Goal: Task Accomplishment & Management: Manage account settings

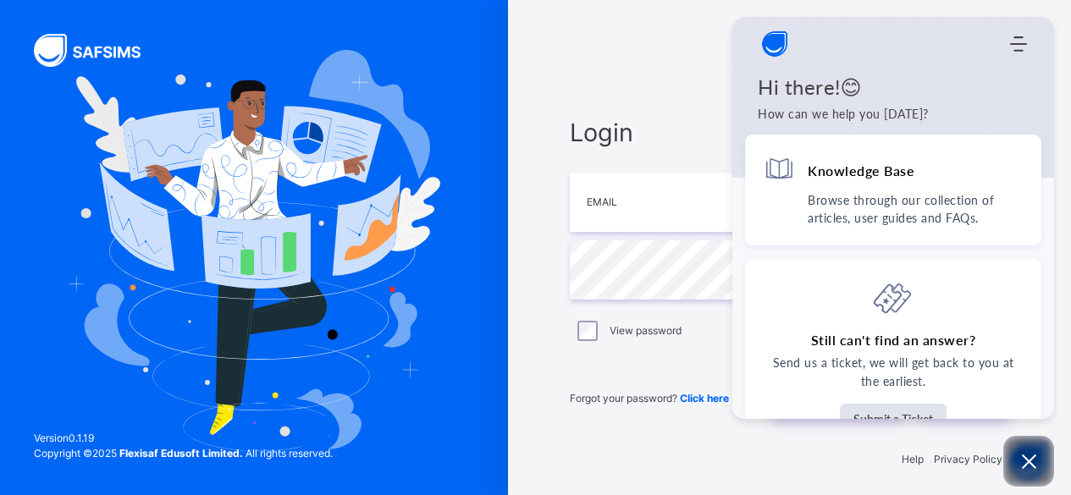
scroll to position [5, 0]
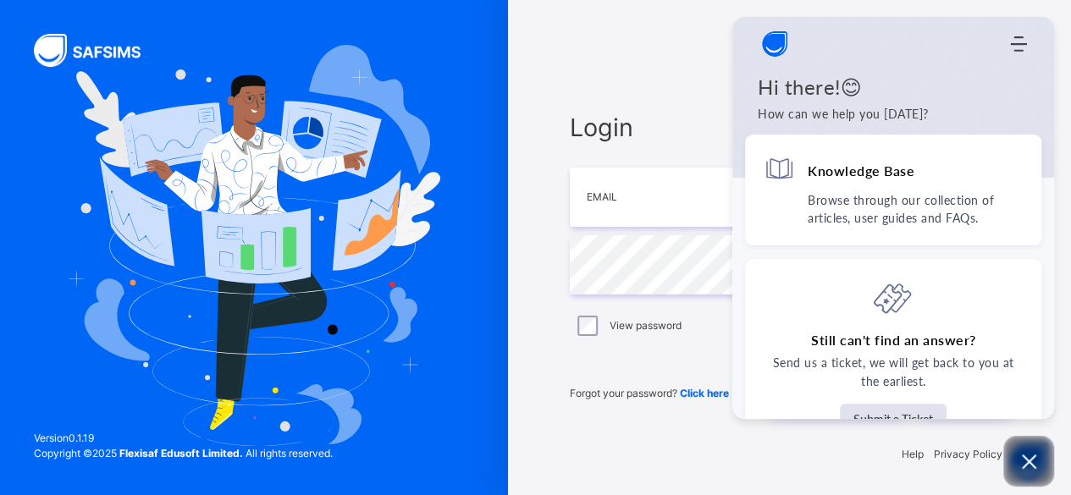
click at [676, 42] on div "[DEMOGRAPHIC_DATA] Institute" at bounding box center [790, 50] width 440 height 42
click at [1033, 459] on icon "Open asap" at bounding box center [1028, 461] width 21 height 21
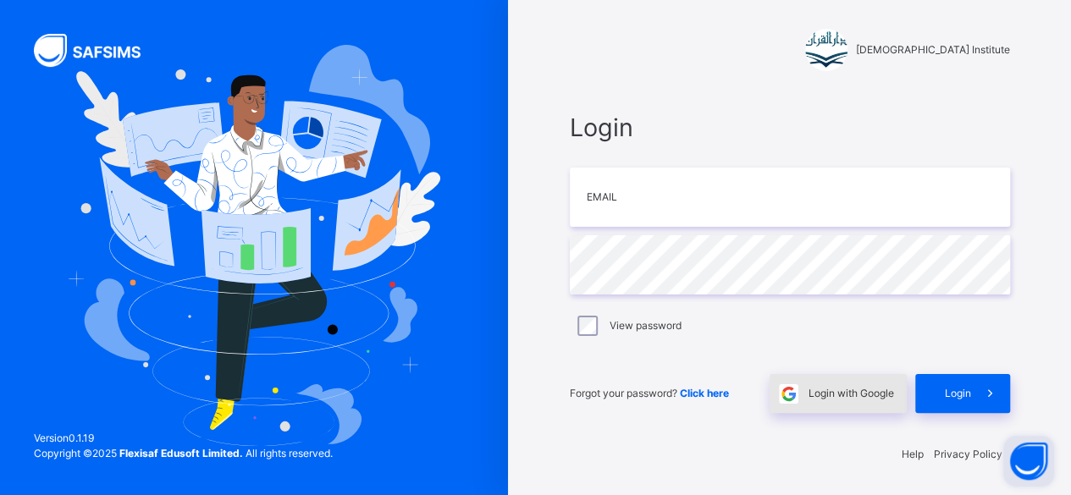
click at [848, 387] on span "Login with Google" at bounding box center [850, 393] width 85 height 15
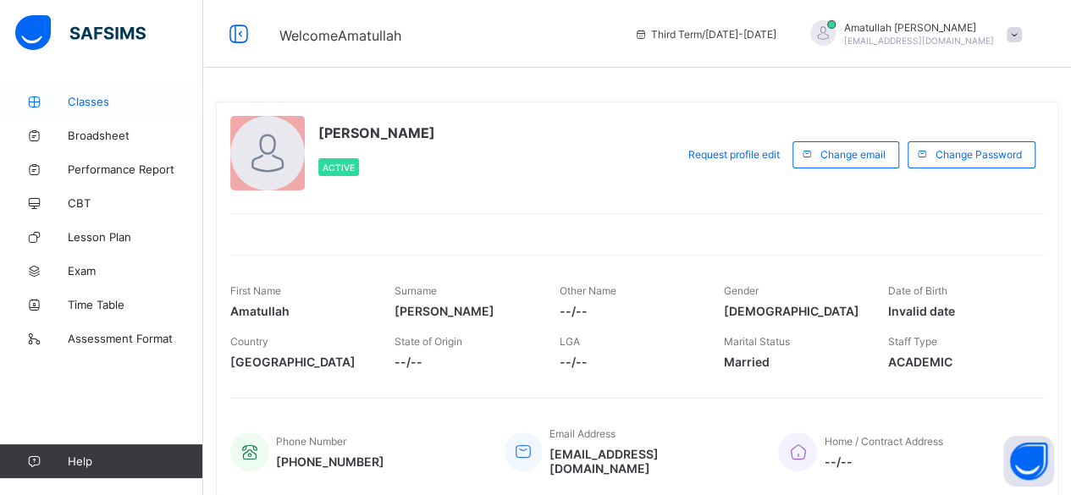
click at [98, 88] on link "Classes" at bounding box center [101, 102] width 203 height 34
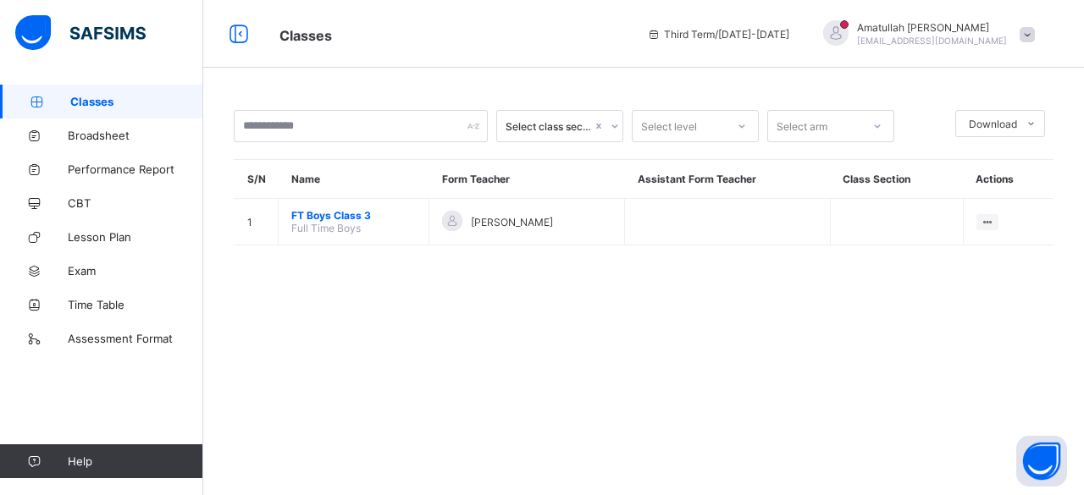
click at [579, 369] on div "Select class section Select level Select arm Download Pdf Report Excel Report S…" at bounding box center [643, 247] width 880 height 495
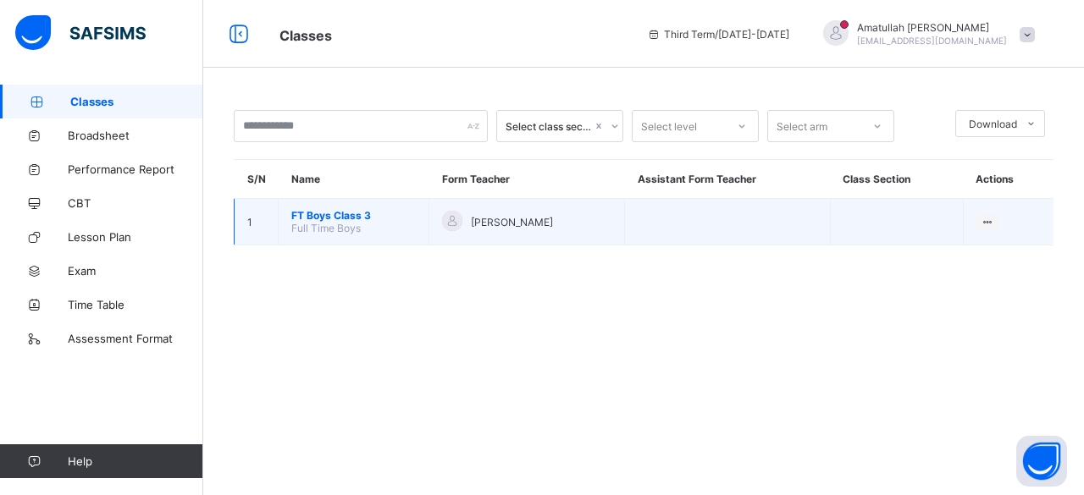
click at [384, 212] on span "FT Boys Class 3" at bounding box center [353, 215] width 124 height 13
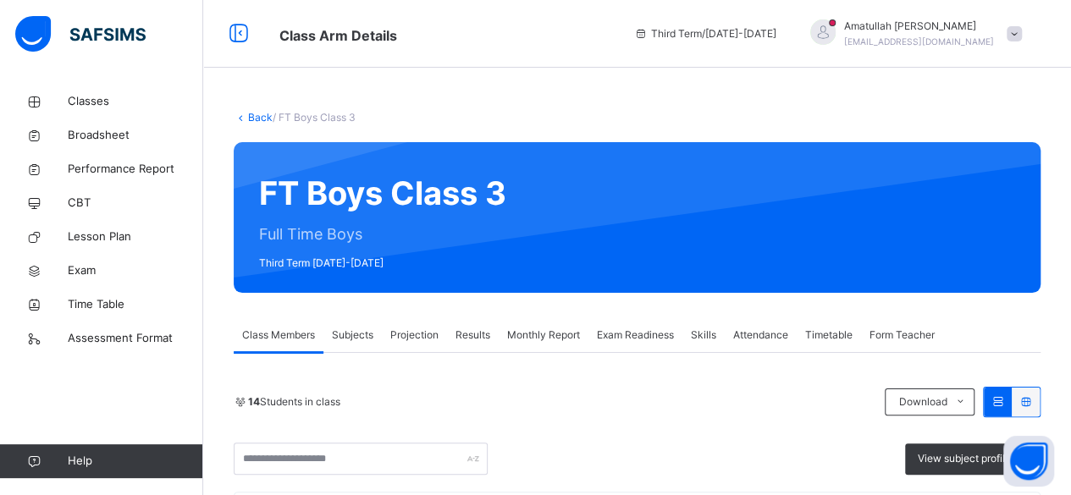
click at [428, 334] on span "Projection" at bounding box center [414, 335] width 48 height 15
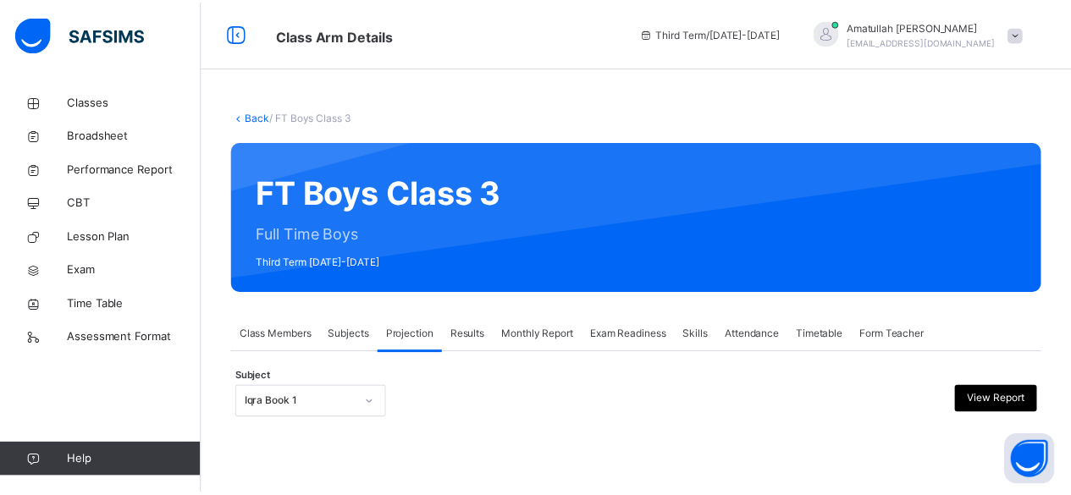
scroll to position [161, 0]
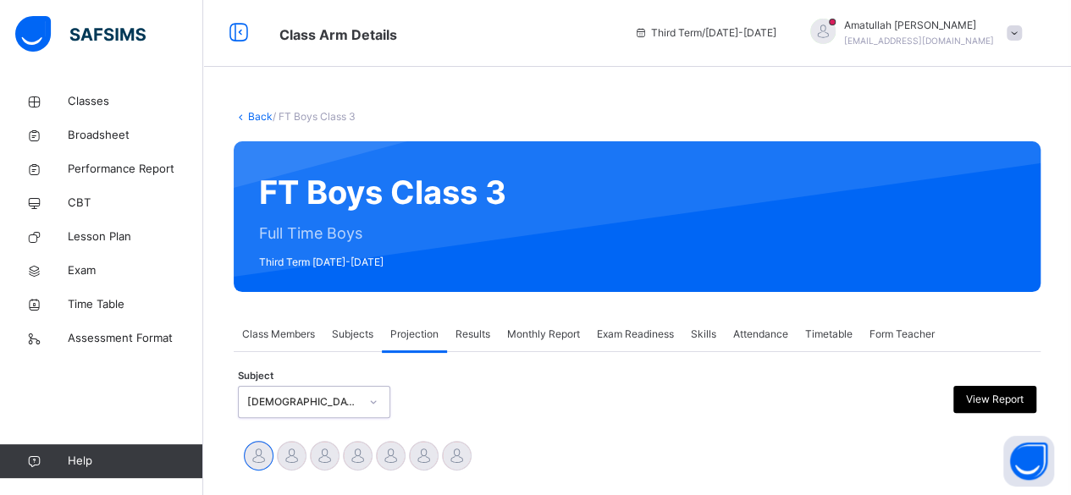
scroll to position [327, 0]
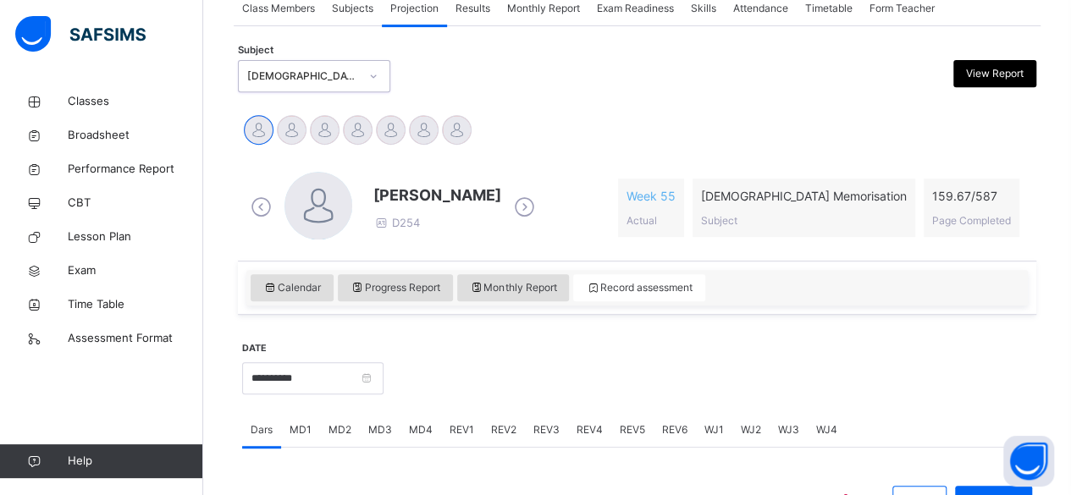
click at [476, 15] on span "Results" at bounding box center [472, 8] width 35 height 15
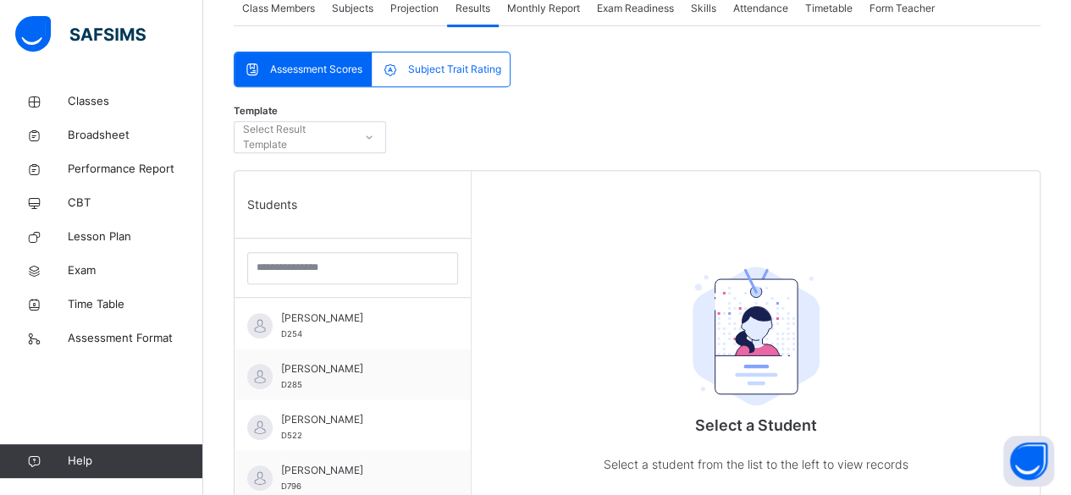
click at [427, 6] on span "Projection" at bounding box center [414, 8] width 48 height 15
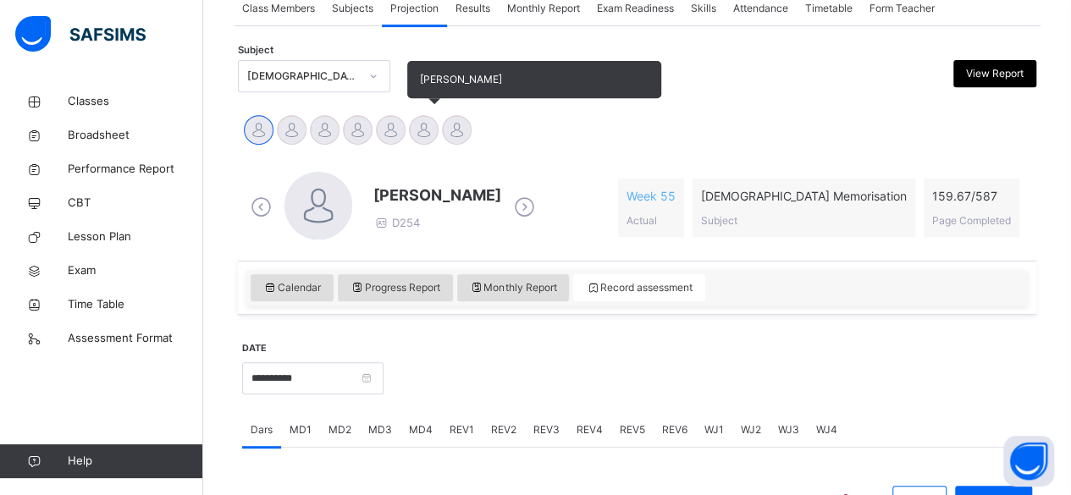
click at [421, 127] on div at bounding box center [424, 130] width 30 height 30
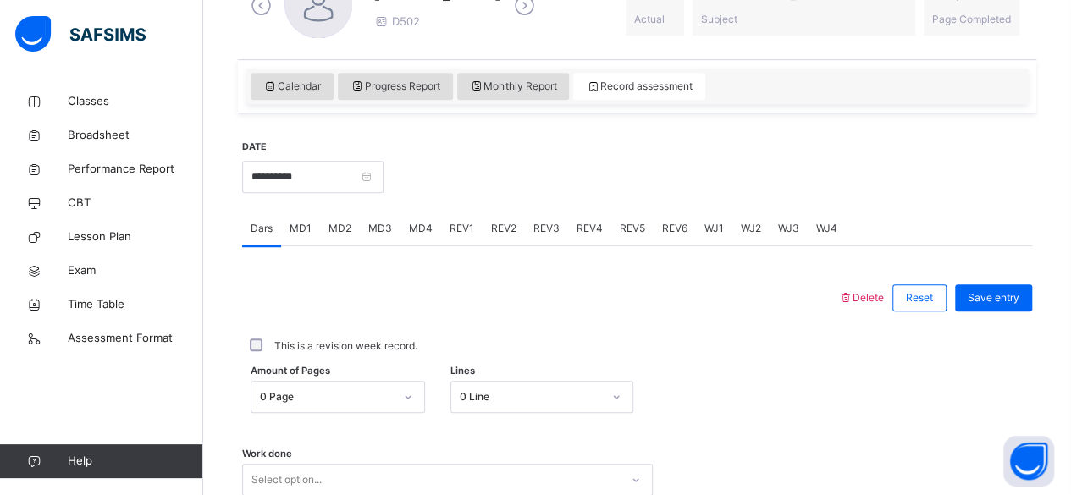
scroll to position [486, 0]
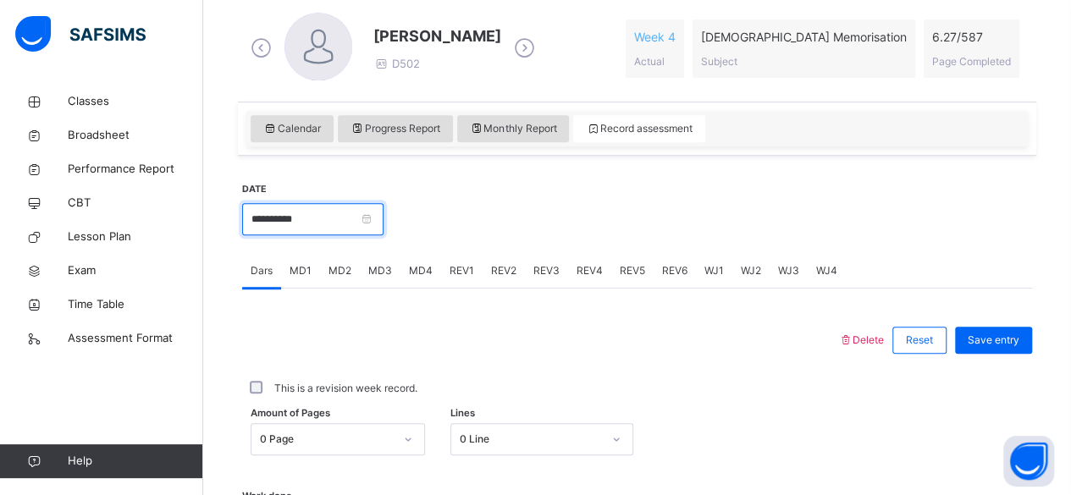
click at [383, 214] on input "**********" at bounding box center [312, 219] width 141 height 32
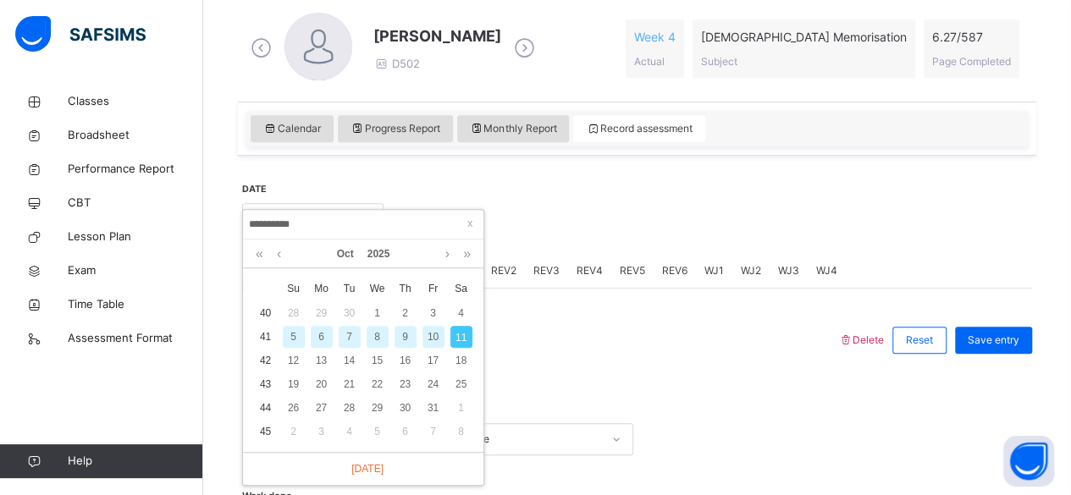
click at [433, 335] on div "10" at bounding box center [433, 337] width 22 height 22
type input "**********"
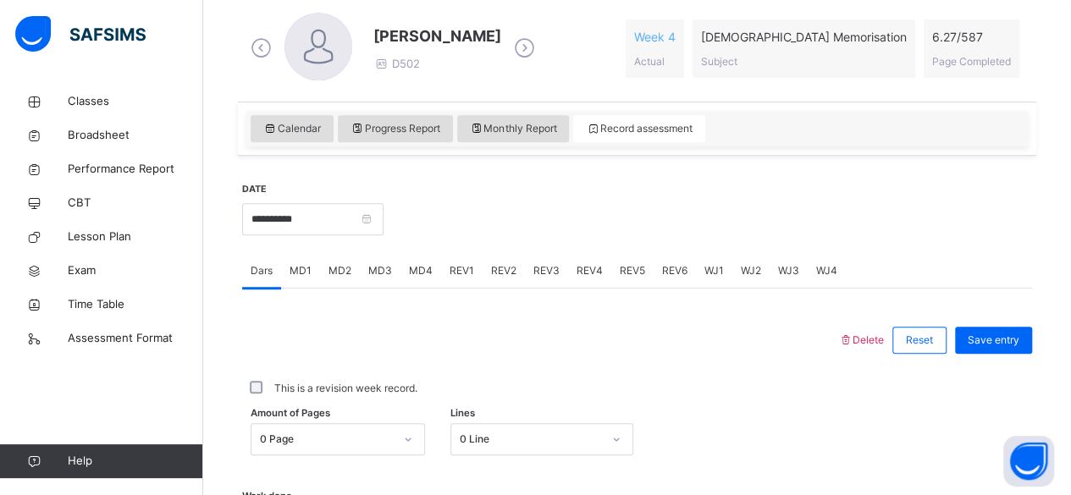
click at [424, 273] on span "MD4" at bounding box center [421, 270] width 24 height 15
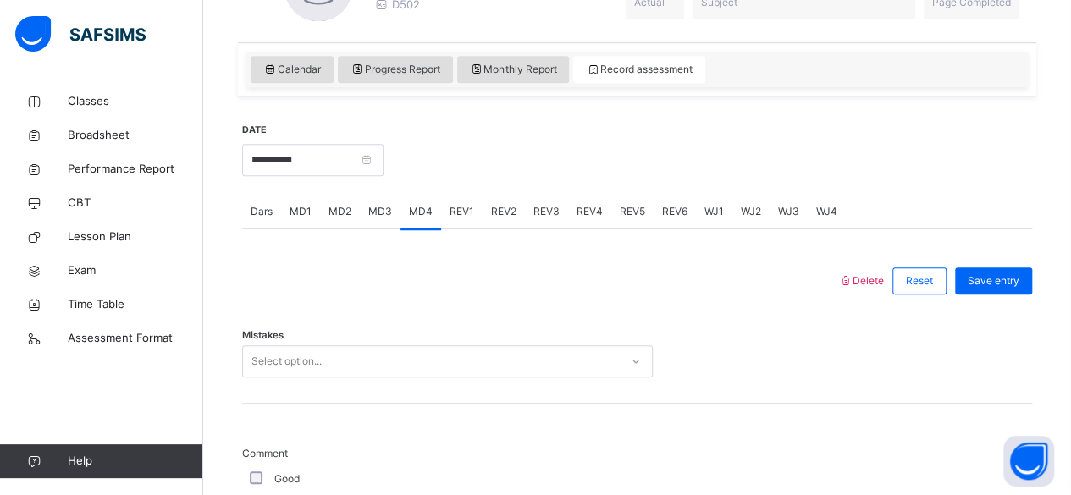
scroll to position [811, 0]
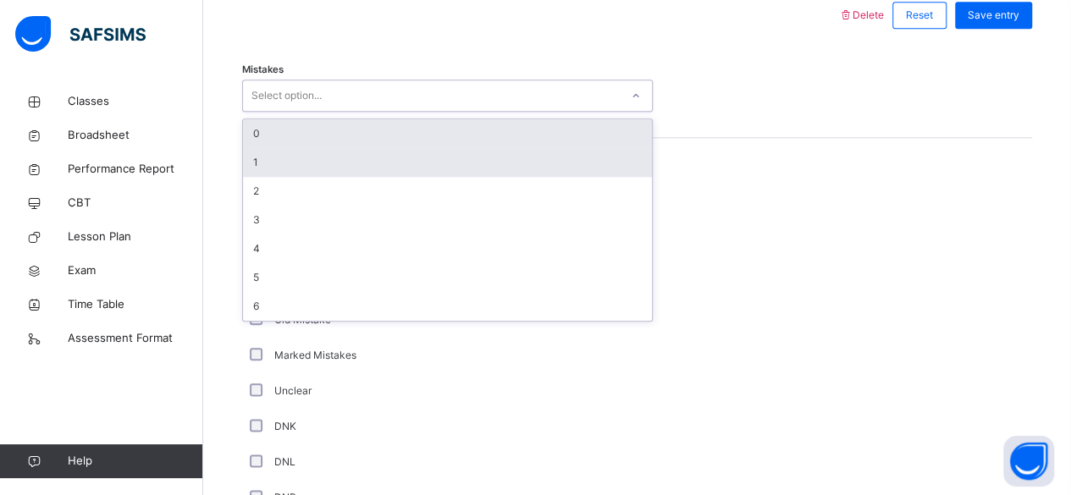
click at [286, 161] on div "1" at bounding box center [447, 162] width 409 height 29
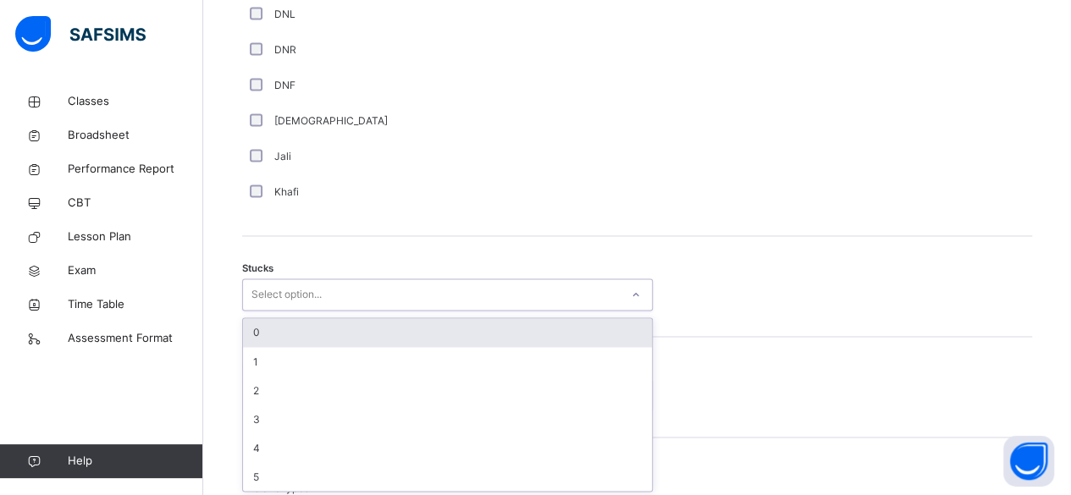
scroll to position [1260, 0]
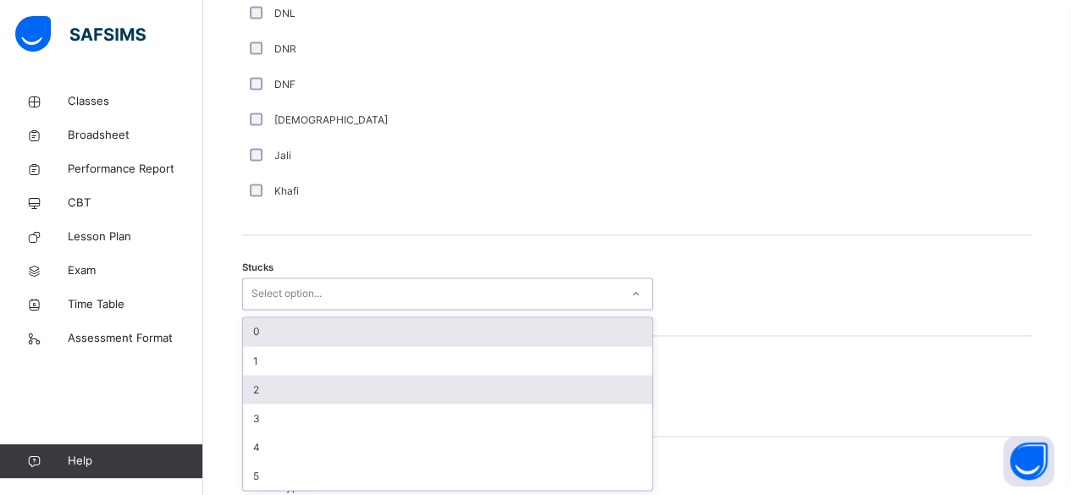
click at [268, 389] on div "2" at bounding box center [447, 389] width 409 height 29
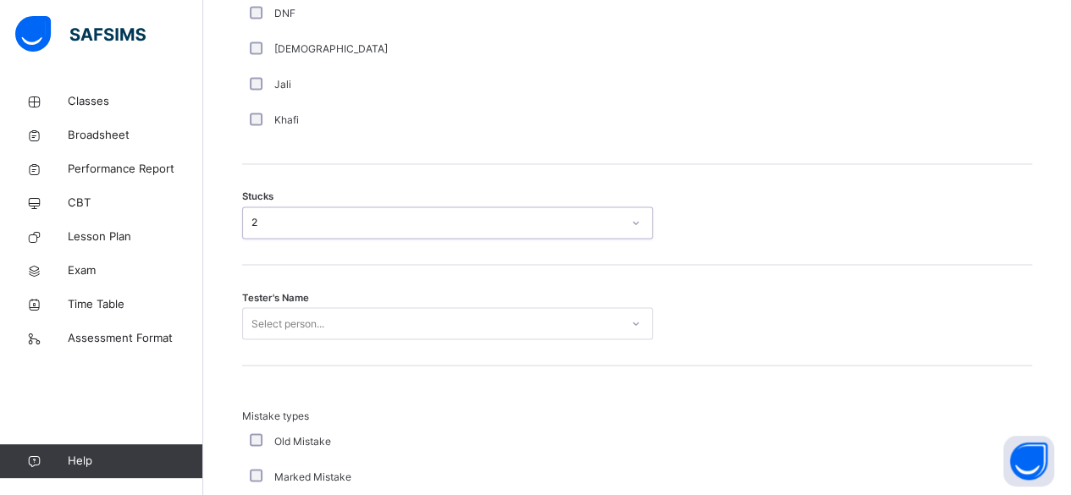
scroll to position [1483, 0]
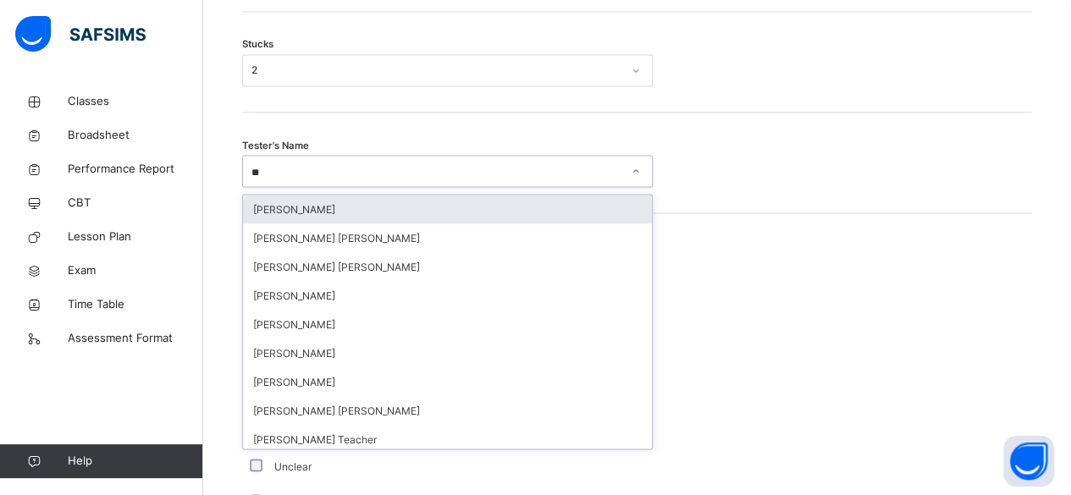
type input "*"
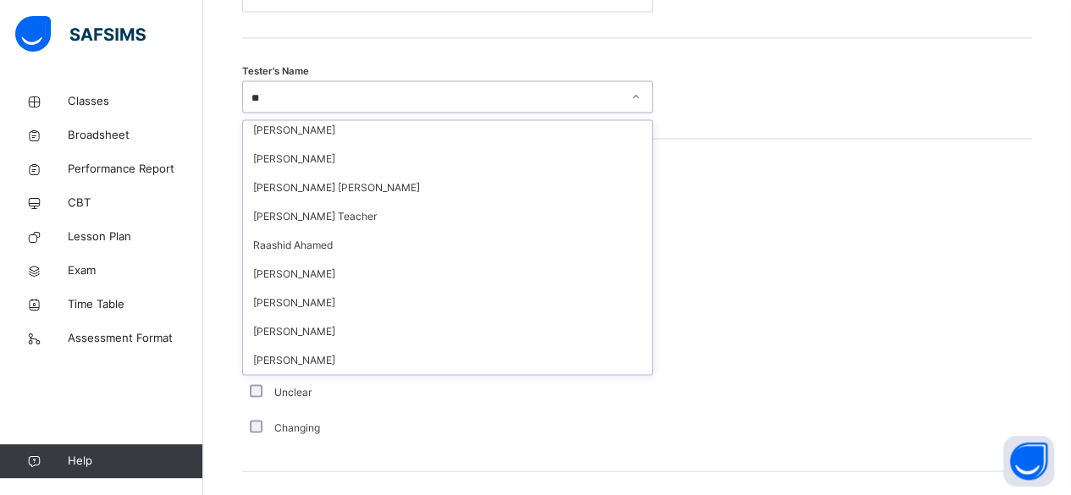
scroll to position [80, 0]
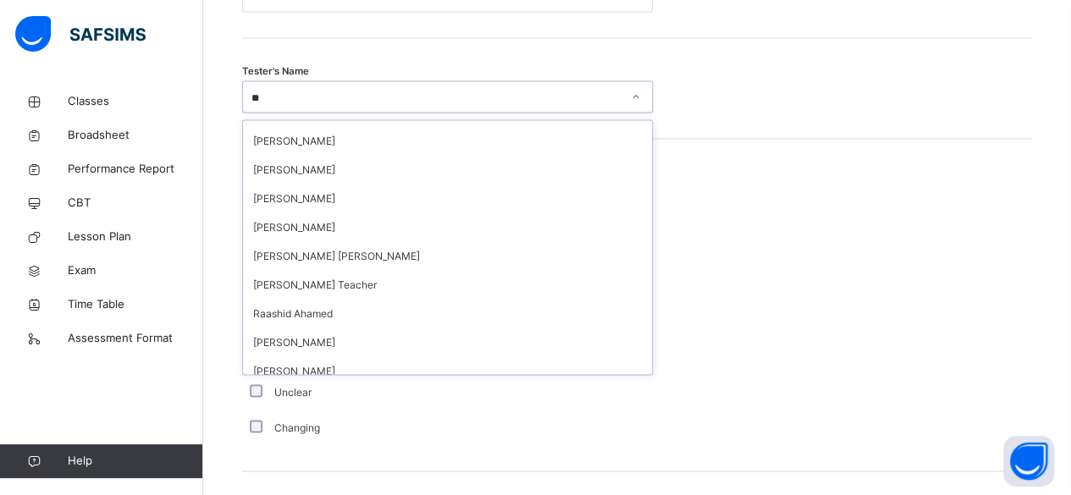
type input "***"
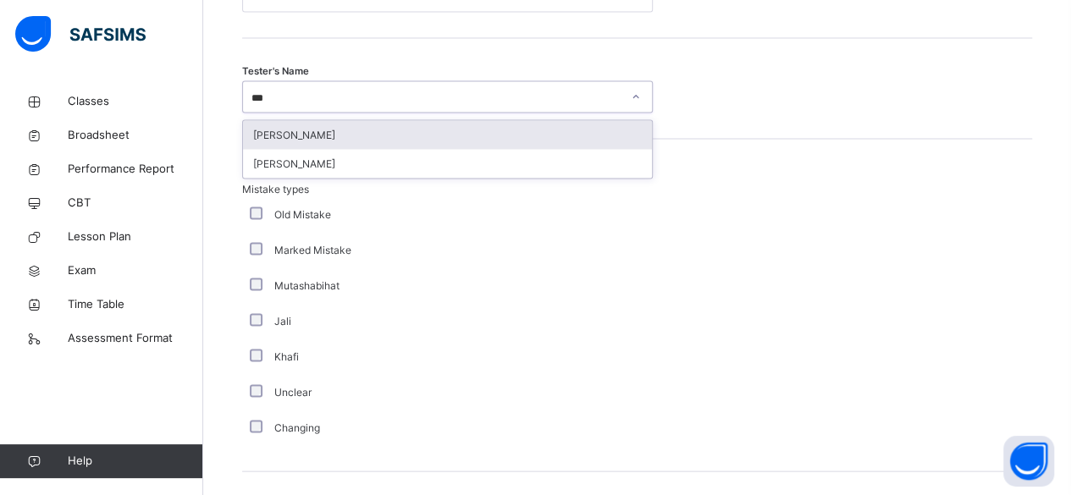
scroll to position [0, 0]
click at [455, 139] on div "Idris Boquizada" at bounding box center [447, 134] width 409 height 29
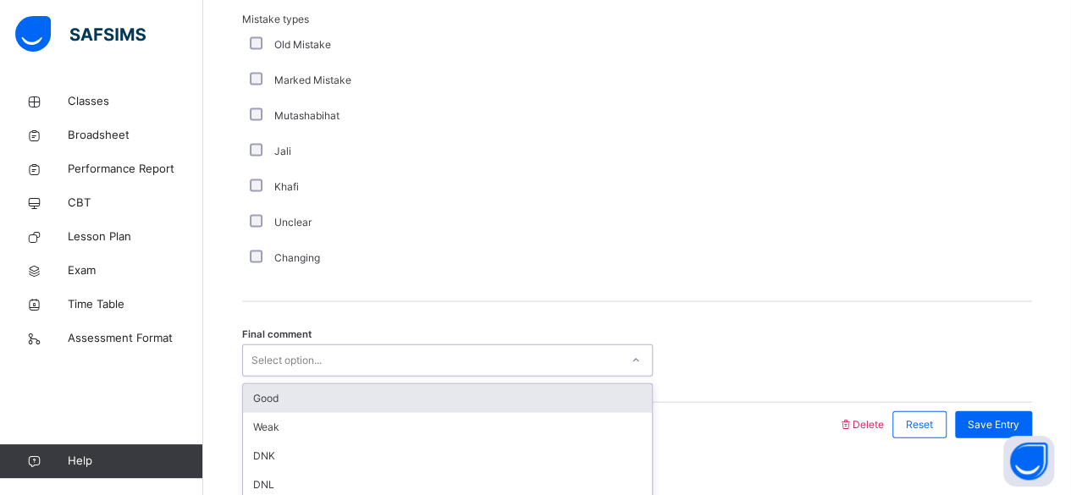
scroll to position [1751, 0]
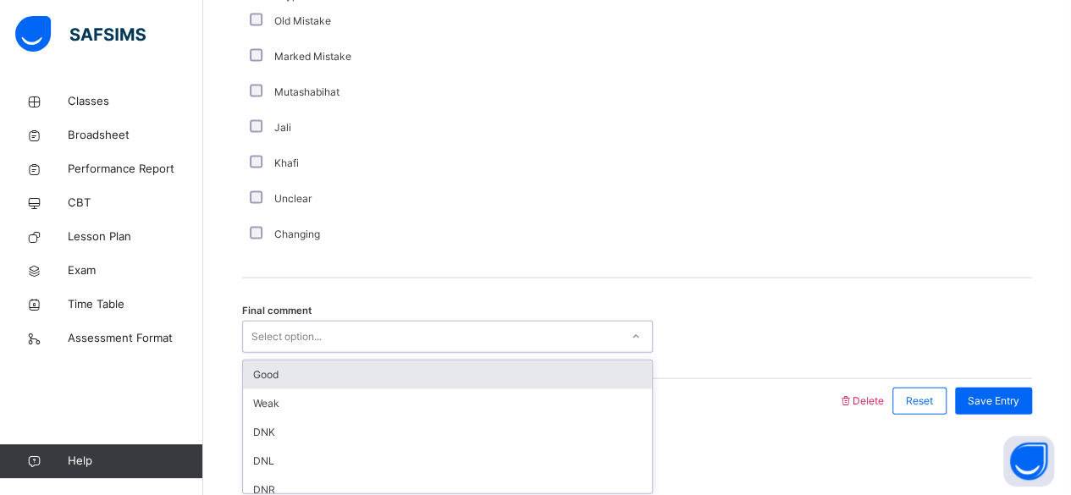
click at [501, 381] on div "Good" at bounding box center [447, 375] width 409 height 29
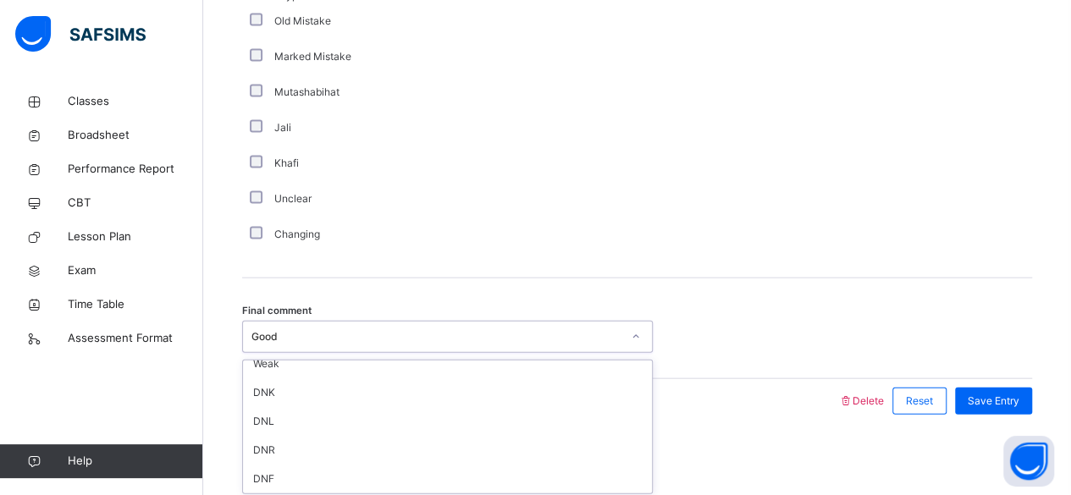
scroll to position [0, 0]
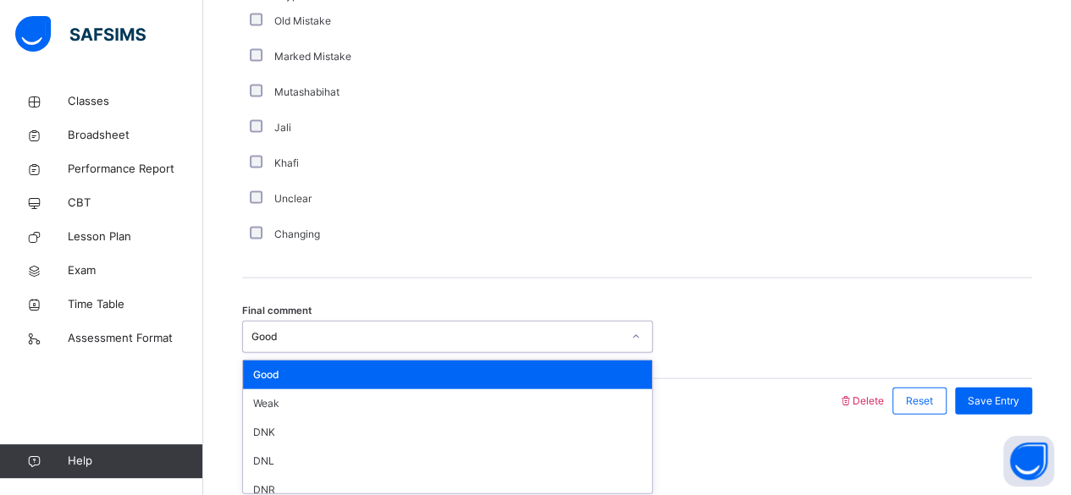
click at [587, 371] on div "Good" at bounding box center [447, 375] width 409 height 29
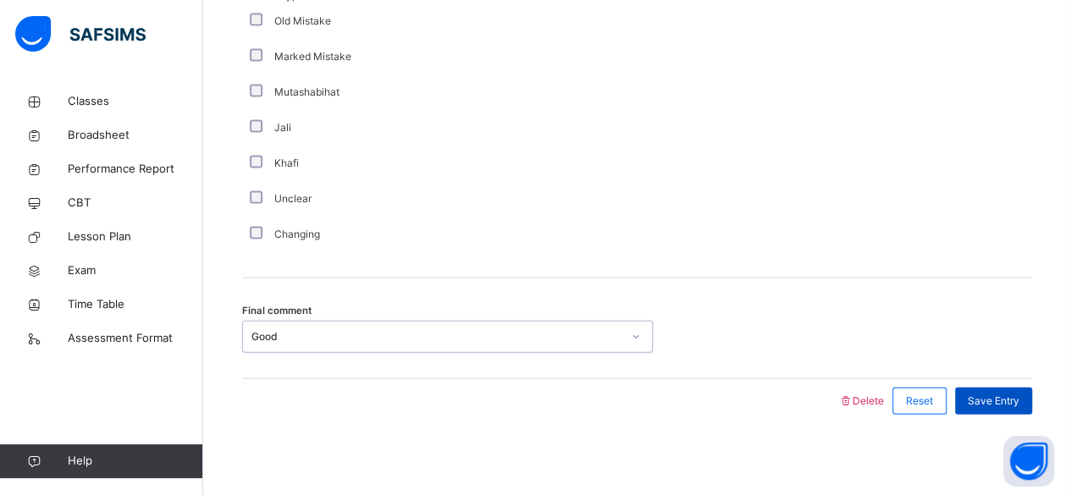
click at [1007, 398] on span "Save Entry" at bounding box center [994, 401] width 52 height 15
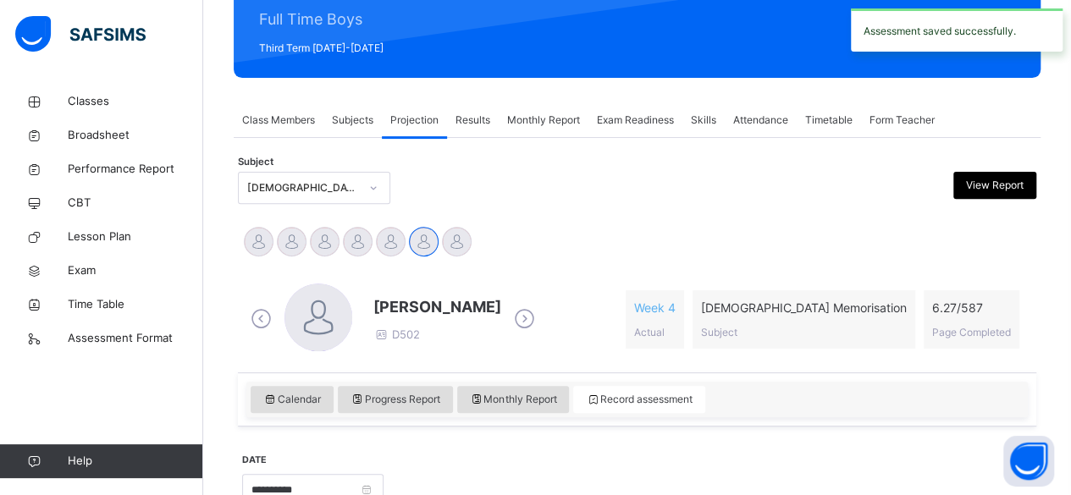
scroll to position [213, 0]
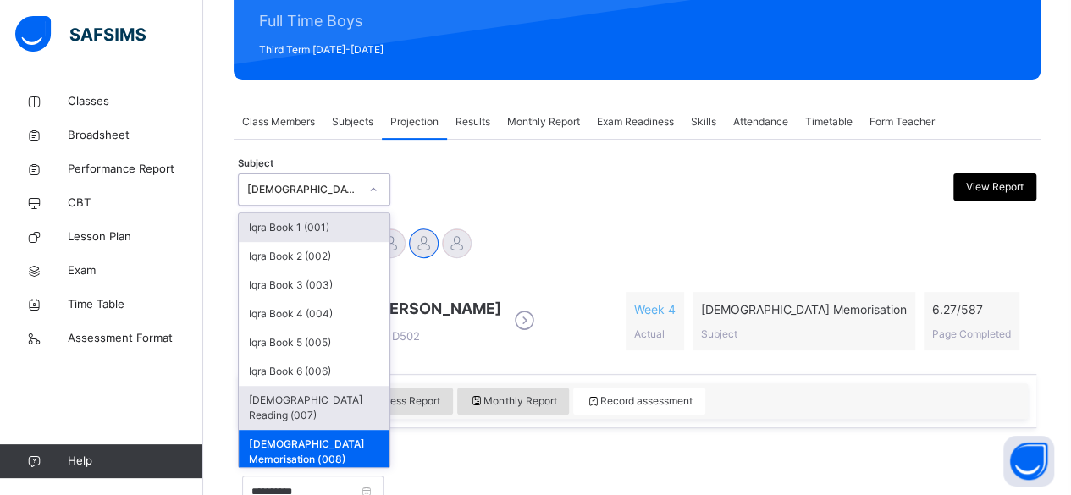
click at [252, 401] on div "Quran Reading (007)" at bounding box center [314, 408] width 151 height 44
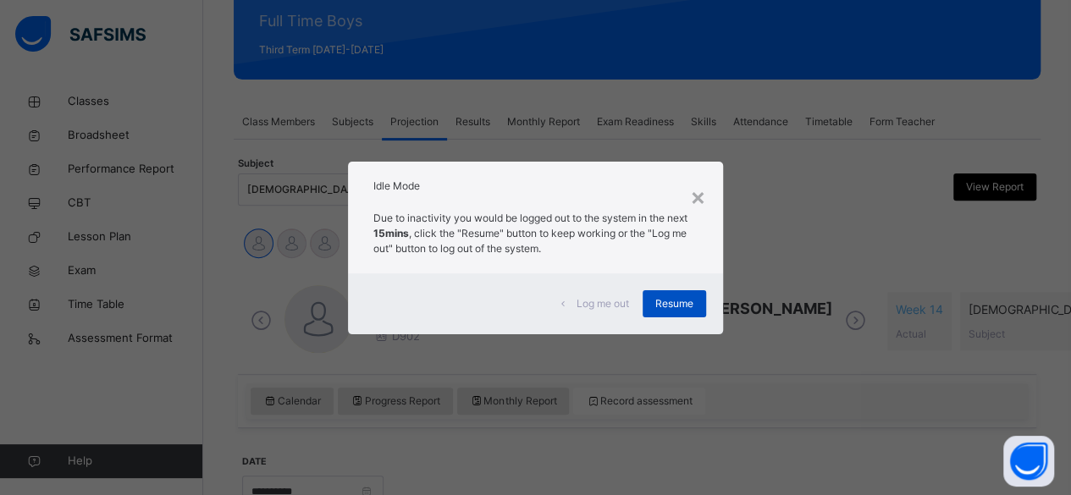
click at [669, 307] on span "Resume" at bounding box center [674, 303] width 38 height 15
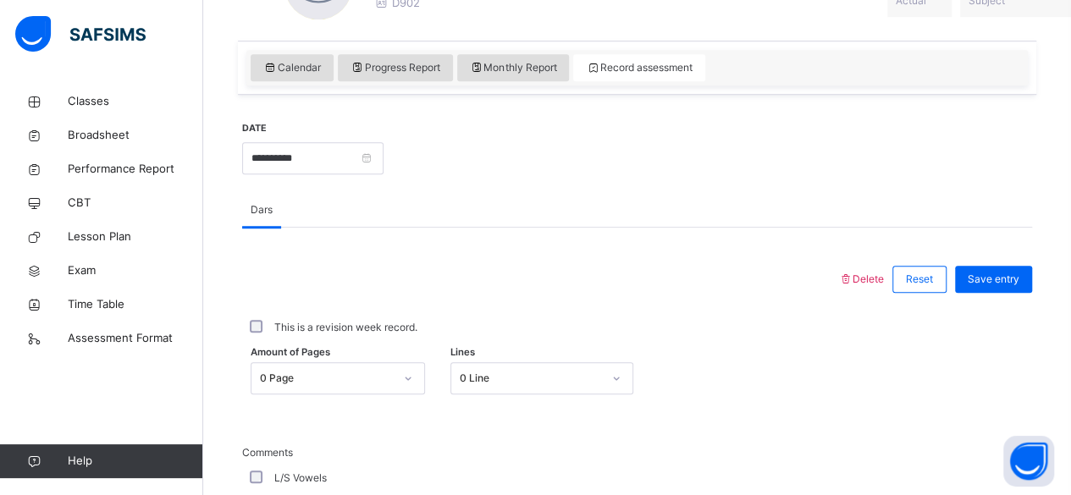
scroll to position [549, 0]
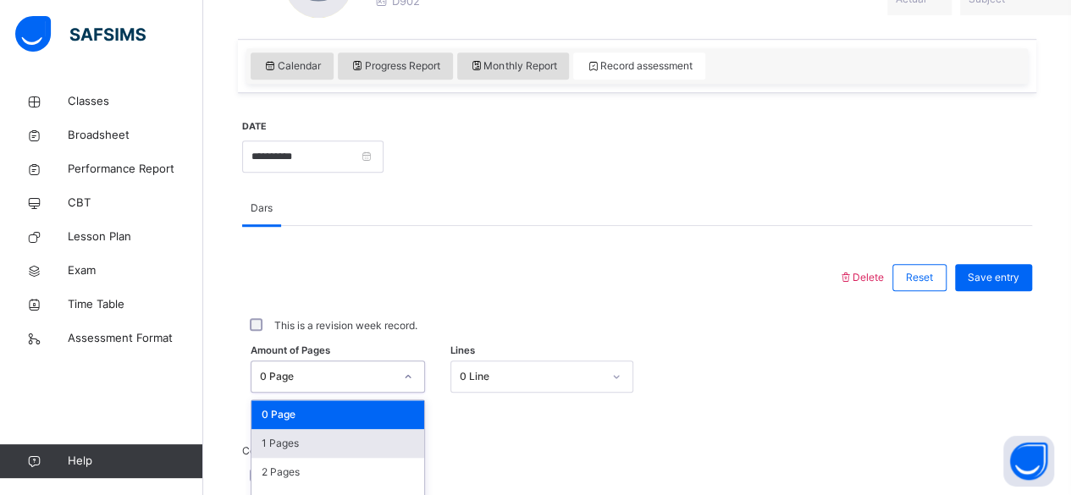
click at [298, 377] on div "option 1 Pages focused, 2 of 275. 275 results available. Use Up and Down to cho…" at bounding box center [338, 377] width 174 height 32
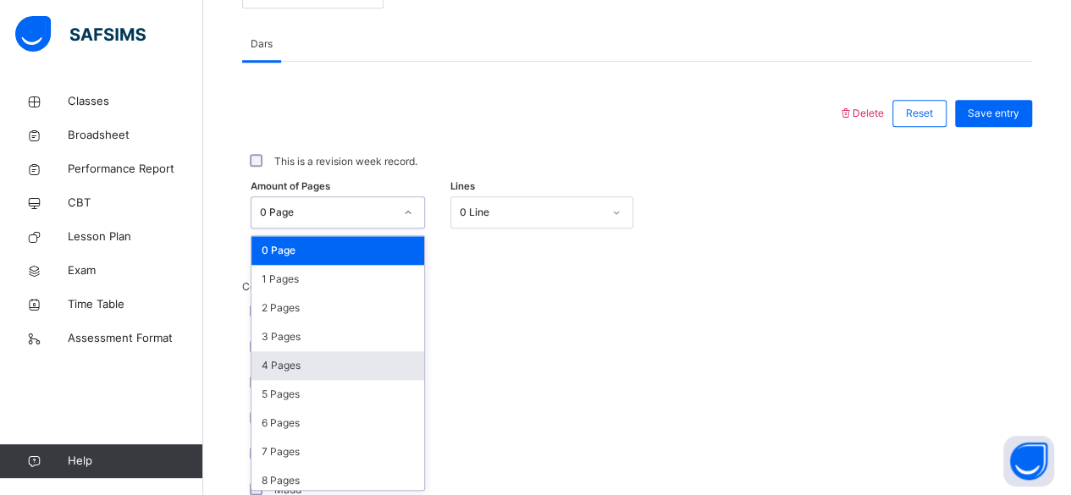
scroll to position [713, 0]
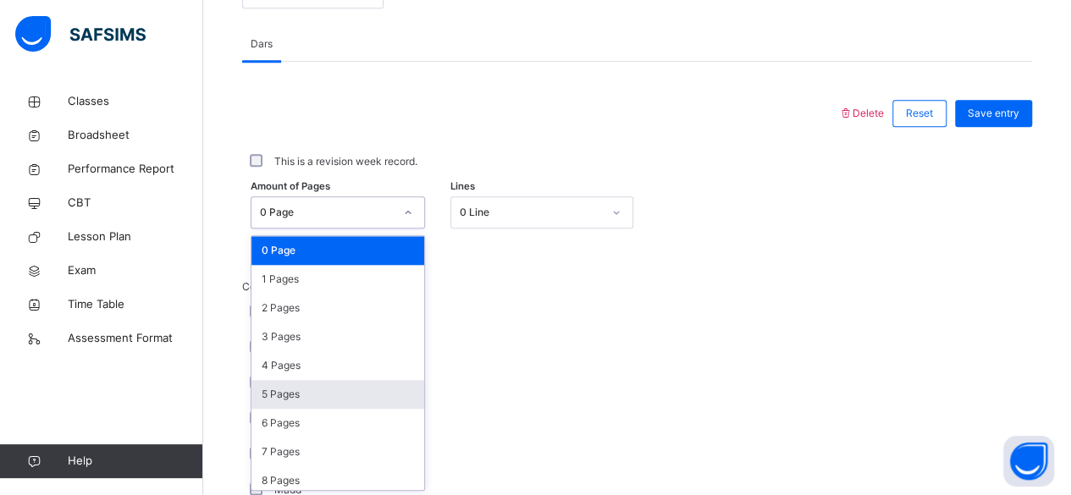
click at [298, 380] on div "5 Pages" at bounding box center [337, 394] width 173 height 29
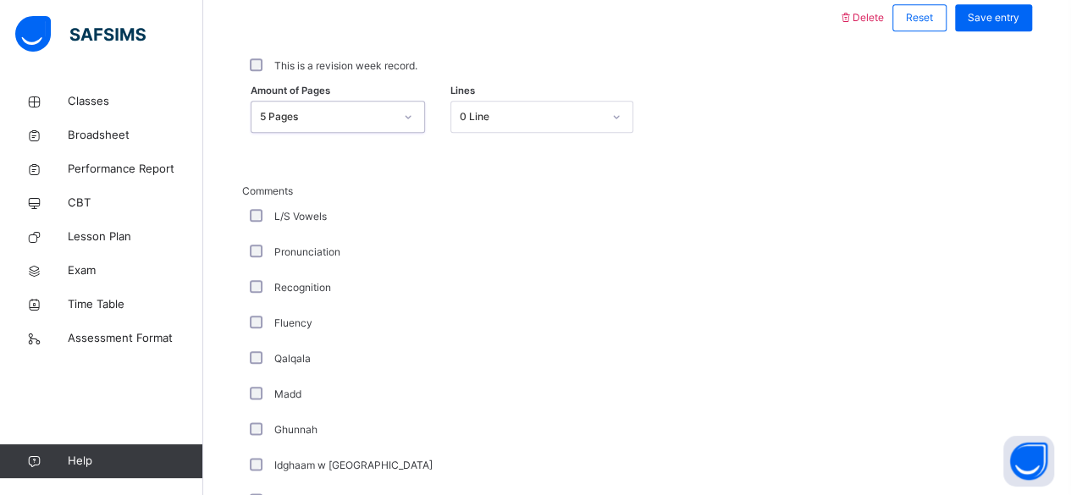
scroll to position [847, 0]
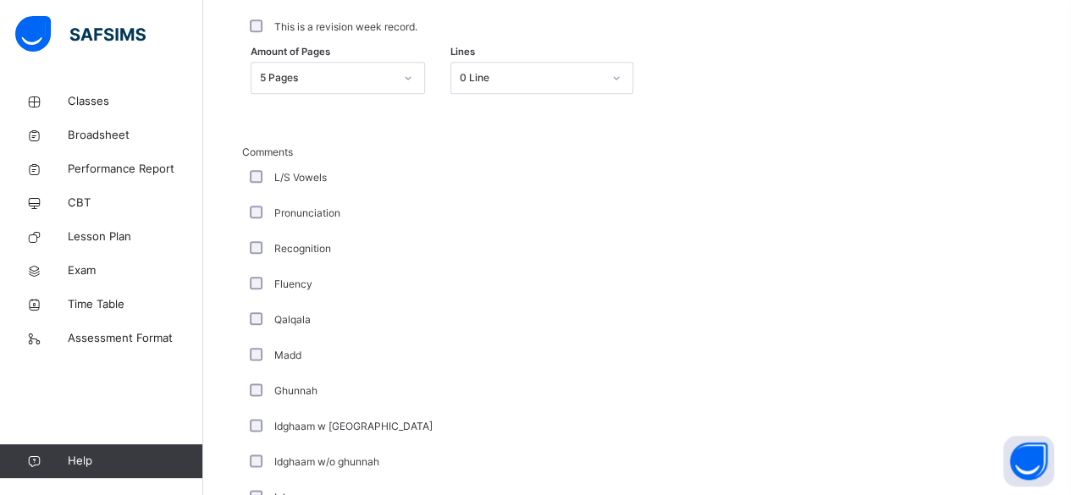
click at [292, 277] on label "Fluency" at bounding box center [293, 284] width 38 height 15
click at [249, 277] on div "Fluency" at bounding box center [453, 284] width 415 height 15
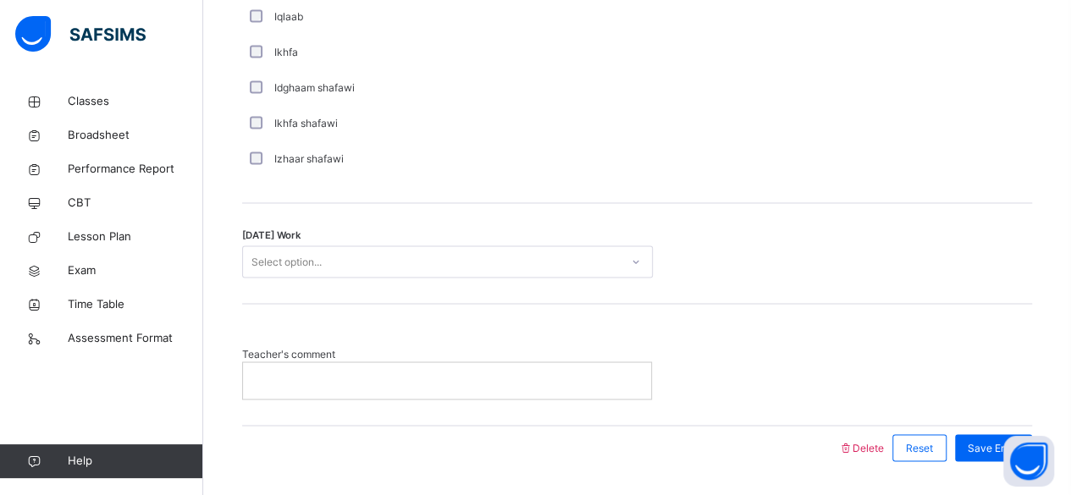
scroll to position [1410, 0]
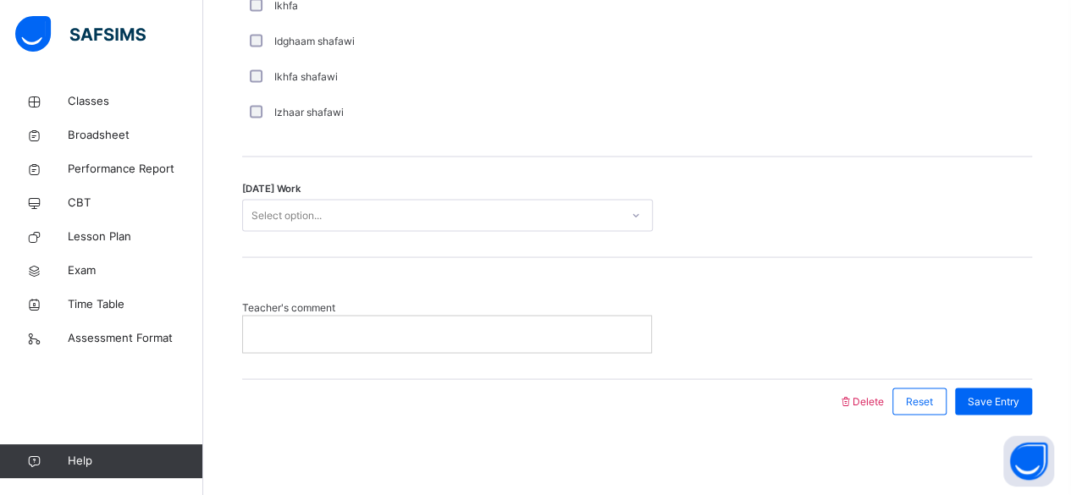
click at [273, 182] on span "Today's Work" at bounding box center [271, 189] width 58 height 14
click at [277, 192] on span "Today's Work" at bounding box center [271, 189] width 58 height 14
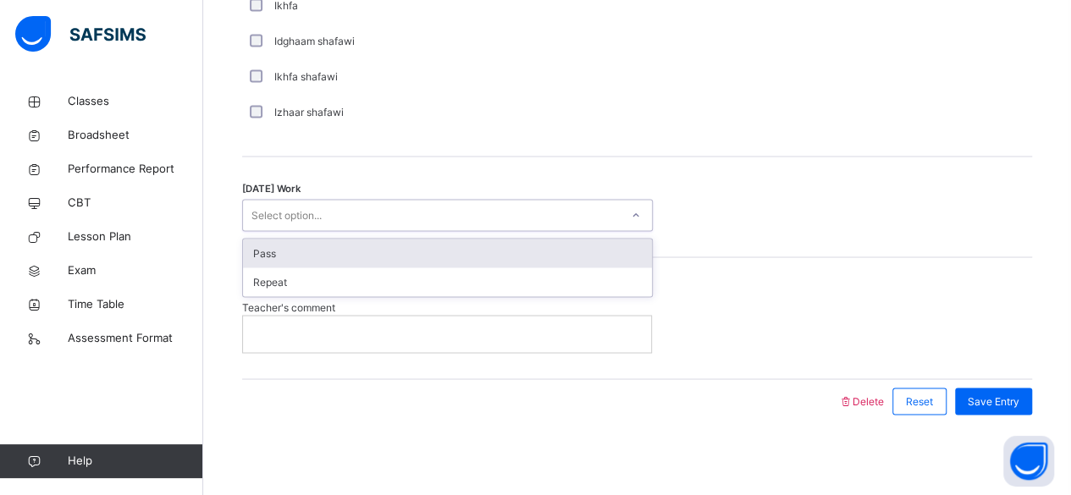
click at [276, 199] on div "Select option..." at bounding box center [447, 215] width 411 height 32
click at [279, 243] on div "Pass" at bounding box center [447, 253] width 409 height 29
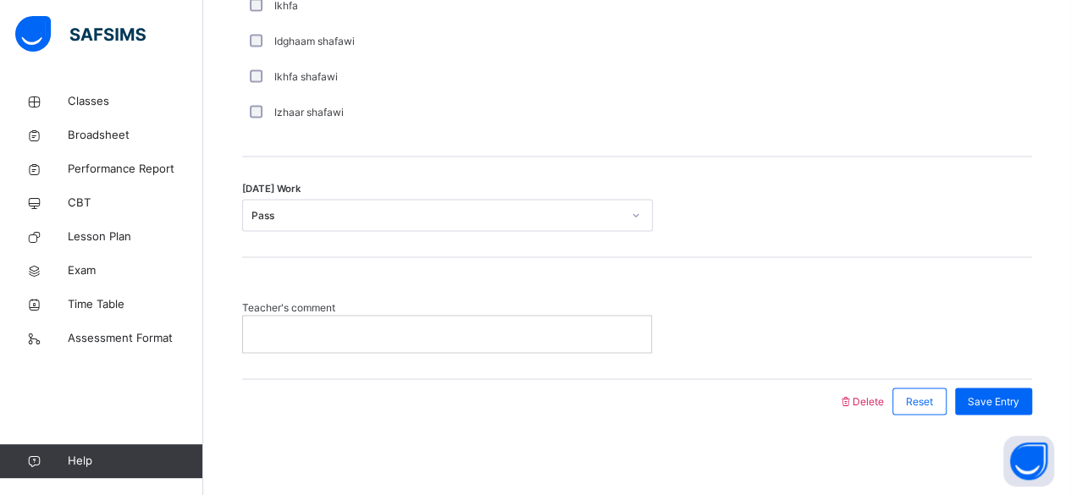
click at [279, 243] on div "Today's Work Pass" at bounding box center [637, 207] width 790 height 101
click at [290, 326] on p at bounding box center [447, 333] width 383 height 15
click at [990, 394] on span "Save Entry" at bounding box center [994, 401] width 52 height 15
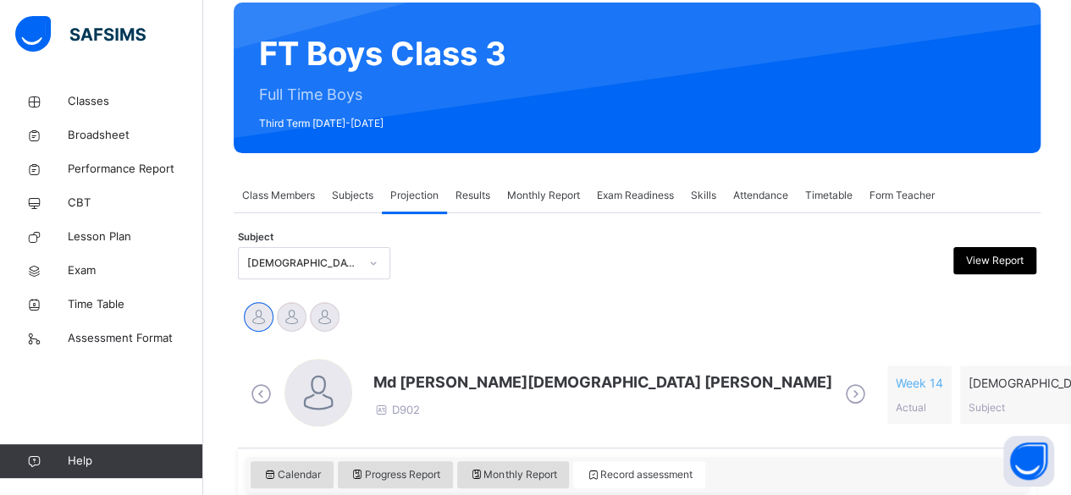
scroll to position [144, 0]
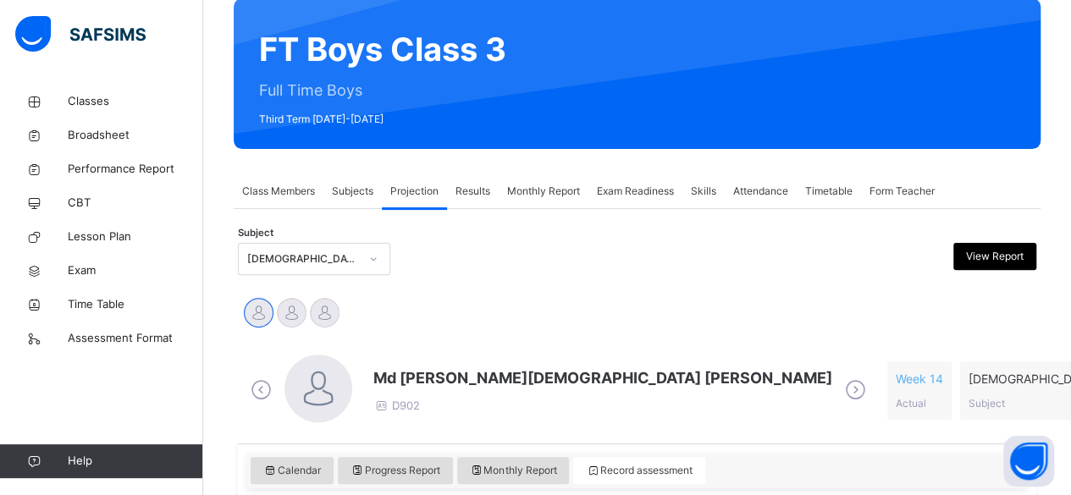
click at [410, 380] on span "Md Abarar Islam Ayash" at bounding box center [602, 378] width 459 height 23
drag, startPoint x: 410, startPoint y: 380, endPoint x: 390, endPoint y: 378, distance: 19.5
click at [390, 378] on span "Md Abarar Islam Ayash" at bounding box center [602, 378] width 459 height 23
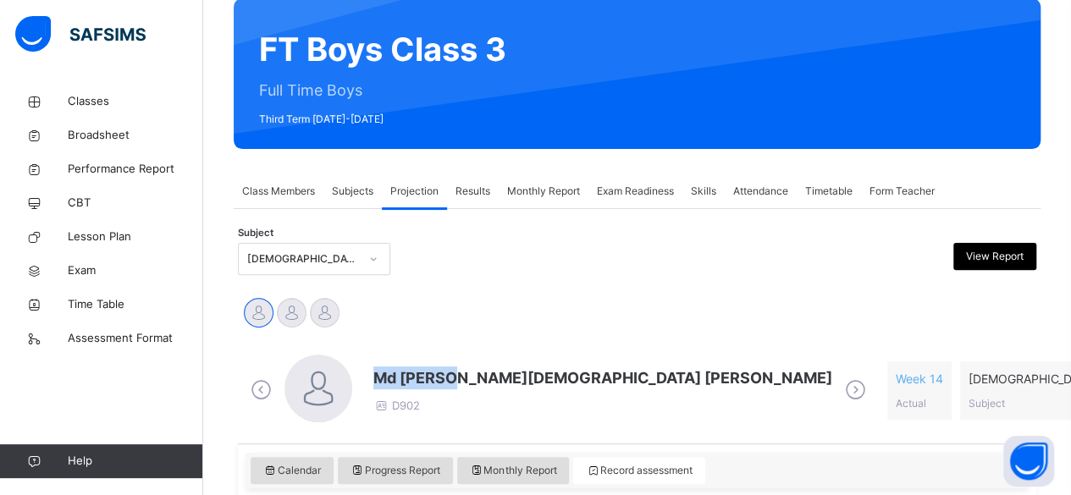
click at [444, 338] on div "Md Abarar Islam Ayash D902 Week 14 Actual Quran Reading Subject 78 / 274 Page C…" at bounding box center [637, 391] width 798 height 106
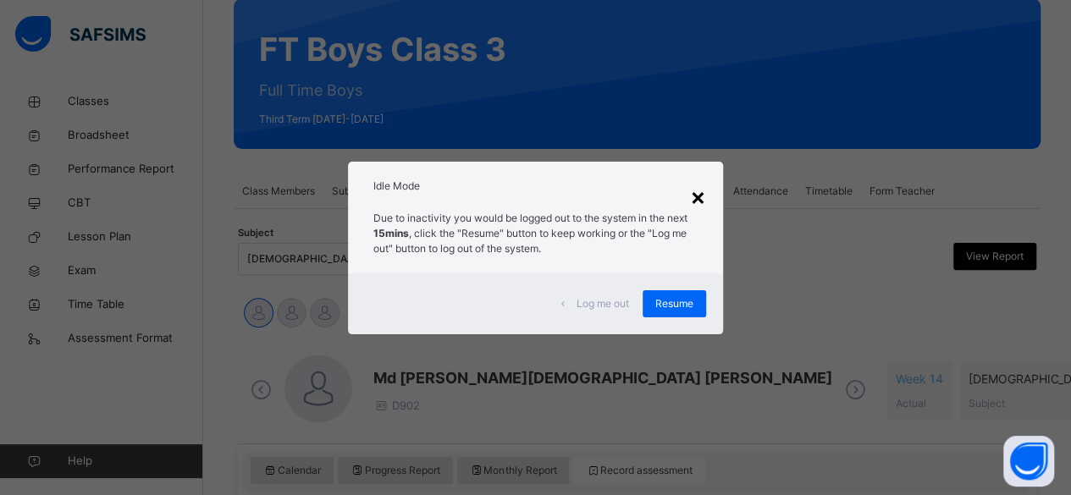
click at [703, 196] on div "×" at bounding box center [698, 197] width 16 height 36
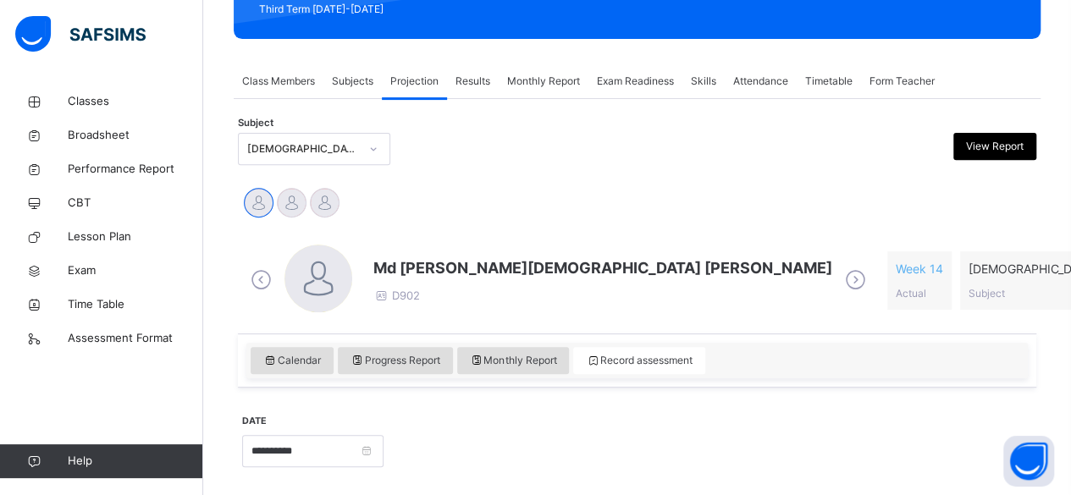
scroll to position [254, 0]
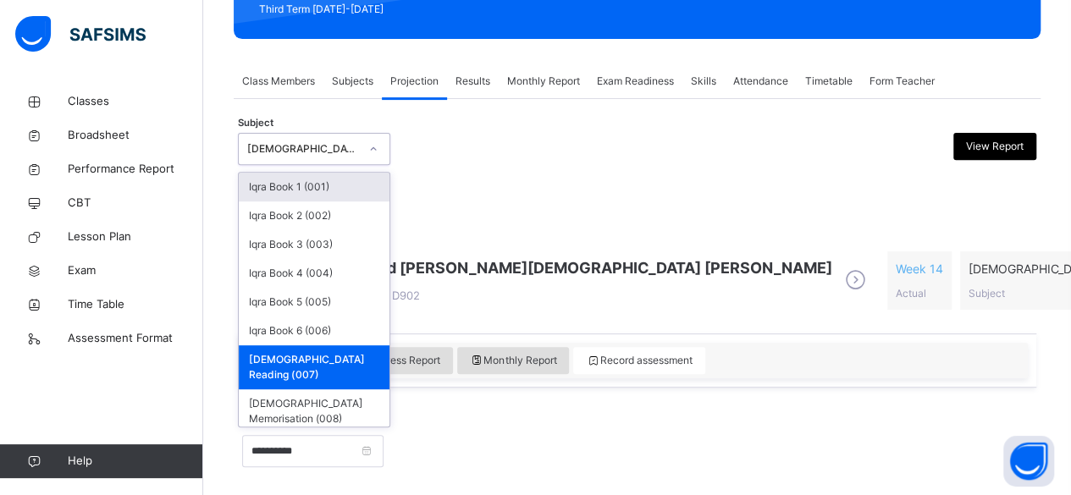
click at [310, 136] on div "Quran Reading (007)" at bounding box center [298, 149] width 119 height 26
click at [298, 389] on div "Quran Memorisation (008)" at bounding box center [314, 411] width 151 height 44
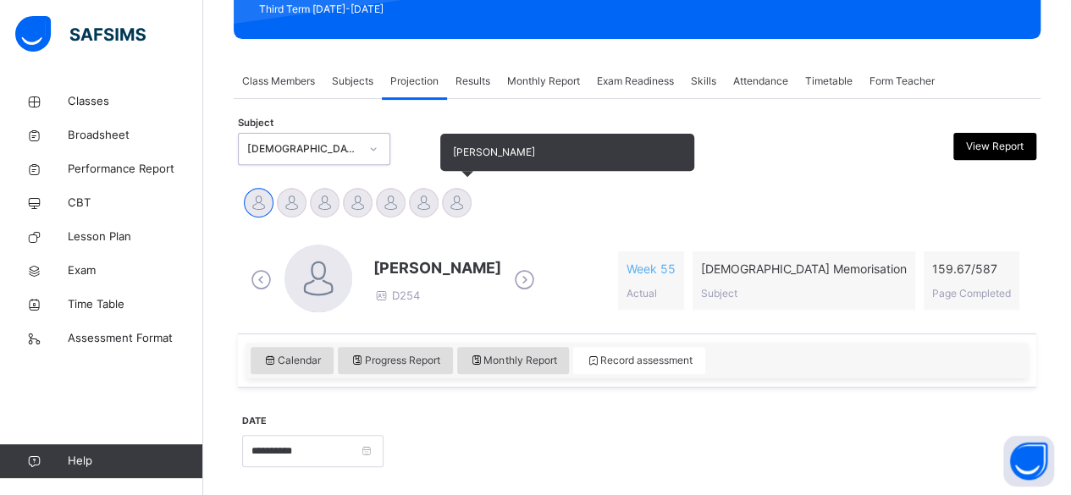
click at [457, 210] on div at bounding box center [457, 203] width 30 height 30
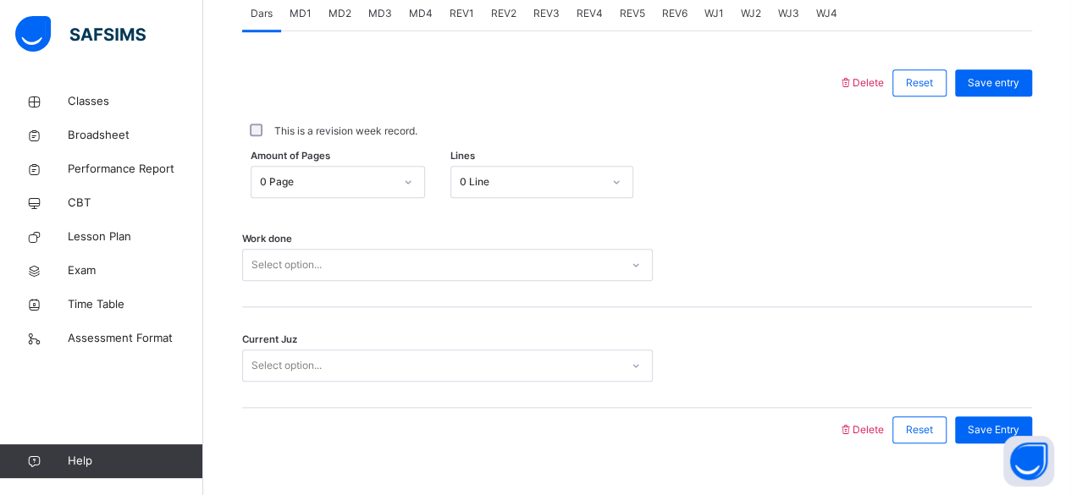
scroll to position [774, 0]
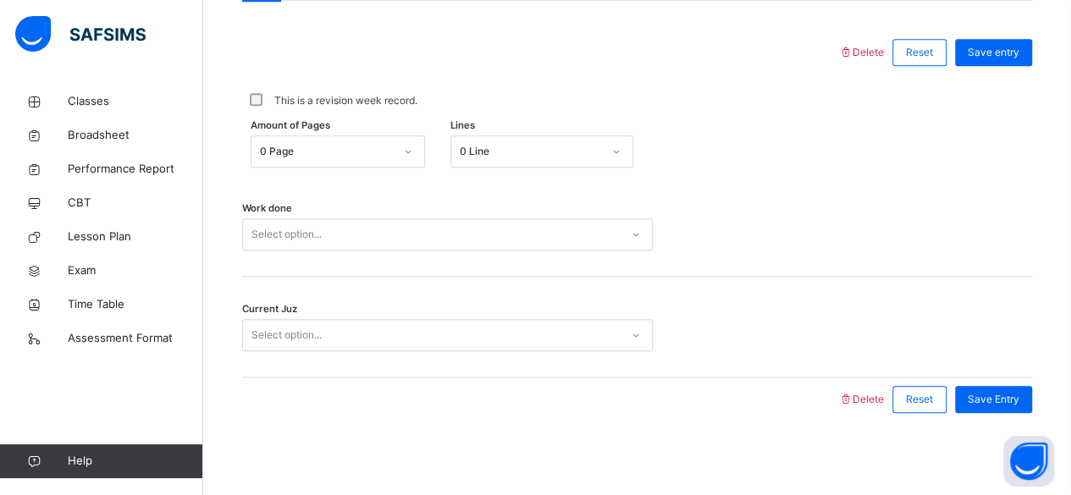
click at [383, 139] on div "0 Page" at bounding box center [321, 152] width 141 height 26
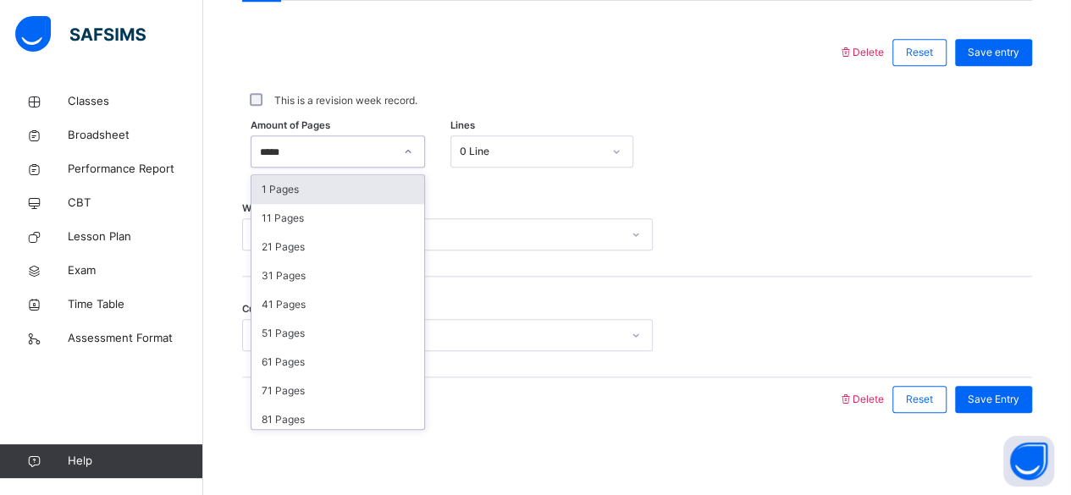
type input "******"
click at [252, 175] on div "1 Pages" at bounding box center [337, 189] width 173 height 29
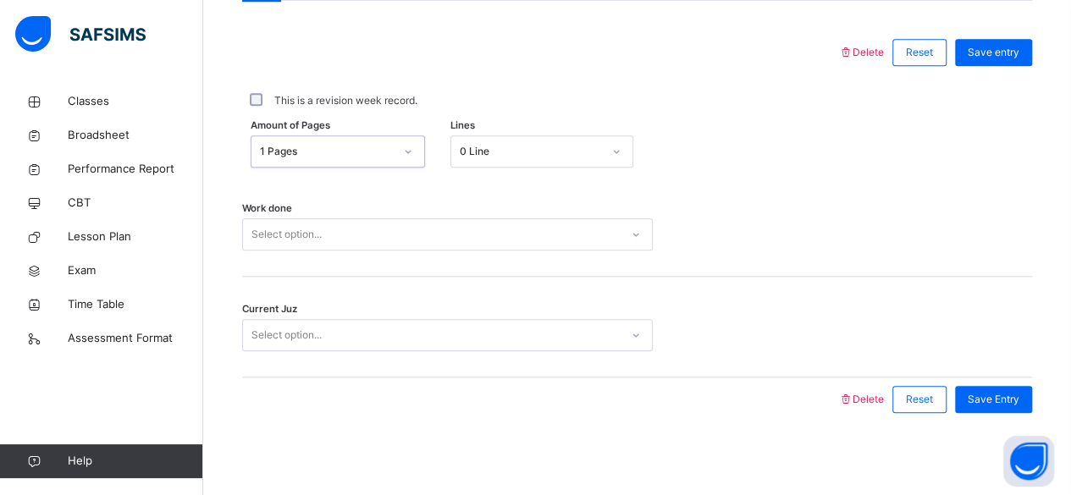
click at [259, 190] on div "Work done Select option..." at bounding box center [637, 226] width 790 height 101
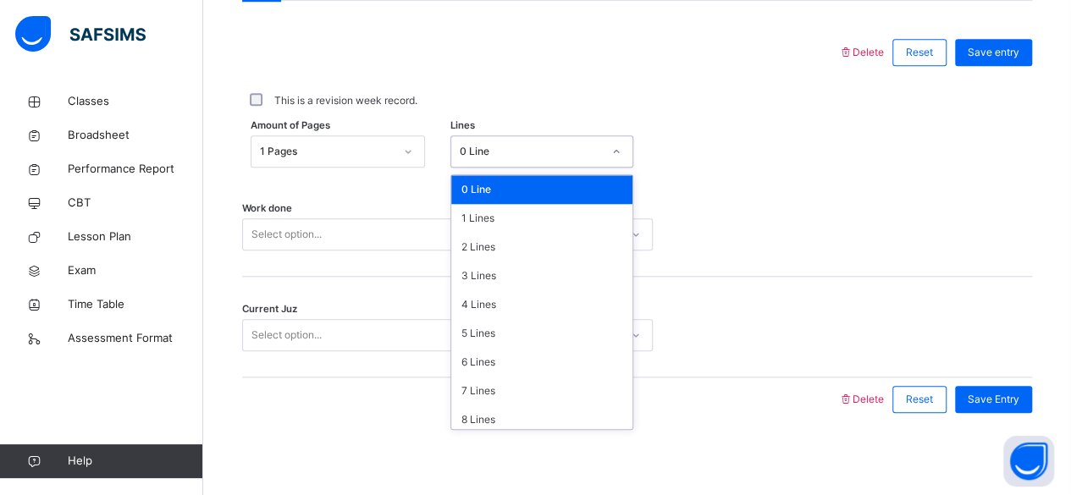
click at [532, 146] on div "0 Line" at bounding box center [531, 151] width 142 height 15
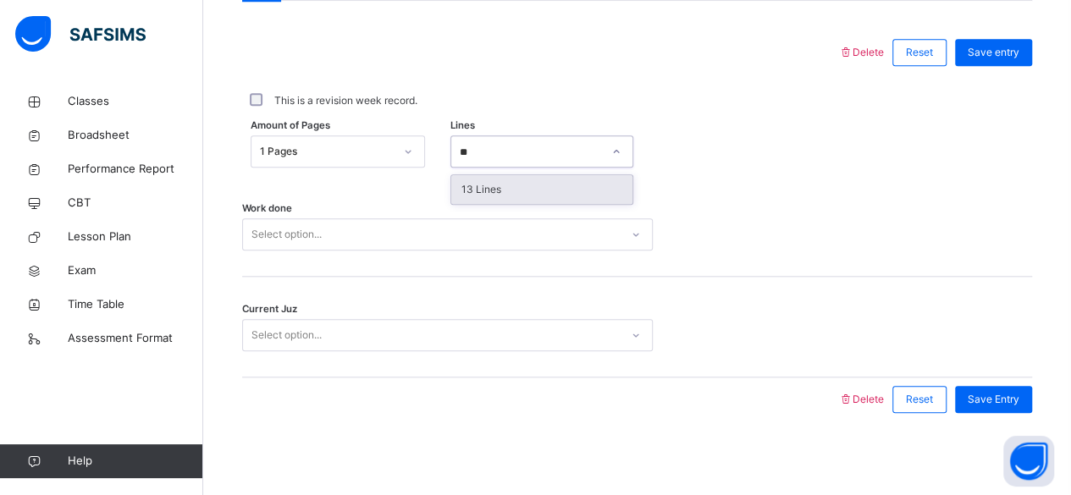
type input "**"
click at [536, 155] on div "Select number of lines..." at bounding box center [516, 151] width 113 height 32
type input "********"
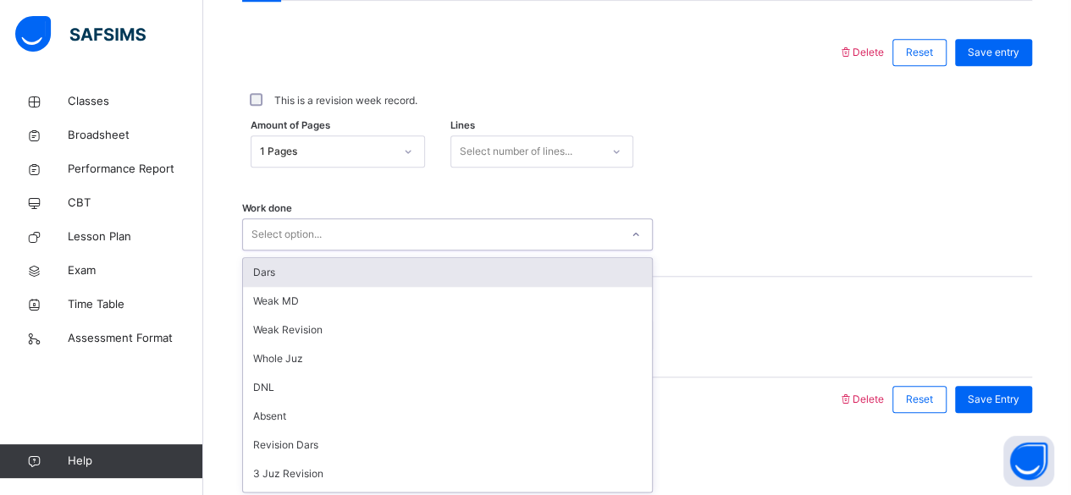
click at [467, 224] on div "Select option..." at bounding box center [431, 235] width 377 height 26
click at [309, 279] on div "Dars" at bounding box center [447, 272] width 409 height 29
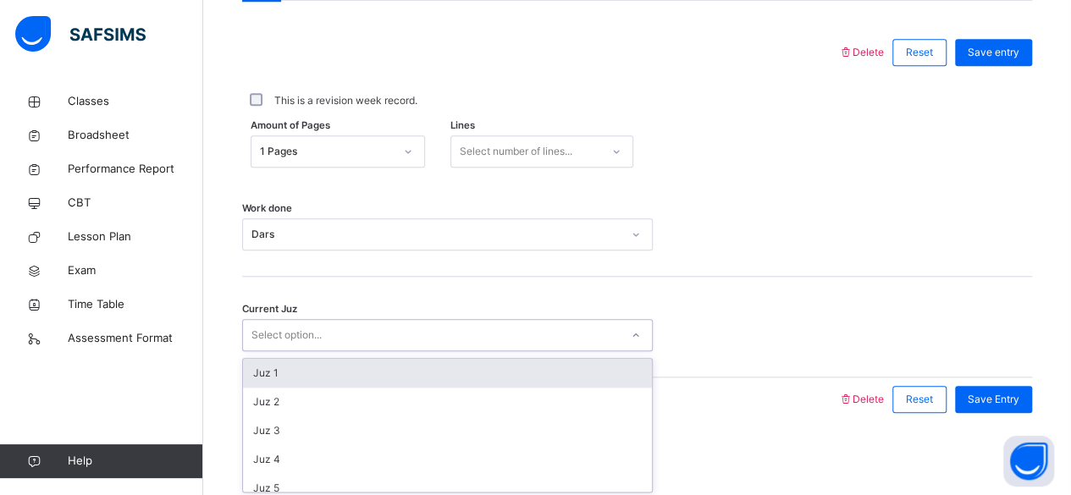
click at [318, 333] on div "Select option..." at bounding box center [286, 335] width 70 height 32
type input "*"
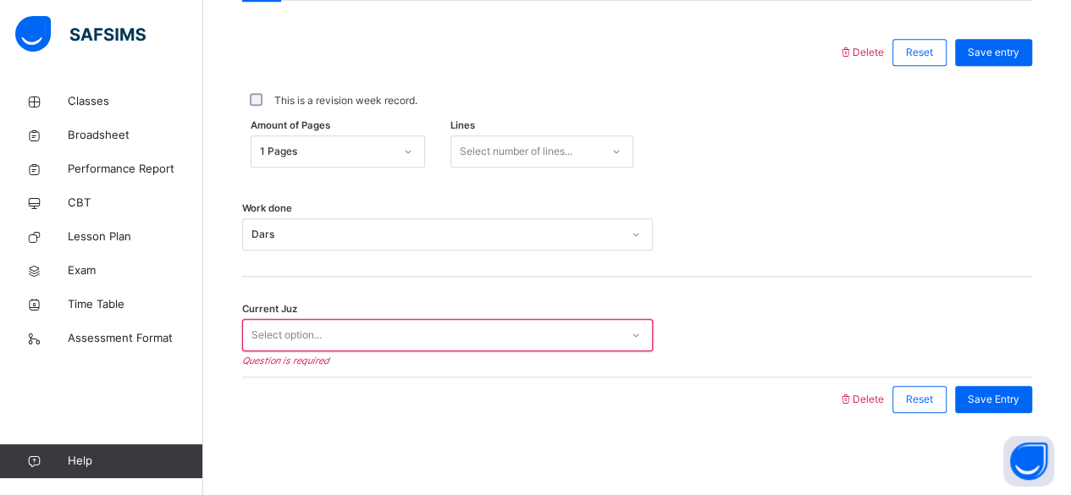
click at [896, 185] on div "Work done Dars" at bounding box center [637, 226] width 790 height 101
drag, startPoint x: 896, startPoint y: 185, endPoint x: 320, endPoint y: 137, distance: 577.7
click at [320, 137] on div "Delete Reset Save entry This is a revision week record. Amount of Pages 1 Pages…" at bounding box center [637, 225] width 790 height 391
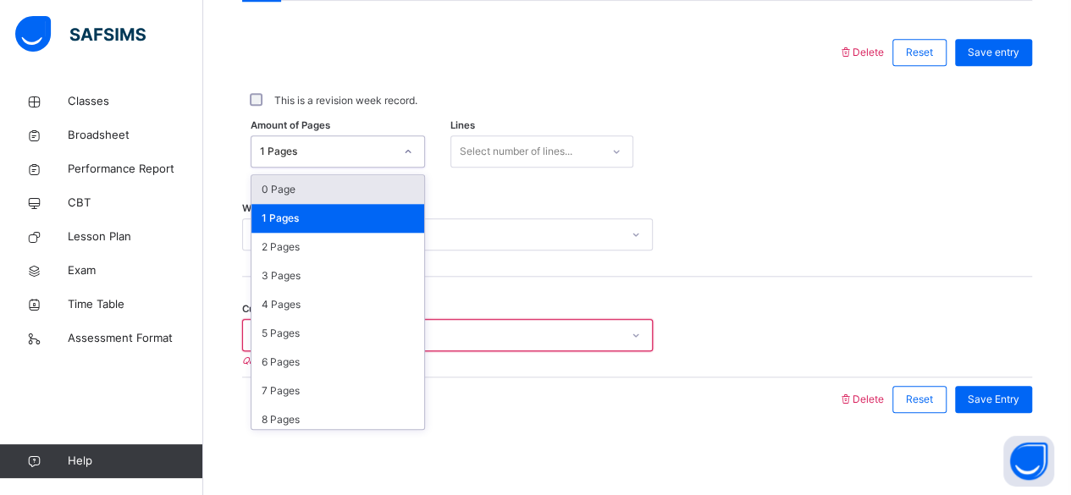
drag, startPoint x: 320, startPoint y: 137, endPoint x: 695, endPoint y: 204, distance: 380.9
click at [695, 204] on div "Delete Reset Save entry This is a revision week record. Amount of Pages option …" at bounding box center [637, 225] width 790 height 391
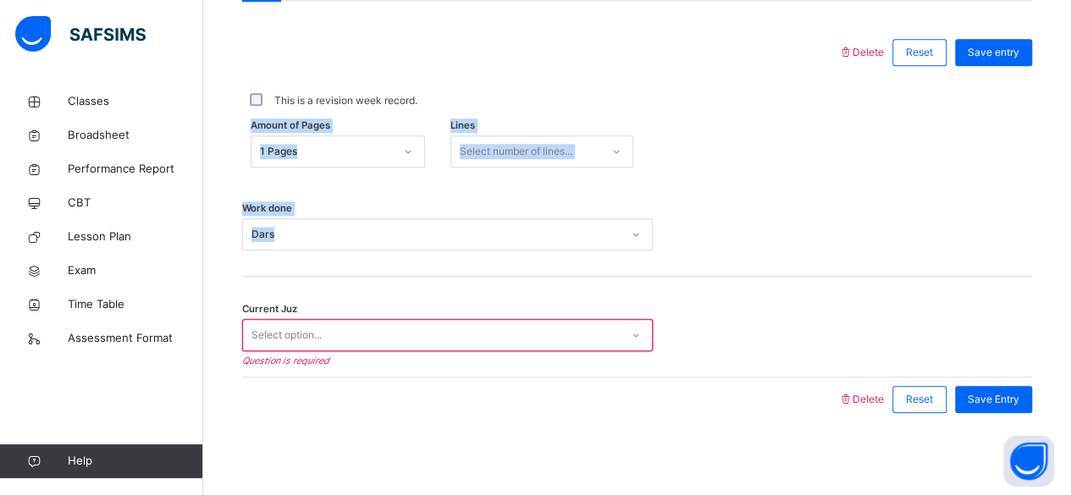
drag, startPoint x: 874, startPoint y: 226, endPoint x: 573, endPoint y: 99, distance: 327.0
click at [573, 99] on div "Delete Reset Save entry This is a revision week record. Amount of Pages 1 Pages…" at bounding box center [637, 225] width 790 height 391
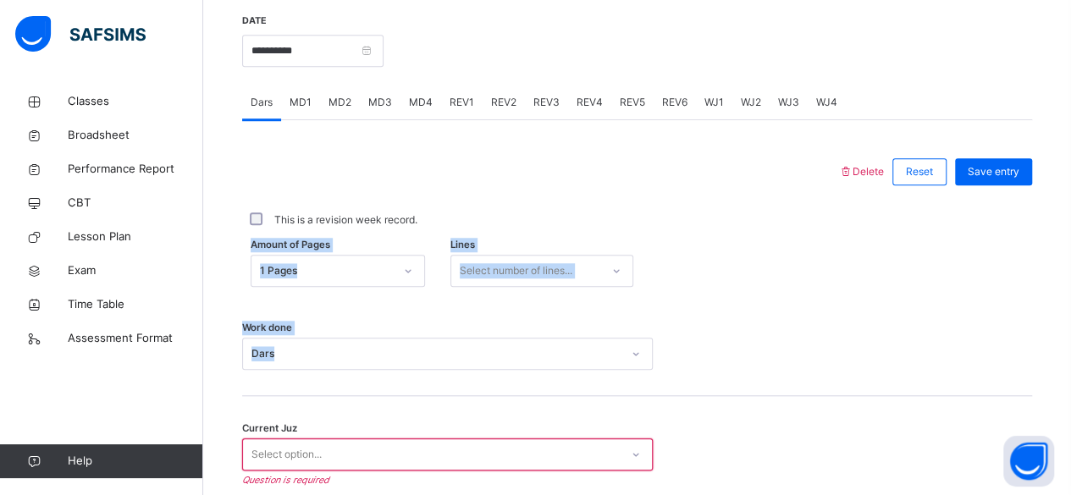
scroll to position [637, 0]
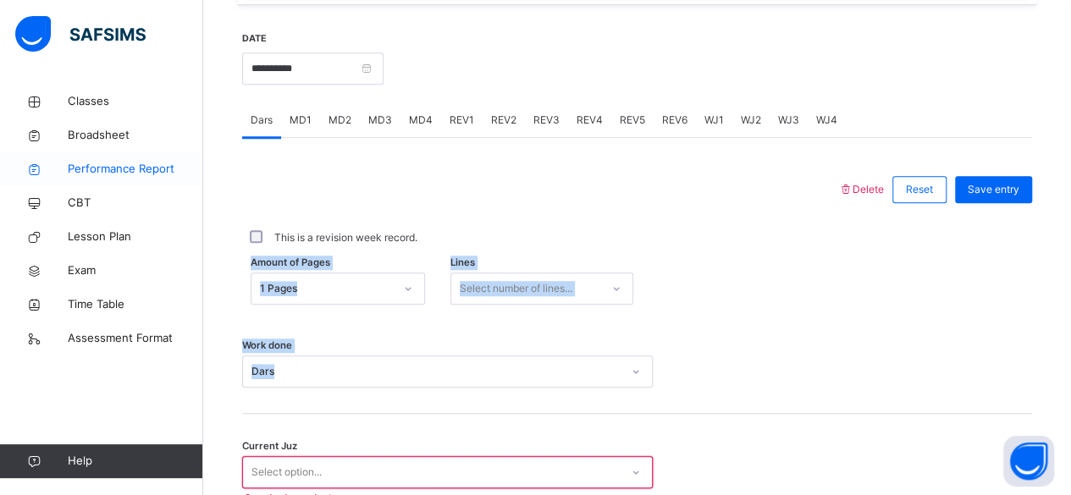
click at [3, 154] on link "Performance Report" at bounding box center [101, 169] width 203 height 34
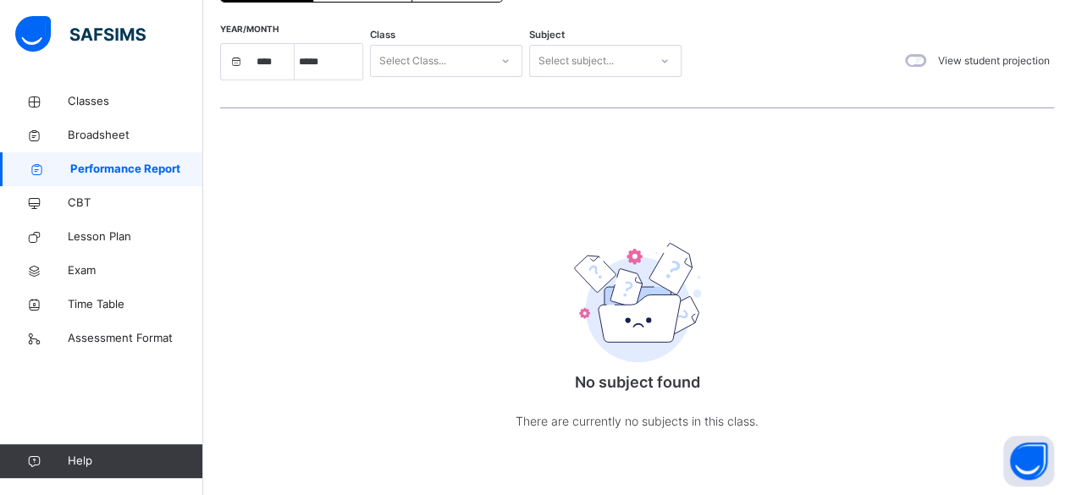
scroll to position [134, 0]
select select "****"
select select "*"
click at [91, 96] on span "Classes" at bounding box center [135, 101] width 135 height 17
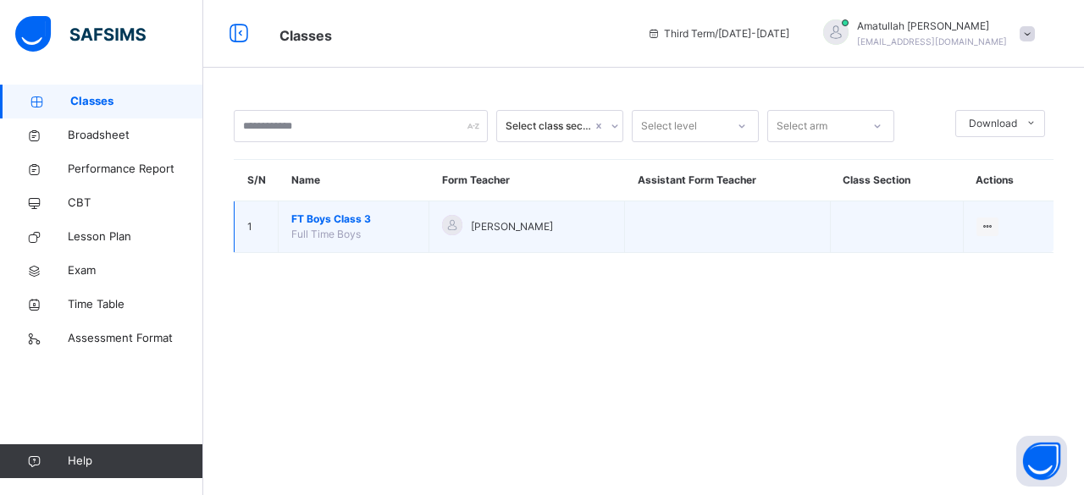
click at [388, 222] on span "FT Boys Class 3" at bounding box center [353, 219] width 124 height 15
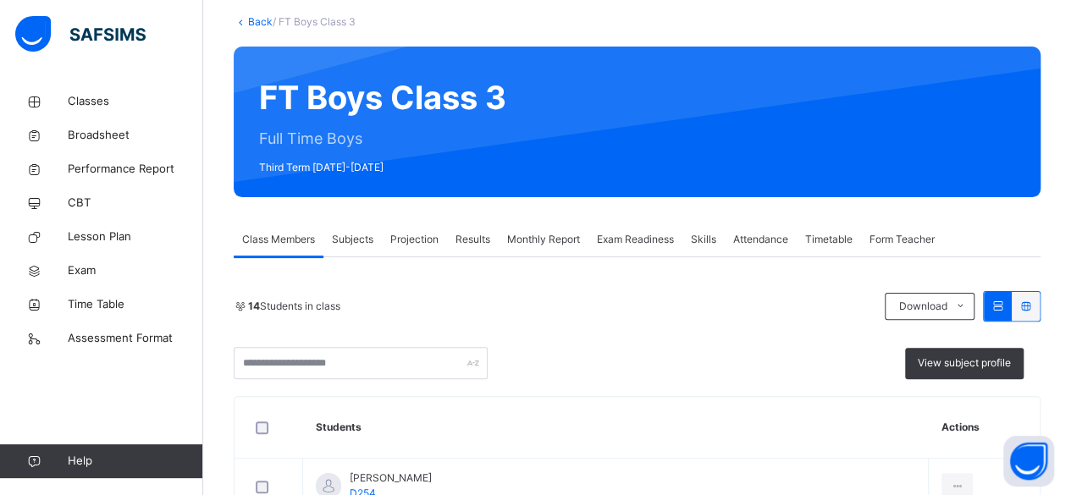
scroll to position [102, 0]
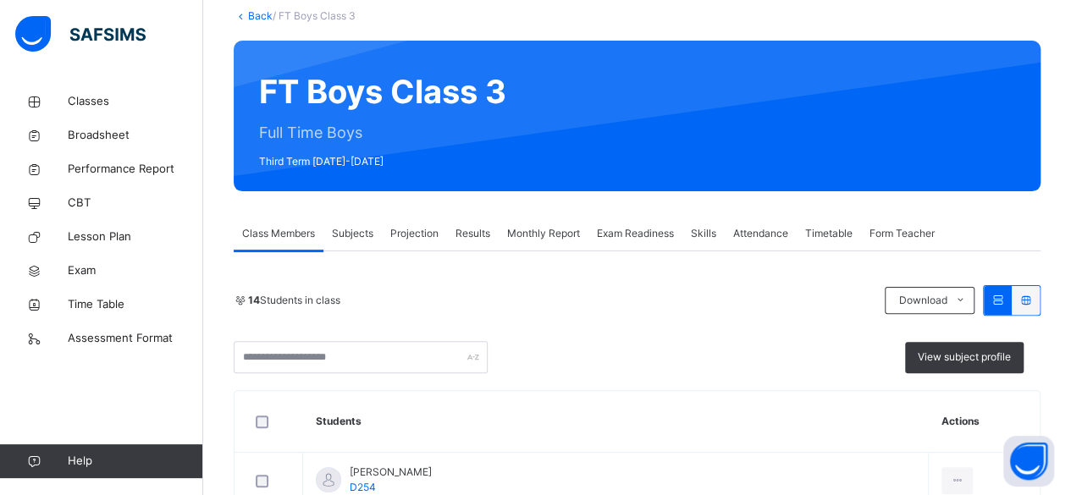
click at [407, 239] on span "Projection" at bounding box center [414, 233] width 48 height 15
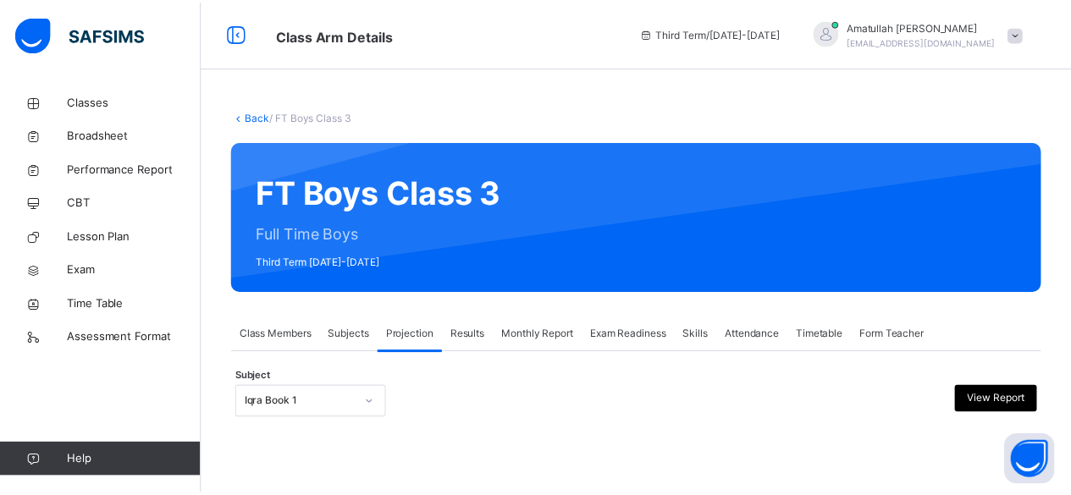
scroll to position [161, 0]
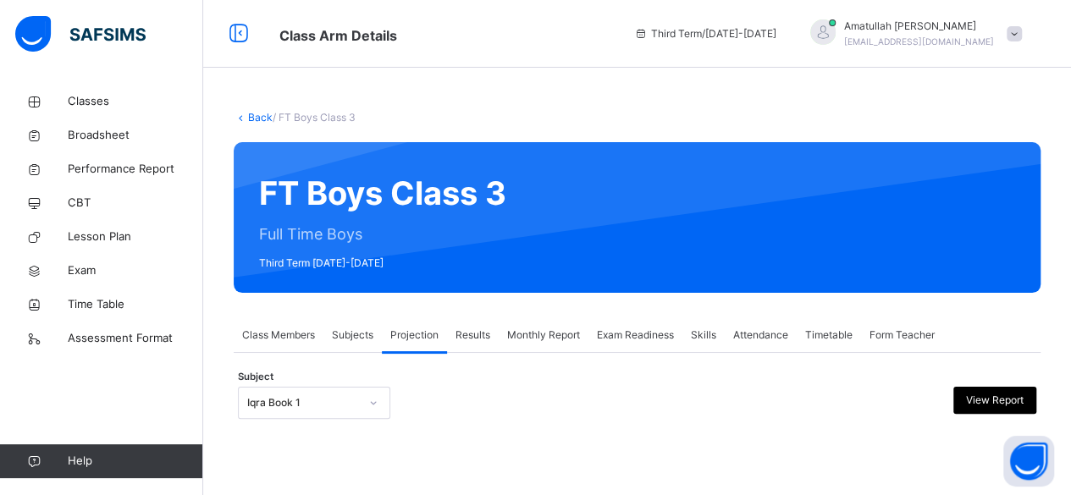
click at [285, 405] on div "Iqra Book 1" at bounding box center [314, 403] width 152 height 32
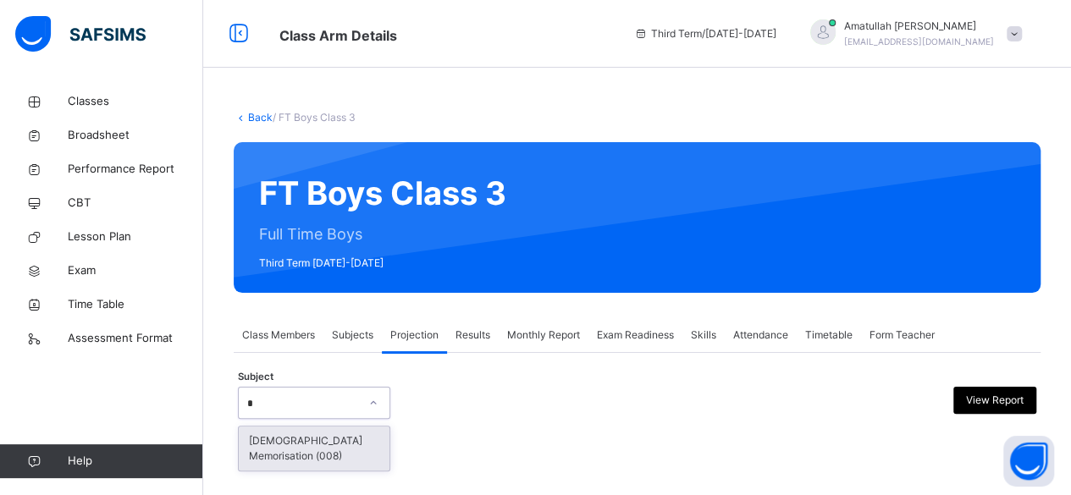
scroll to position [0, 0]
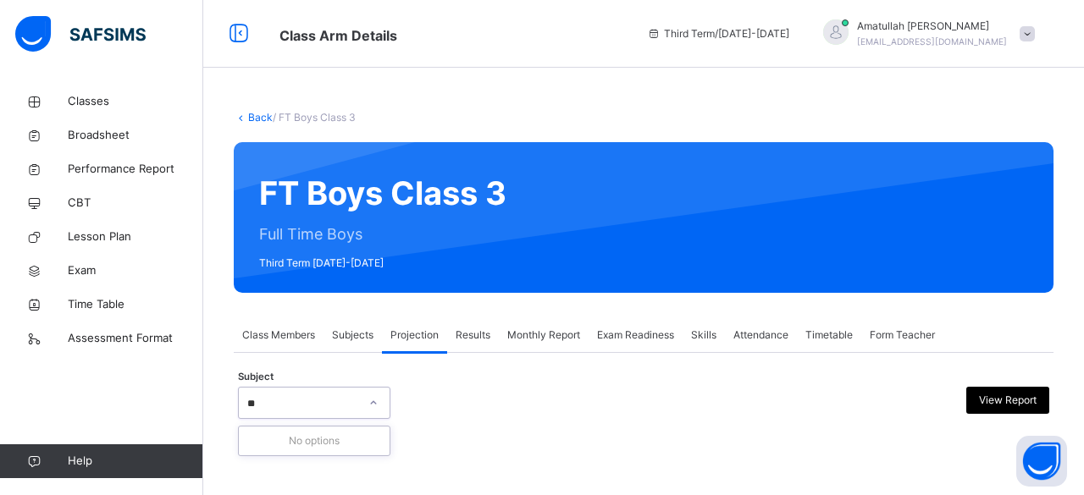
type input "*"
click at [926, 402] on div "View Report" at bounding box center [950, 403] width 196 height 32
click at [335, 419] on div "Subject View Report" at bounding box center [643, 402] width 811 height 49
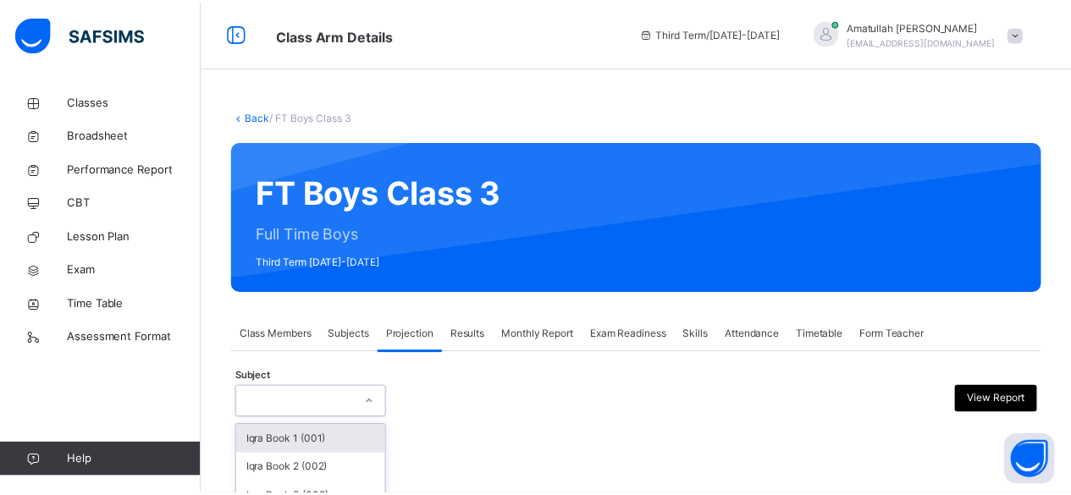
scroll to position [161, 0]
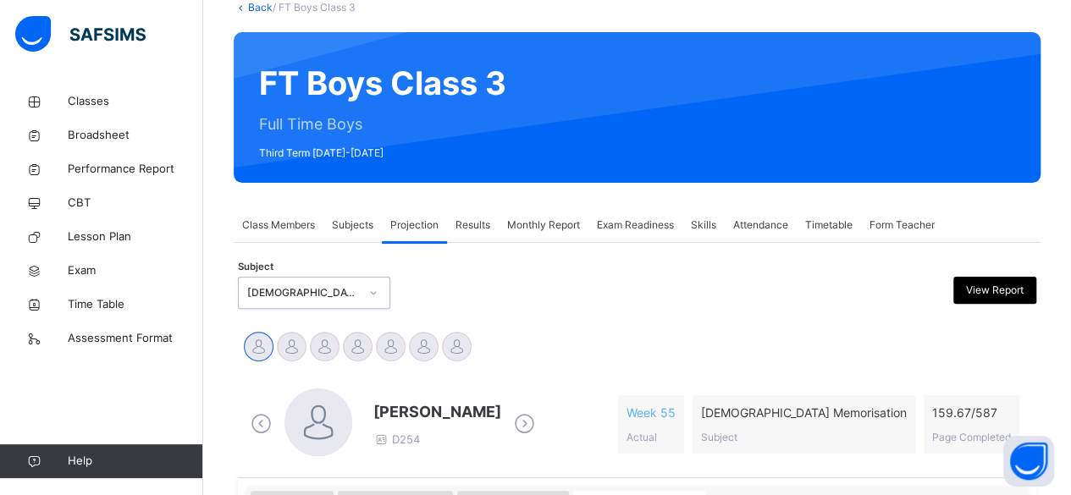
scroll to position [202, 0]
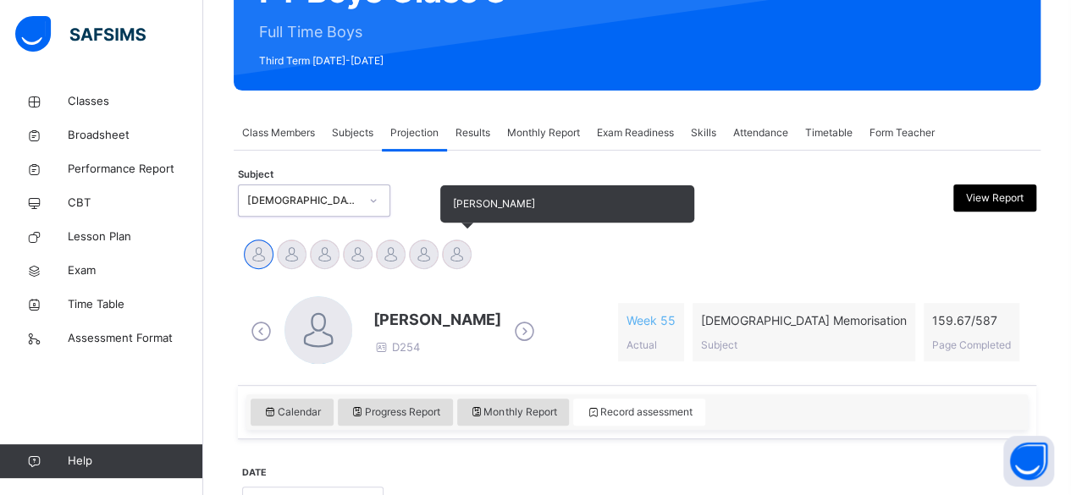
click at [461, 240] on div at bounding box center [457, 255] width 30 height 30
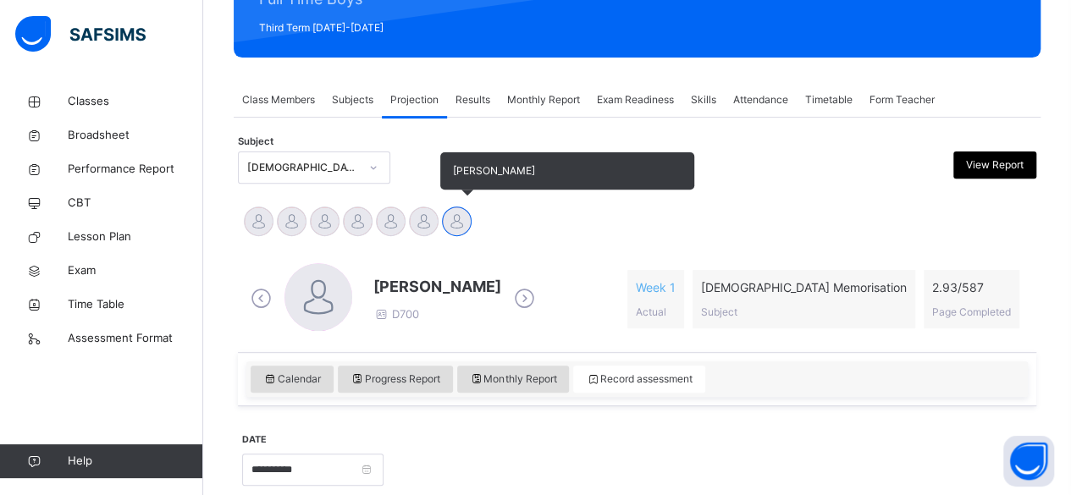
scroll to position [391, 0]
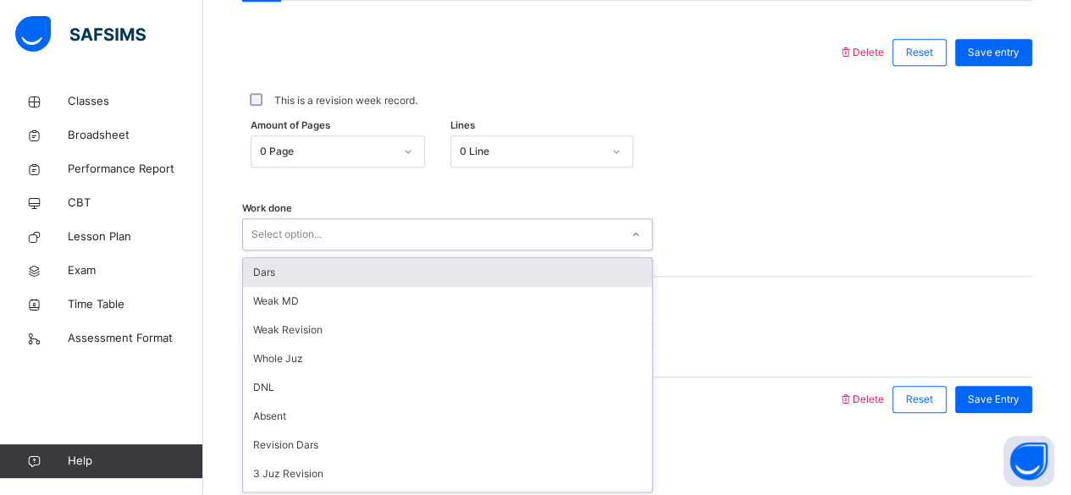
scroll to position [227, 0]
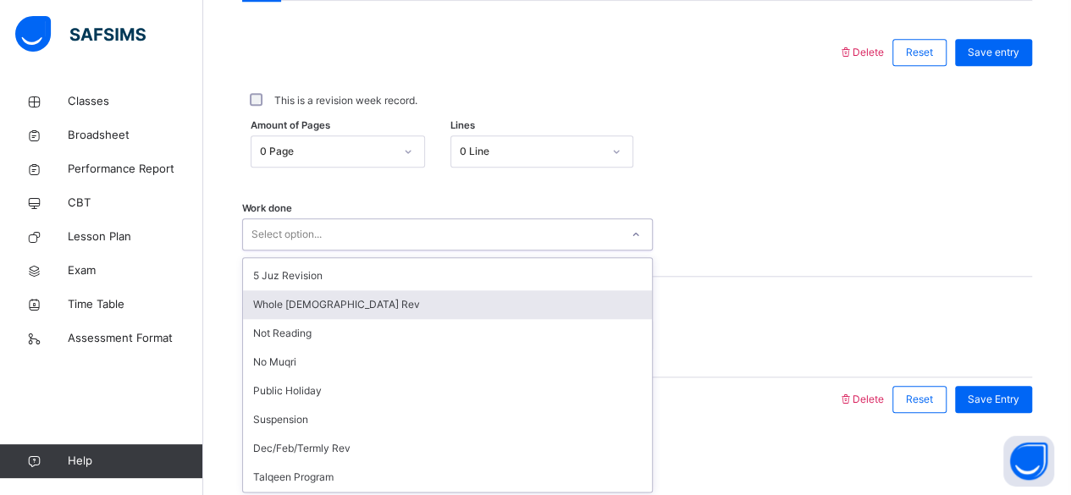
click at [339, 299] on div "Whole Quran Rev" at bounding box center [447, 304] width 409 height 29
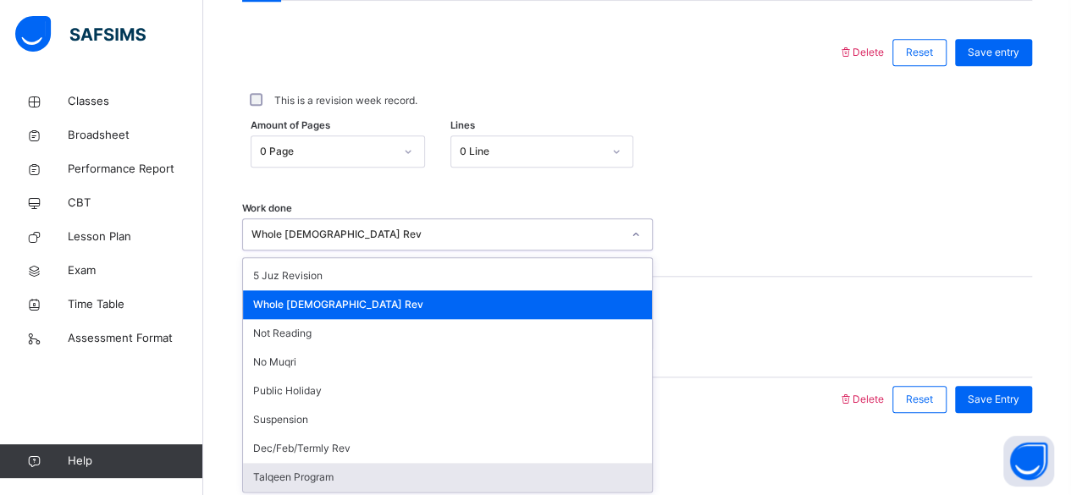
click at [315, 479] on div "Talqeen Program" at bounding box center [447, 477] width 409 height 29
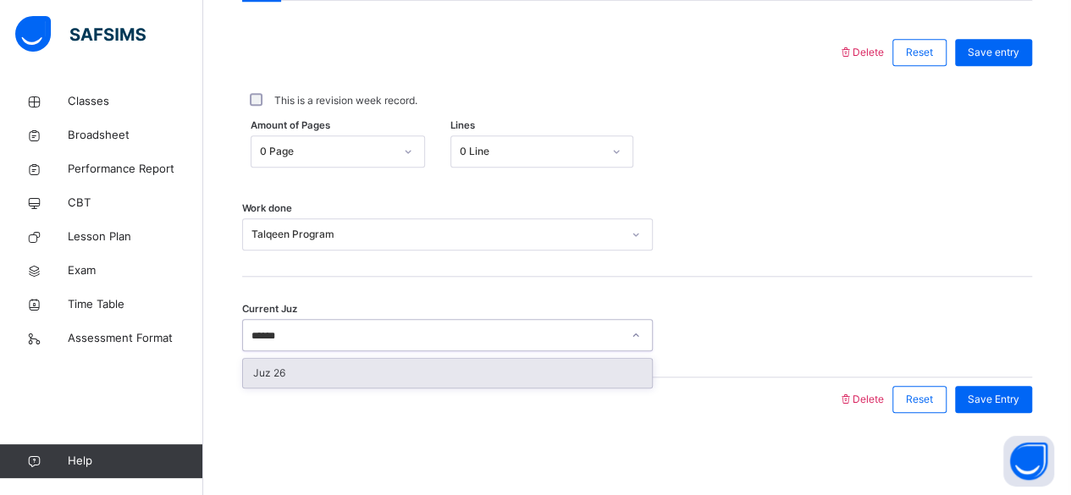
scroll to position [0, 0]
type input "******"
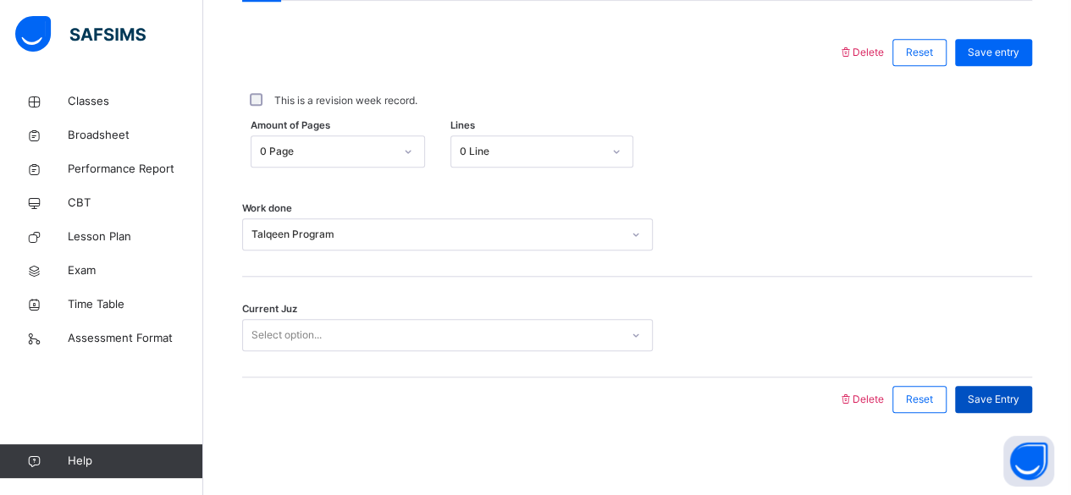
click at [989, 394] on span "Save Entry" at bounding box center [994, 399] width 52 height 15
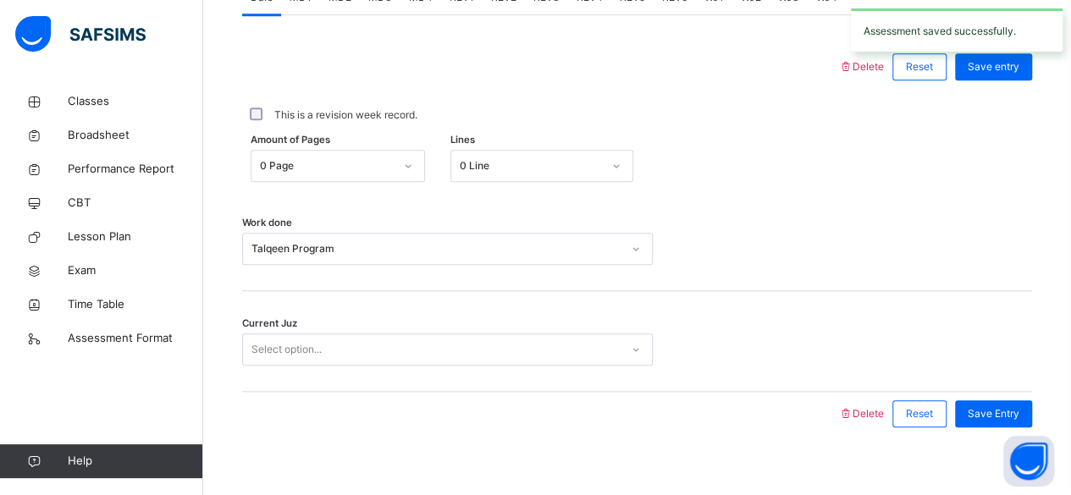
scroll to position [774, 0]
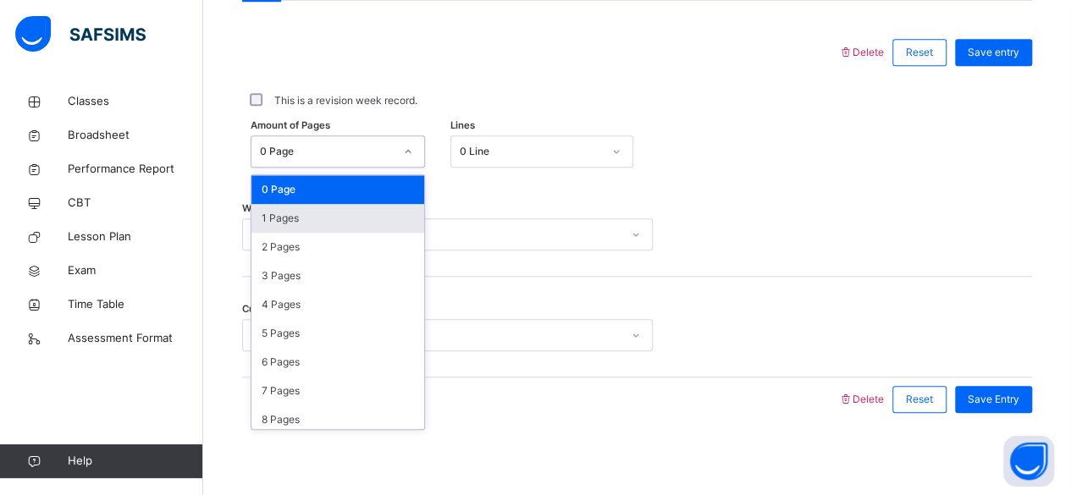
click at [288, 215] on div "1 Pages" at bounding box center [337, 218] width 173 height 29
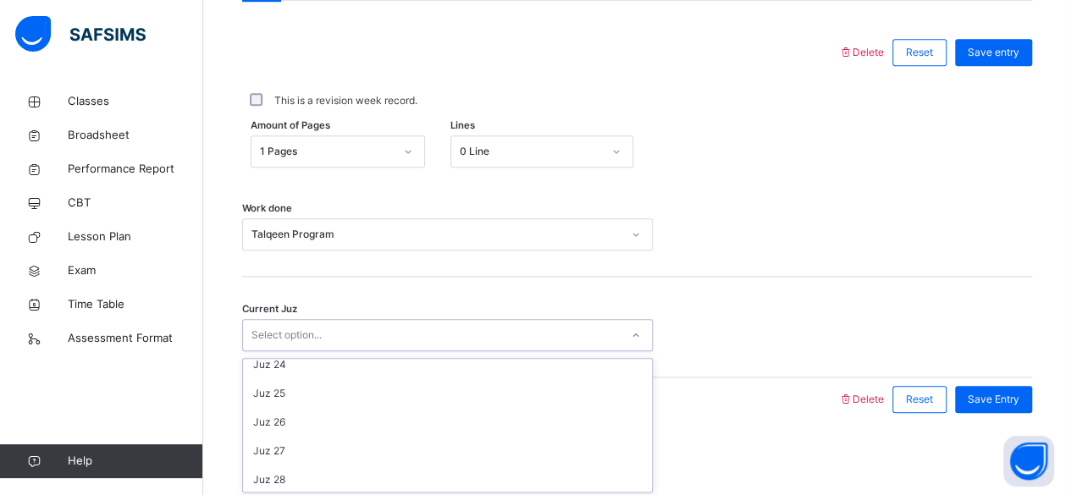
scroll to position [672, 0]
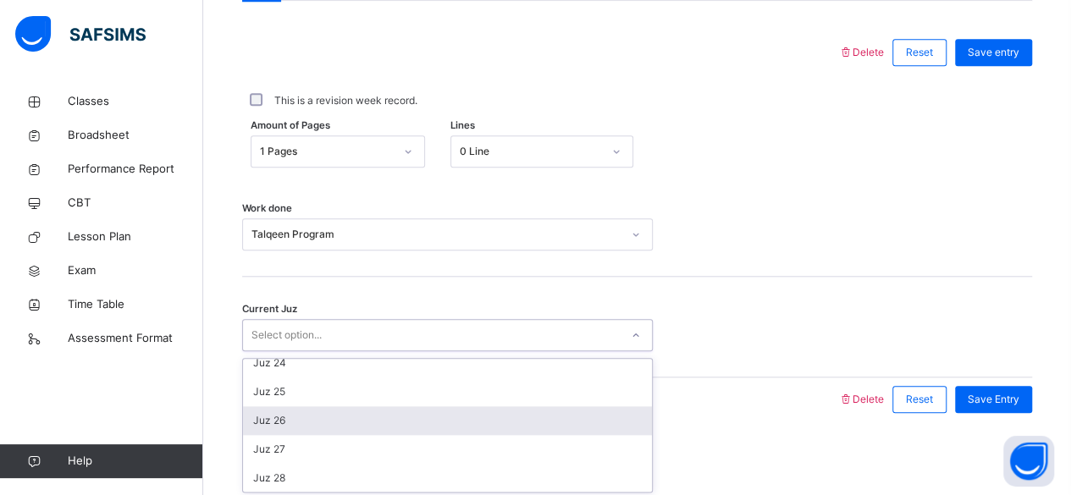
click at [273, 427] on div "Juz 26" at bounding box center [447, 420] width 409 height 29
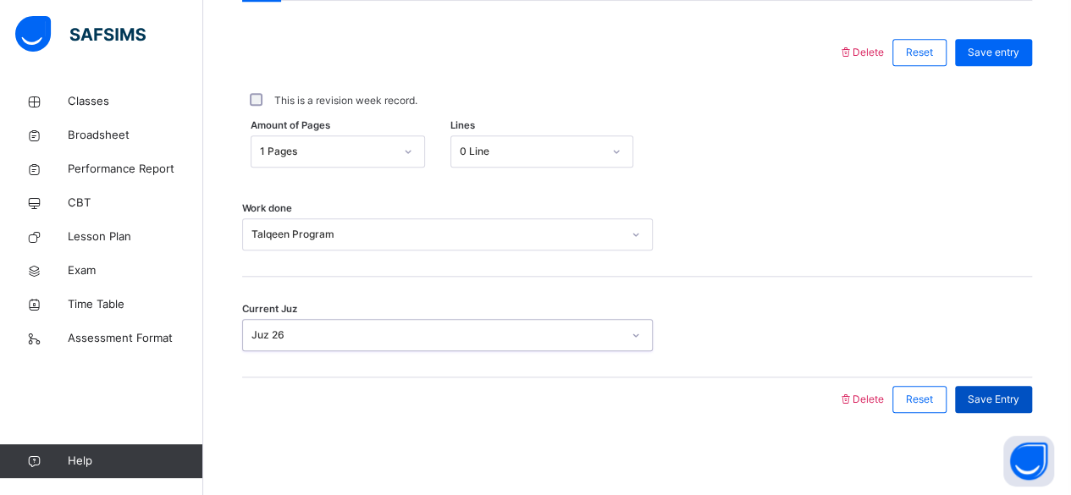
click at [1019, 392] on span "Save Entry" at bounding box center [994, 399] width 52 height 15
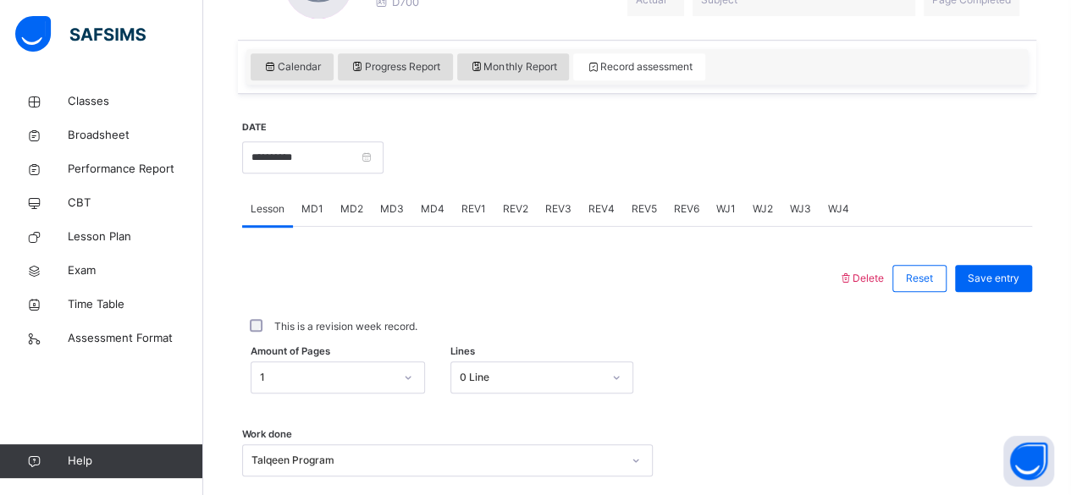
scroll to position [547, 0]
click at [426, 207] on font "MD4" at bounding box center [433, 209] width 24 height 13
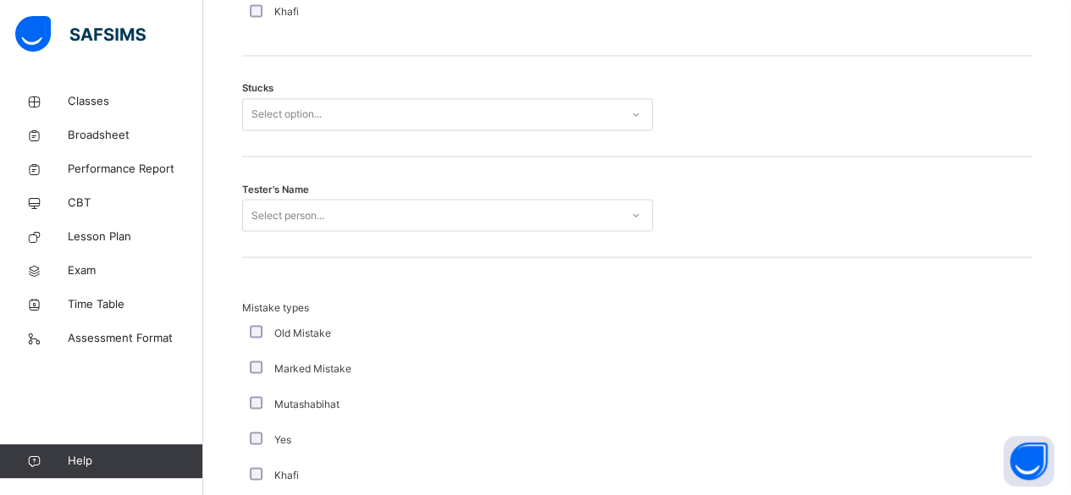
scroll to position [1437, 0]
click at [652, 268] on div "Mistake types Old Mistake Marked Mistake Mutashabihat Yes Khafi Unclear Changing" at bounding box center [637, 425] width 790 height 333
click at [479, 229] on div "Select person..." at bounding box center [447, 217] width 411 height 32
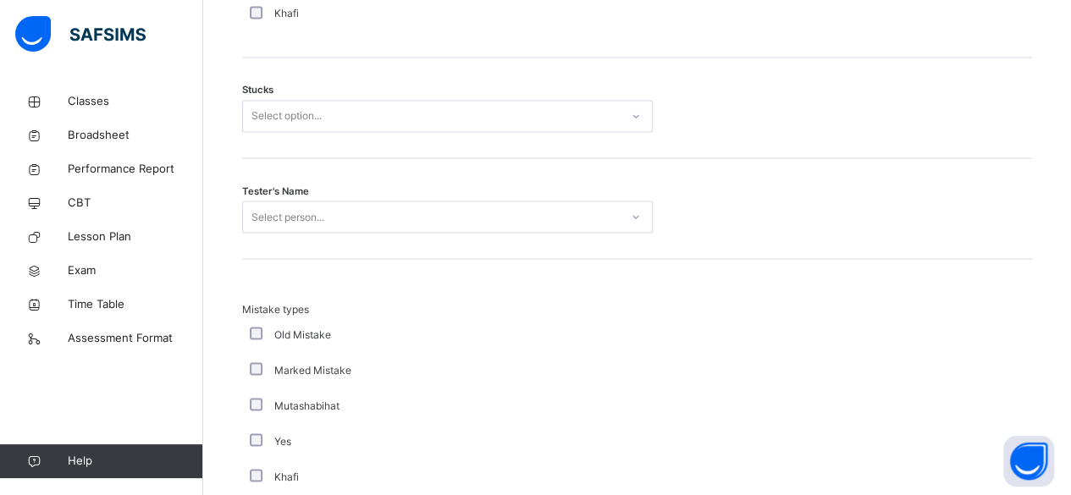
drag, startPoint x: 919, startPoint y: 168, endPoint x: 521, endPoint y: 214, distance: 400.6
click at [521, 214] on div "Tester's Name Select person..." at bounding box center [637, 208] width 790 height 101
click at [520, 216] on div "Select person..." at bounding box center [431, 217] width 377 height 26
drag, startPoint x: 710, startPoint y: 202, endPoint x: 549, endPoint y: 202, distance: 160.8
click at [549, 202] on div "Tester's Name Select person..." at bounding box center [637, 217] width 790 height 32
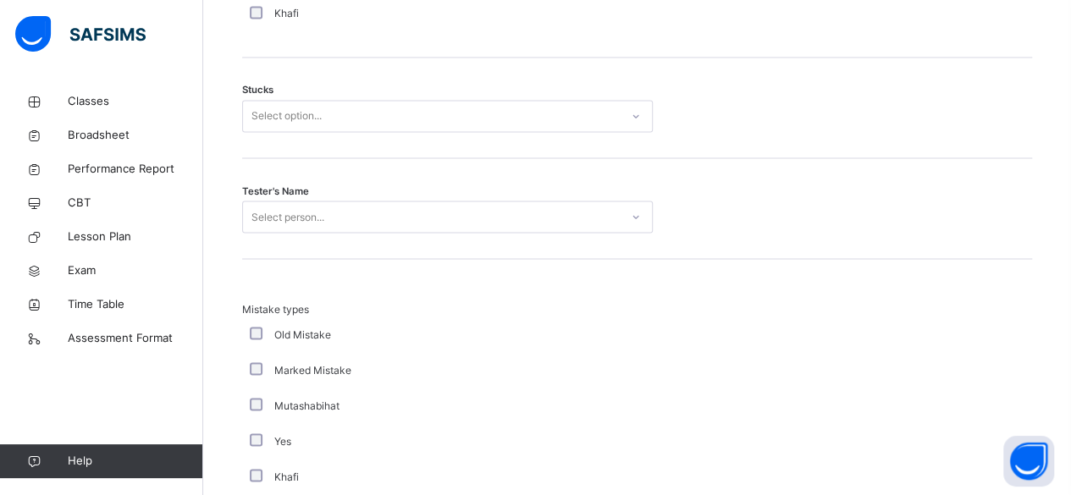
click at [549, 204] on div "Select person..." at bounding box center [431, 217] width 377 height 26
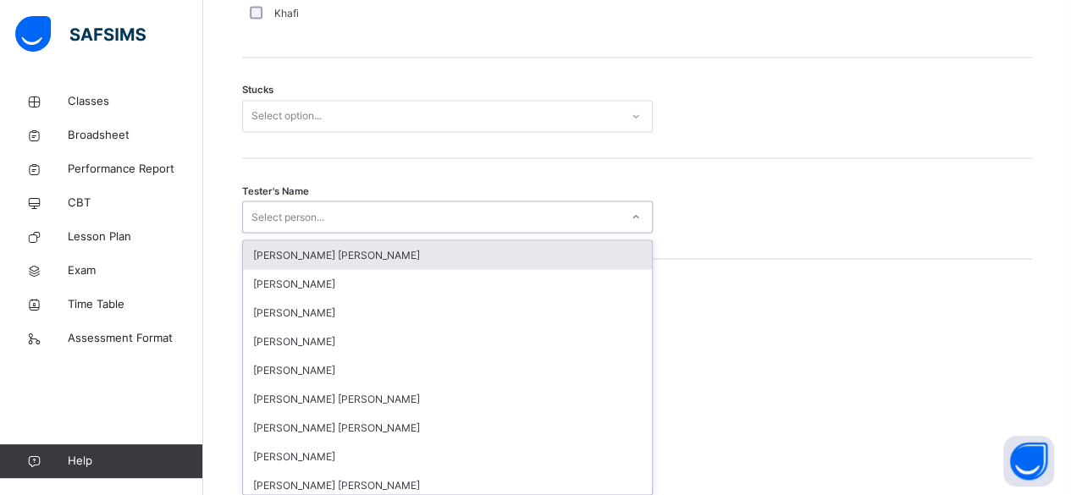
click at [875, 263] on div "Mistake types Old Mistake Marked Mistake Mutashabihat Yes Khafi Unclear Changing" at bounding box center [637, 425] width 790 height 333
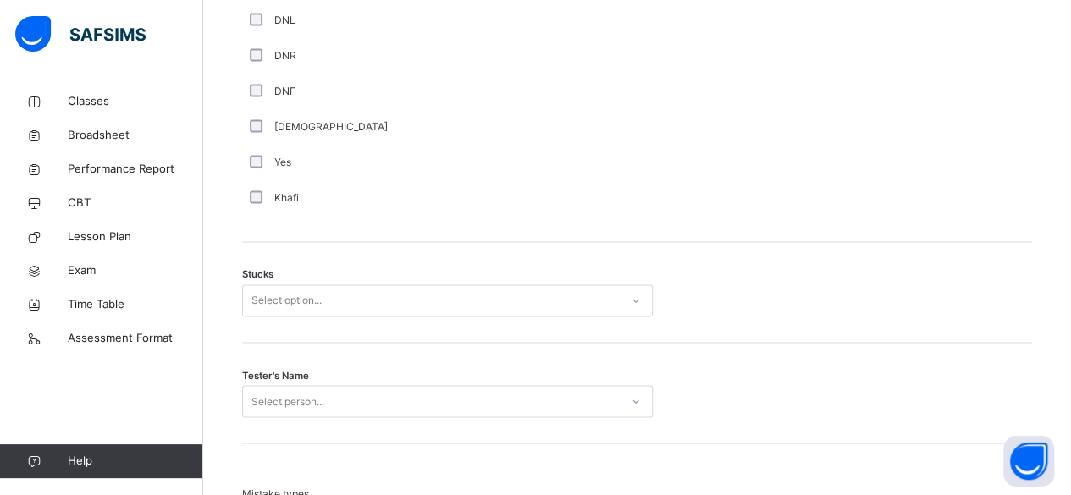
scroll to position [1248, 0]
click at [255, 172] on div "Yes" at bounding box center [453, 167] width 415 height 15
click at [347, 290] on div "Select option..." at bounding box center [447, 306] width 411 height 32
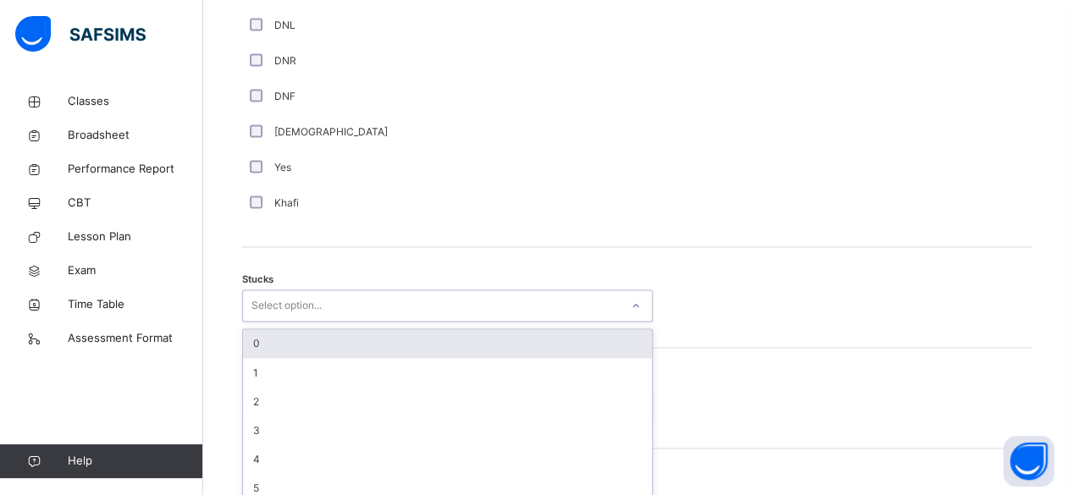
scroll to position [1260, 0]
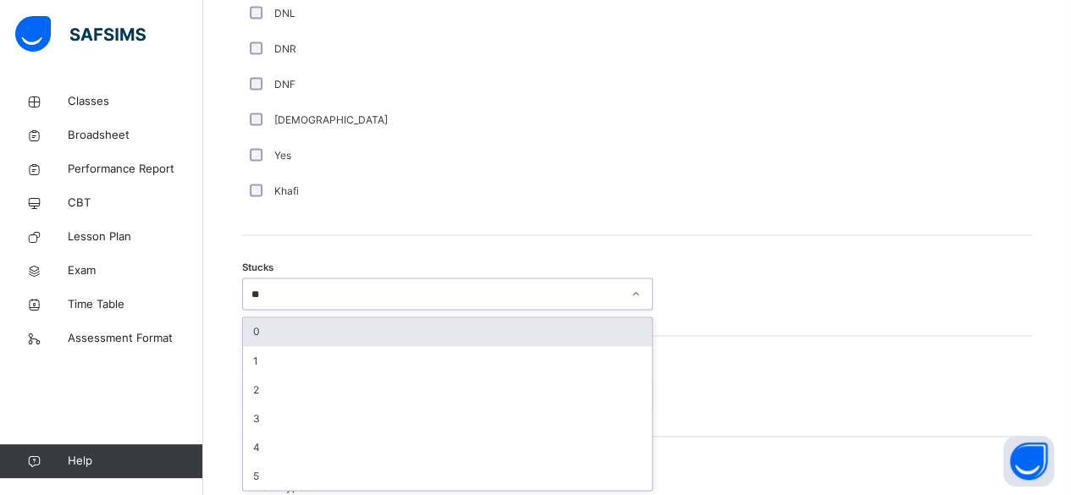
type input "*"
click at [430, 295] on div "Select option..." at bounding box center [431, 294] width 377 height 26
type input "*"
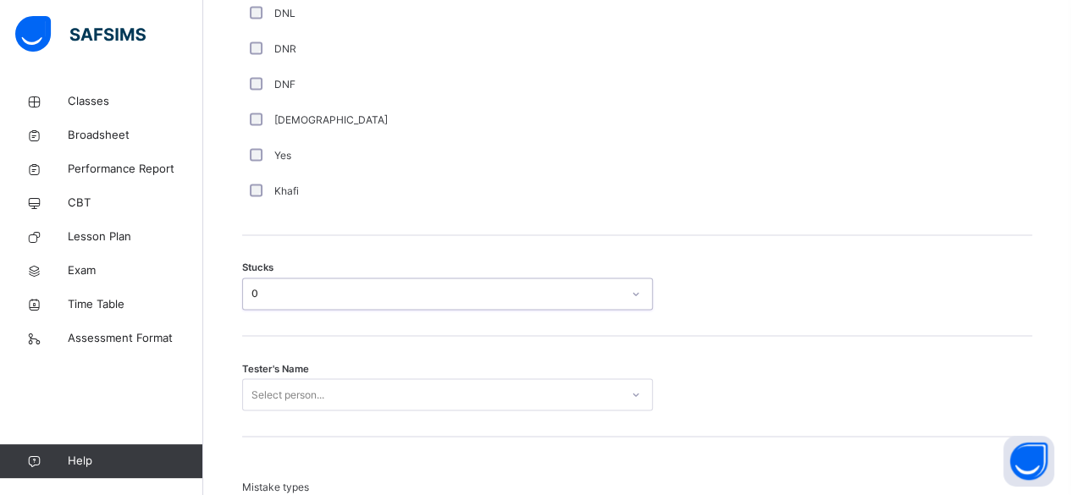
click at [401, 394] on div "Select person..." at bounding box center [447, 394] width 411 height 32
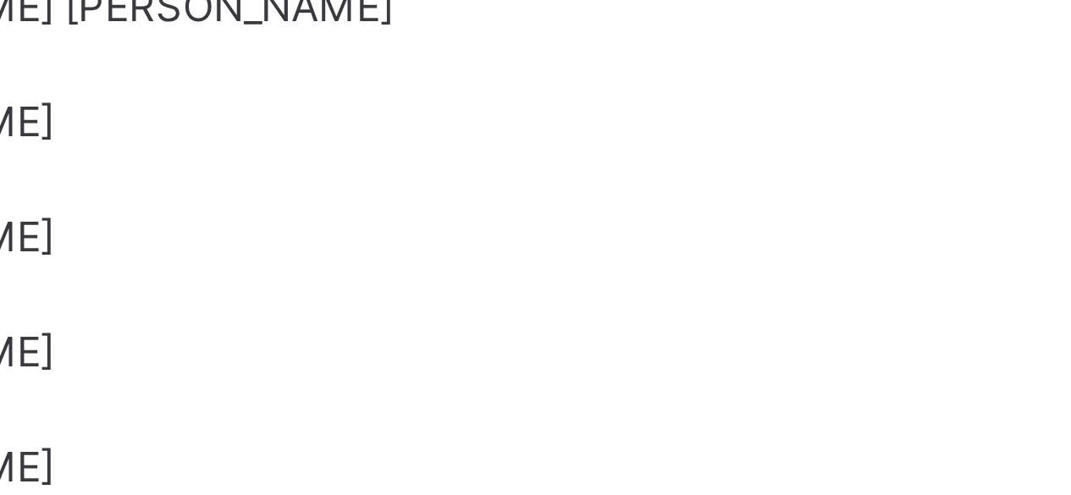
scroll to position [0, 0]
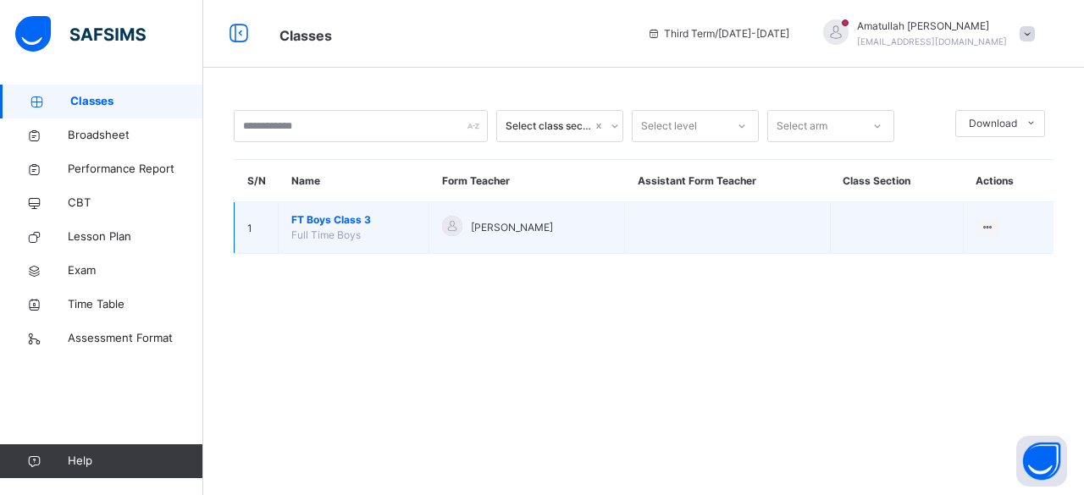
click at [352, 203] on td "FT Boys Class 3 Full Time Boys" at bounding box center [354, 228] width 151 height 52
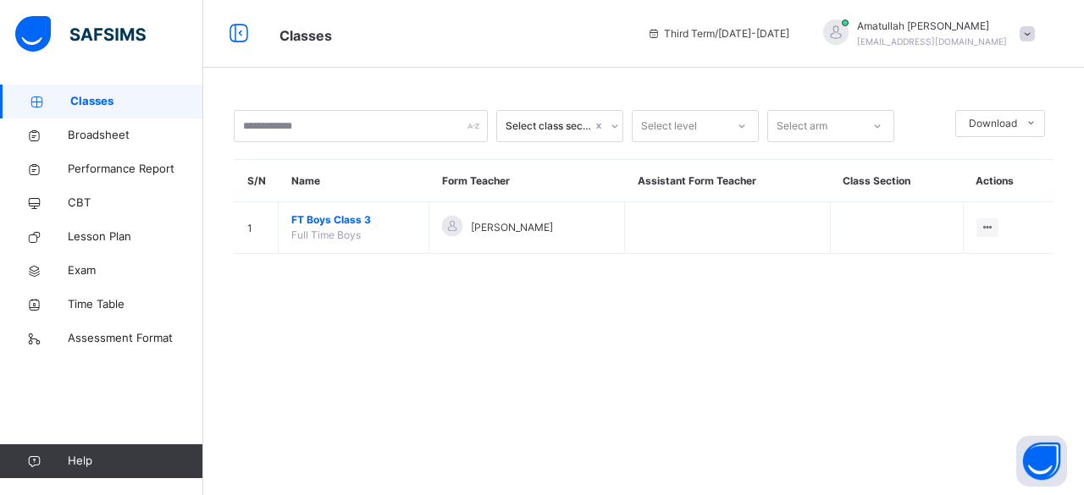
click at [349, 198] on th "Name" at bounding box center [354, 181] width 151 height 42
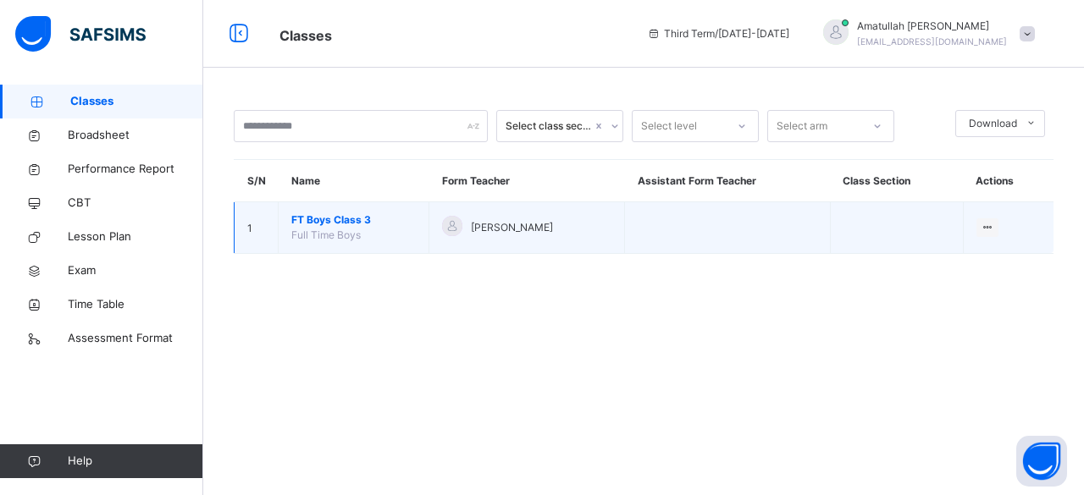
click at [350, 219] on font "Class 3" at bounding box center [352, 219] width 37 height 13
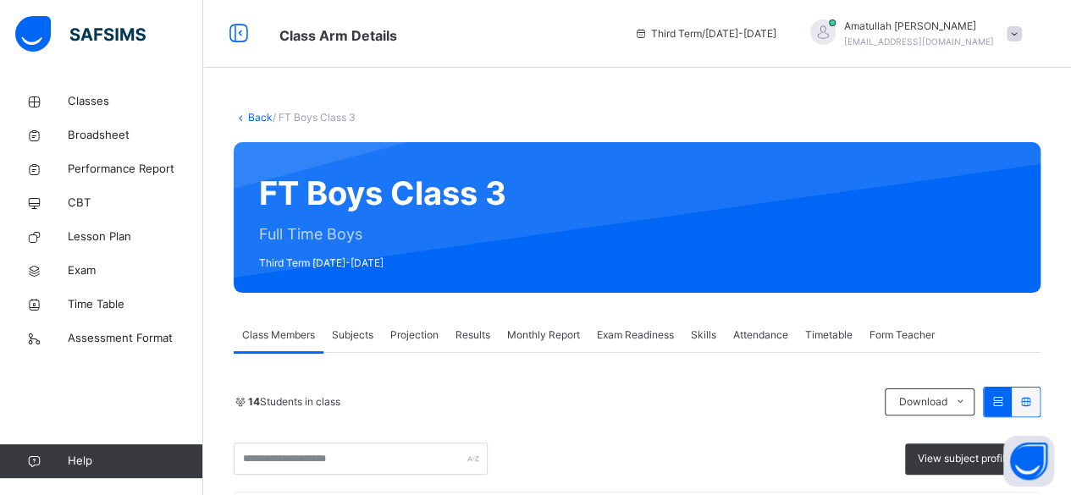
click at [420, 345] on div "Projection" at bounding box center [414, 335] width 65 height 34
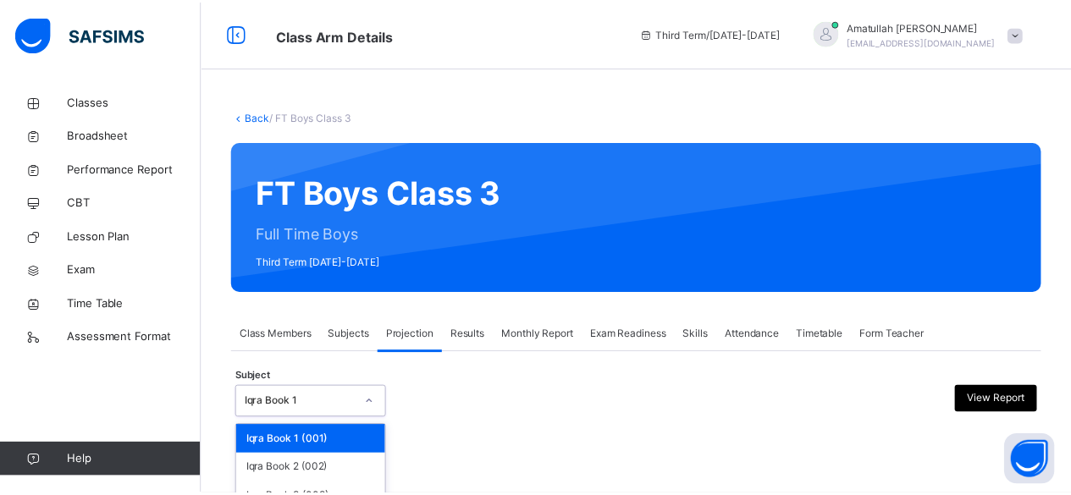
scroll to position [161, 0]
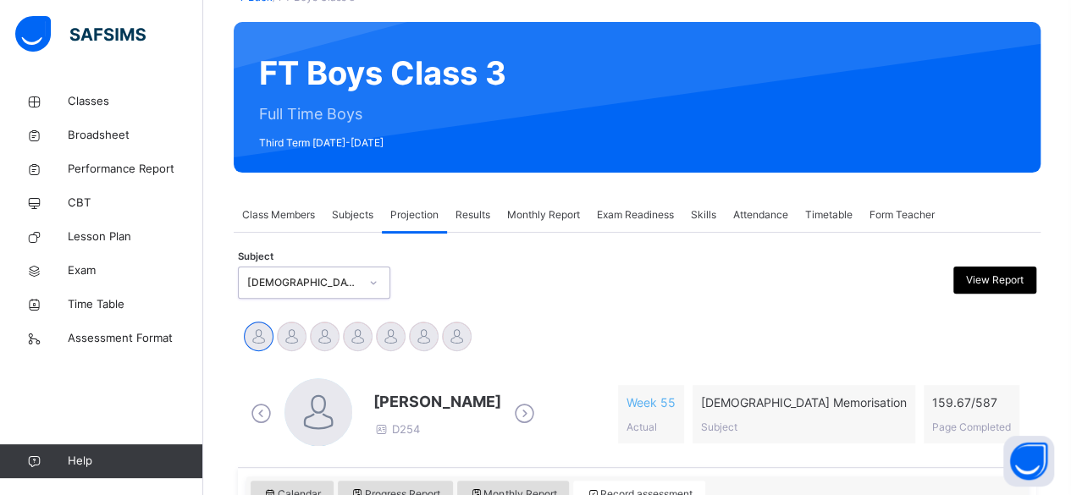
scroll to position [157, 0]
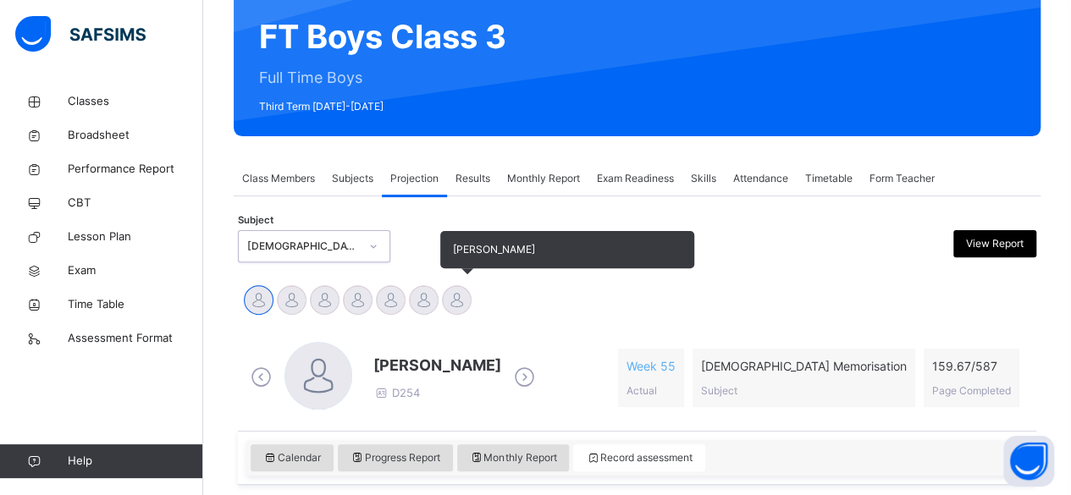
click at [450, 295] on div at bounding box center [457, 300] width 30 height 30
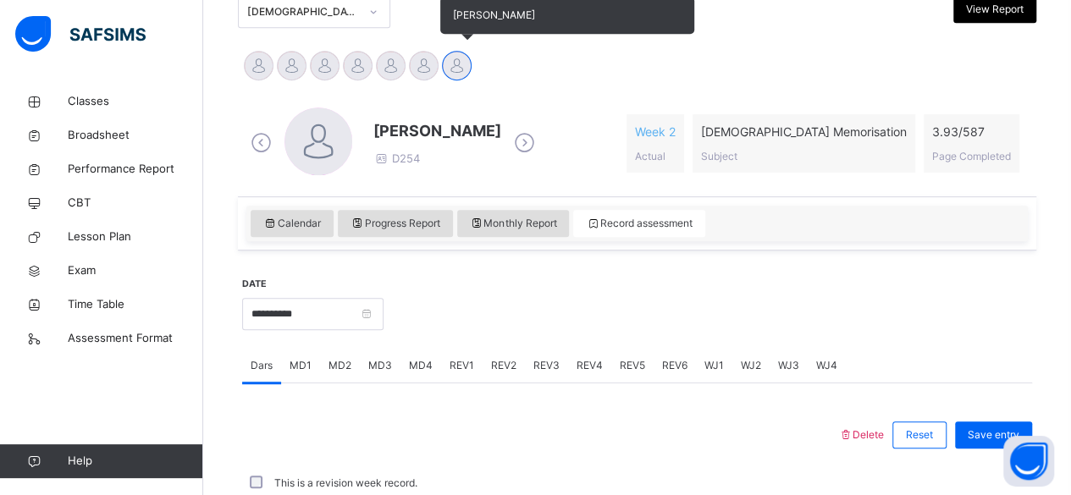
scroll to position [589, 0]
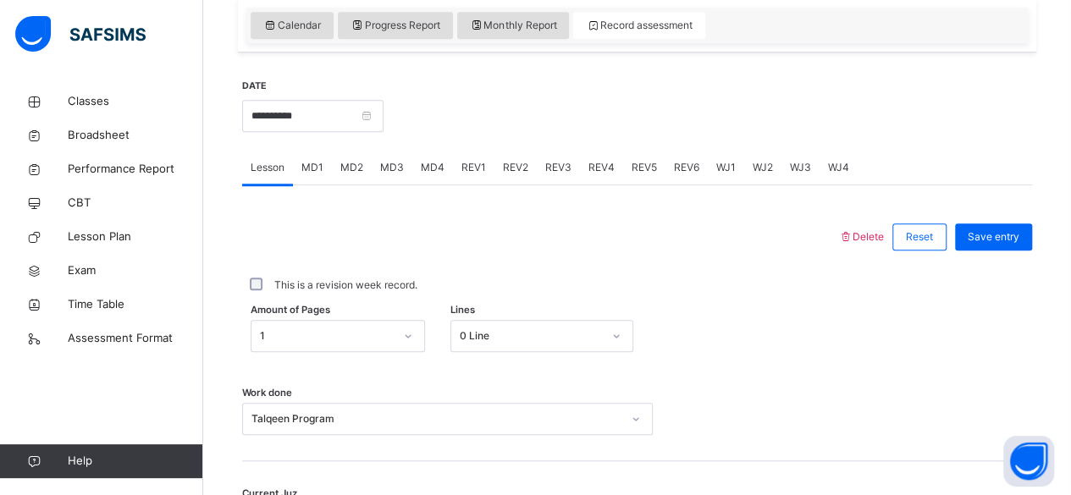
click at [416, 174] on div "MD4" at bounding box center [432, 168] width 41 height 34
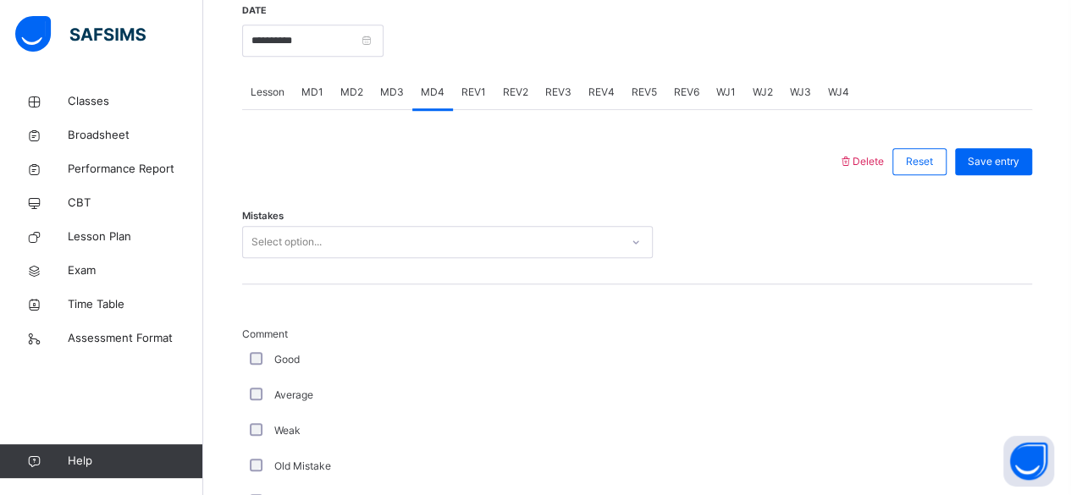
scroll to position [665, 0]
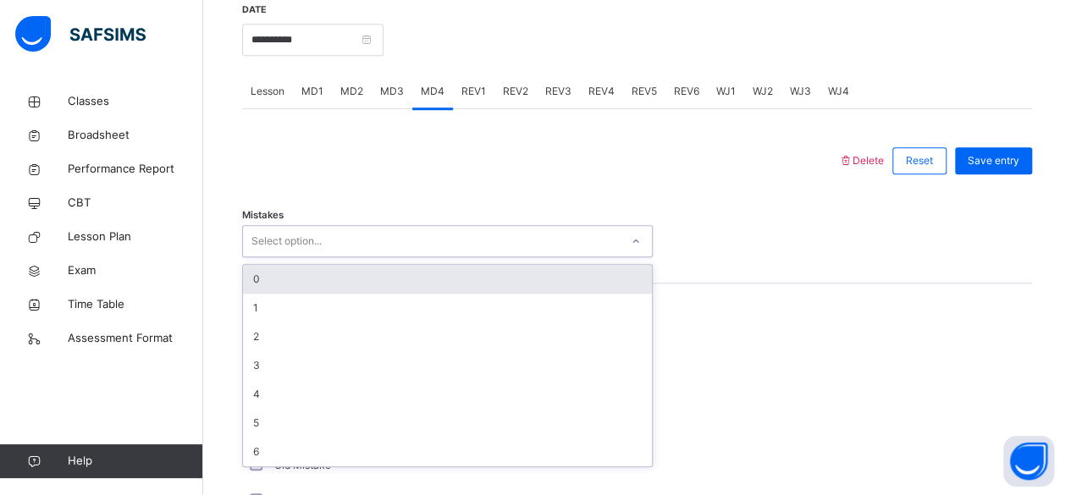
click at [266, 279] on div "0" at bounding box center [447, 279] width 409 height 29
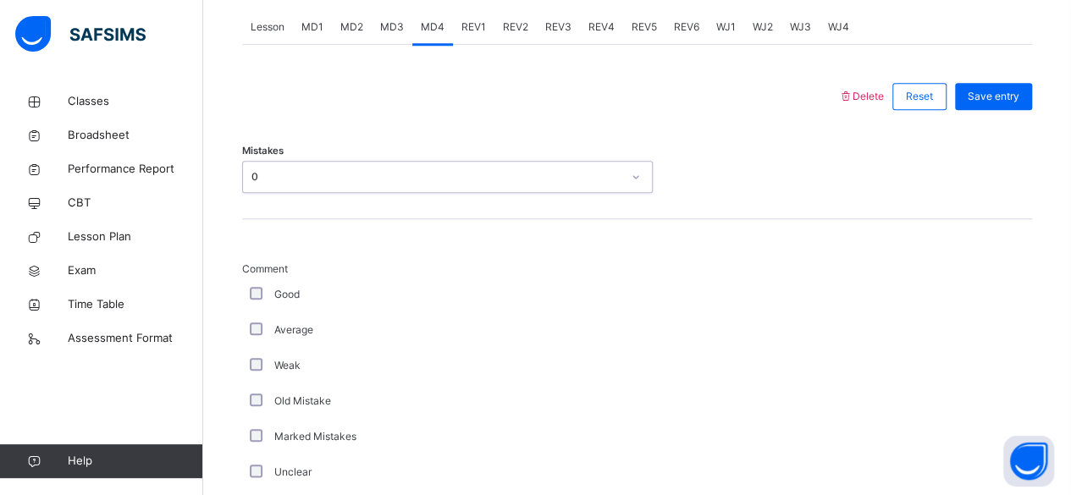
scroll to position [745, 0]
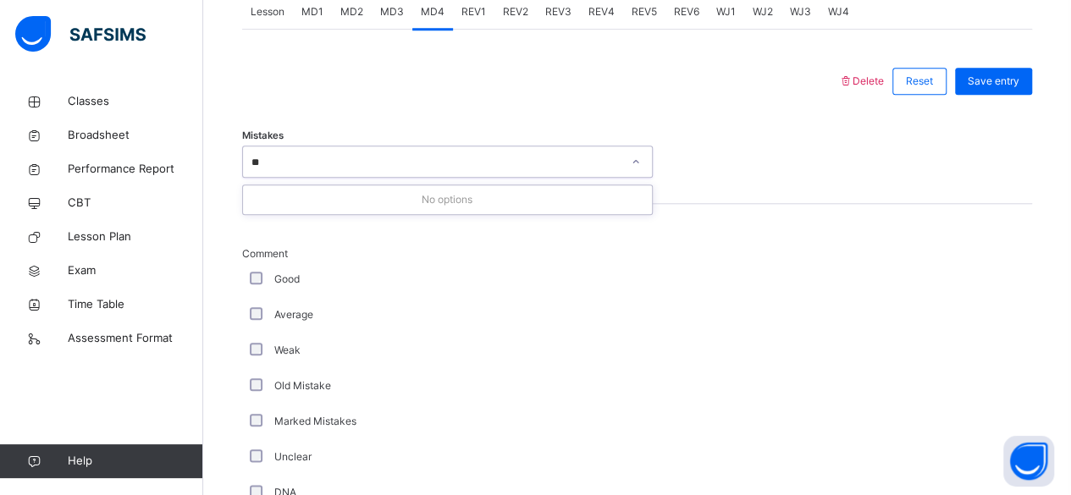
type input "*"
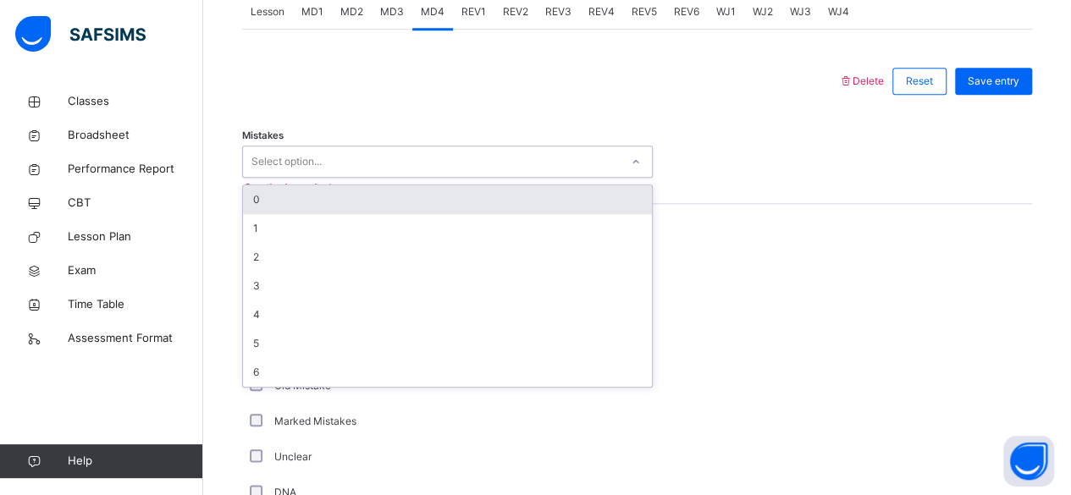
click at [271, 210] on div "0" at bounding box center [447, 199] width 409 height 29
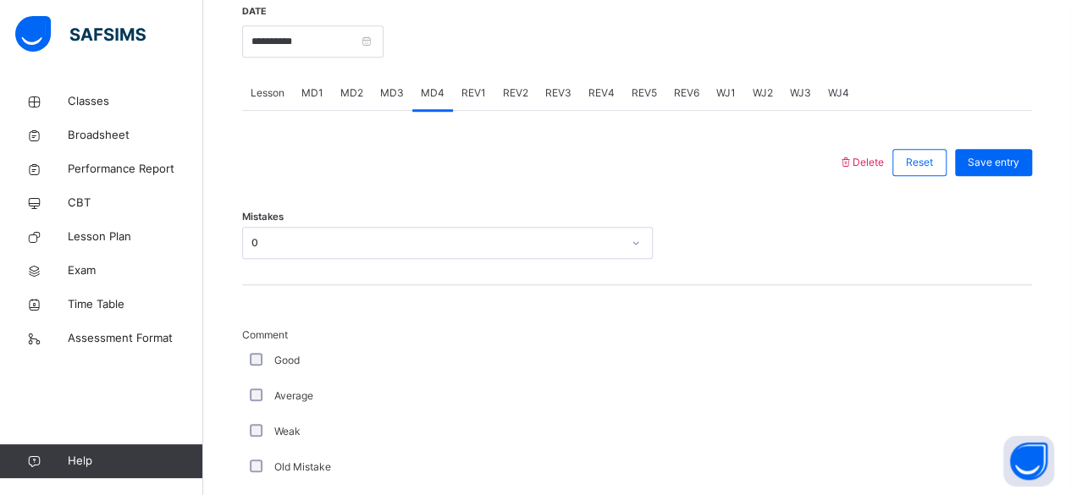
scroll to position [665, 0]
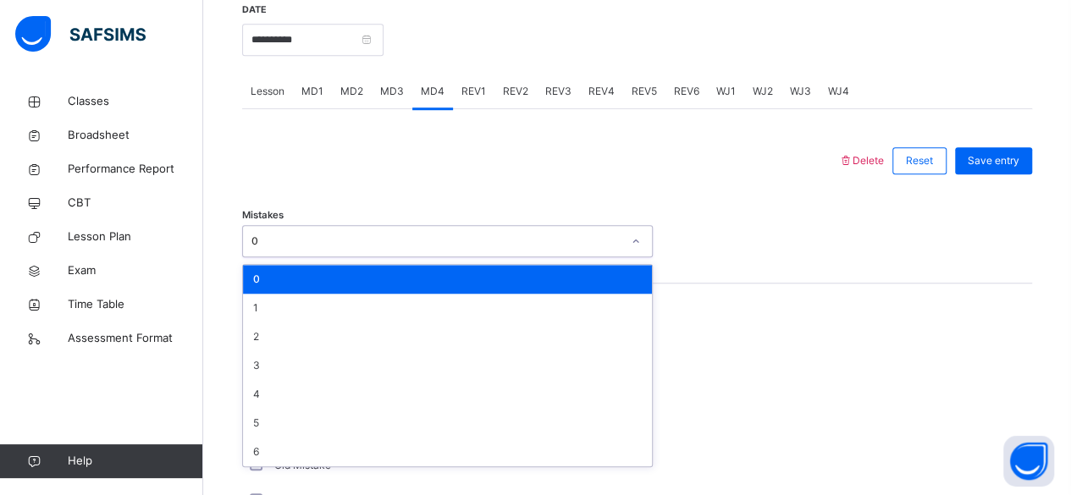
click at [255, 236] on div "0" at bounding box center [436, 241] width 370 height 15
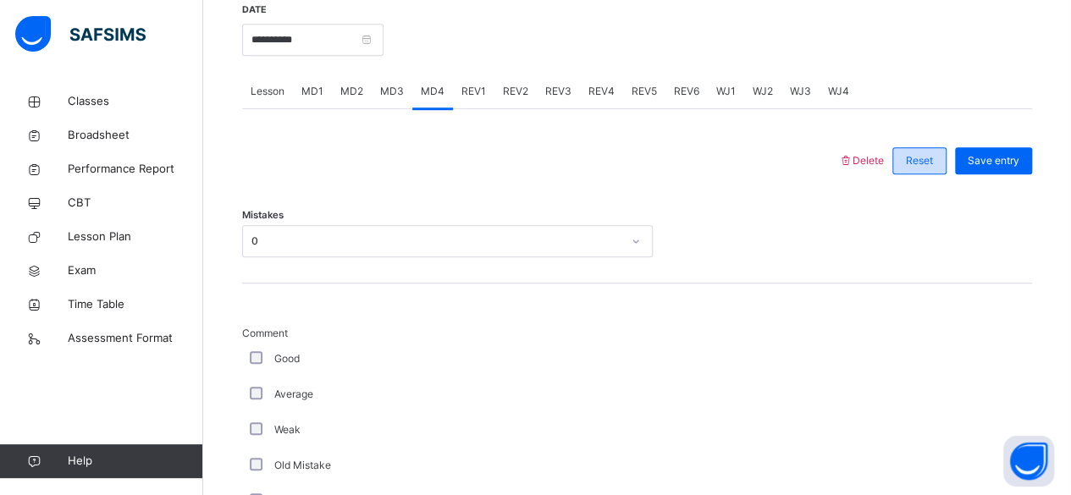
click at [940, 167] on div "Reset" at bounding box center [919, 160] width 54 height 27
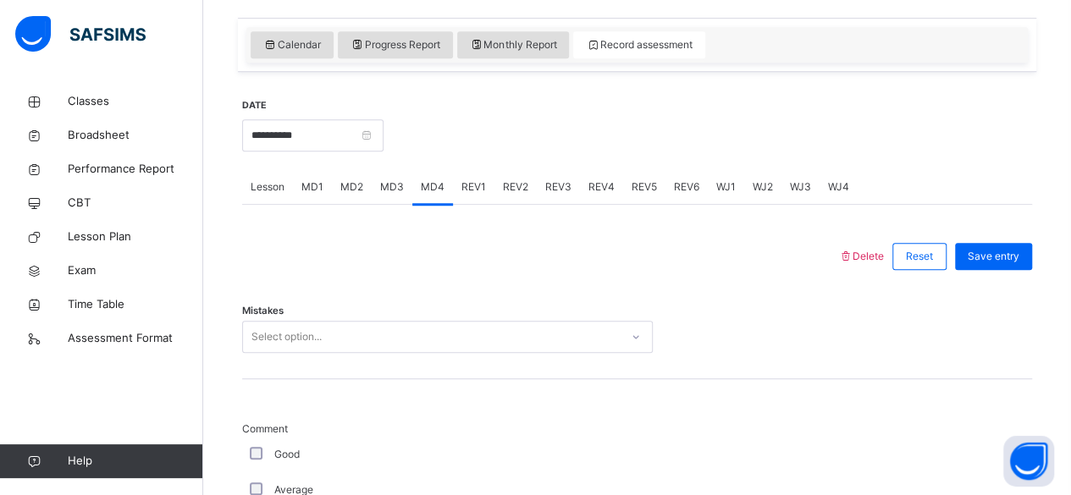
scroll to position [578, 0]
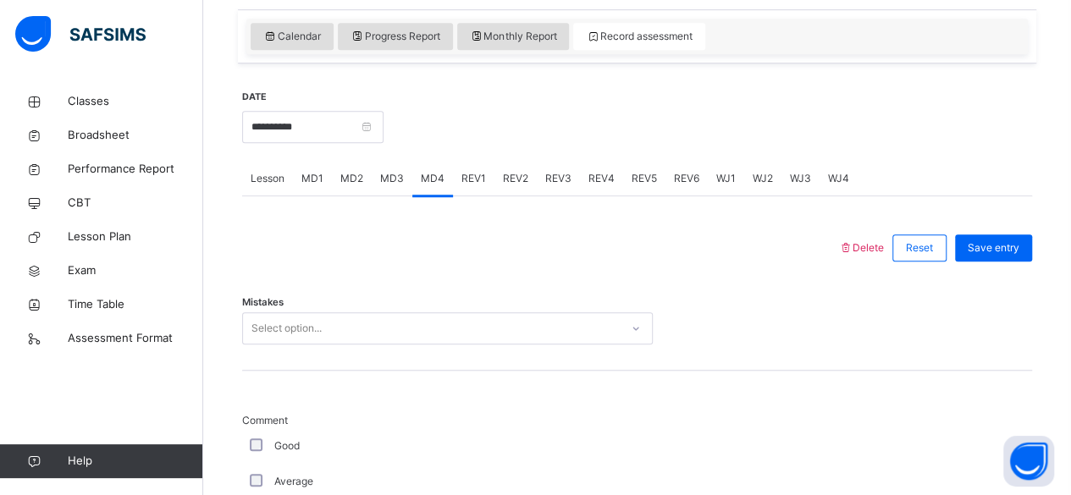
click at [262, 175] on font "Lesson" at bounding box center [268, 178] width 34 height 13
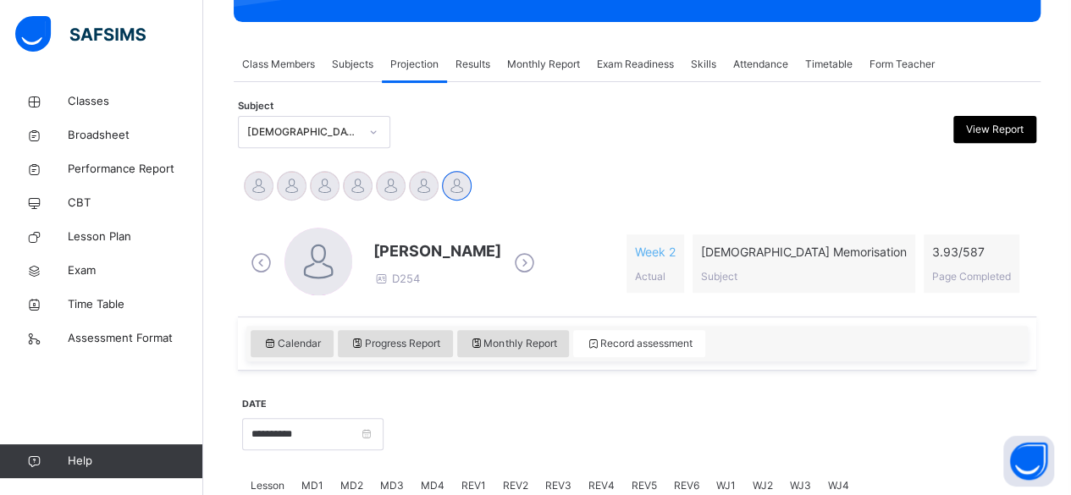
scroll to position [278, 0]
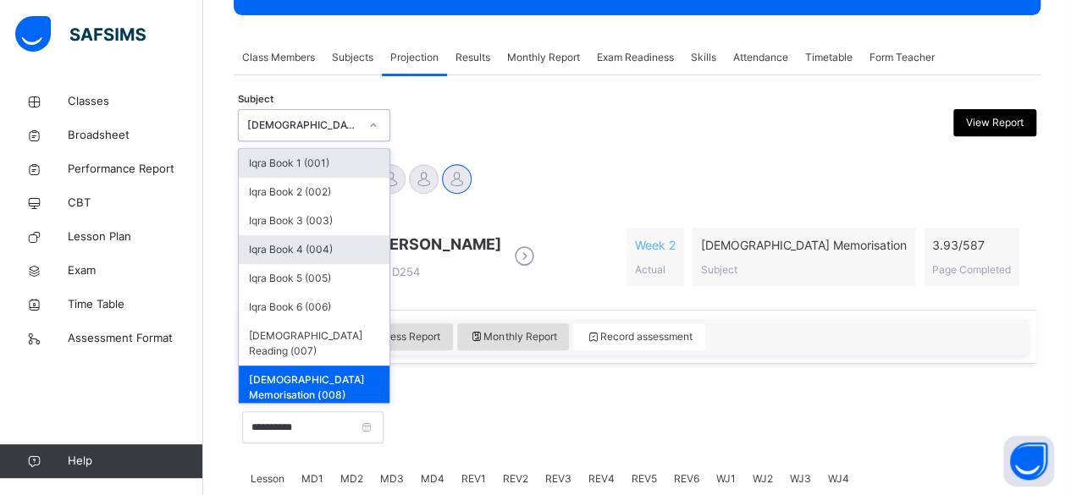
click at [337, 254] on div "Iqra Book 4 (004)" at bounding box center [314, 249] width 151 height 29
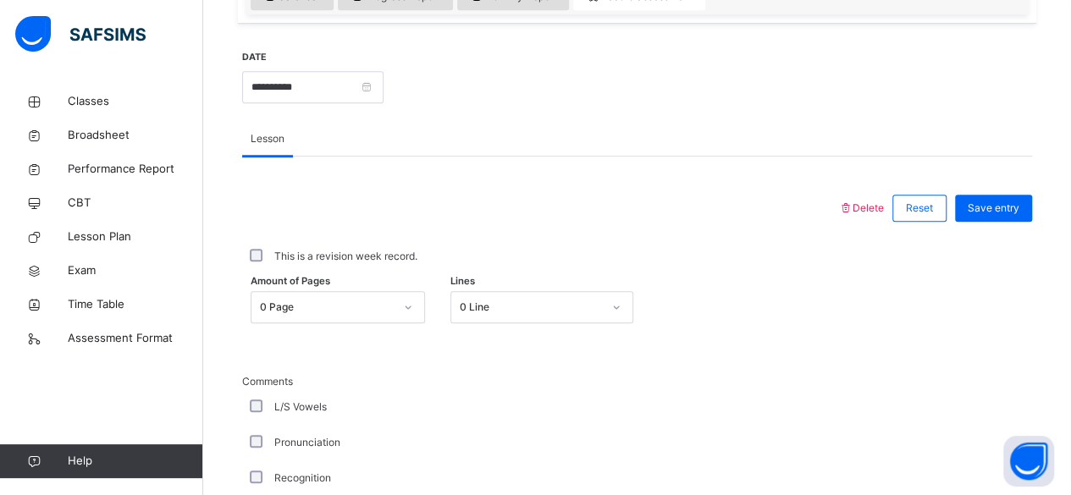
scroll to position [620, 0]
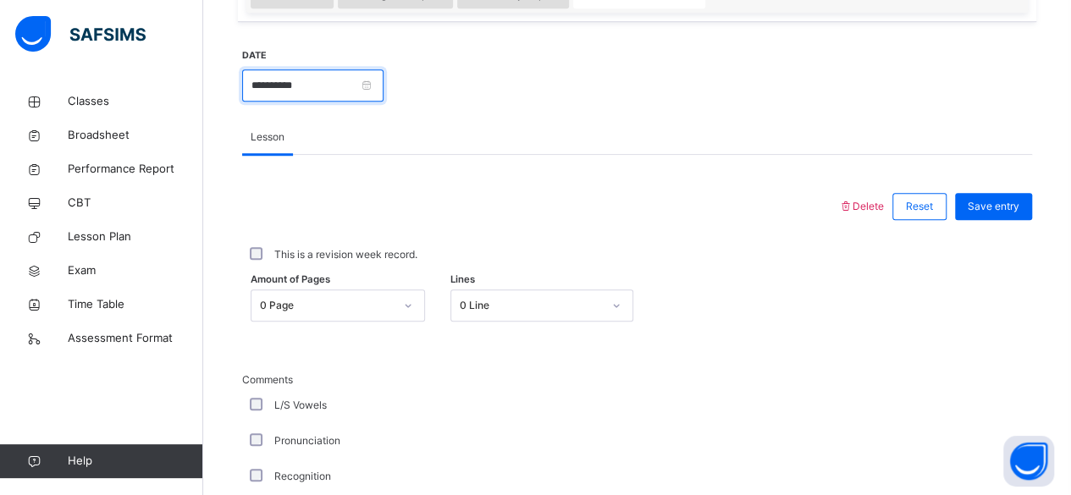
click at [378, 90] on input "**********" at bounding box center [312, 85] width 141 height 32
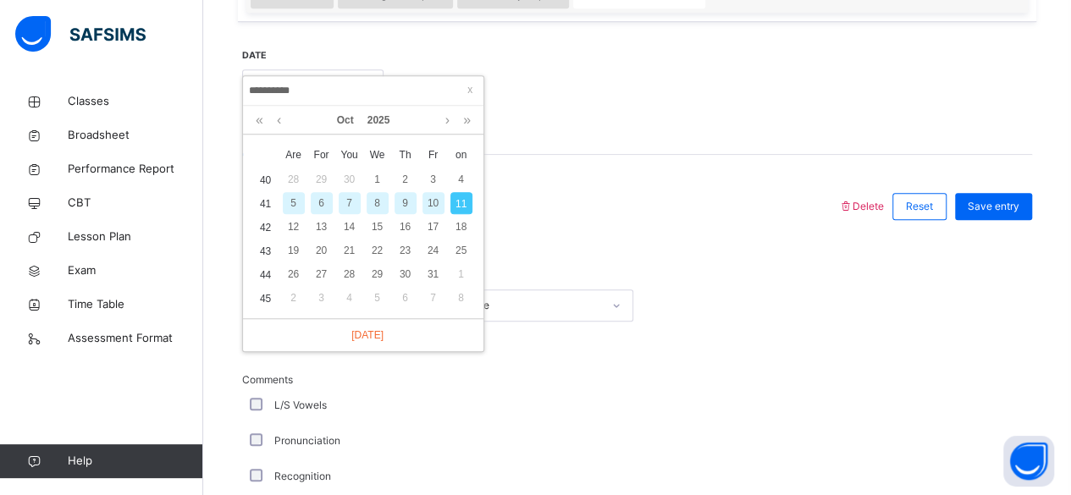
click at [435, 212] on div "10" at bounding box center [433, 203] width 22 height 22
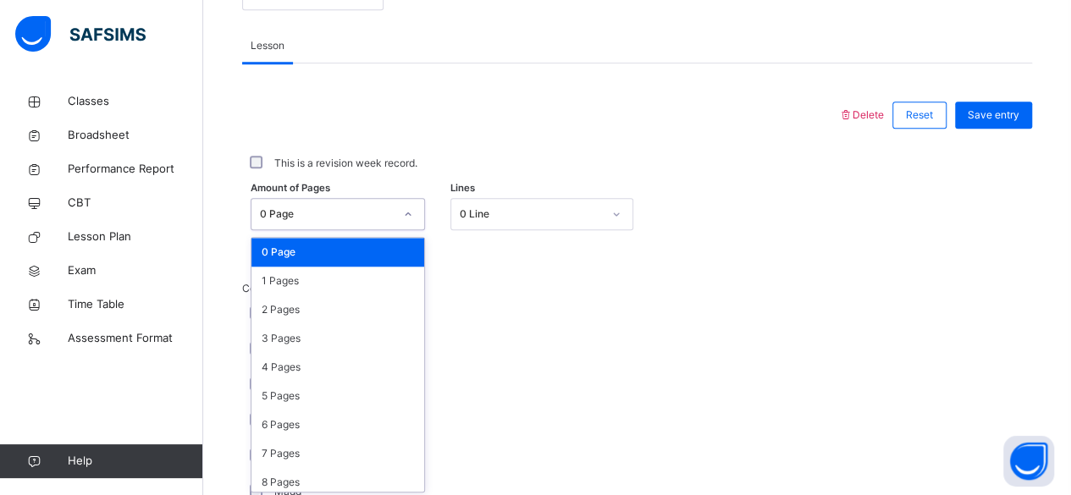
scroll to position [713, 0]
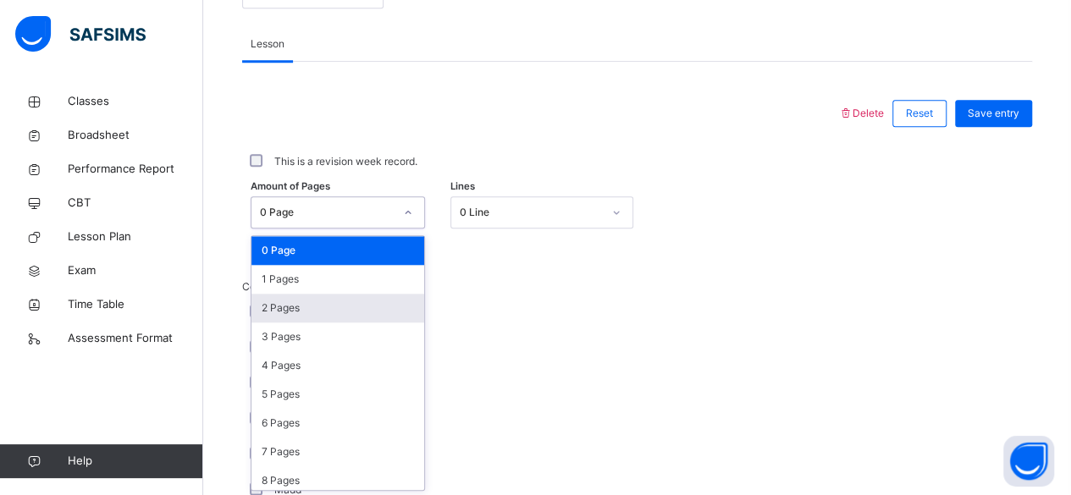
click at [301, 307] on div "2 Pages" at bounding box center [337, 308] width 173 height 29
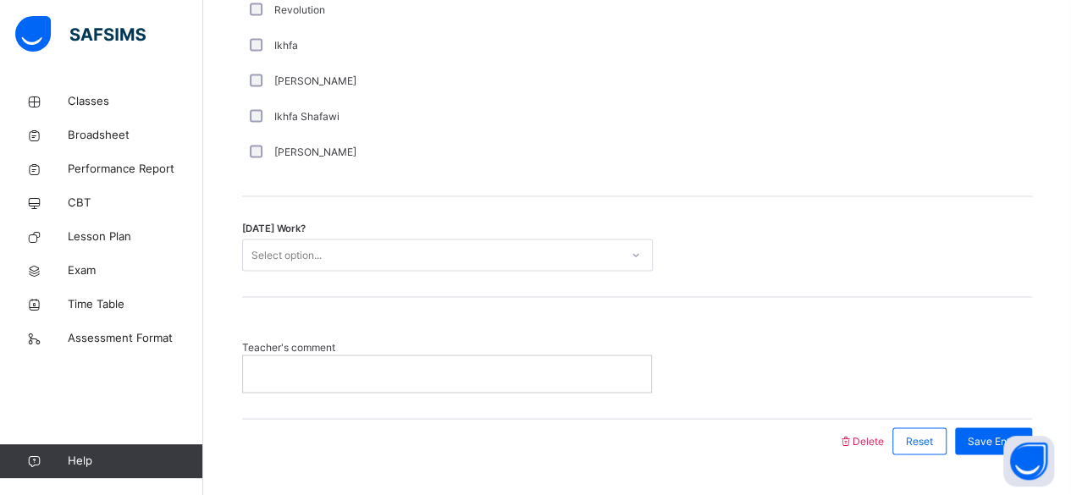
scroll to position [1373, 0]
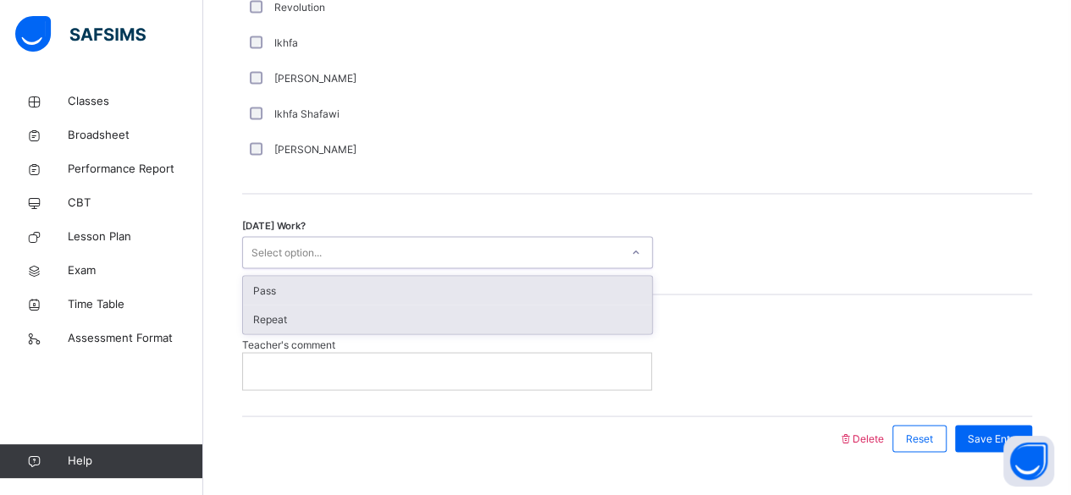
click at [452, 316] on div "Repeat" at bounding box center [447, 319] width 409 height 29
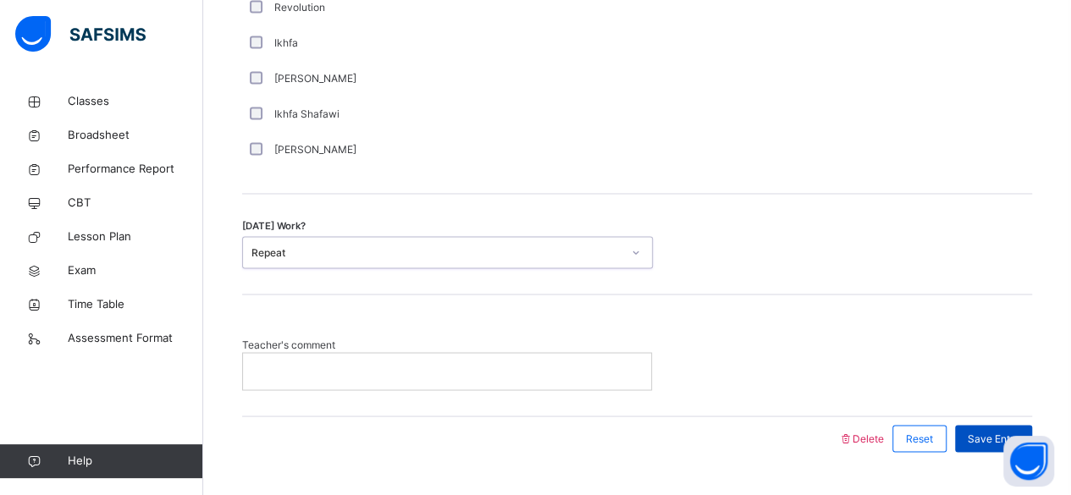
click at [984, 436] on font "Save Entry" at bounding box center [994, 438] width 52 height 13
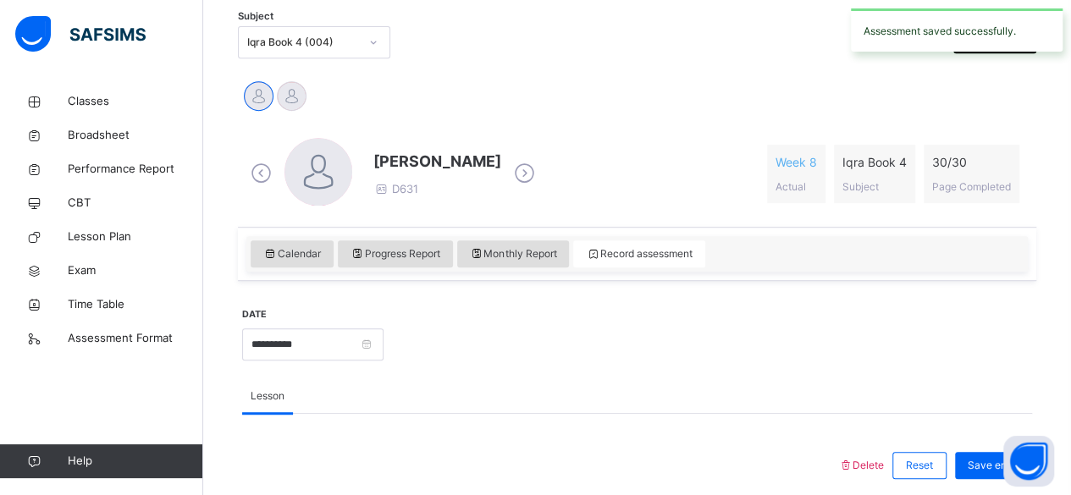
scroll to position [342, 0]
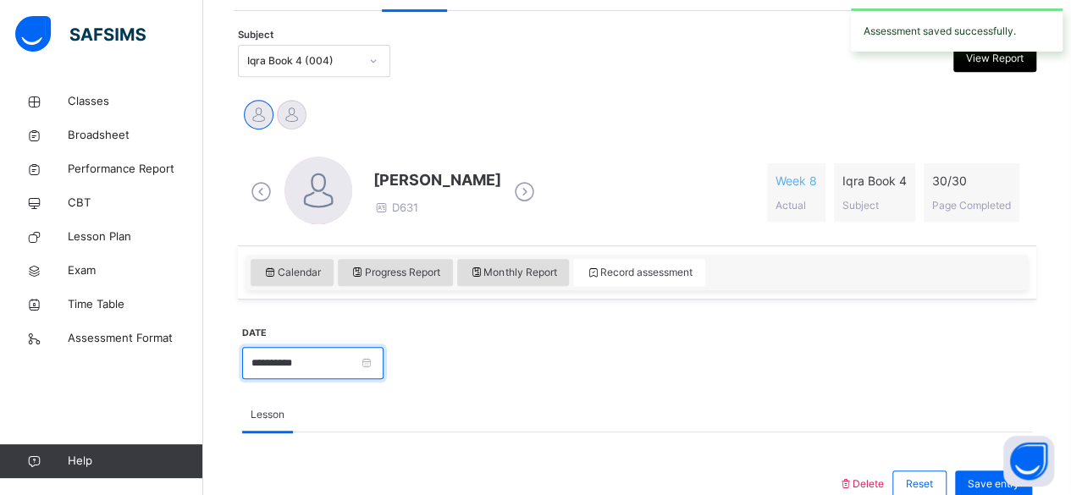
click at [350, 372] on input "**********" at bounding box center [312, 363] width 141 height 32
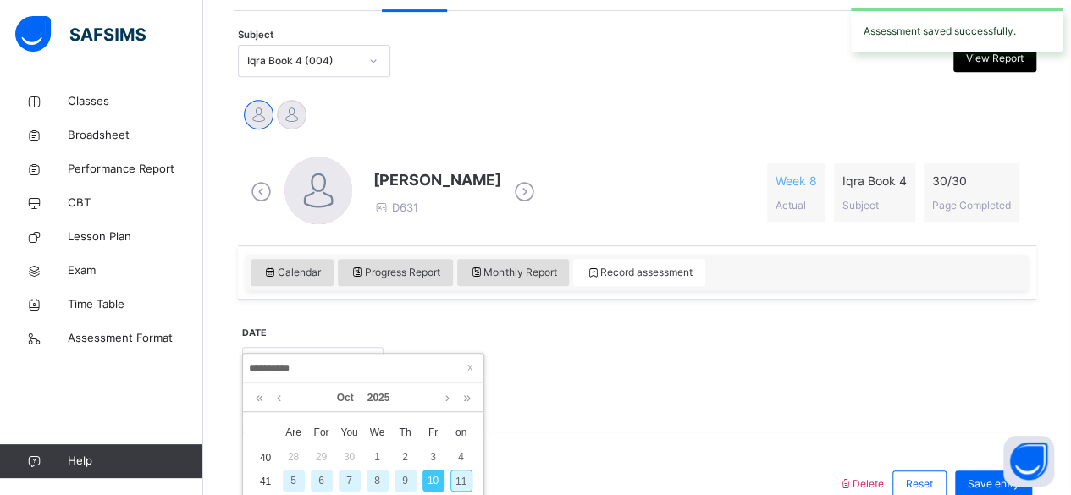
click at [466, 480] on font "11" at bounding box center [460, 482] width 11 height 12
type input "**********"
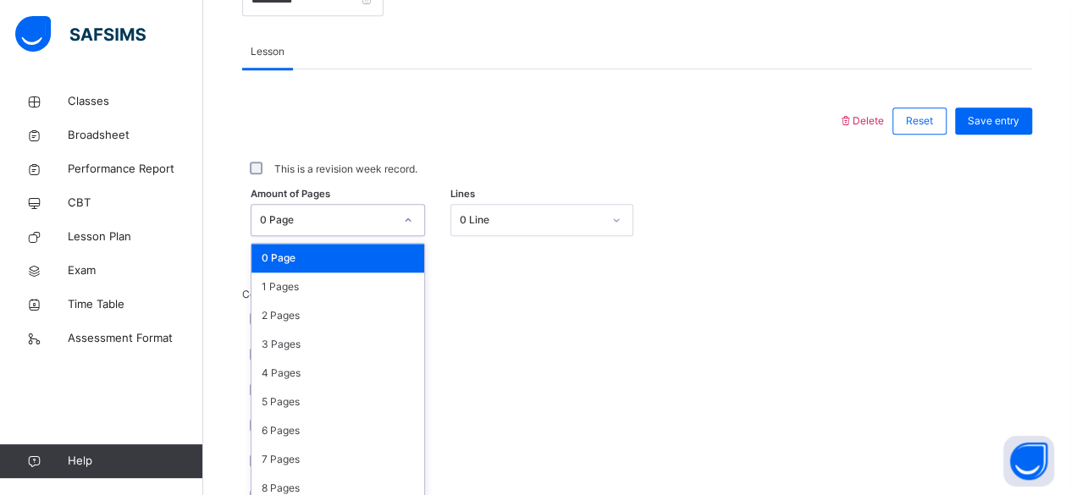
scroll to position [713, 0]
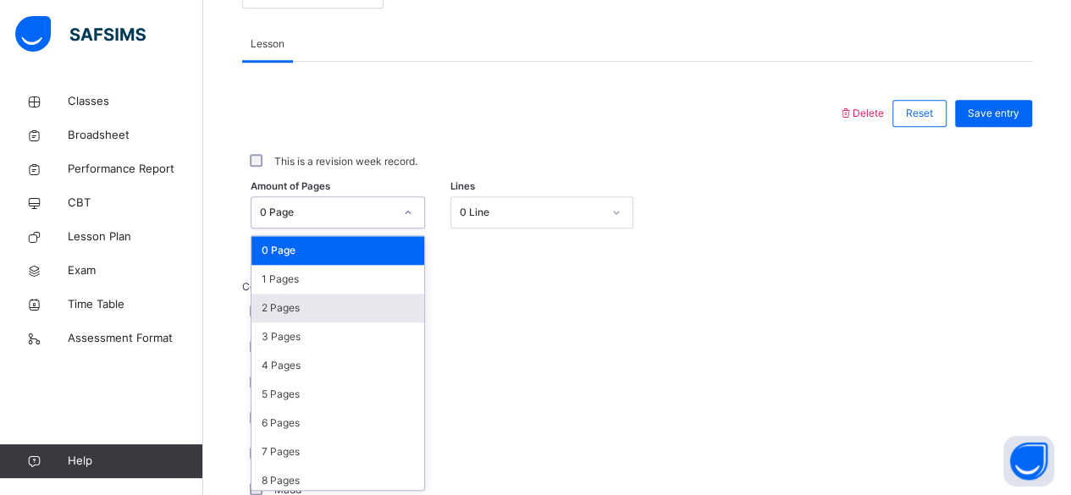
click at [315, 312] on div "2 Pages" at bounding box center [337, 308] width 173 height 29
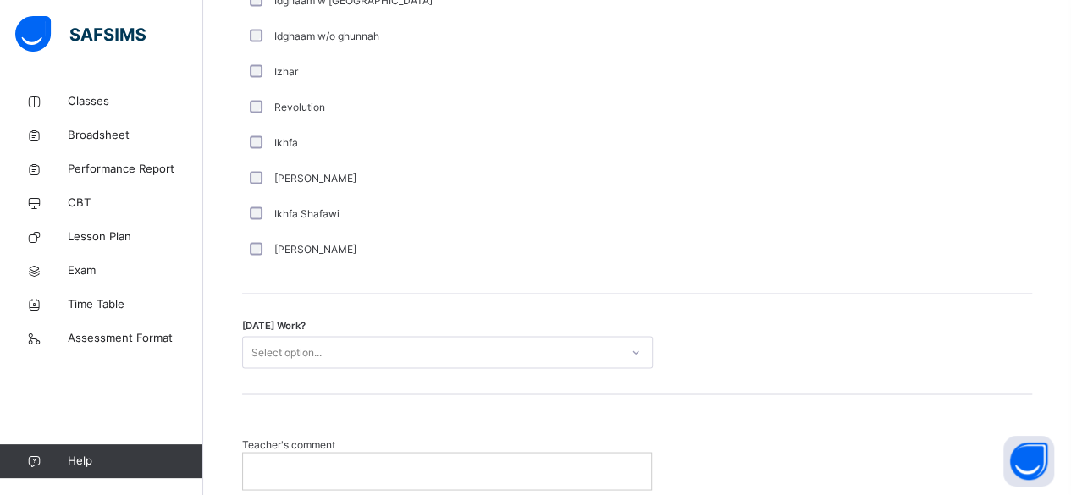
scroll to position [1274, 0]
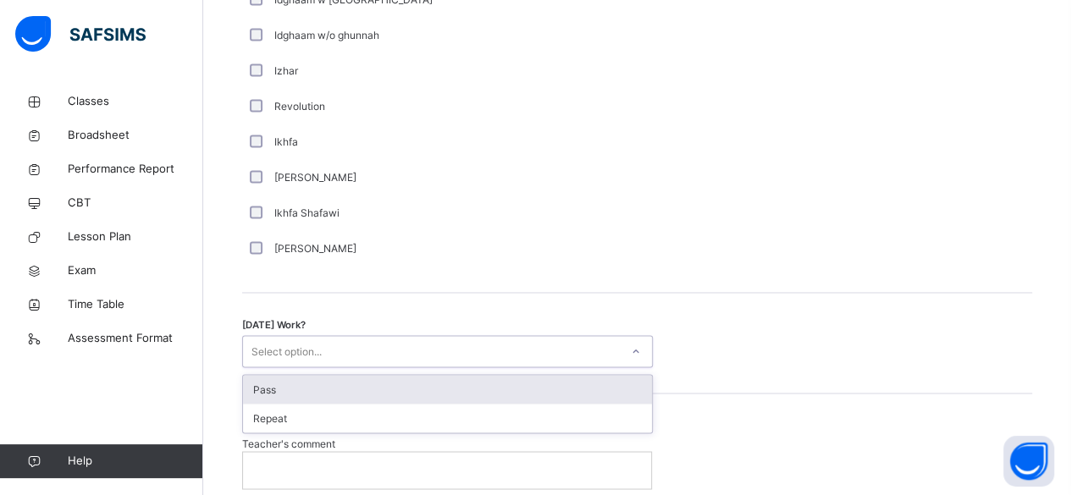
click at [421, 384] on div "Pass" at bounding box center [447, 389] width 409 height 29
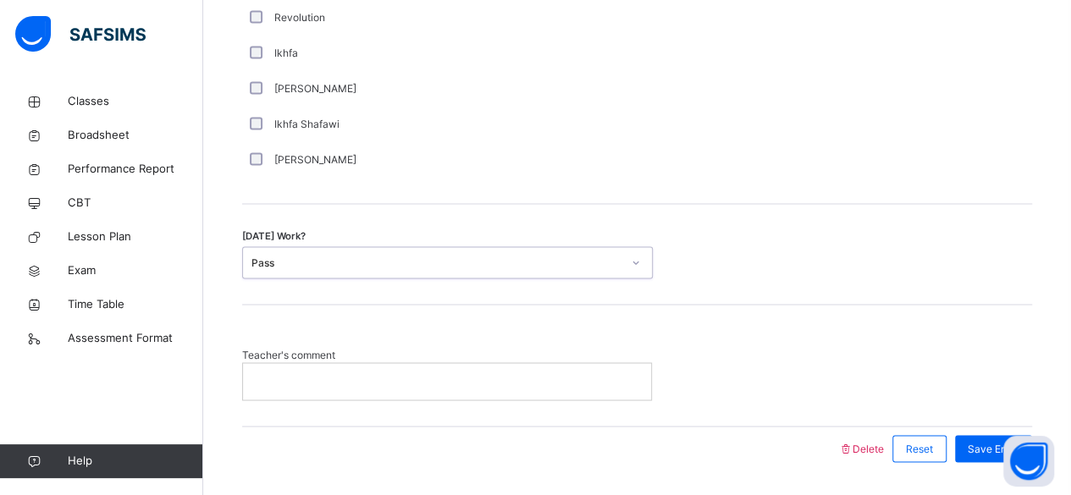
scroll to position [1410, 0]
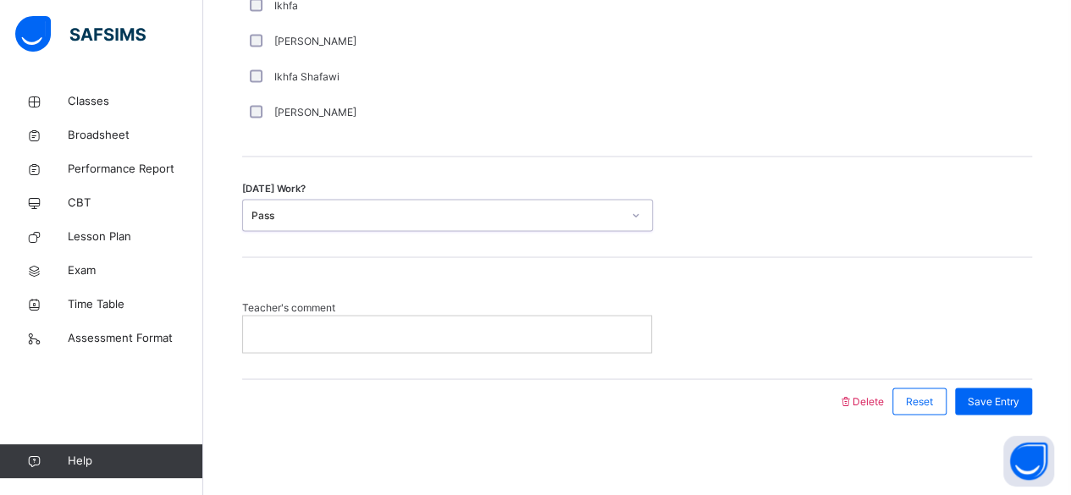
click at [496, 344] on div at bounding box center [447, 334] width 408 height 36
click at [1004, 396] on font "Save Entry" at bounding box center [994, 400] width 52 height 13
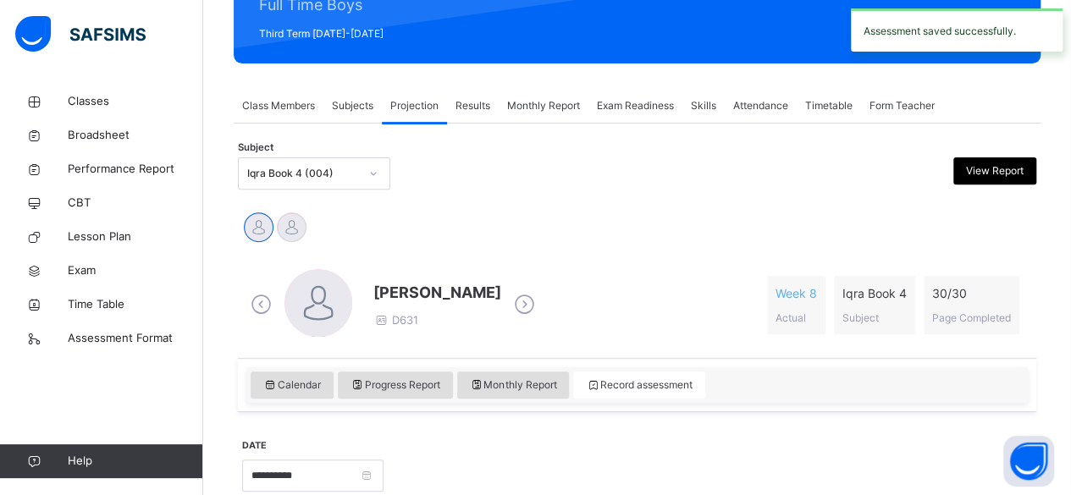
scroll to position [228, 0]
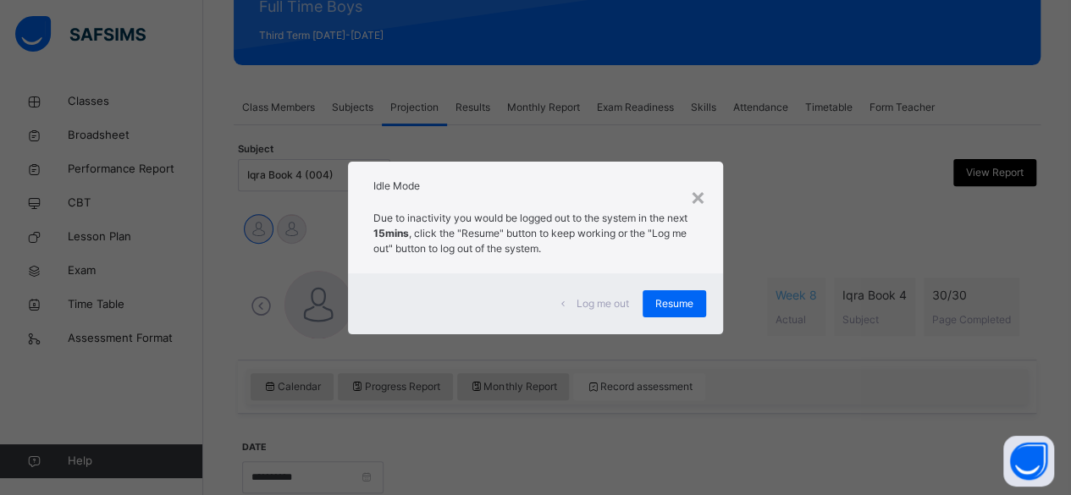
click at [717, 197] on div "Idle Mode" at bounding box center [535, 182] width 375 height 41
click at [698, 202] on div "×" at bounding box center [698, 197] width 16 height 36
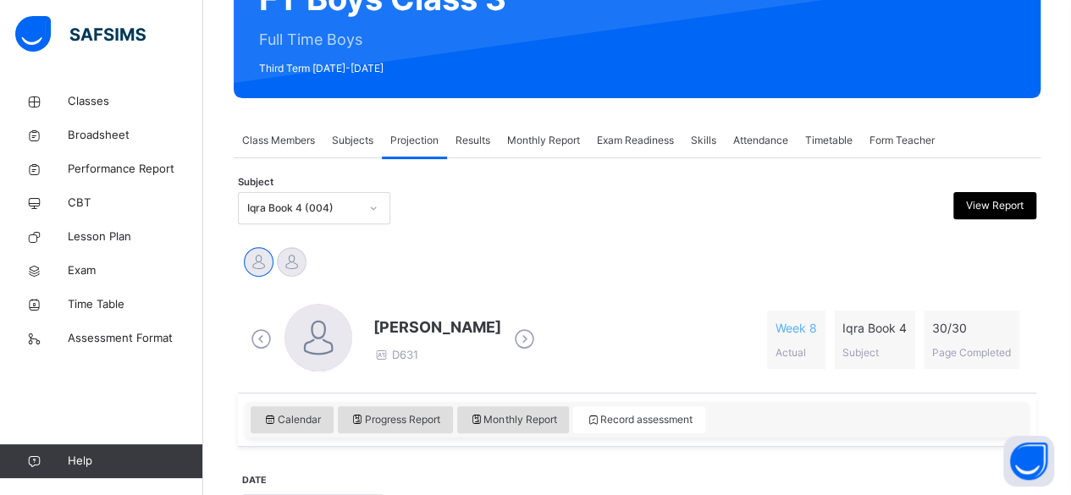
scroll to position [192, 0]
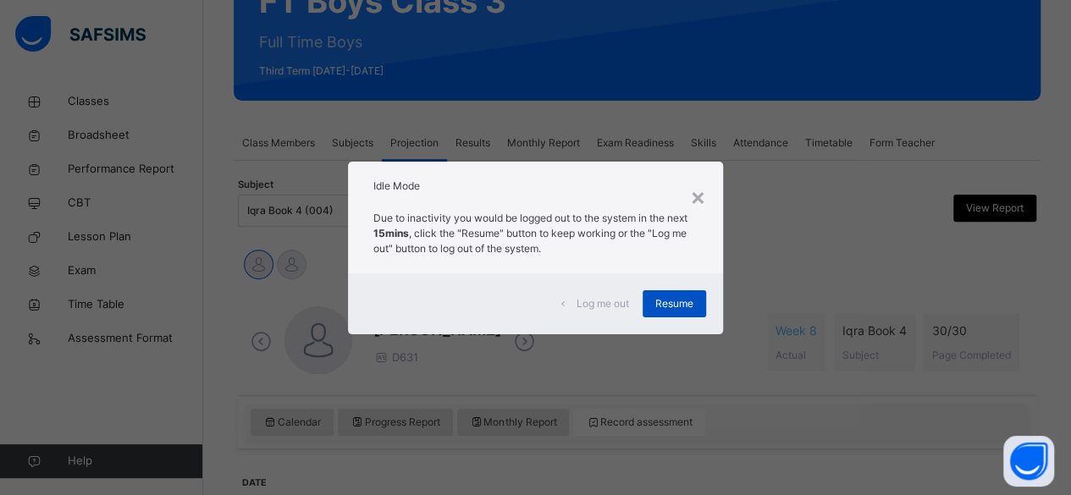
click at [664, 302] on span "Resume" at bounding box center [674, 303] width 38 height 15
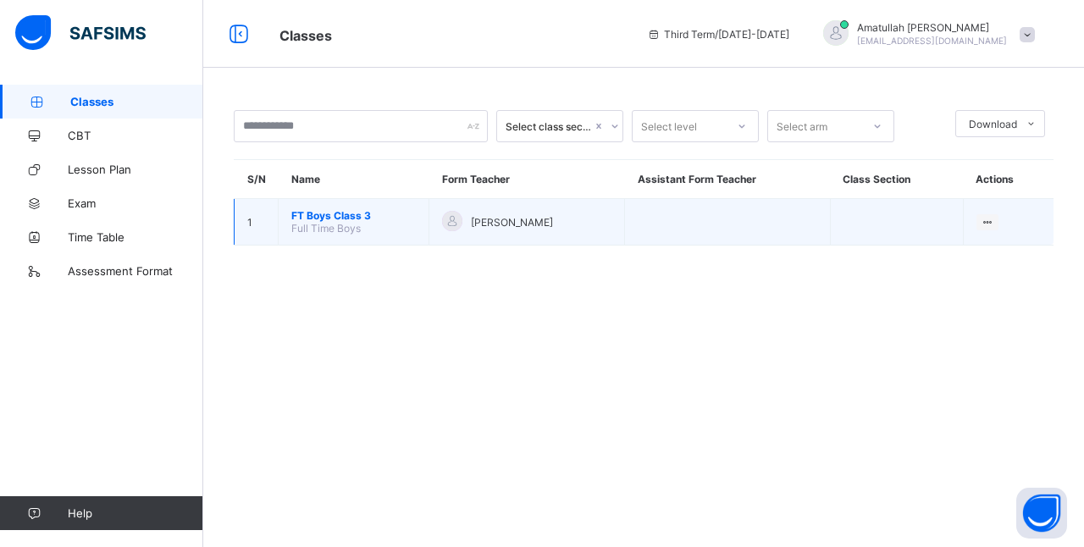
click at [343, 209] on span "FT Boys Class 3" at bounding box center [353, 215] width 124 height 13
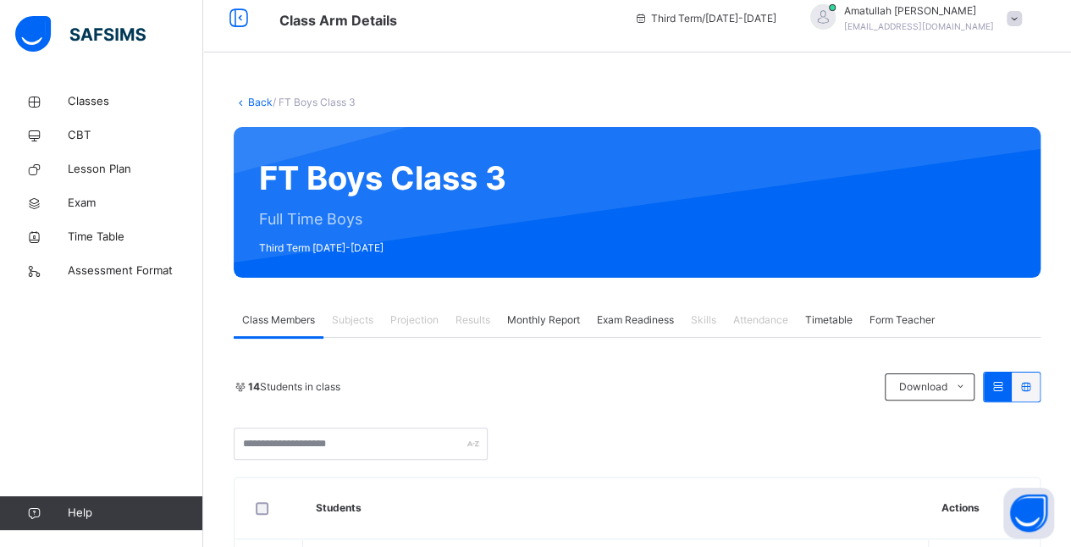
scroll to position [77, 0]
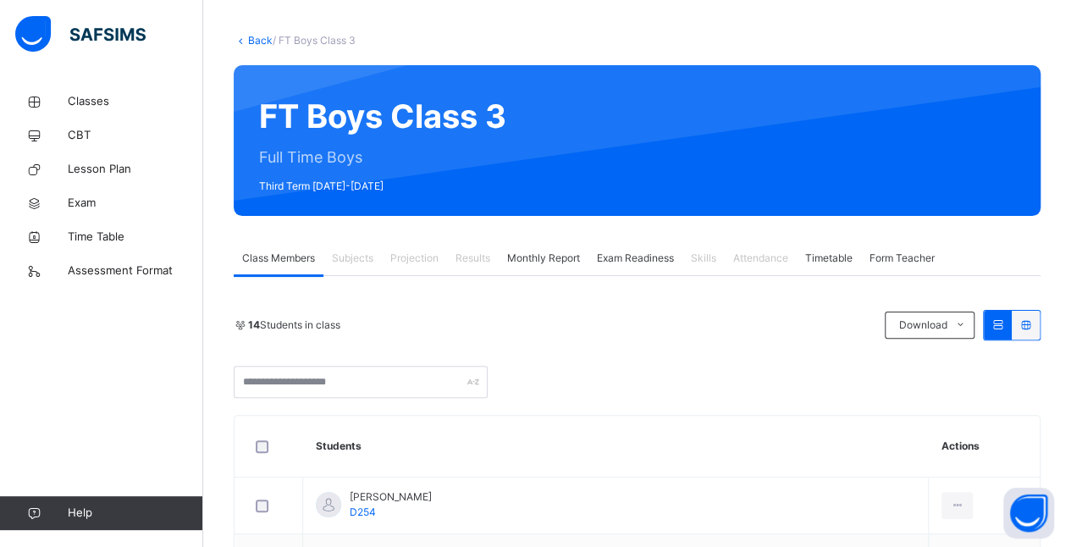
click at [413, 256] on span "Projection" at bounding box center [414, 258] width 48 height 15
click at [420, 255] on span "Projection" at bounding box center [414, 258] width 48 height 15
click at [424, 254] on span "Projection" at bounding box center [414, 258] width 48 height 15
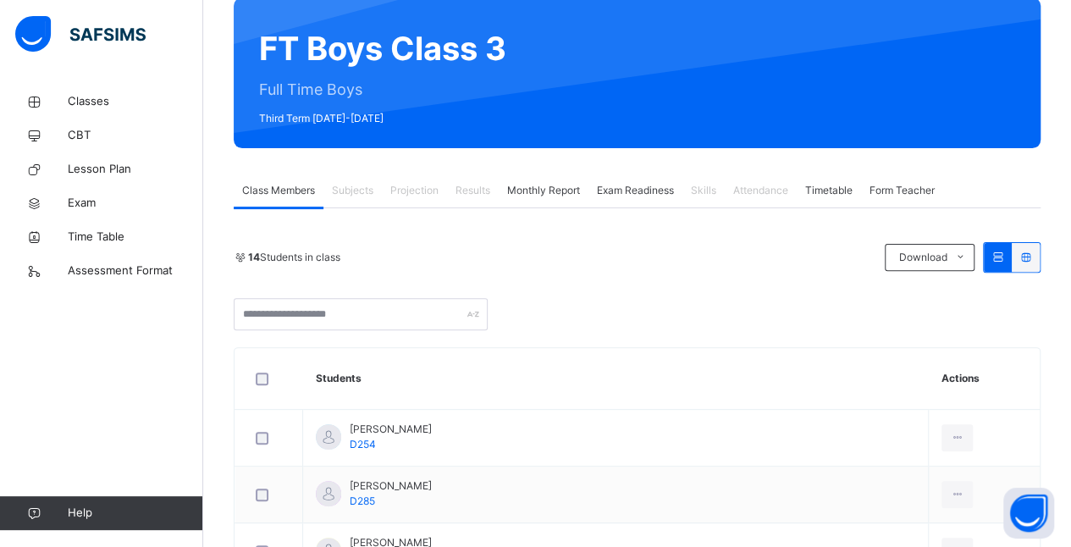
scroll to position [147, 0]
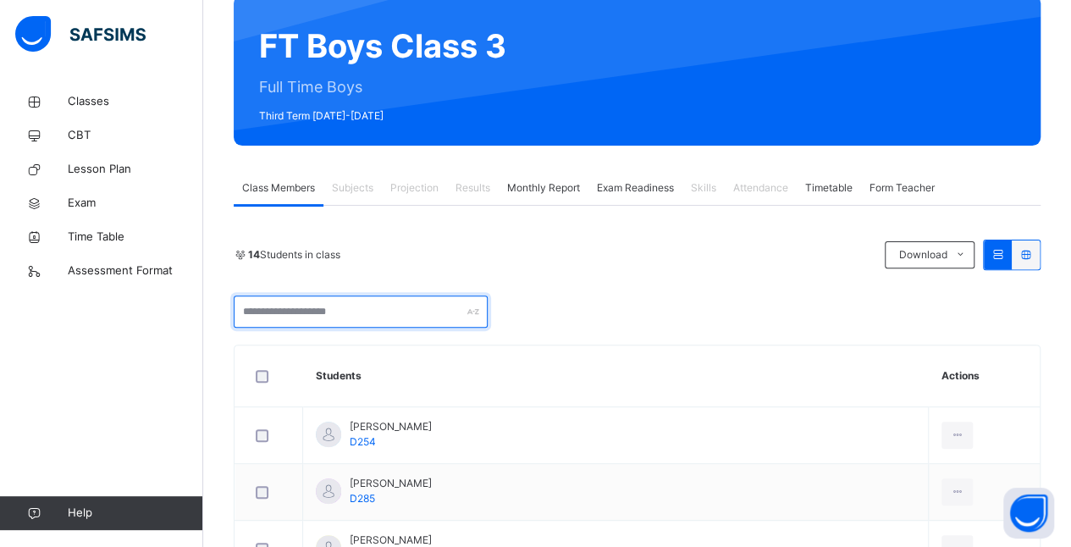
click at [306, 315] on input "text" at bounding box center [361, 311] width 254 height 32
click at [826, 317] on div at bounding box center [637, 311] width 807 height 32
click at [804, 276] on div "14 Students in class Download Pdf Report Excel Report" at bounding box center [637, 284] width 807 height 88
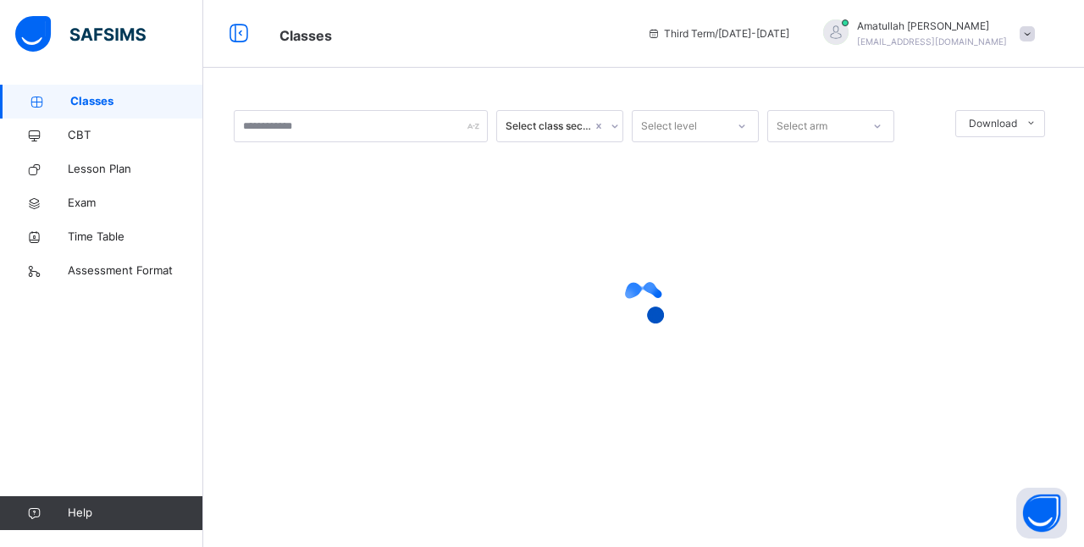
click at [112, 108] on span "Classes" at bounding box center [136, 101] width 133 height 17
click at [108, 113] on link "Classes" at bounding box center [101, 102] width 203 height 34
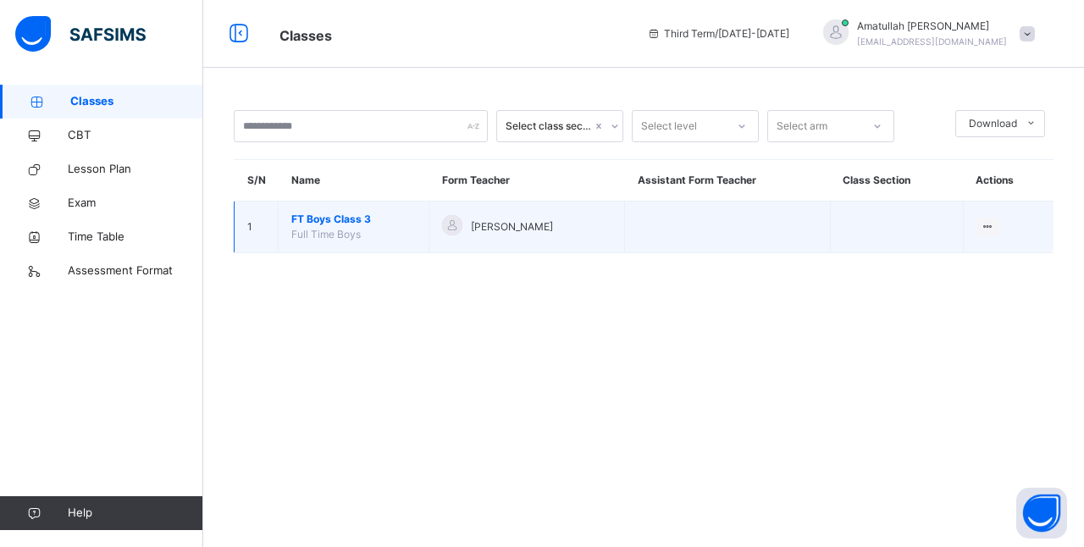
click at [352, 241] on td "FT Boys Class 3 Full Time Boys" at bounding box center [354, 227] width 151 height 52
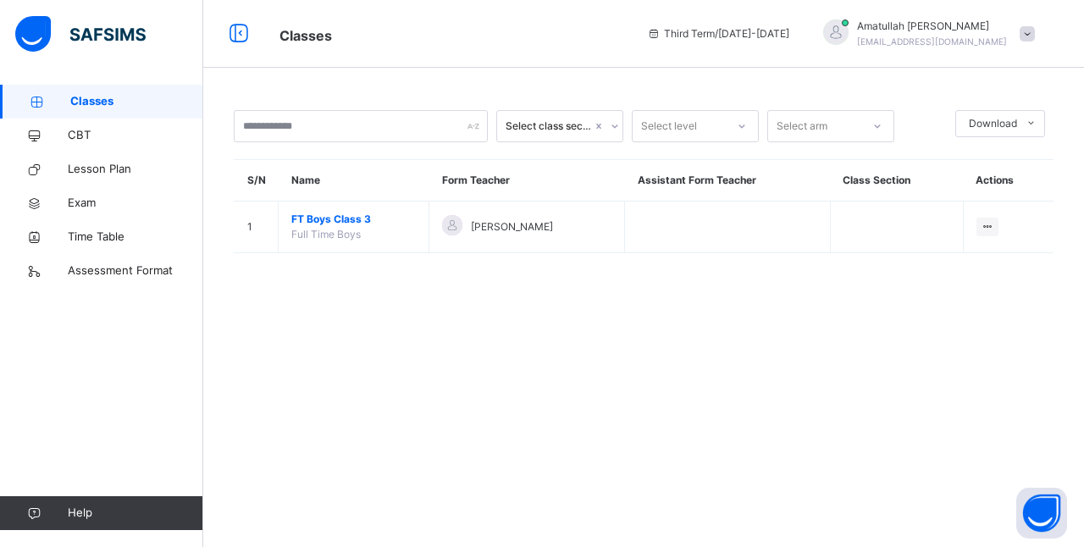
click at [1017, 479] on div "Select class section Select level Select arm Download Pdf Report Excel Report S…" at bounding box center [643, 273] width 880 height 547
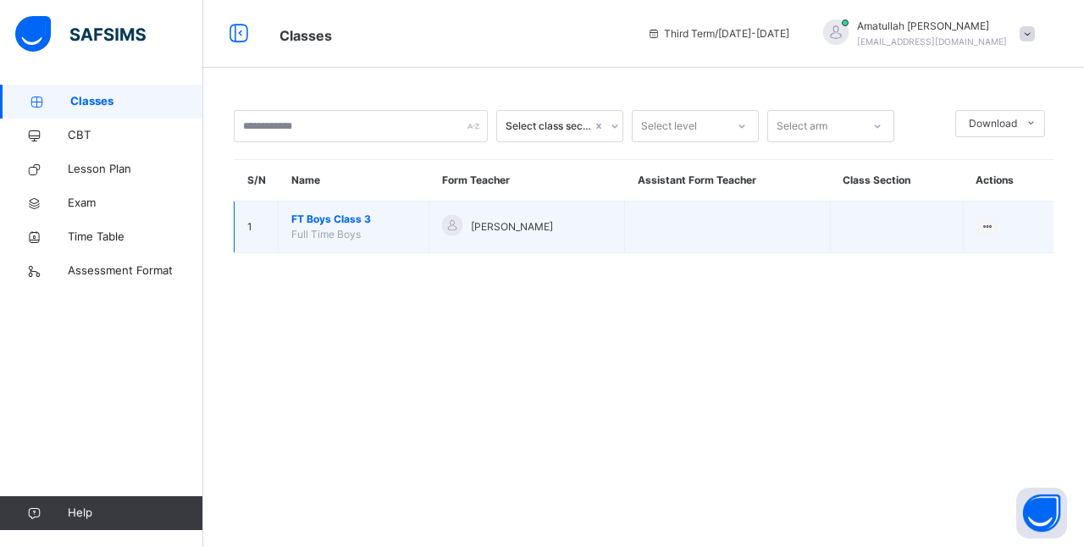
click at [337, 245] on td "FT Boys Class 3 Full Time Boys" at bounding box center [354, 227] width 151 height 52
click at [347, 244] on td "FT Boys Class 3 Full Time Boys" at bounding box center [354, 227] width 151 height 52
click at [334, 246] on td "FT Boys Class 3 Full Time Boys" at bounding box center [354, 227] width 151 height 52
click at [339, 223] on span "FT Boys Class 3" at bounding box center [353, 219] width 124 height 15
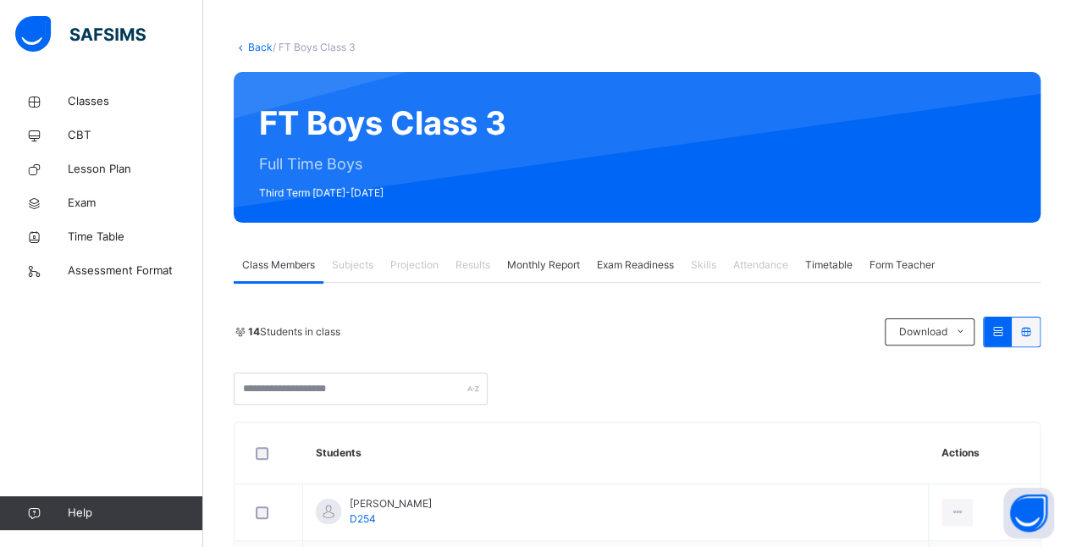
scroll to position [69, 0]
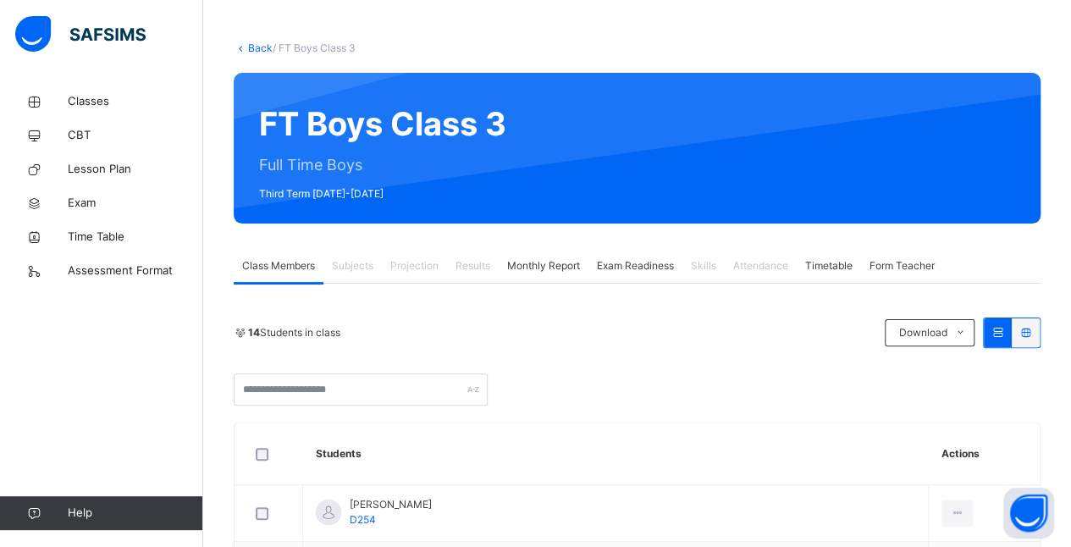
click at [406, 272] on span "Projection" at bounding box center [414, 265] width 48 height 15
click at [404, 266] on span "Projection" at bounding box center [414, 265] width 48 height 15
click at [406, 266] on span "Projection" at bounding box center [414, 265] width 48 height 15
click at [348, 277] on div "Subjects" at bounding box center [352, 266] width 58 height 34
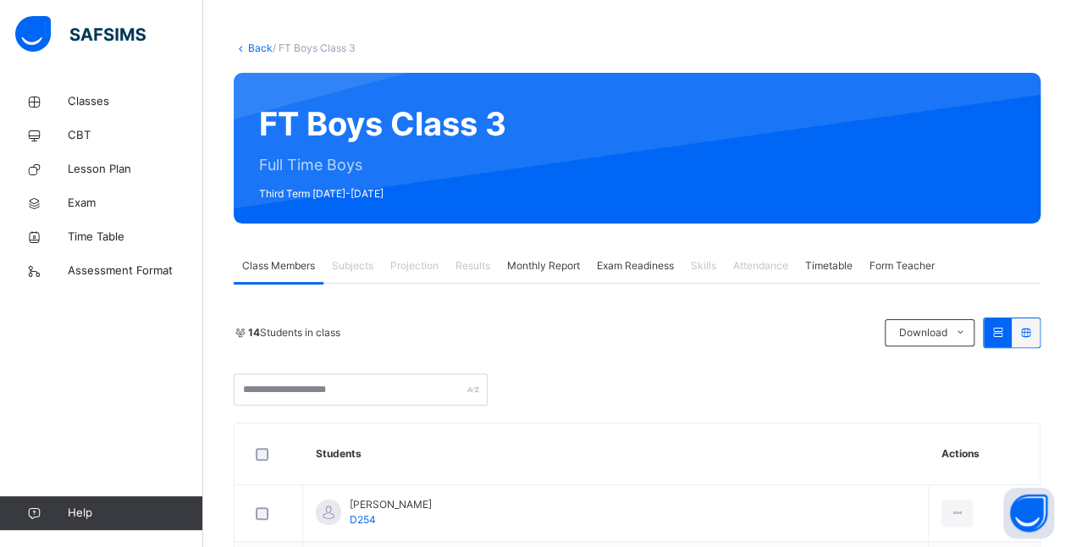
click at [545, 266] on span "Monthly Report" at bounding box center [543, 265] width 73 height 15
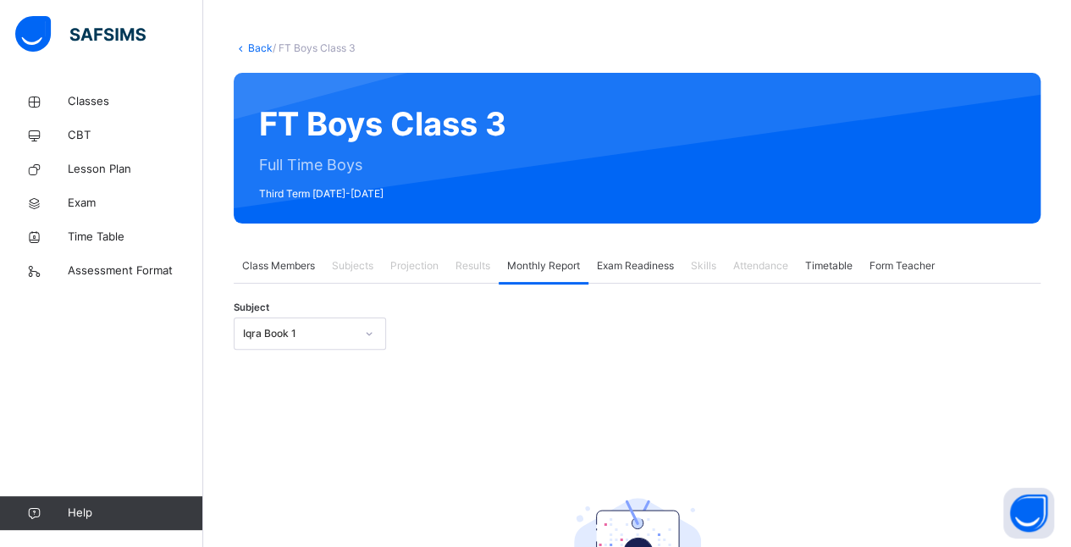
click at [479, 266] on span "Results" at bounding box center [472, 265] width 35 height 15
click at [403, 280] on div "Projection" at bounding box center [414, 266] width 65 height 34
click at [97, 97] on span "Classes" at bounding box center [135, 101] width 135 height 17
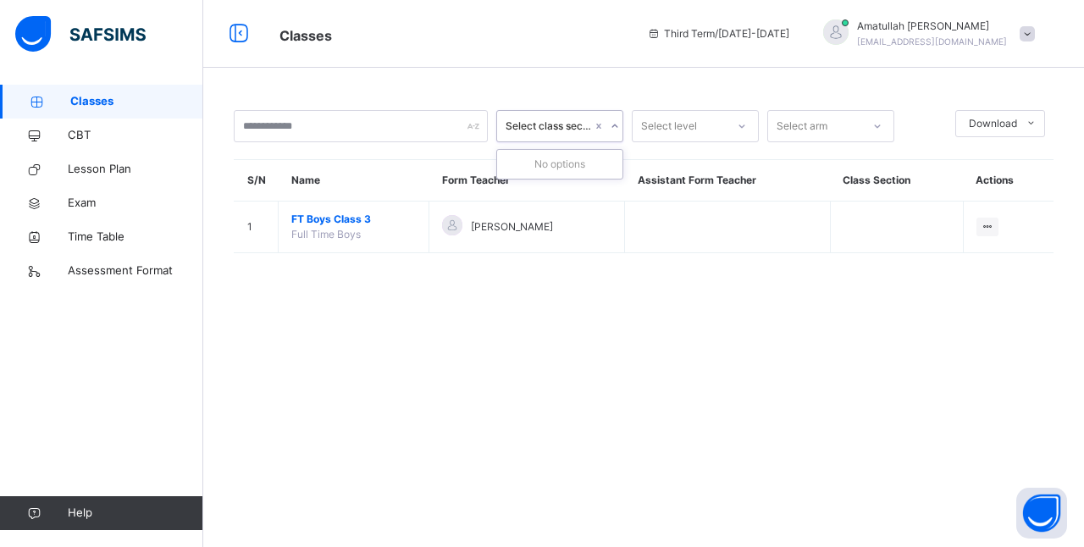
click at [378, 350] on div "0 results available. Use Up and Down to choose options, press Enter to select t…" at bounding box center [643, 273] width 880 height 547
click at [440, 298] on div "Select class section Select level Select arm Download Pdf Report Excel Report S…" at bounding box center [643, 273] width 880 height 547
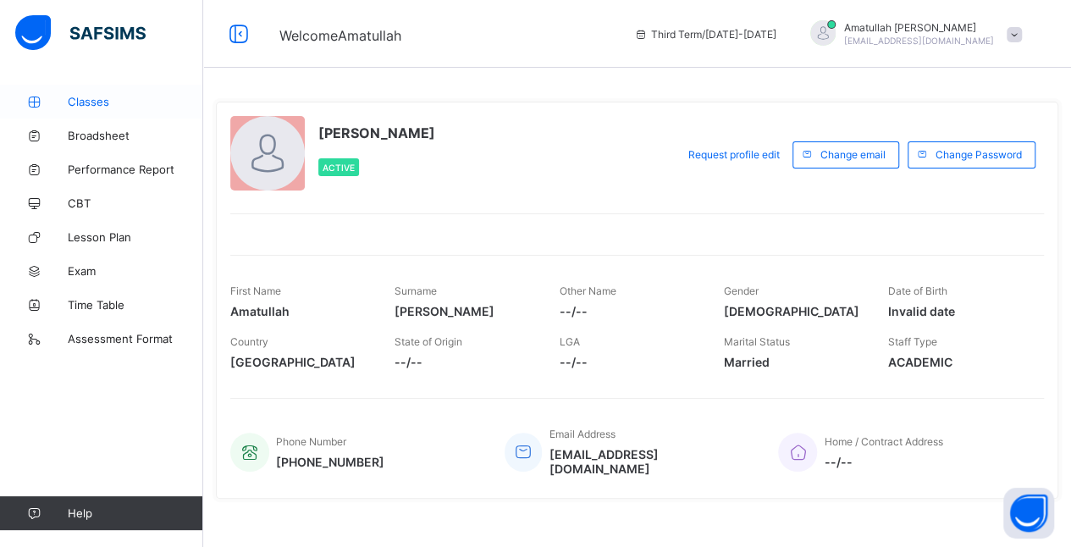
click at [85, 88] on link "Classes" at bounding box center [101, 102] width 203 height 34
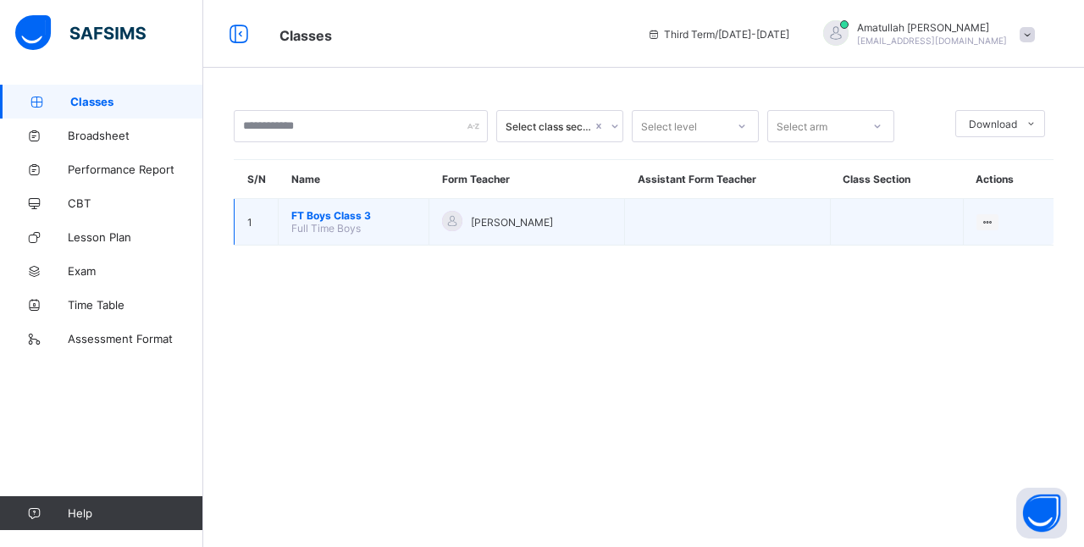
click at [382, 213] on span "FT Boys Class 3" at bounding box center [353, 215] width 124 height 13
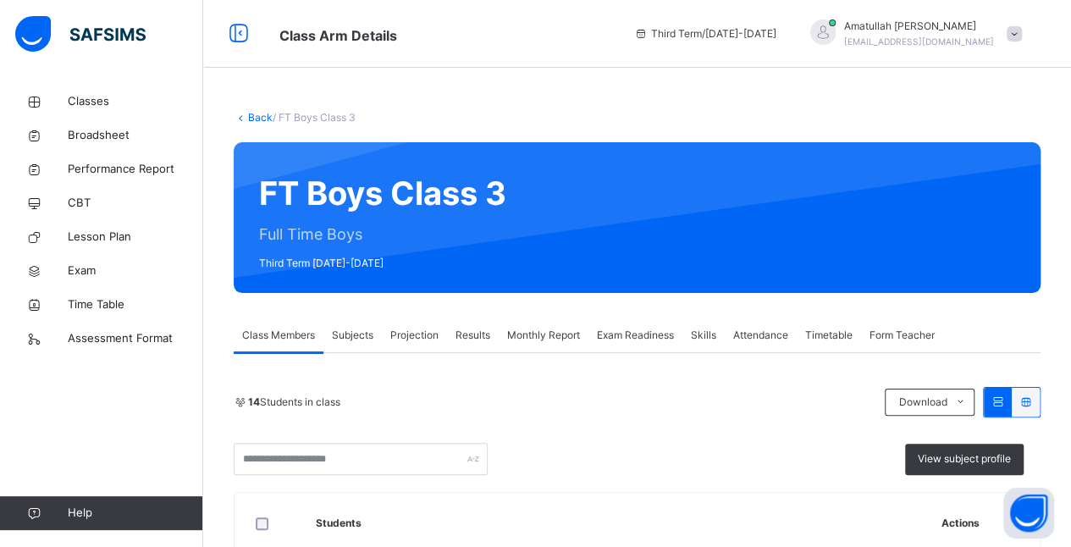
click at [422, 346] on div "Projection" at bounding box center [414, 335] width 65 height 34
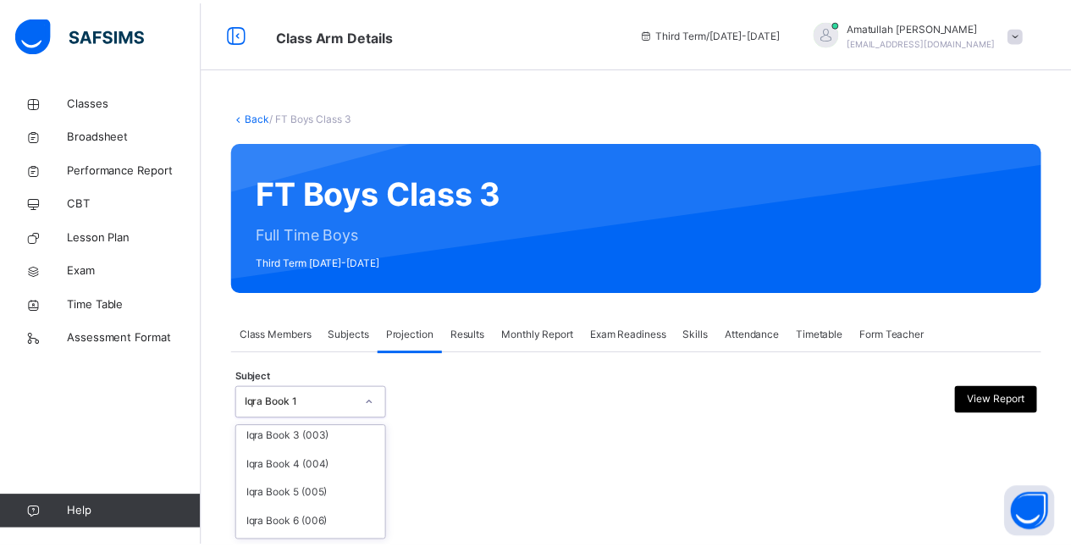
scroll to position [130, 0]
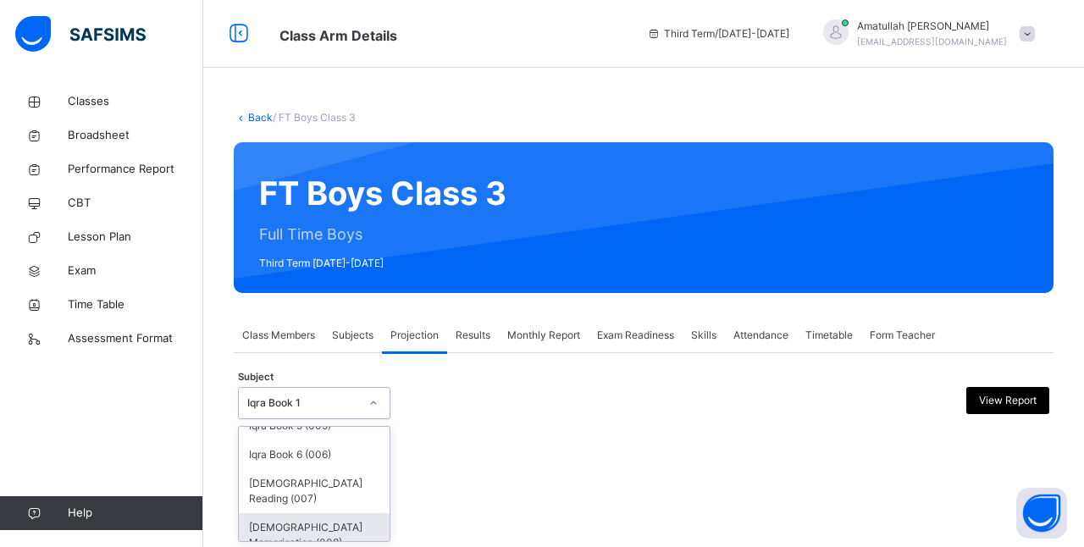
click at [271, 516] on div "Quran Memorisation (008)" at bounding box center [314, 535] width 151 height 44
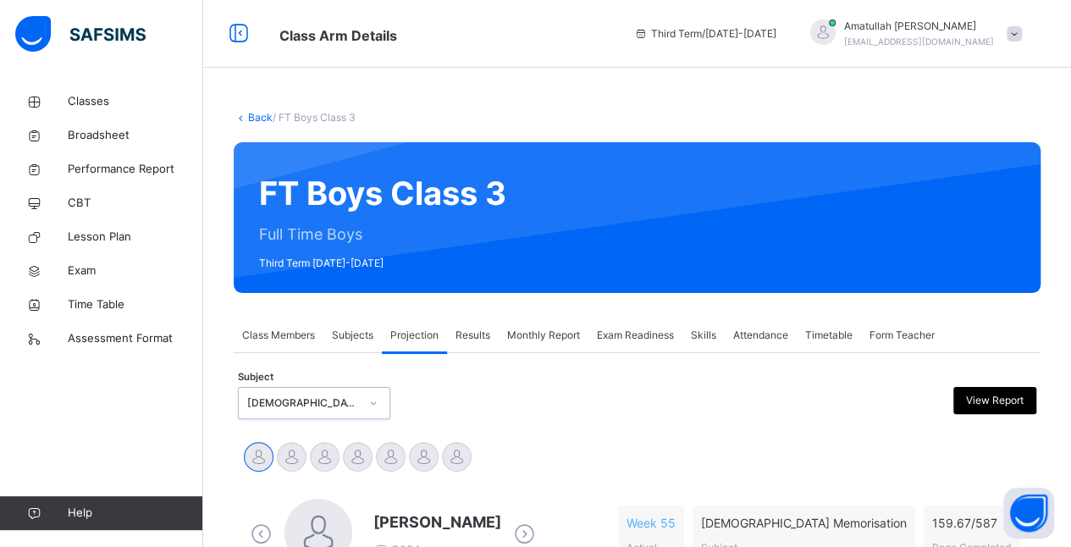
scroll to position [339, 0]
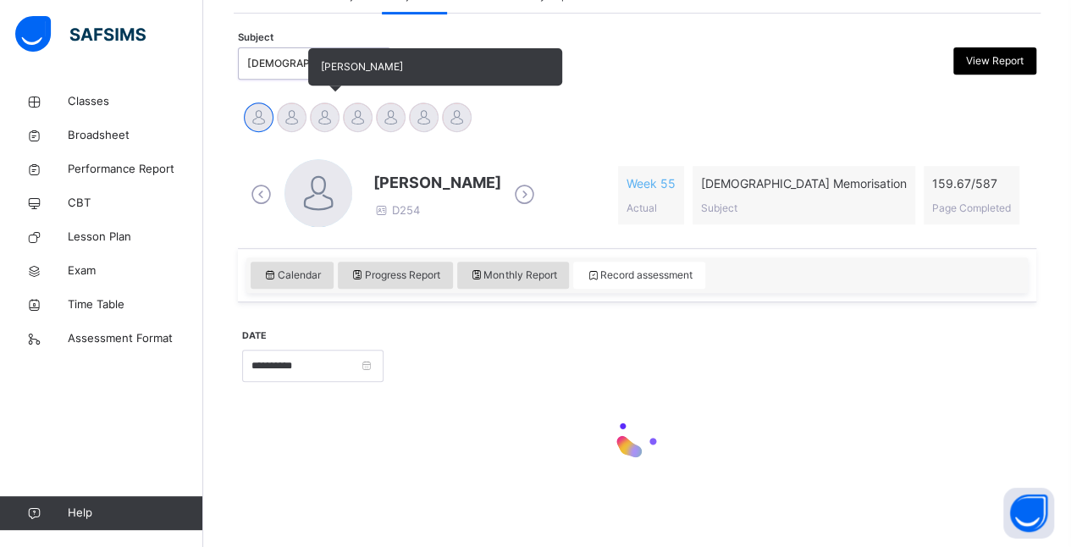
click at [322, 119] on div at bounding box center [325, 117] width 30 height 30
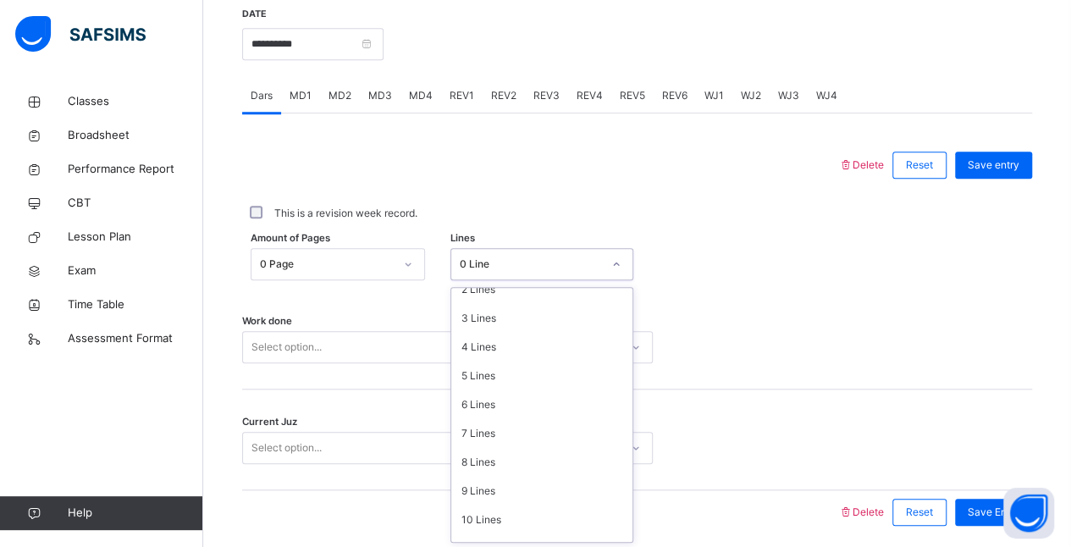
scroll to position [80, 0]
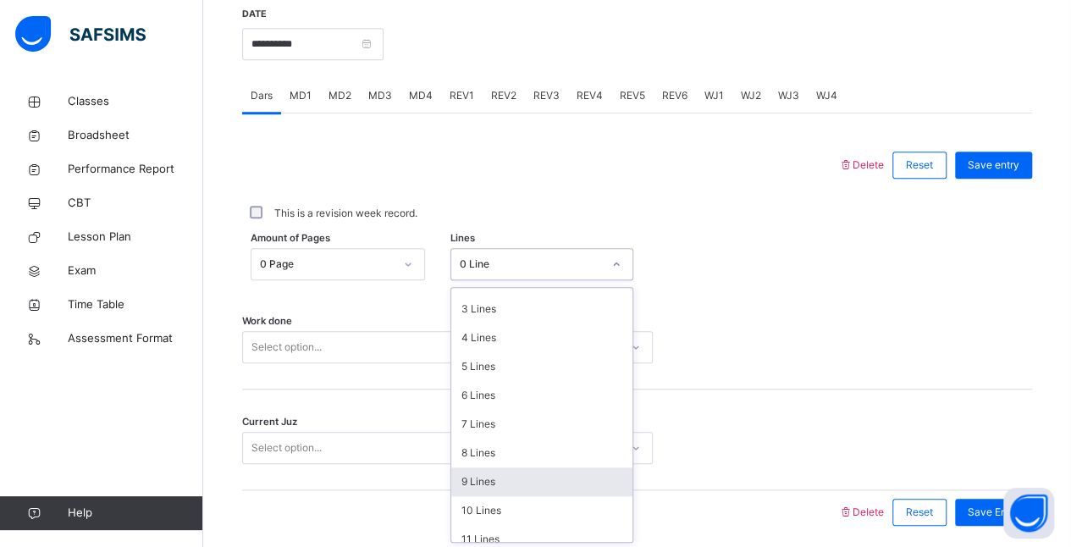
click at [467, 480] on div "9 Lines" at bounding box center [541, 481] width 181 height 29
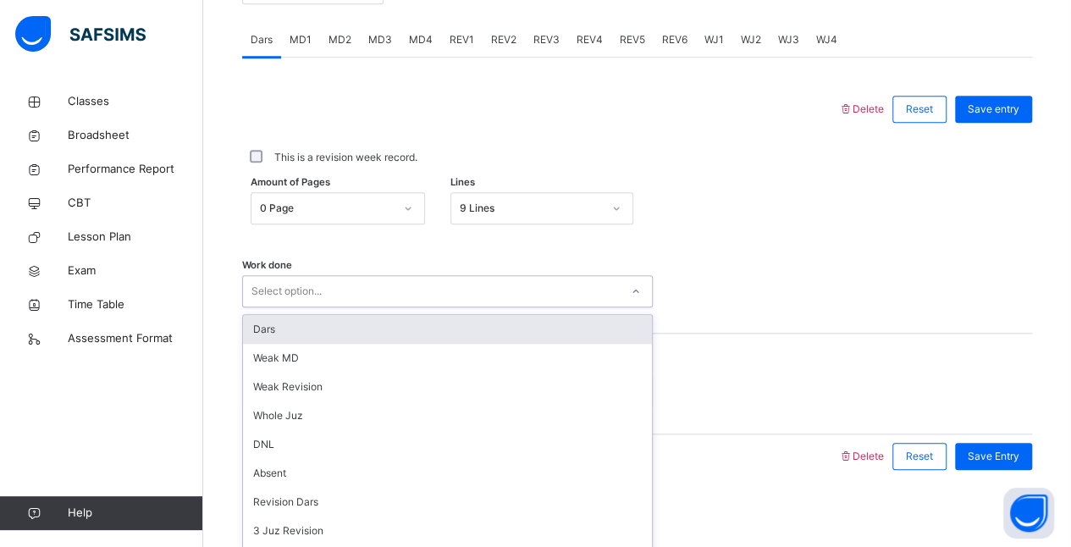
scroll to position [722, 0]
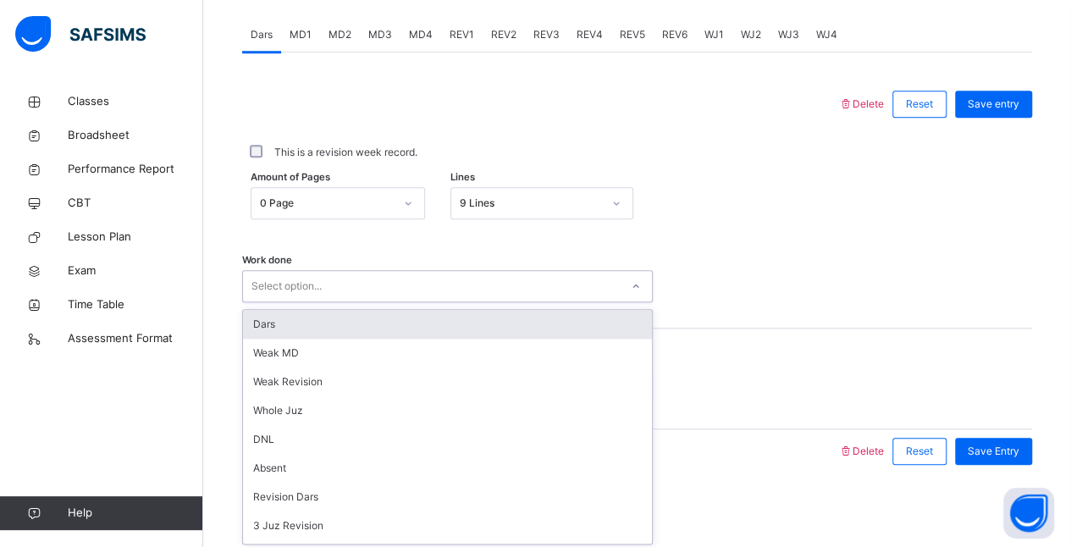
click at [268, 334] on div "Dars" at bounding box center [447, 324] width 409 height 29
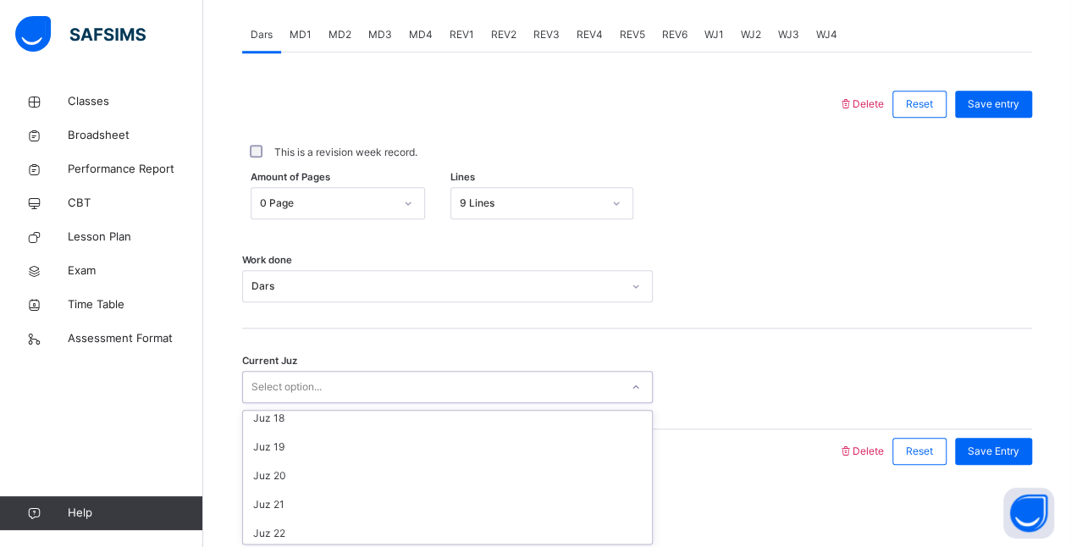
scroll to position [731, 0]
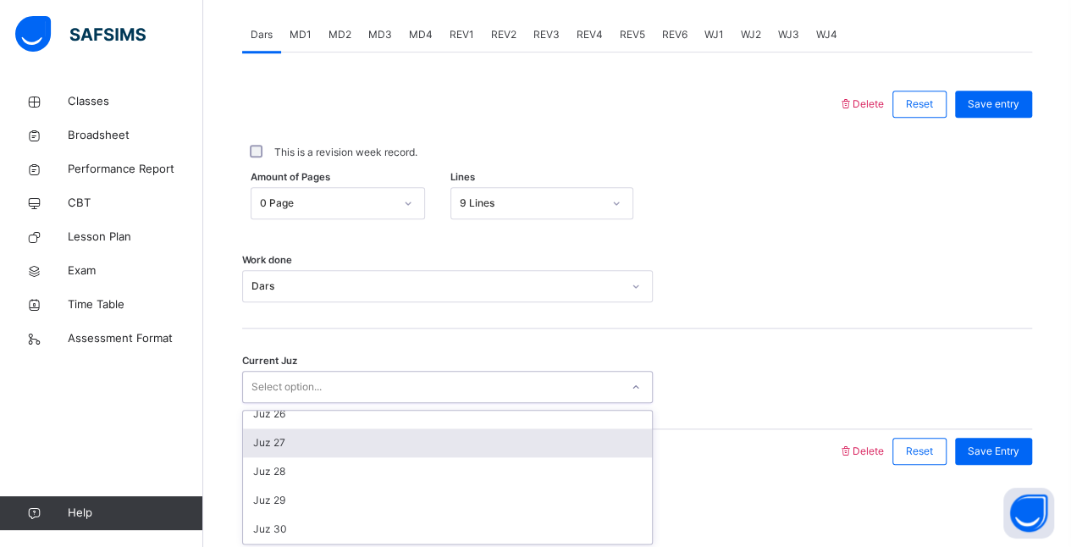
click at [268, 439] on div "Juz 27" at bounding box center [447, 442] width 409 height 29
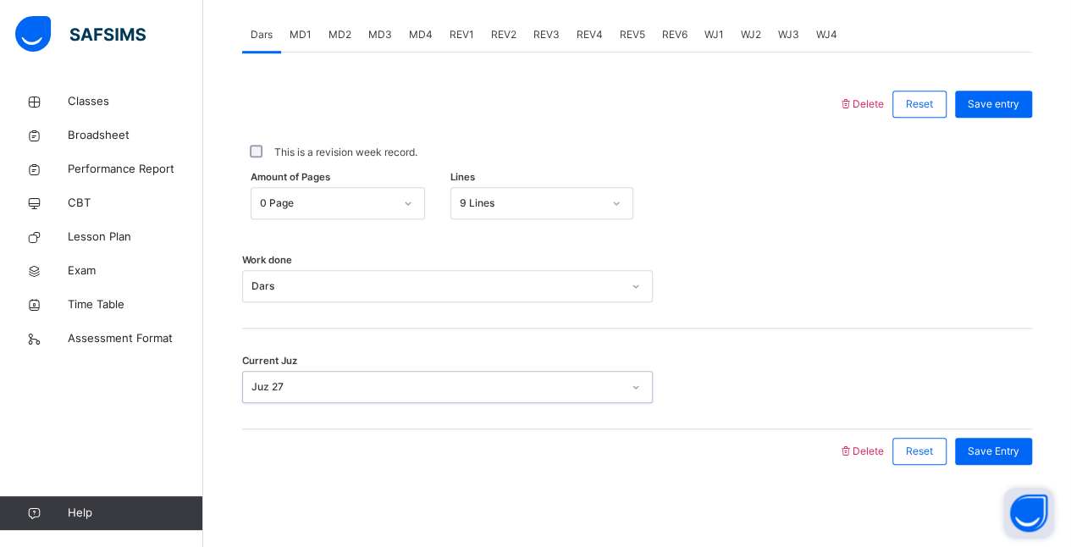
click at [1005, 516] on button "Open asap" at bounding box center [1028, 513] width 51 height 51
click at [987, 458] on div "Save Entry" at bounding box center [993, 451] width 77 height 27
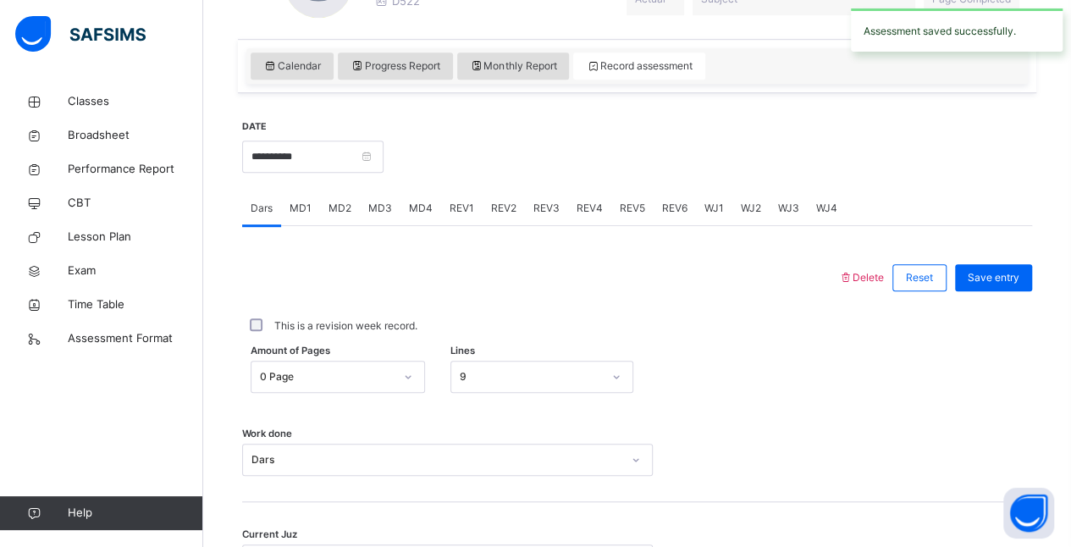
scroll to position [550, 0]
click at [339, 201] on span "MD2" at bounding box center [339, 206] width 23 height 15
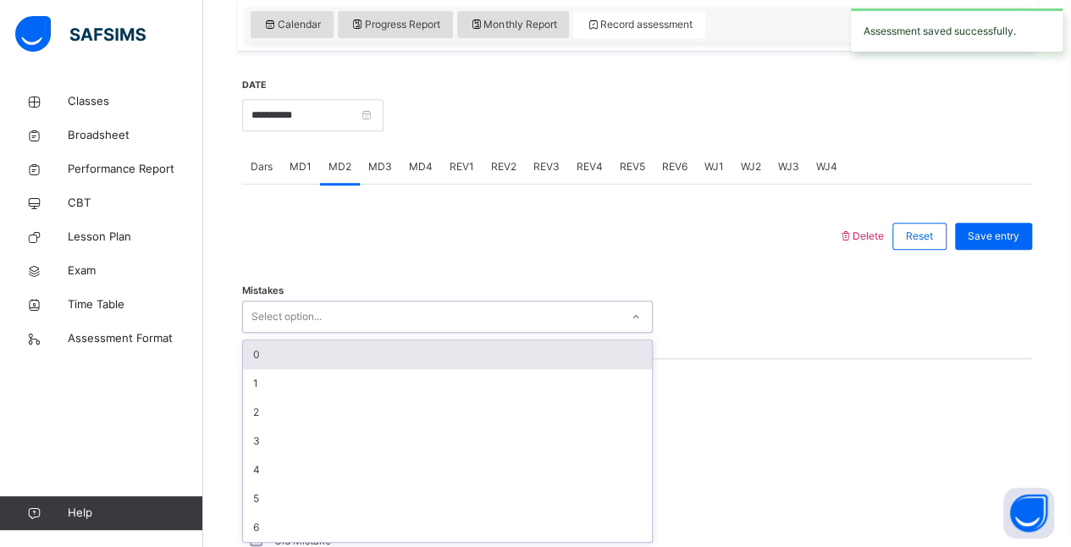
click at [253, 354] on div "0" at bounding box center [447, 354] width 409 height 29
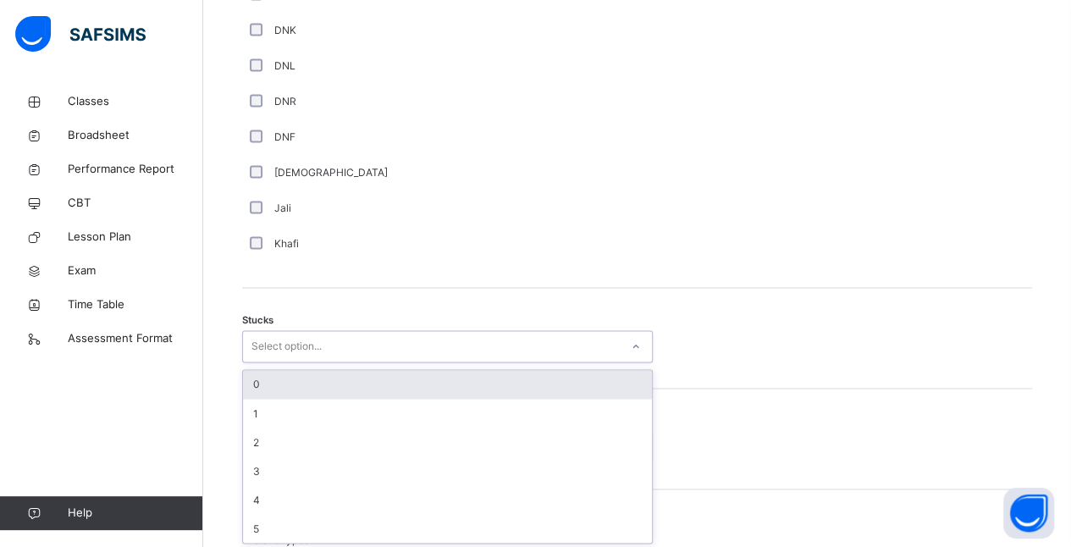
scroll to position [1207, 0]
click at [256, 381] on div "0" at bounding box center [447, 384] width 409 height 29
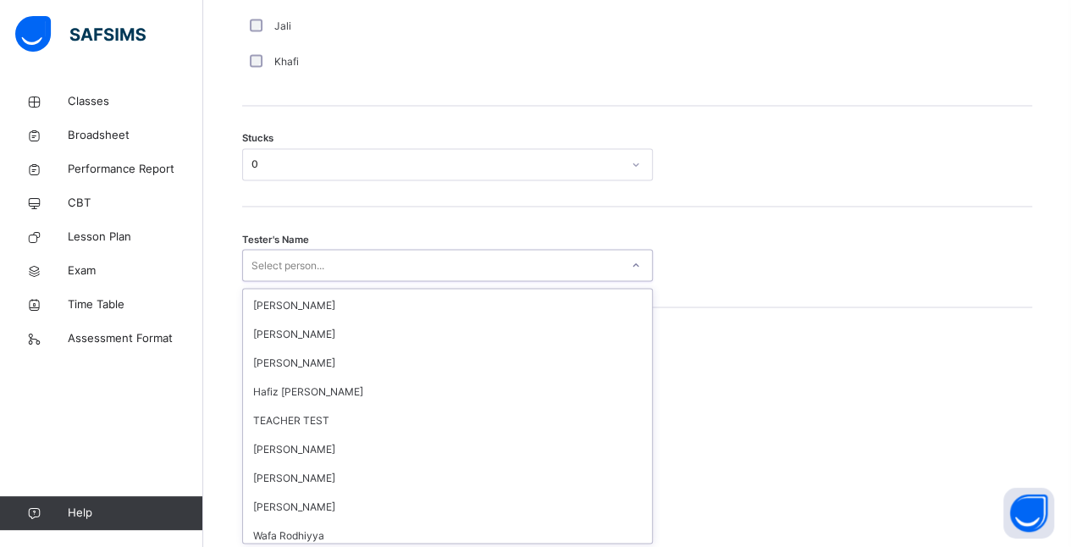
scroll to position [1641, 0]
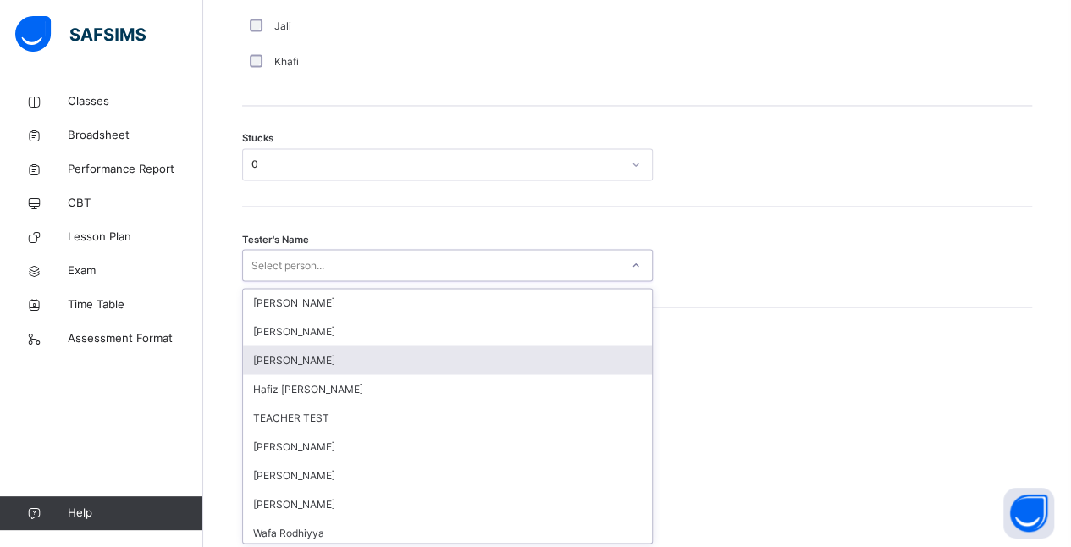
click at [293, 355] on div "Amatullah Ahmed" at bounding box center [447, 359] width 409 height 29
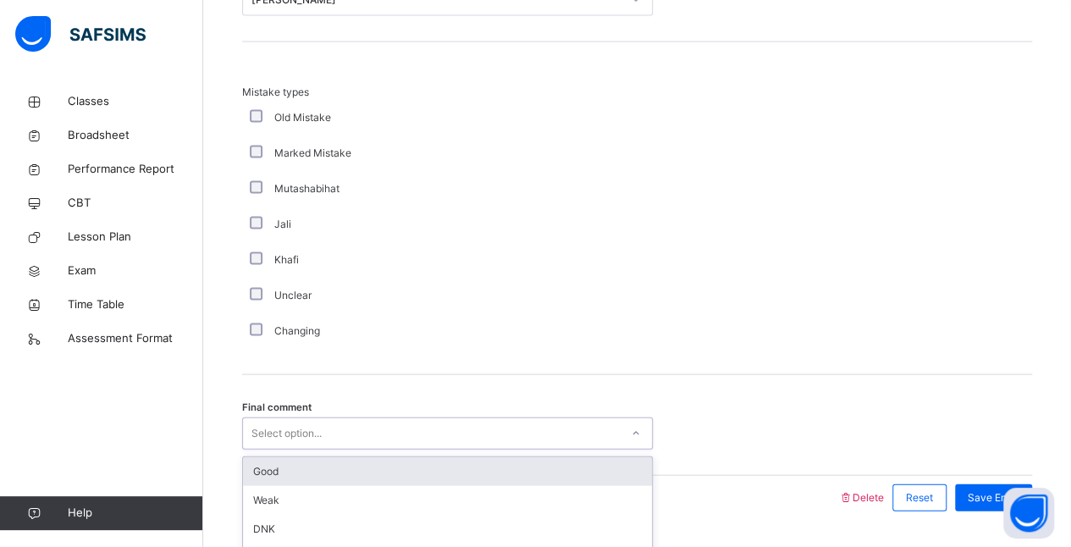
scroll to position [1700, 0]
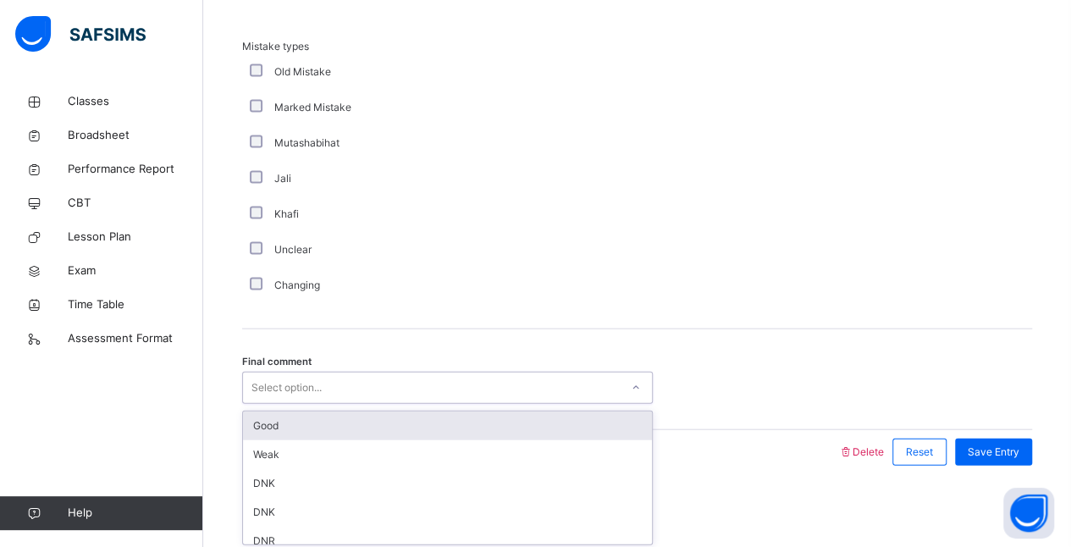
click at [263, 422] on div "Good" at bounding box center [447, 425] width 409 height 29
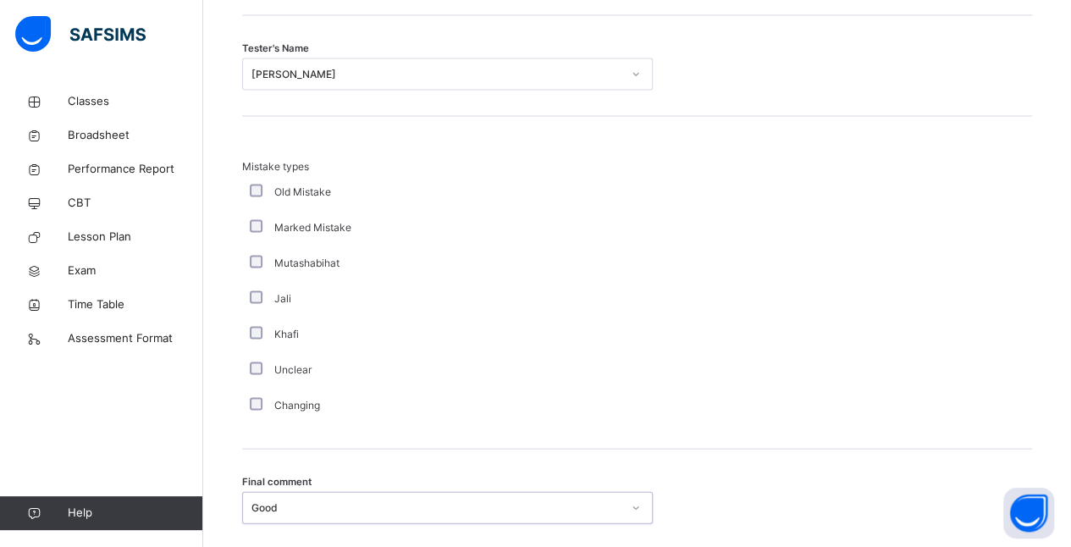
scroll to position [1583, 0]
click at [1025, 514] on button "Open asap" at bounding box center [1028, 513] width 51 height 51
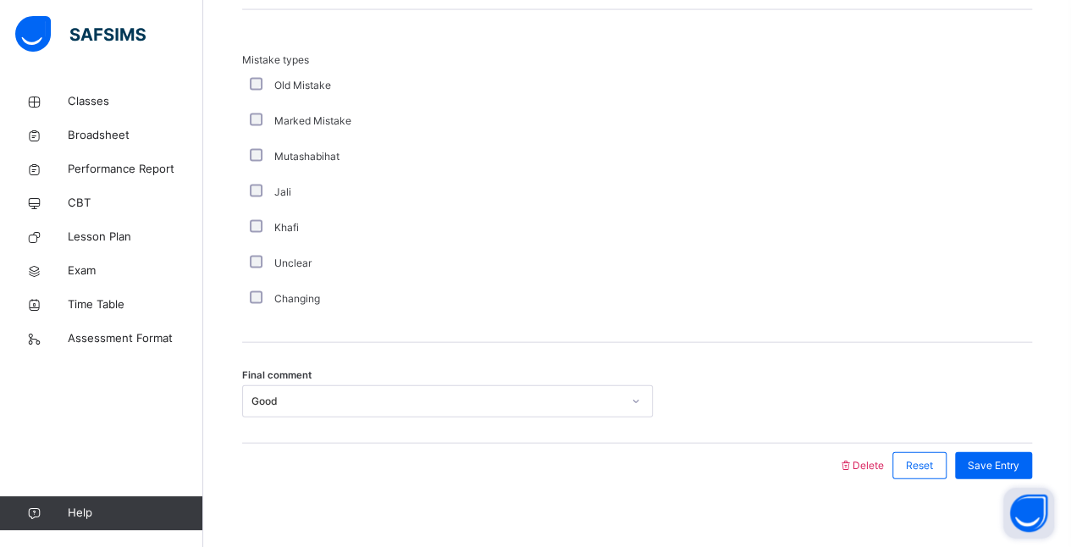
scroll to position [1700, 0]
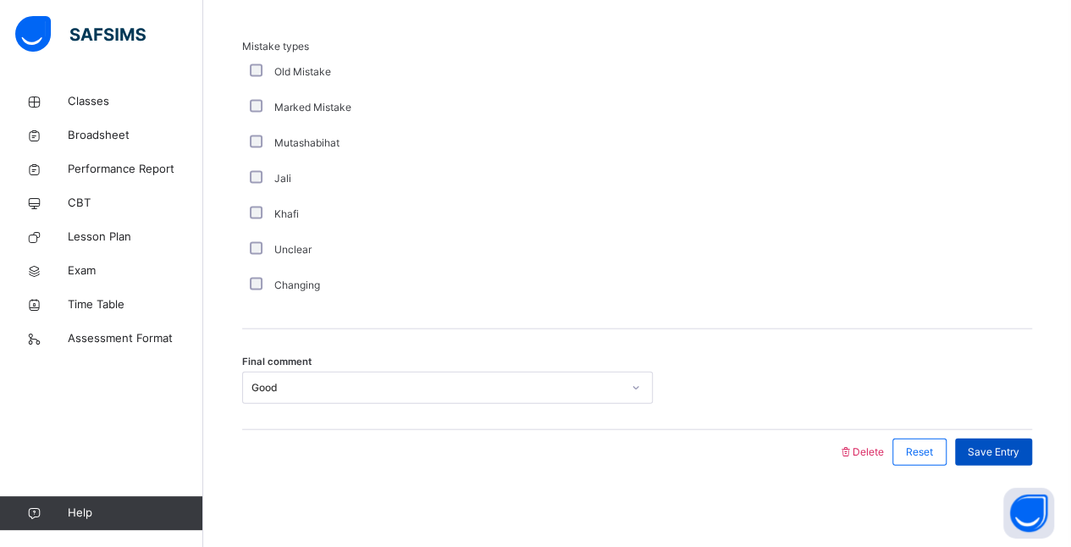
click at [994, 452] on span "Save Entry" at bounding box center [994, 451] width 52 height 15
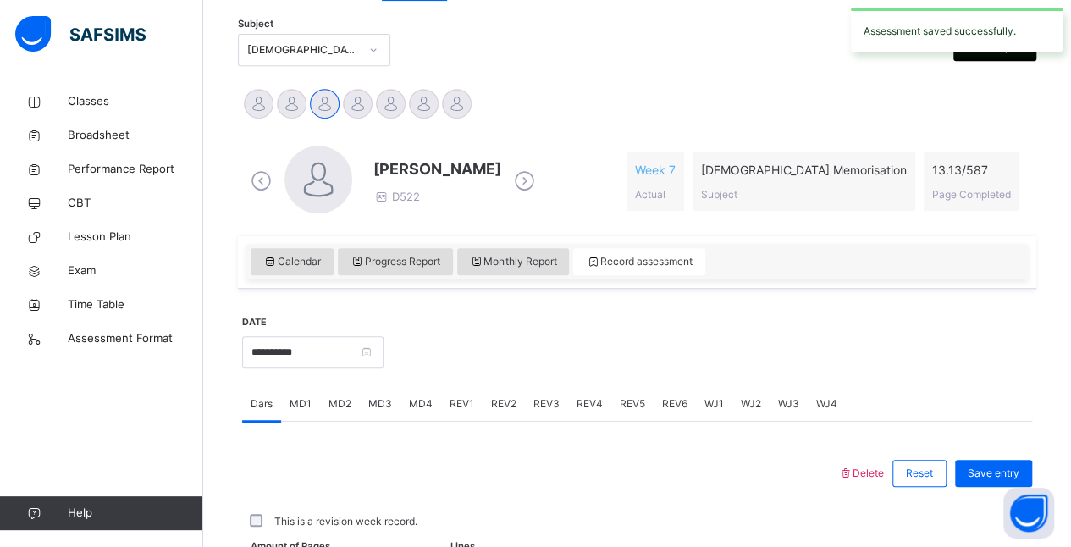
scroll to position [358, 0]
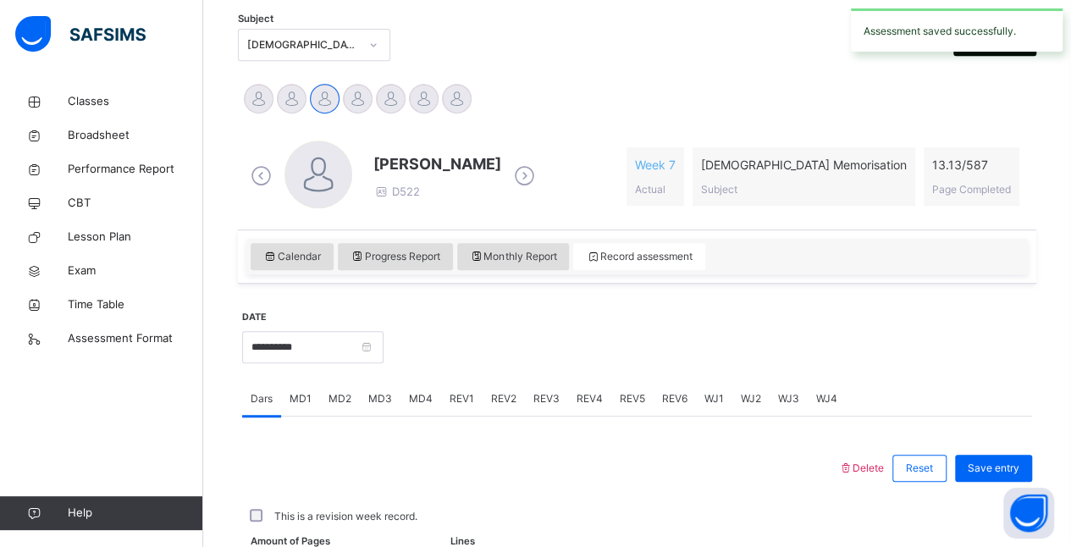
click at [374, 398] on span "MD3" at bounding box center [380, 398] width 24 height 15
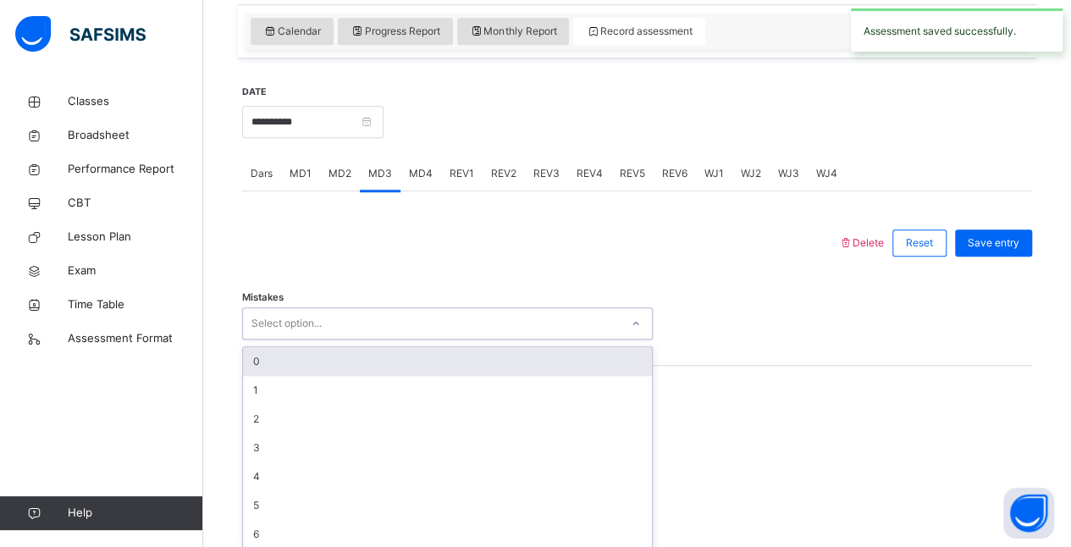
scroll to position [590, 0]
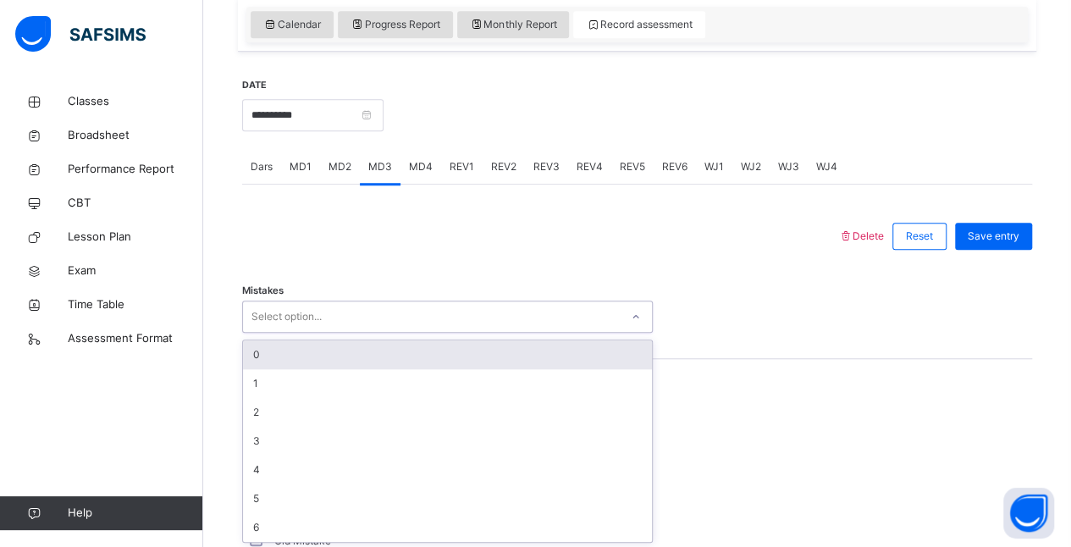
click at [256, 352] on div "0" at bounding box center [447, 354] width 409 height 29
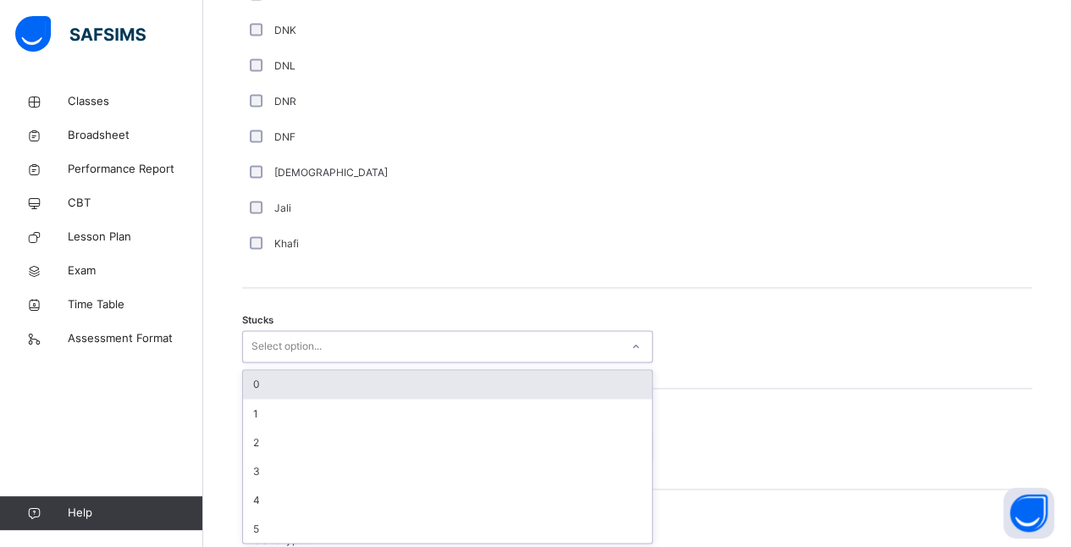
scroll to position [1207, 0]
click at [254, 384] on div "0" at bounding box center [447, 384] width 409 height 29
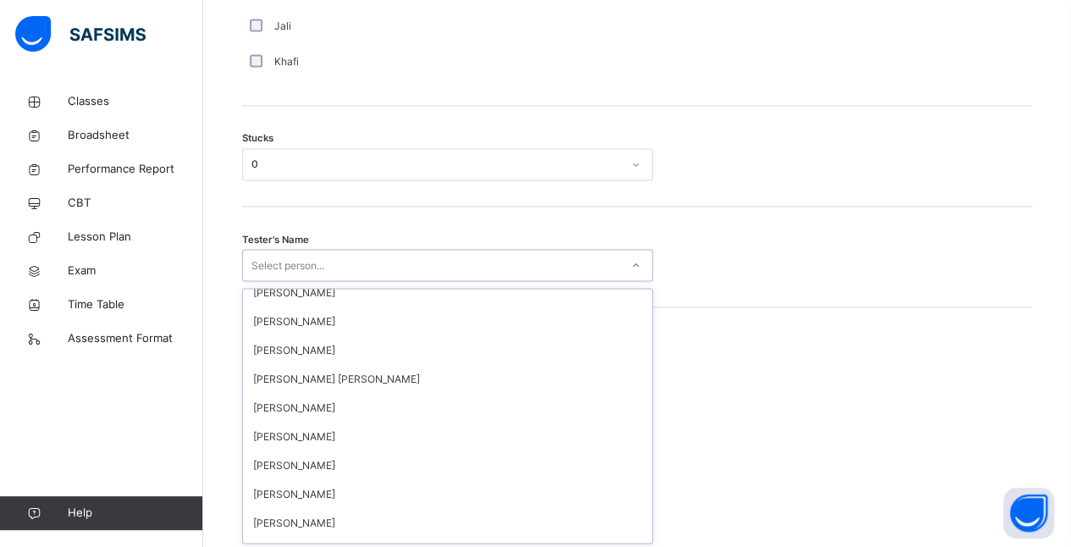
scroll to position [1480, 0]
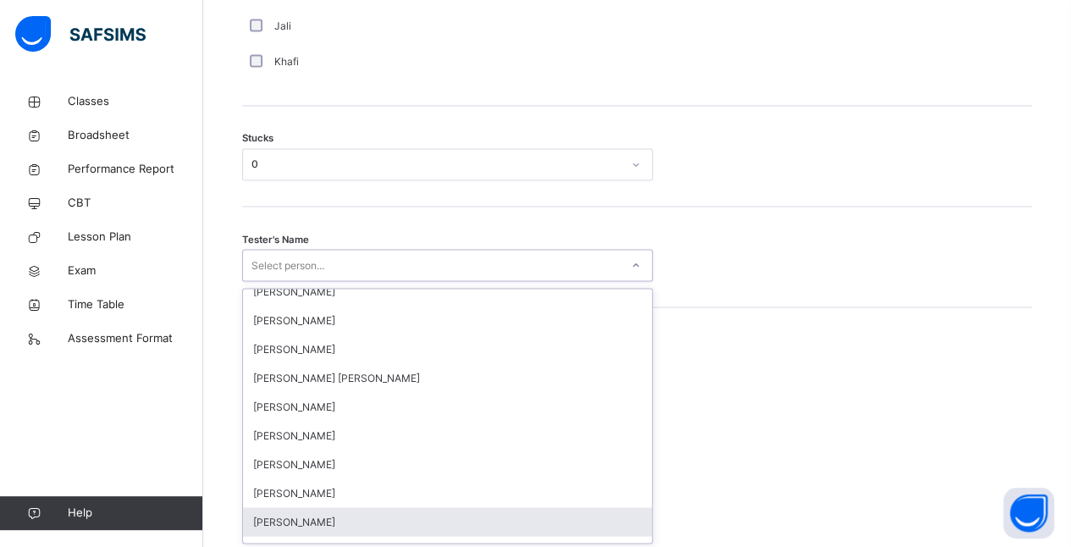
click at [280, 507] on div "Amatullah Ahmed" at bounding box center [447, 521] width 409 height 29
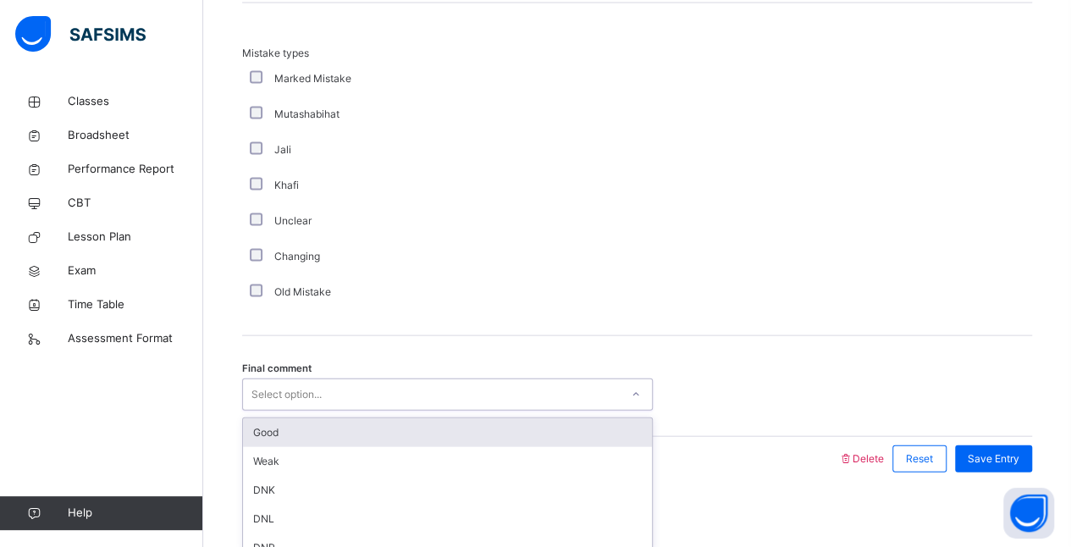
scroll to position [1700, 0]
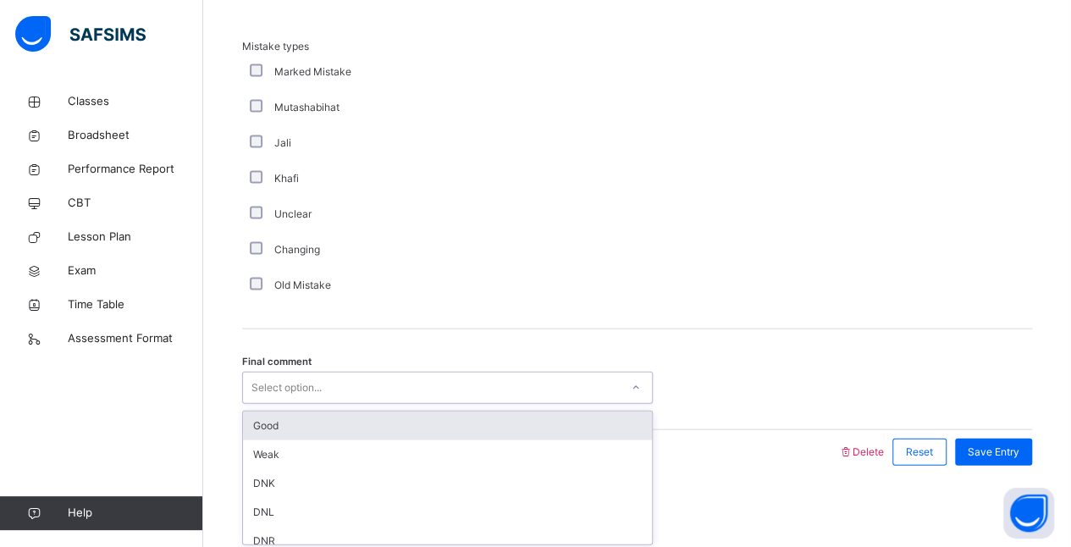
click at [264, 427] on div "Good" at bounding box center [447, 425] width 409 height 29
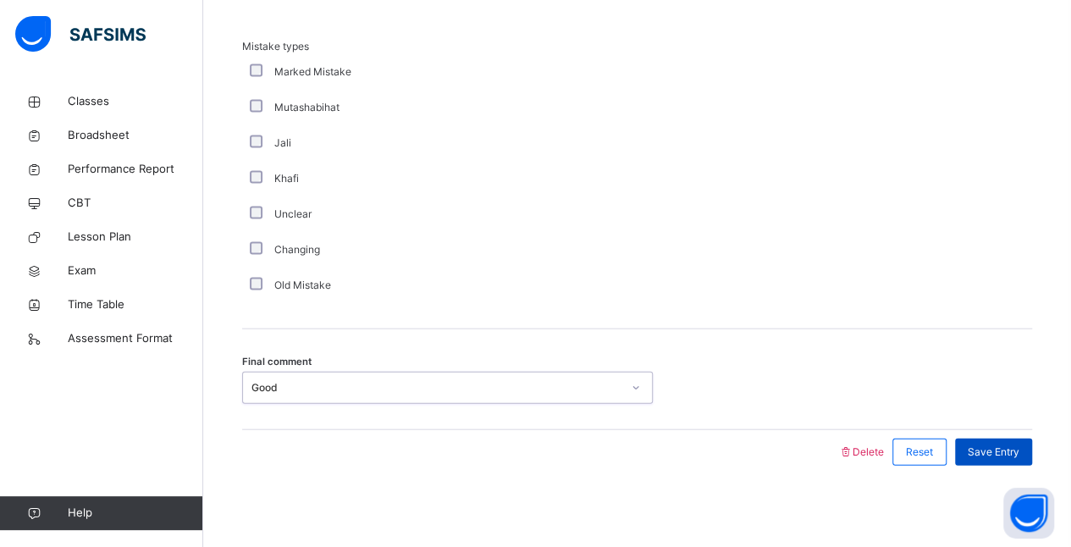
click at [1005, 450] on span "Save Entry" at bounding box center [994, 451] width 52 height 15
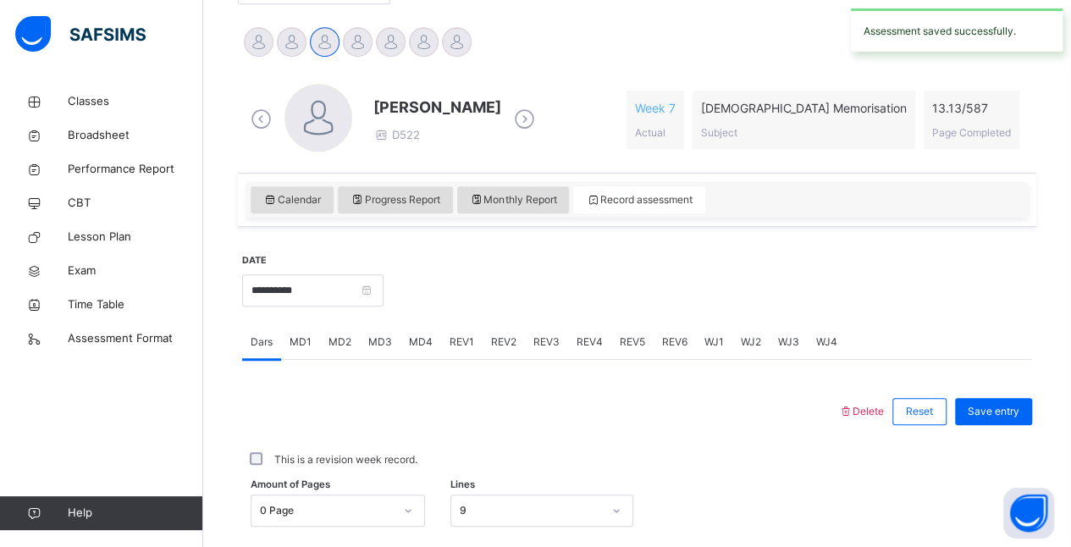
scroll to position [416, 0]
click at [427, 341] on span "MD4" at bounding box center [421, 340] width 24 height 15
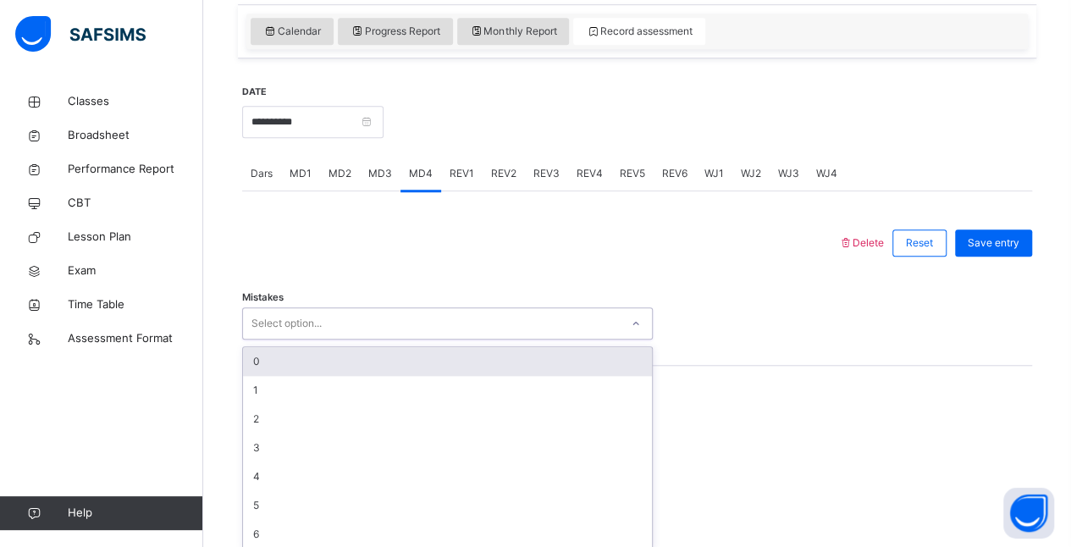
scroll to position [590, 0]
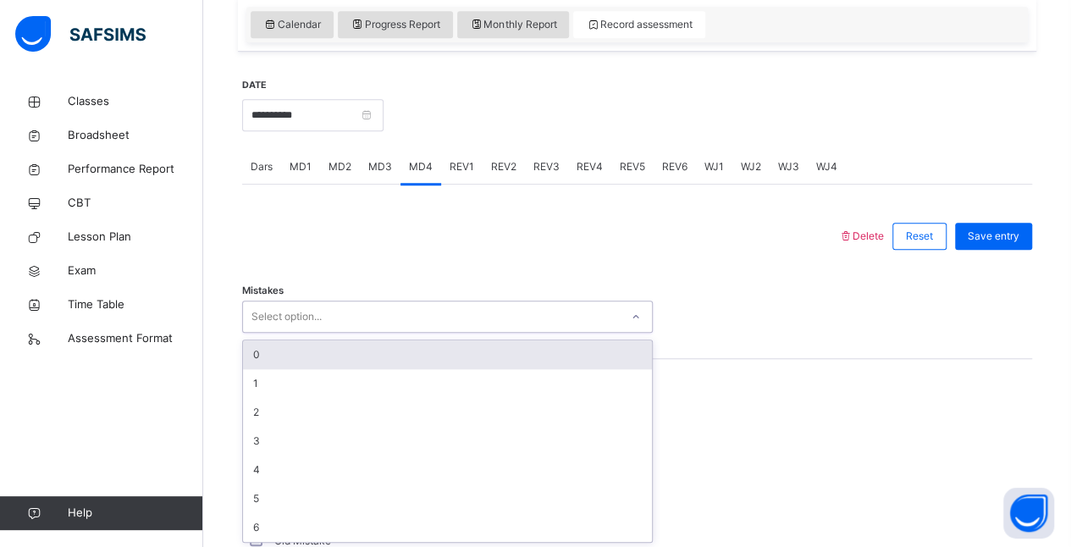
click at [261, 364] on div "0" at bounding box center [447, 354] width 409 height 29
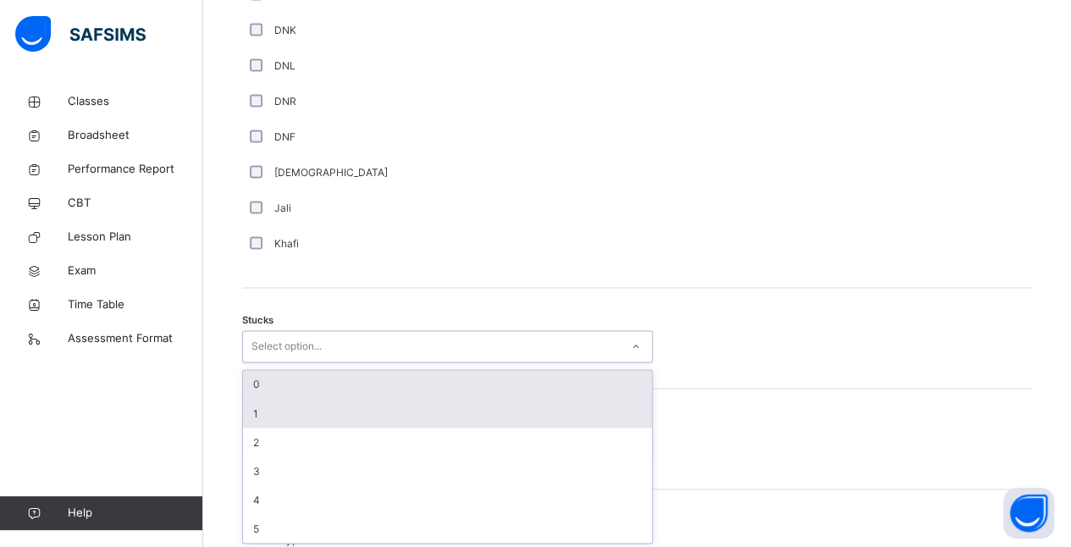
click at [255, 408] on div "1" at bounding box center [447, 413] width 409 height 29
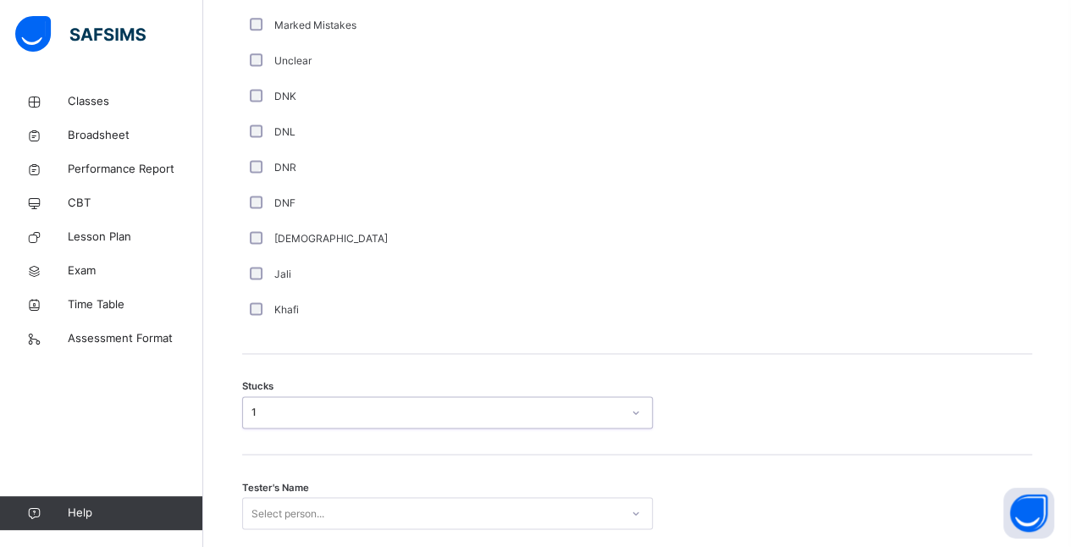
scroll to position [1069, 0]
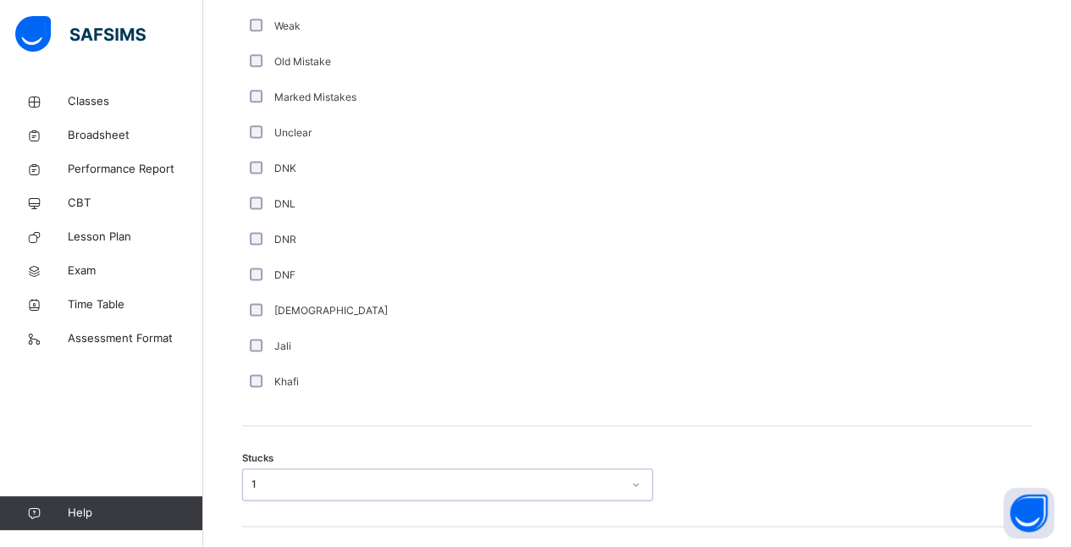
click at [318, 364] on div "Khafi" at bounding box center [453, 382] width 423 height 36
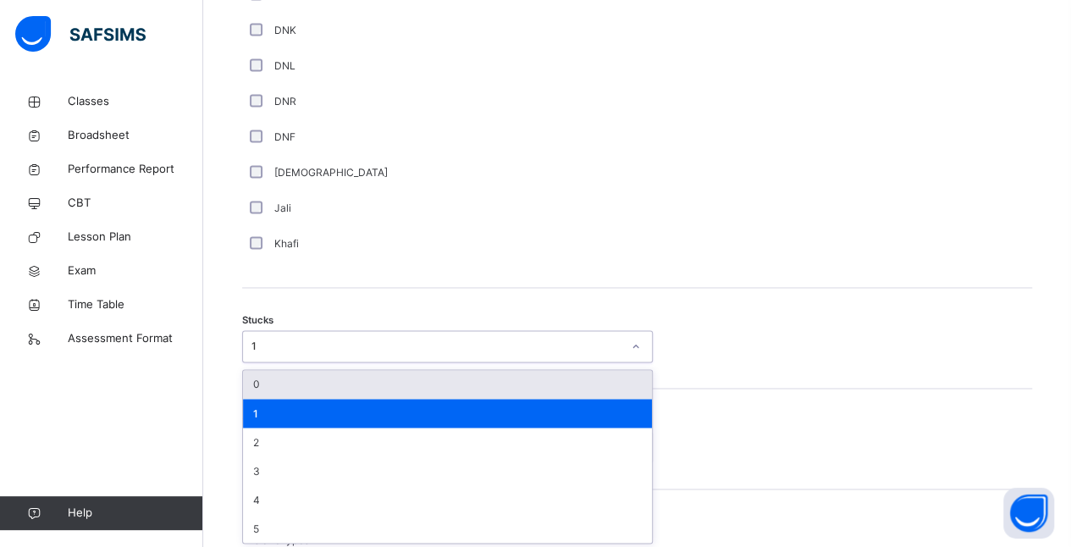
click at [256, 382] on div "0" at bounding box center [447, 384] width 409 height 29
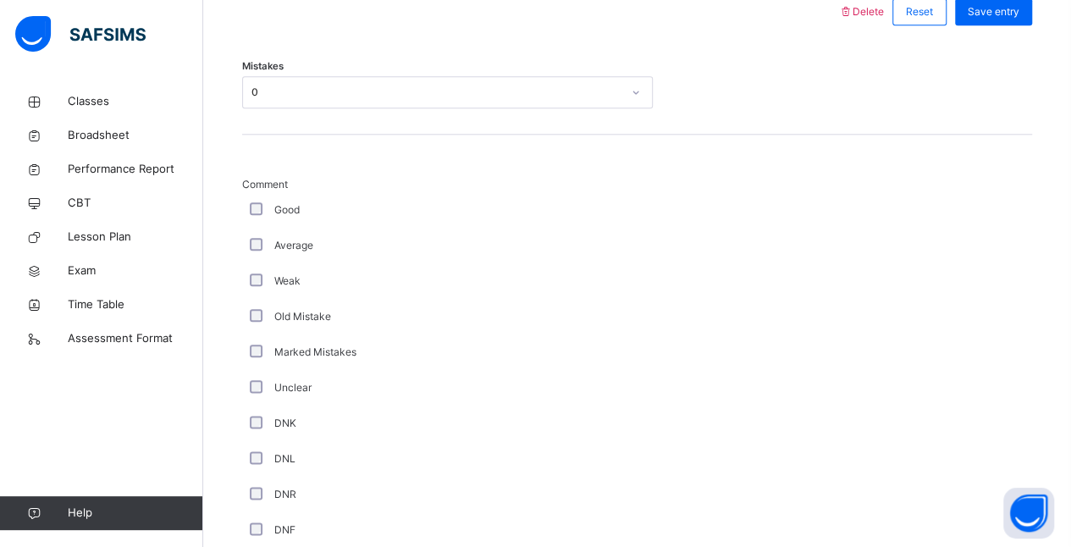
scroll to position [803, 0]
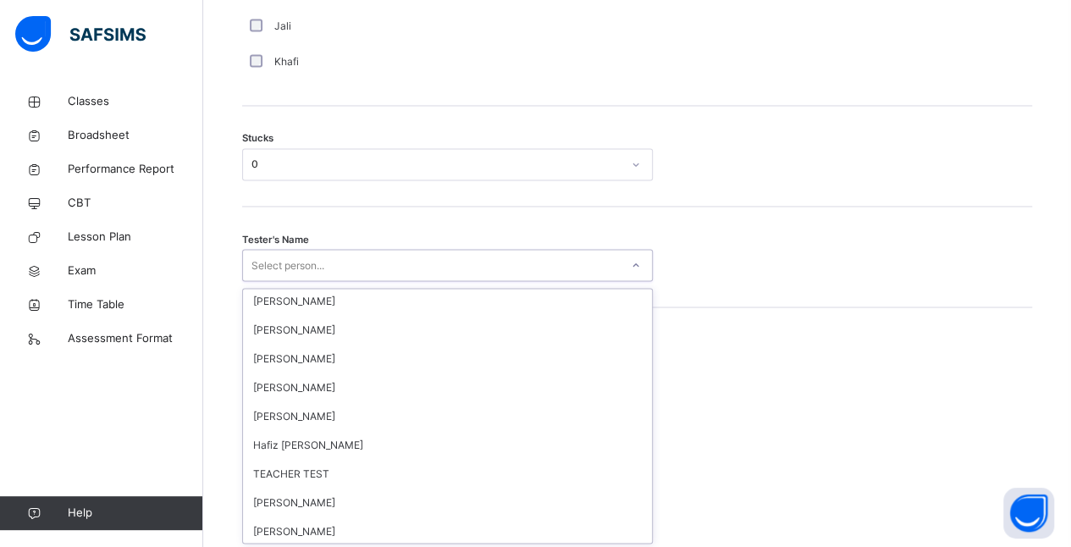
scroll to position [1602, 0]
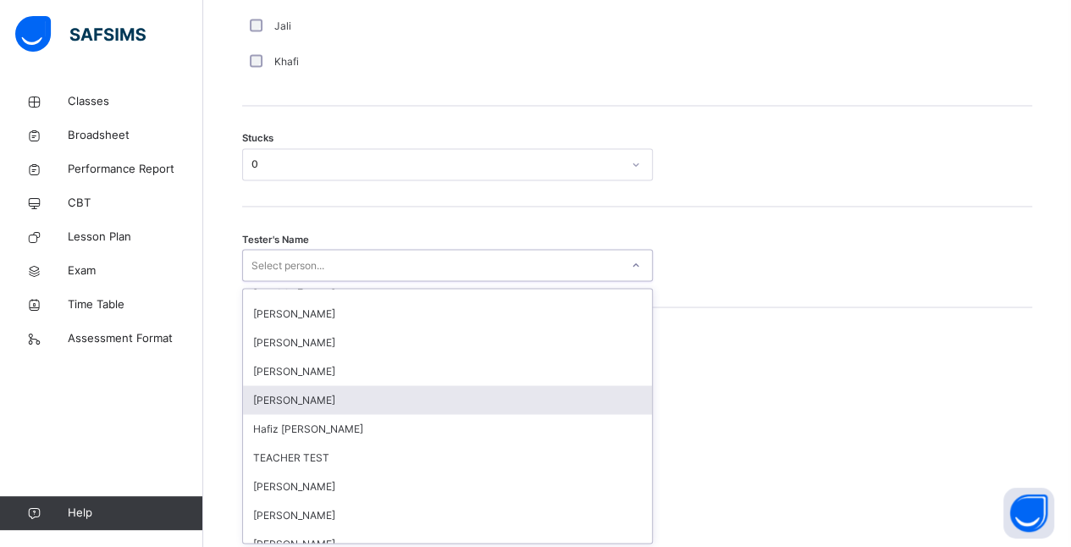
click at [266, 405] on div "Amatullah Ahmed" at bounding box center [447, 399] width 409 height 29
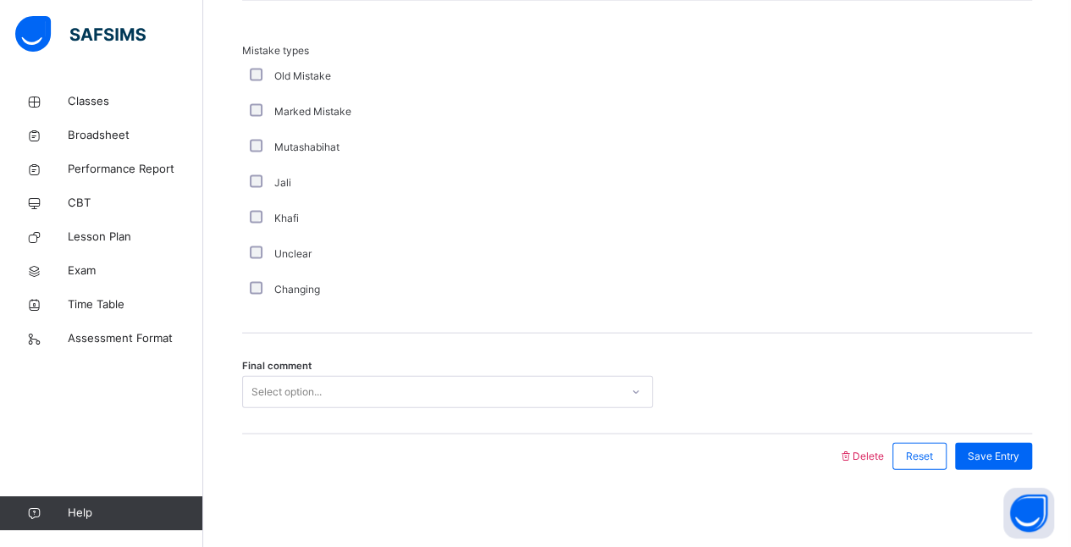
scroll to position [1700, 0]
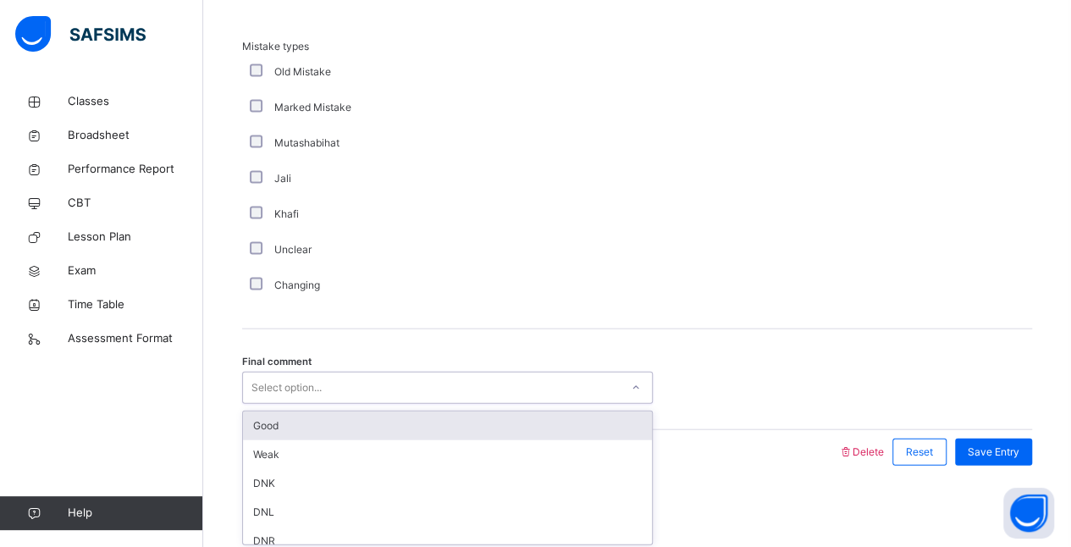
click at [252, 435] on div "Good" at bounding box center [447, 425] width 409 height 29
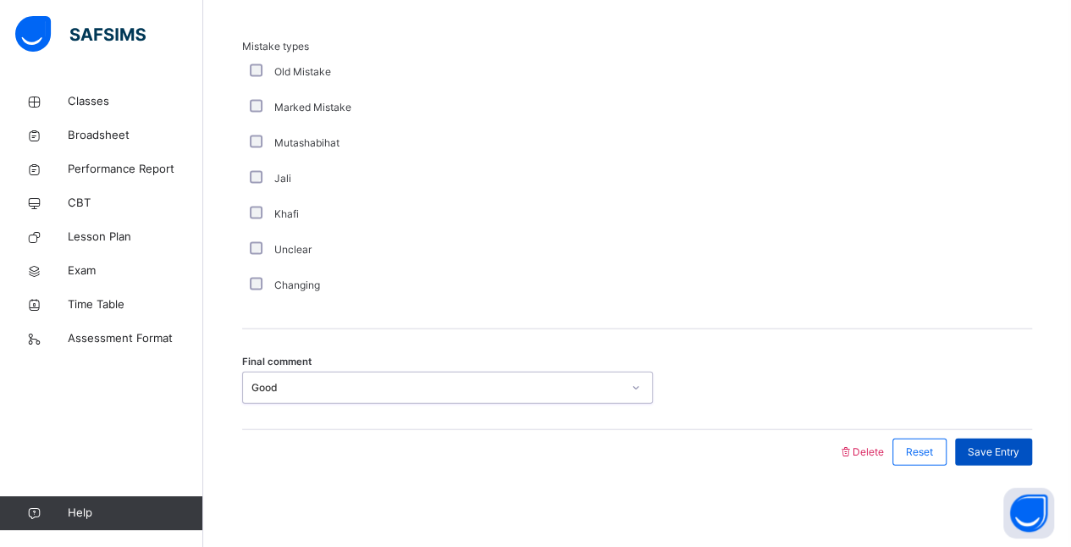
click at [994, 445] on span "Save Entry" at bounding box center [994, 451] width 52 height 15
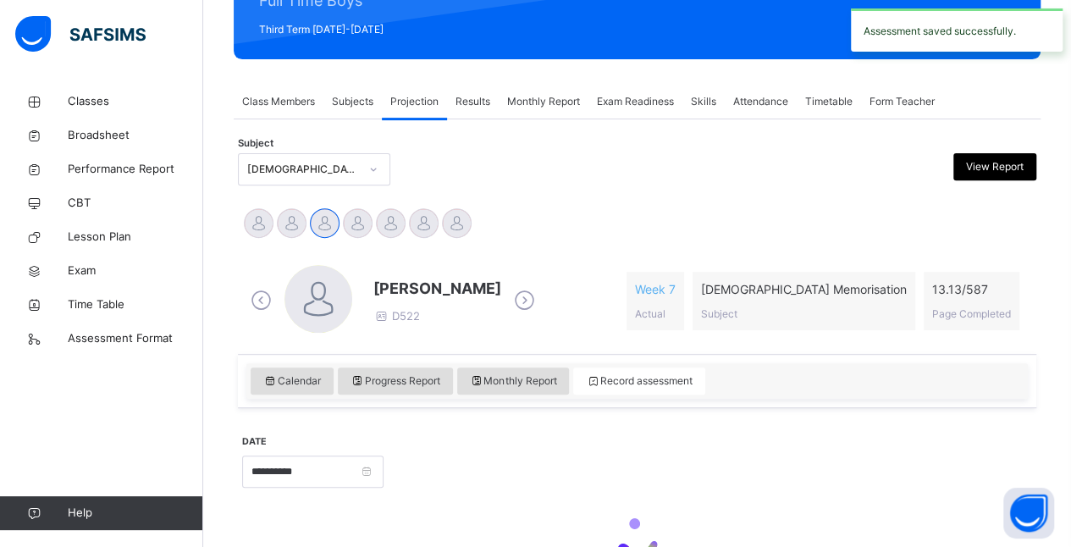
scroll to position [272, 0]
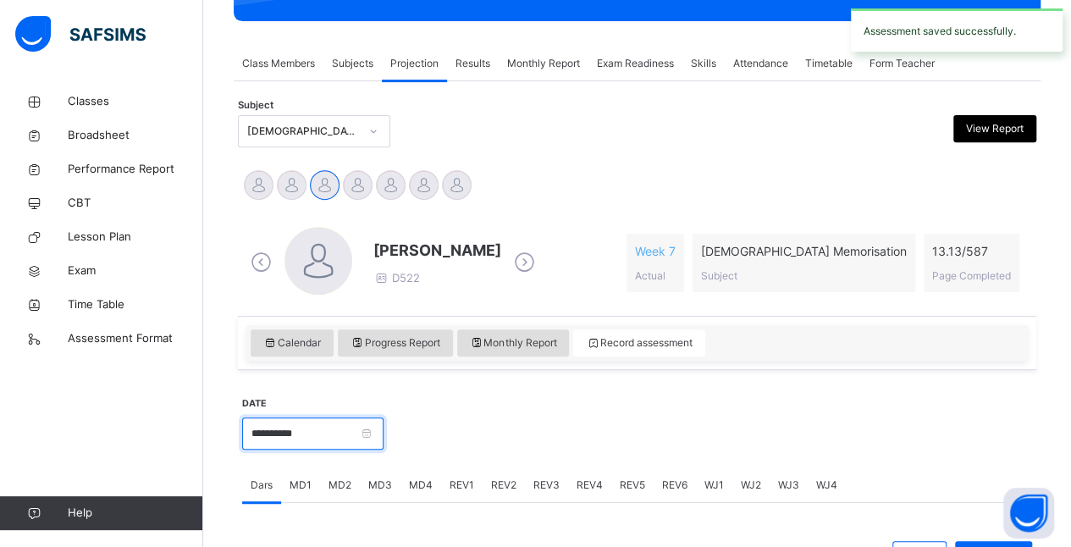
click at [282, 432] on input "**********" at bounding box center [312, 433] width 141 height 32
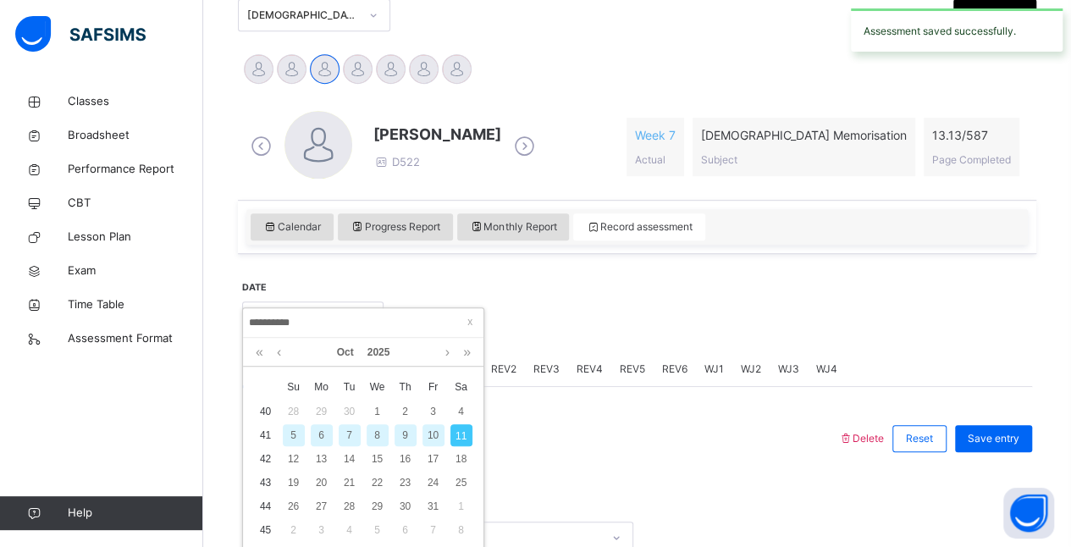
scroll to position [392, 0]
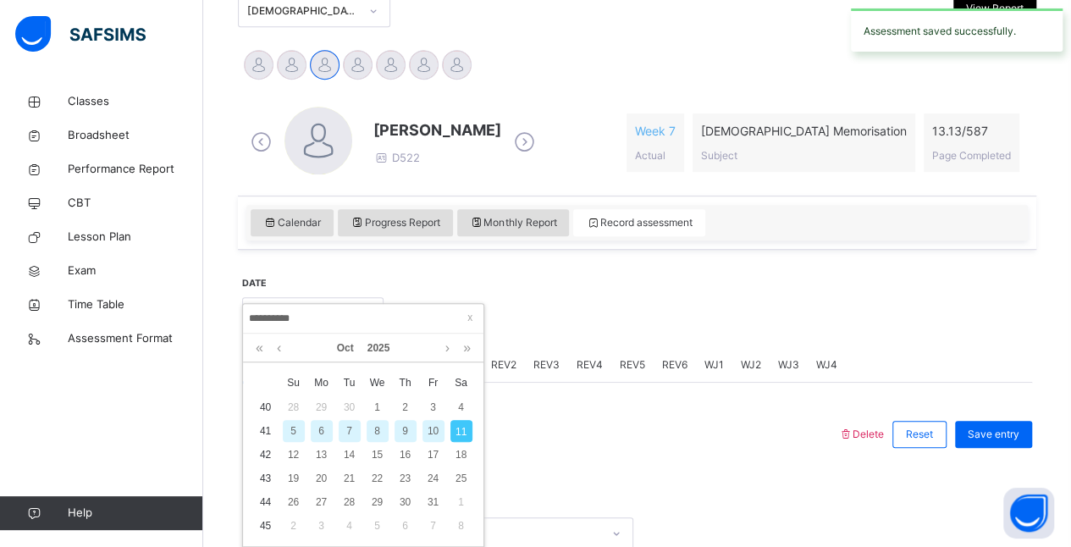
click at [427, 432] on div "10" at bounding box center [433, 431] width 22 height 22
type input "**********"
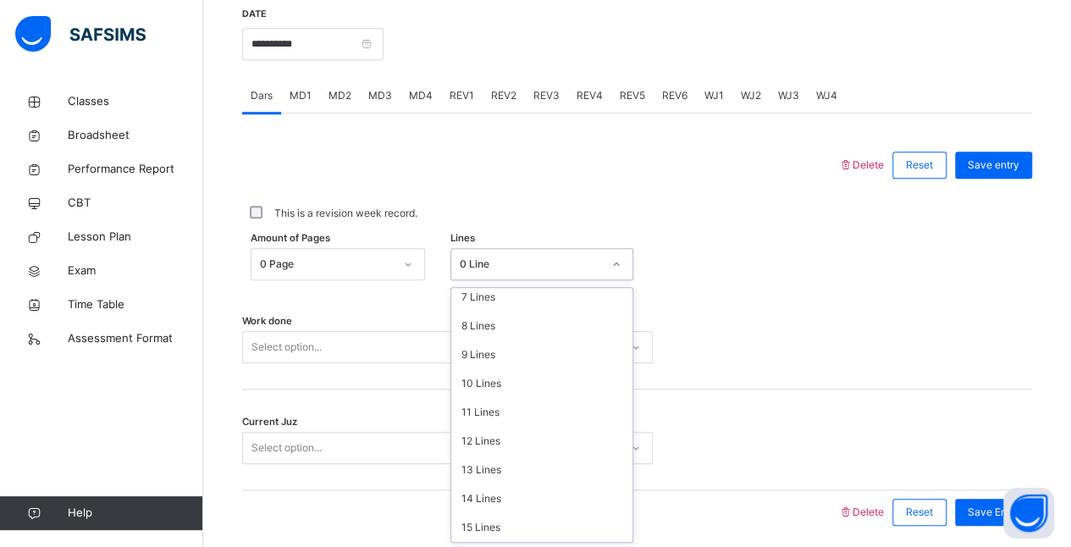
scroll to position [165, 0]
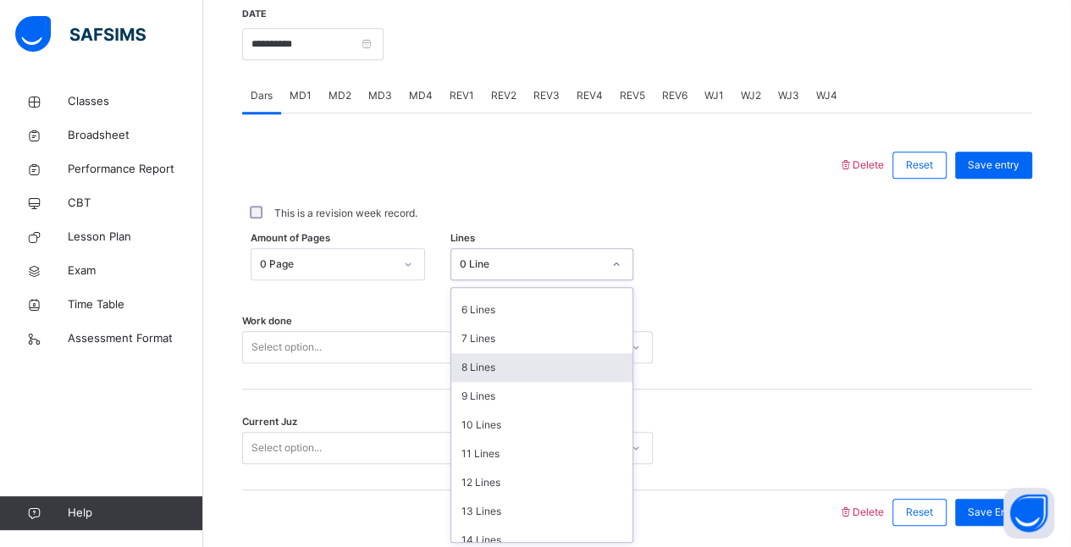
click at [467, 367] on div "8 Lines" at bounding box center [541, 367] width 181 height 29
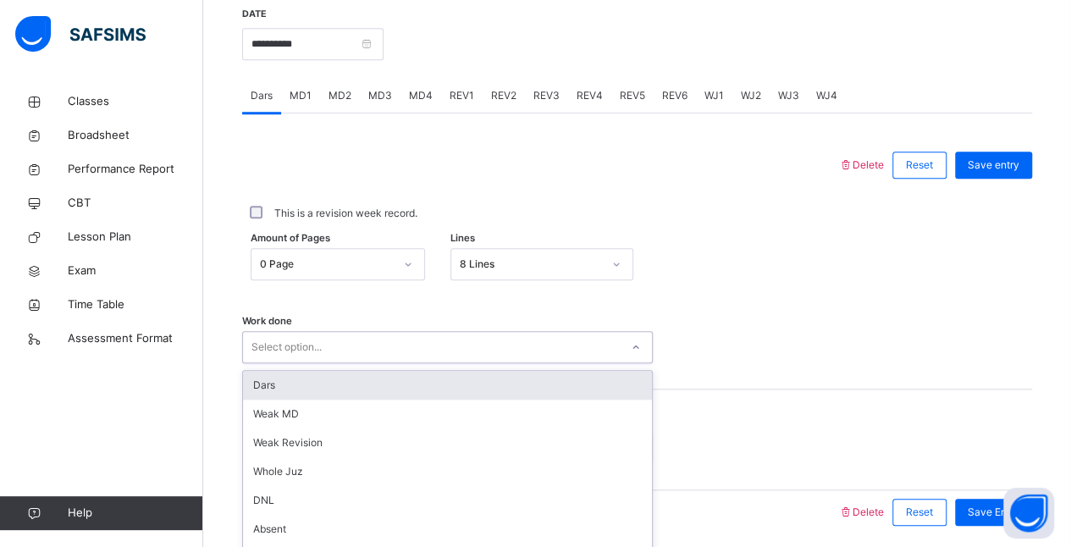
scroll to position [722, 0]
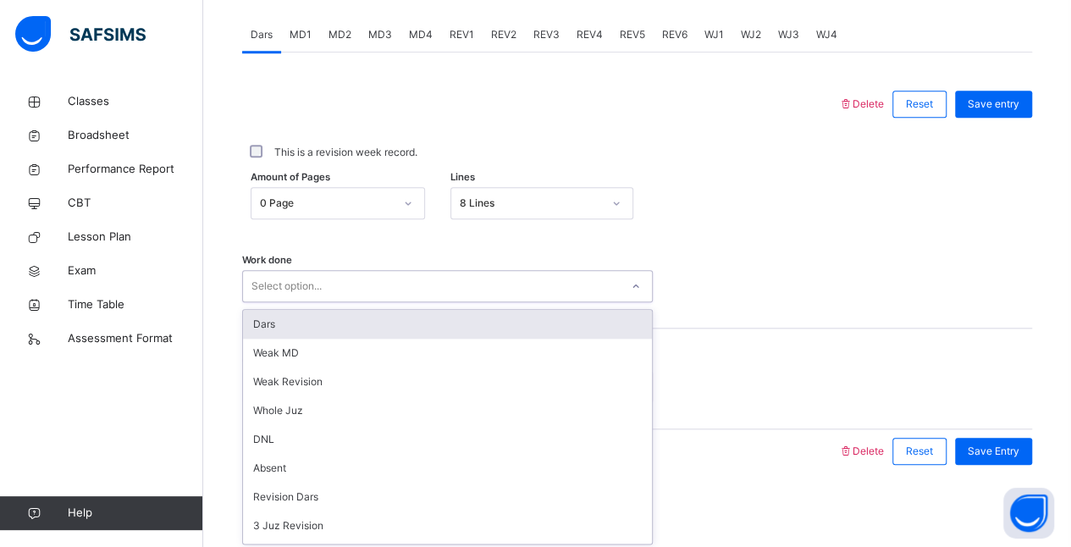
click at [283, 330] on div "Dars" at bounding box center [447, 324] width 409 height 29
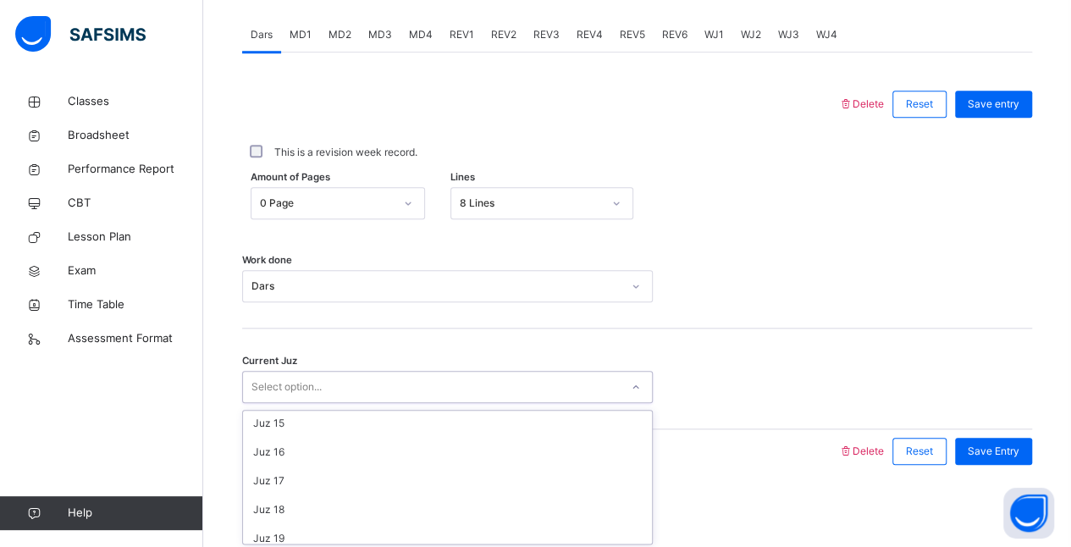
scroll to position [731, 0]
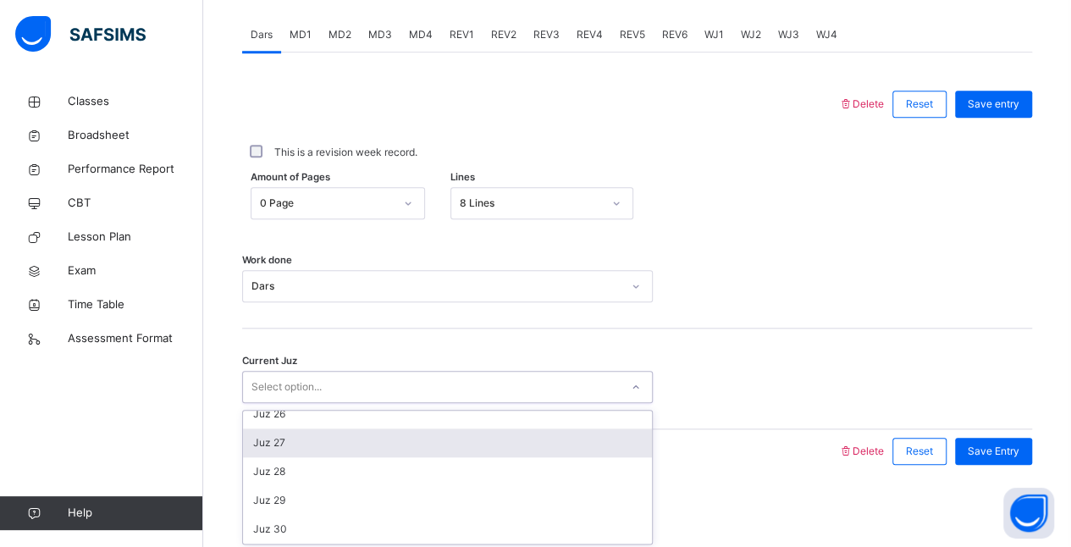
click at [261, 449] on div "Juz 27" at bounding box center [447, 442] width 409 height 29
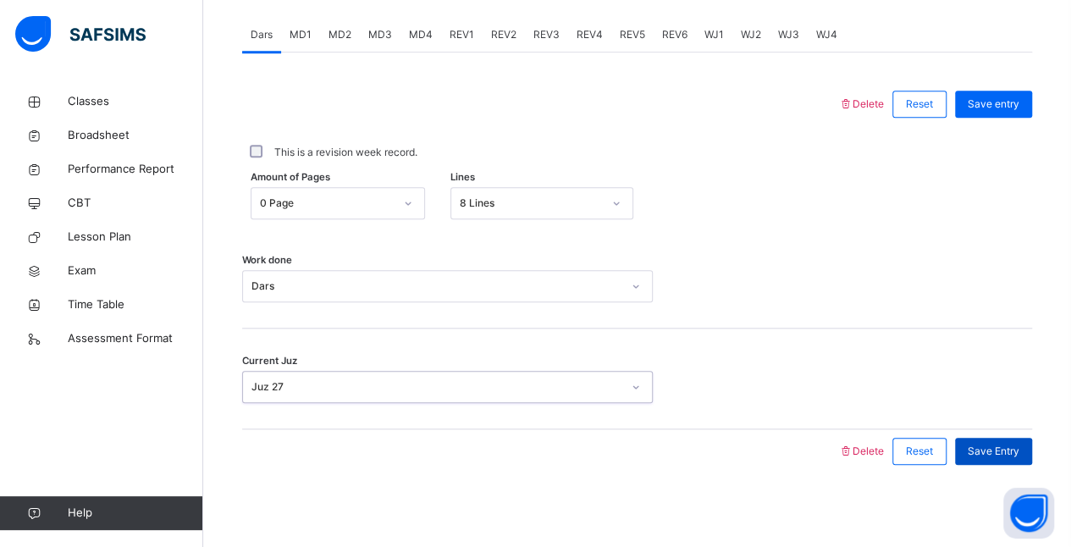
click at [992, 448] on span "Save Entry" at bounding box center [994, 451] width 52 height 15
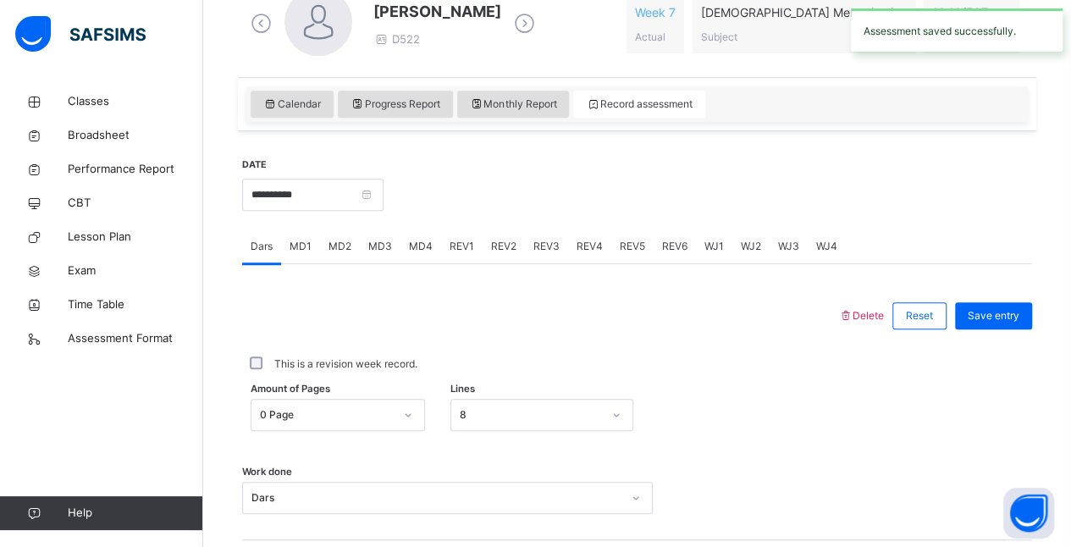
scroll to position [529, 0]
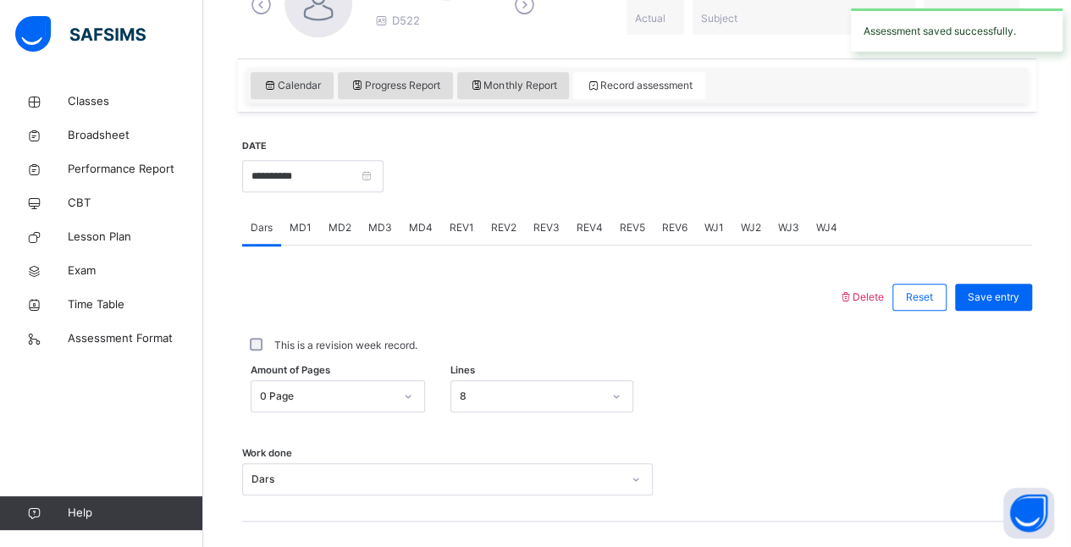
click at [300, 232] on span "MD1" at bounding box center [301, 227] width 22 height 15
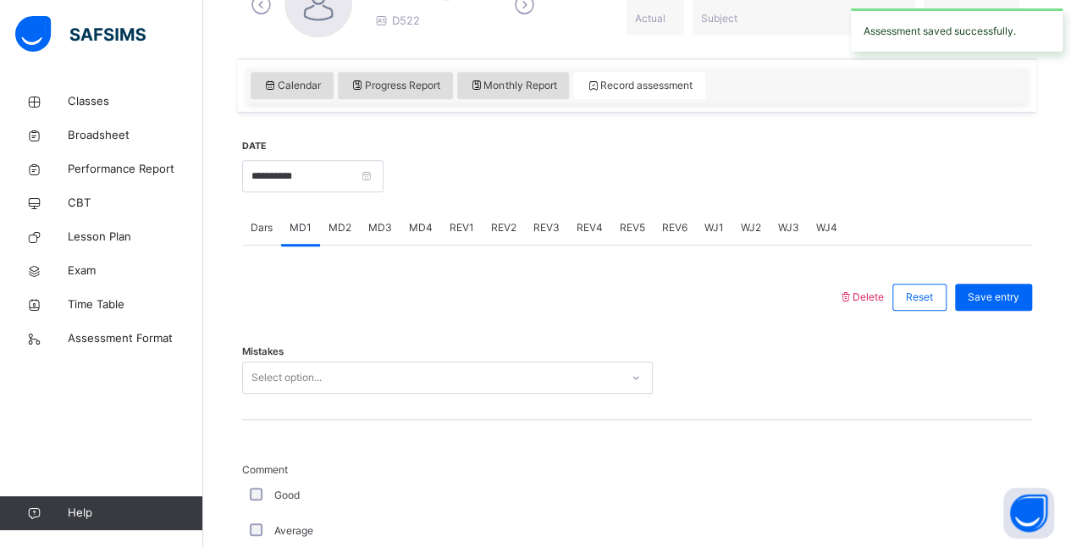
click at [336, 225] on span "MD2" at bounding box center [339, 227] width 23 height 15
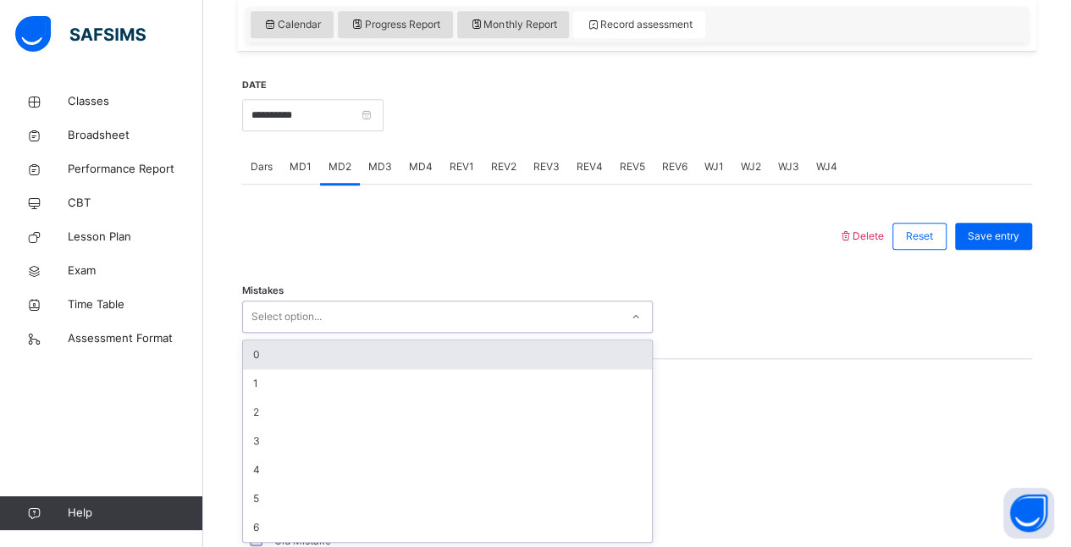
click at [256, 355] on div "0" at bounding box center [447, 354] width 409 height 29
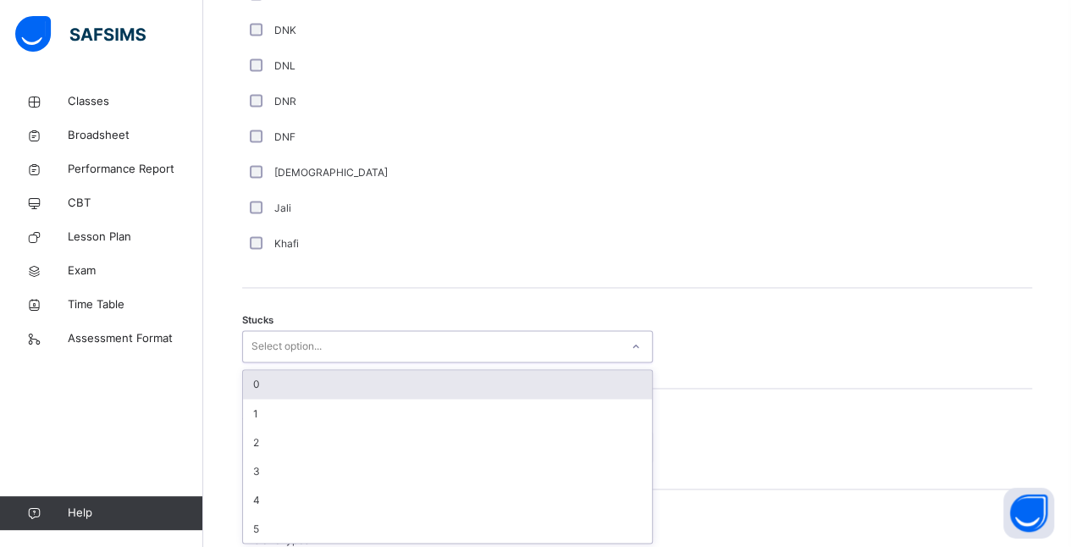
scroll to position [1207, 0]
click at [268, 383] on div "0" at bounding box center [447, 384] width 409 height 29
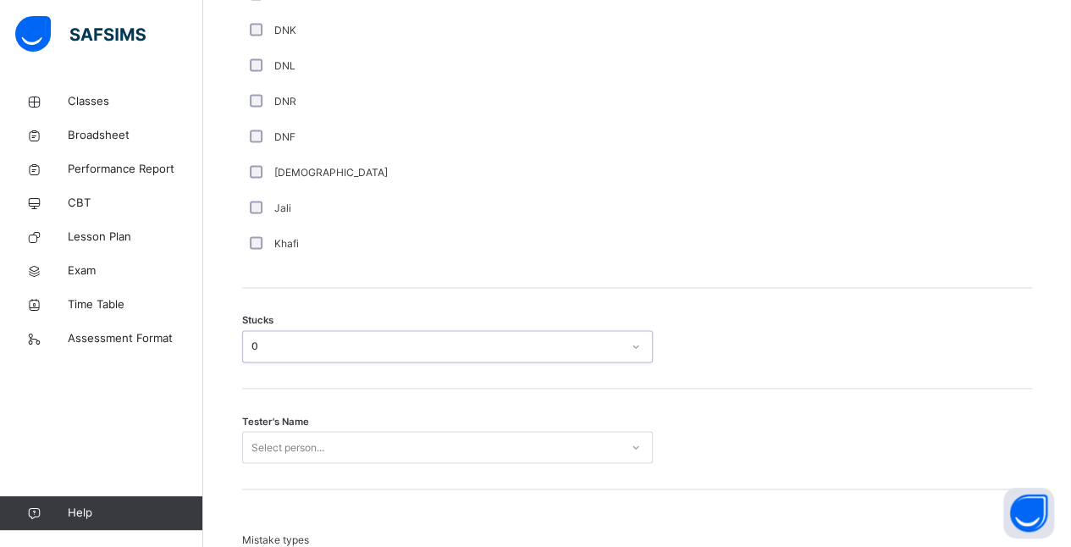
click at [254, 476] on div "Tester's Name Select person..." at bounding box center [637, 439] width 790 height 101
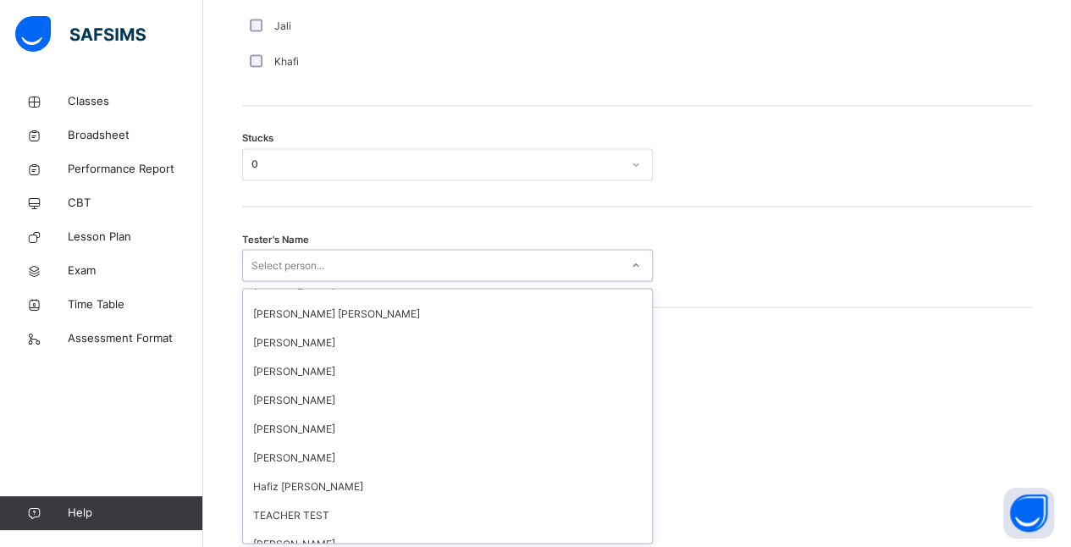
scroll to position [1556, 0]
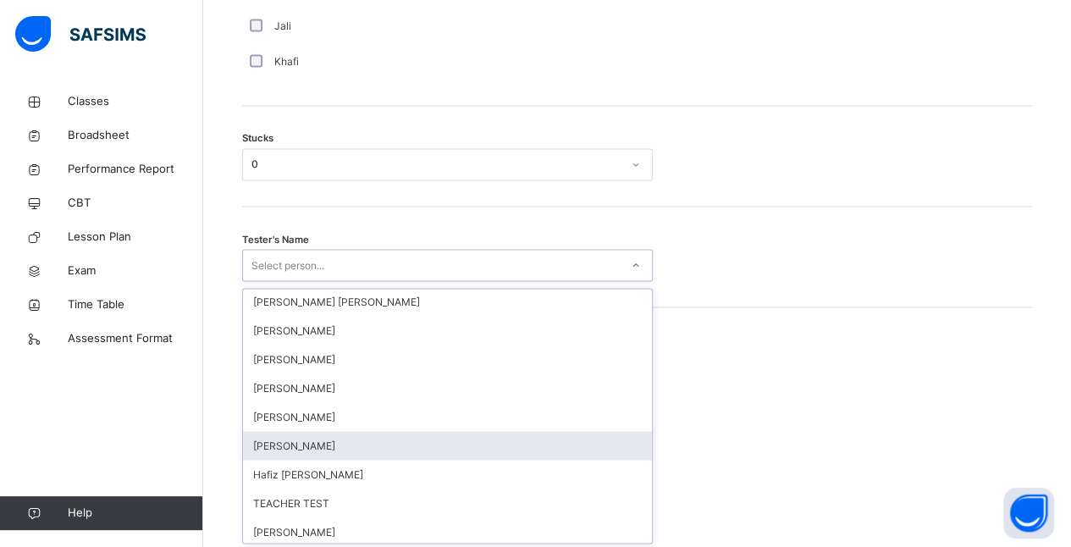
click at [268, 442] on div "Amatullah Ahmed" at bounding box center [447, 445] width 409 height 29
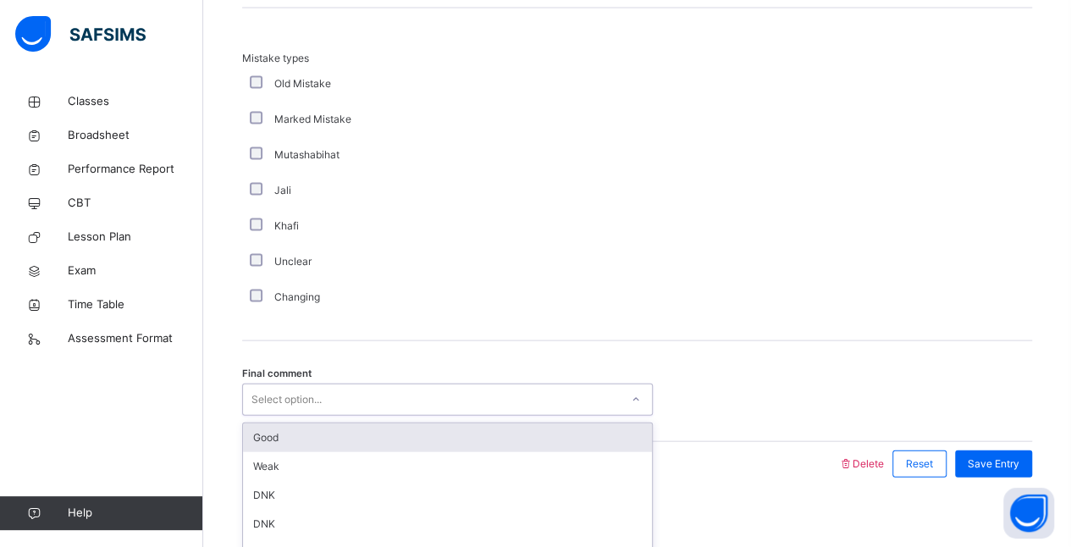
scroll to position [1700, 0]
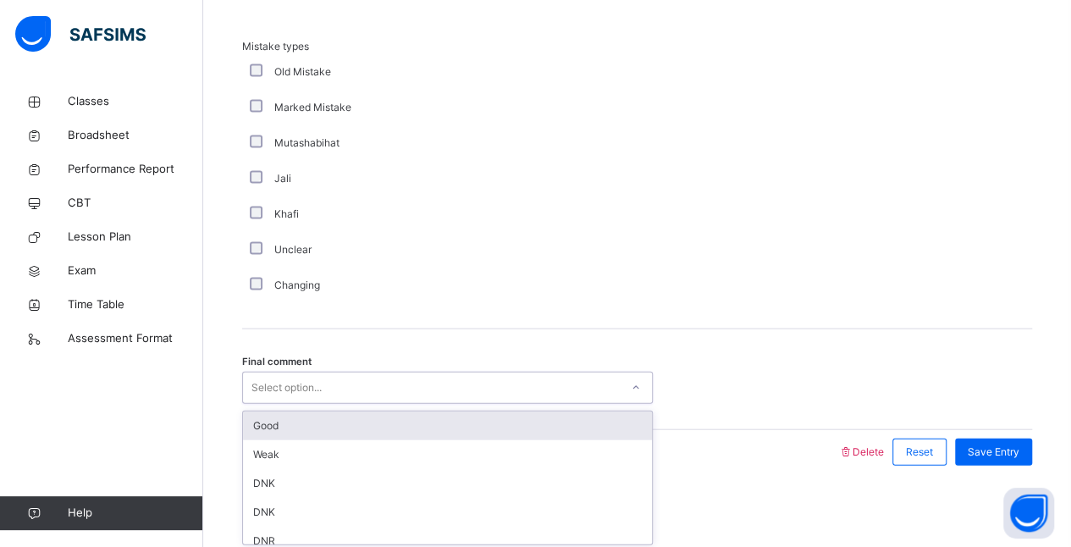
click at [252, 429] on div "Good" at bounding box center [447, 425] width 409 height 29
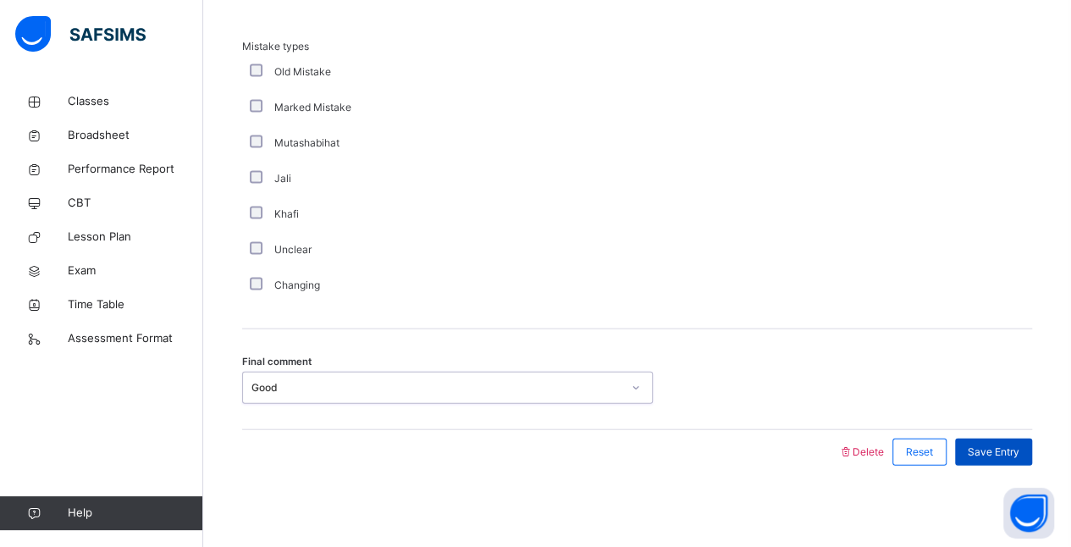
click at [999, 450] on span "Save Entry" at bounding box center [994, 451] width 52 height 15
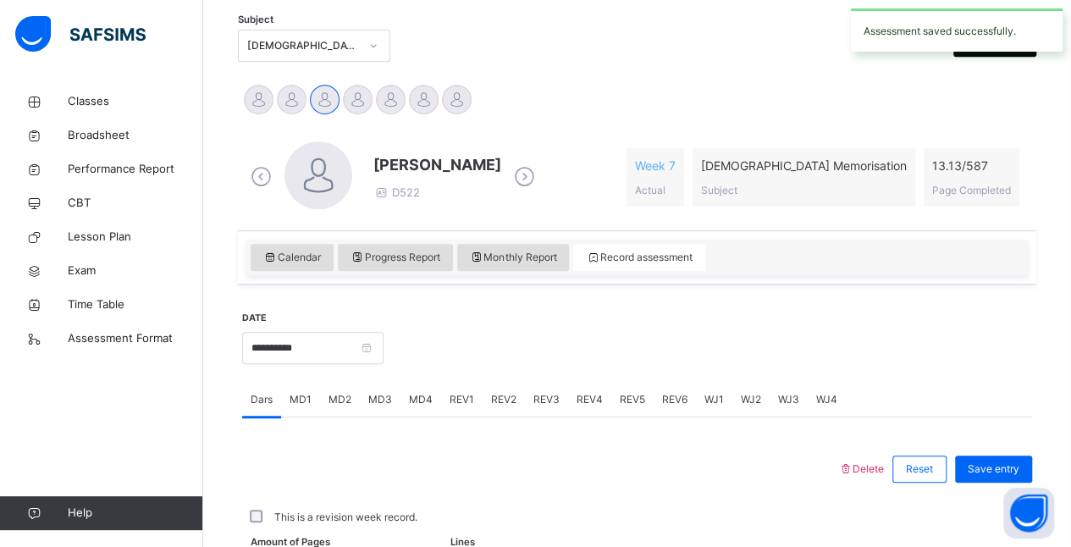
scroll to position [444, 0]
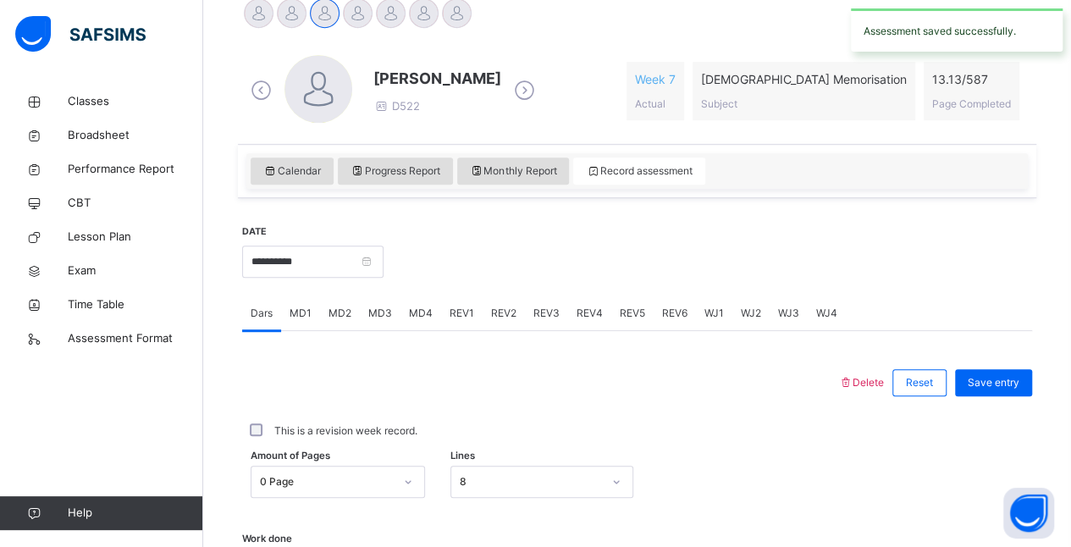
click at [394, 320] on div "MD3" at bounding box center [380, 313] width 41 height 34
click at [427, 302] on div "MD4" at bounding box center [420, 313] width 41 height 34
click at [372, 302] on div "MD3" at bounding box center [380, 313] width 41 height 34
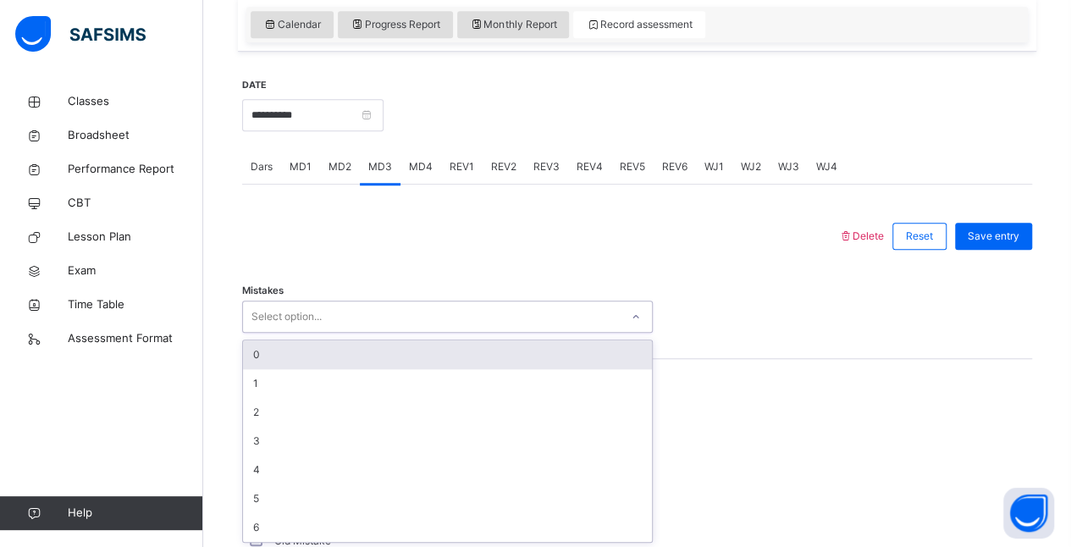
click at [256, 352] on div "0" at bounding box center [447, 354] width 409 height 29
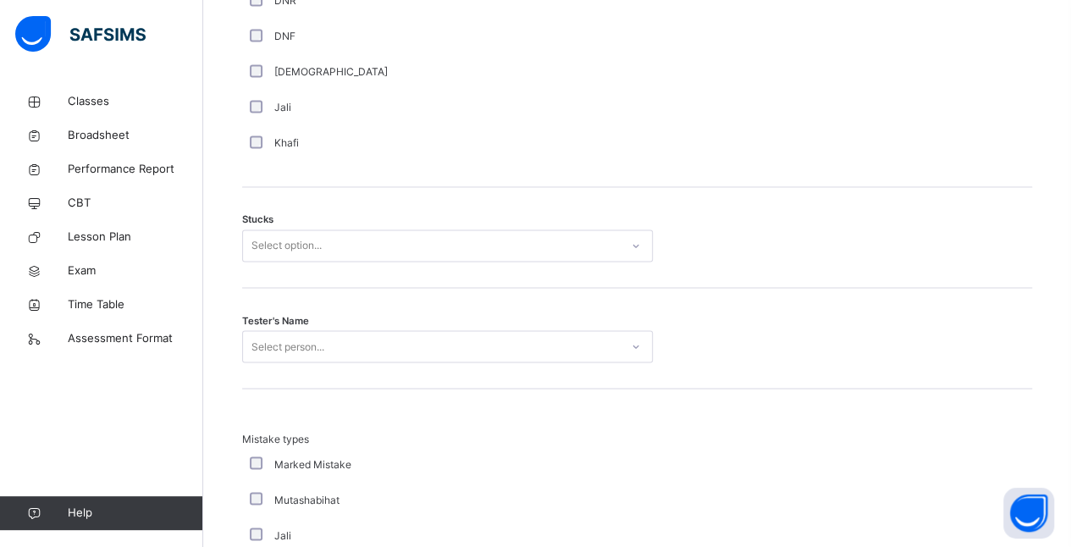
scroll to position [1310, 0]
click at [265, 217] on span "Stucks" at bounding box center [257, 218] width 31 height 14
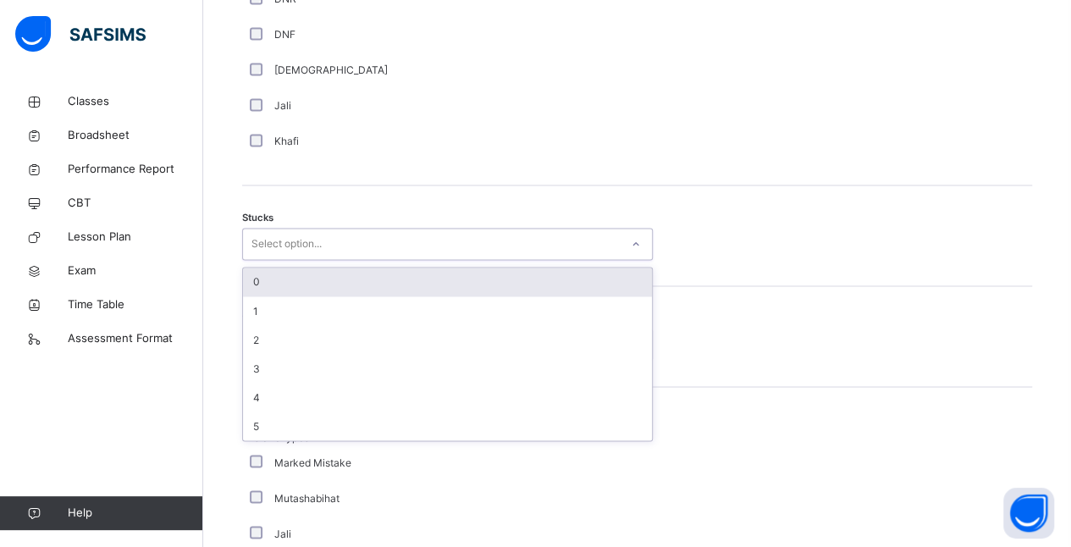
click at [256, 279] on div "0" at bounding box center [447, 282] width 409 height 29
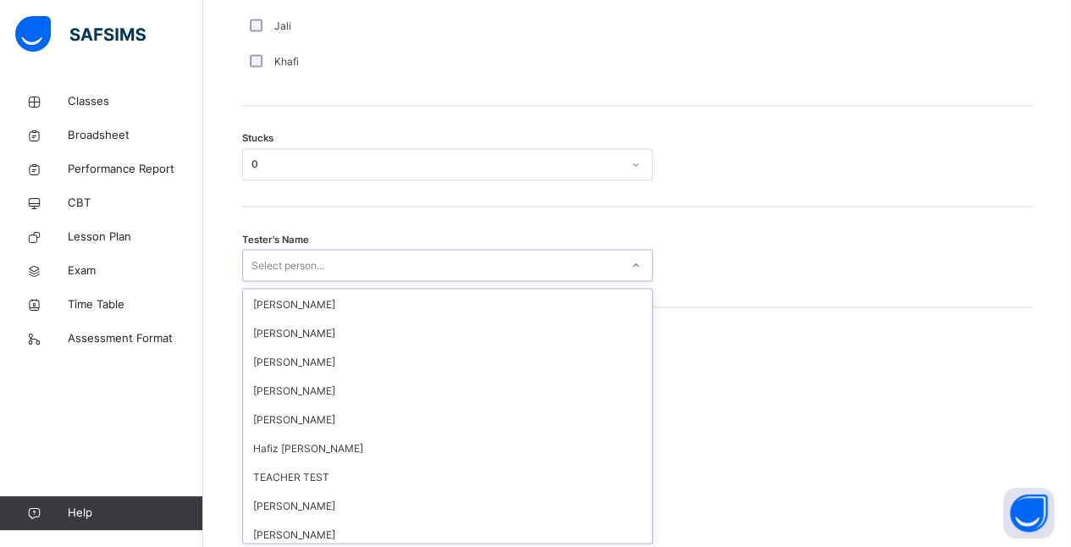
scroll to position [1588, 0]
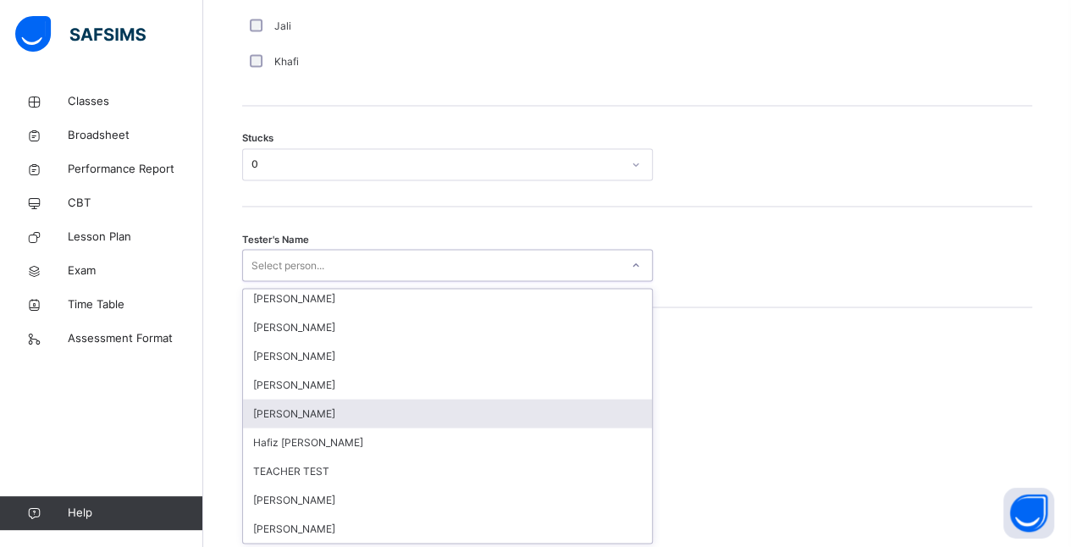
click at [276, 416] on div "Amatullah Ahmed" at bounding box center [447, 413] width 409 height 29
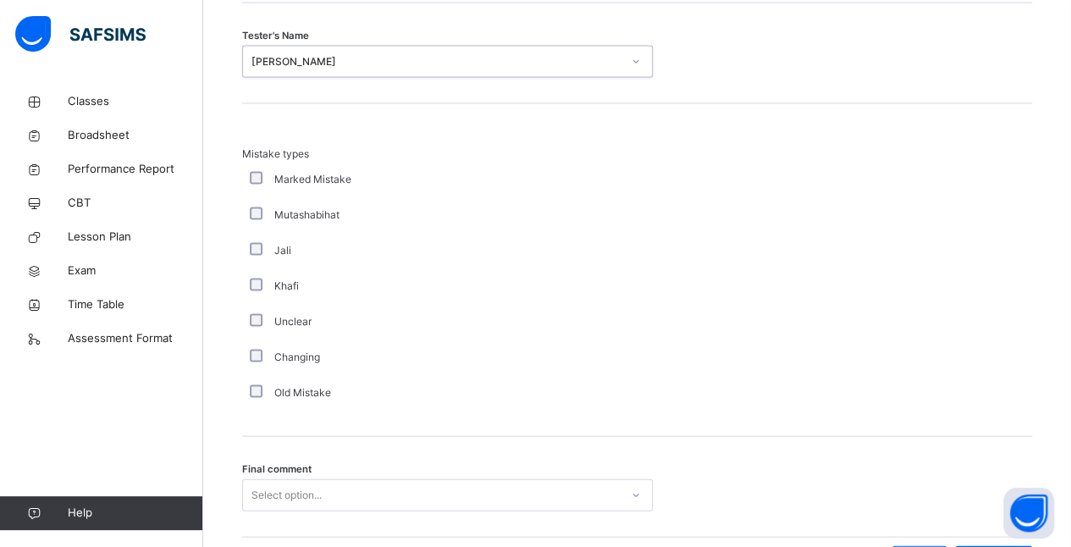
scroll to position [1700, 0]
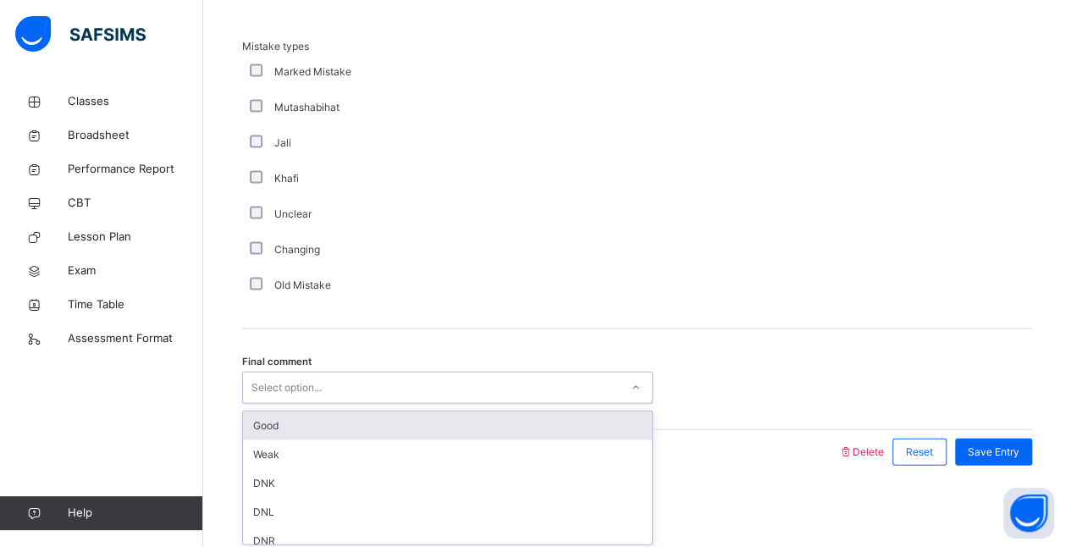
click at [249, 429] on div "Good" at bounding box center [447, 425] width 409 height 29
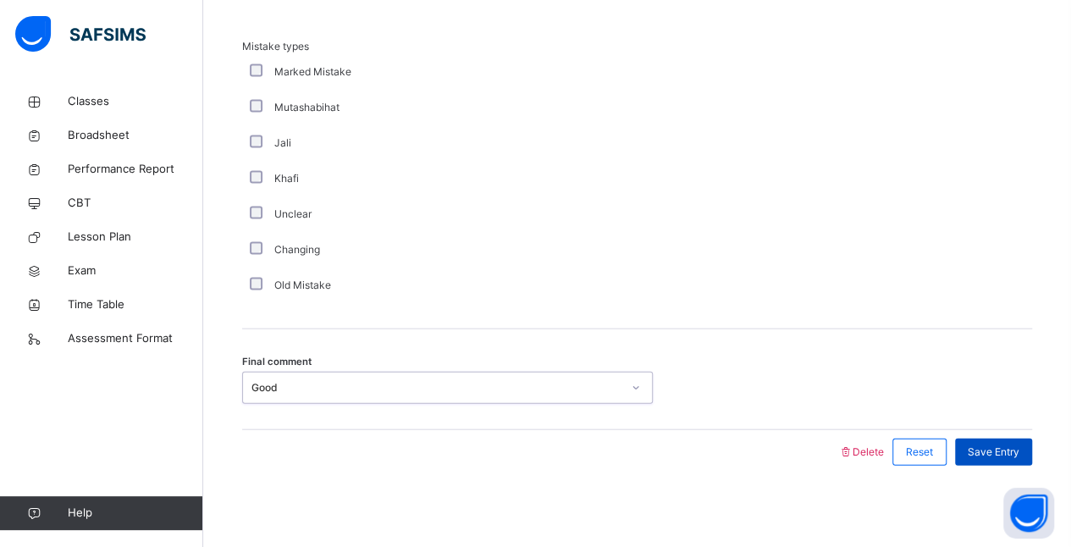
click at [1009, 453] on span "Save Entry" at bounding box center [994, 451] width 52 height 15
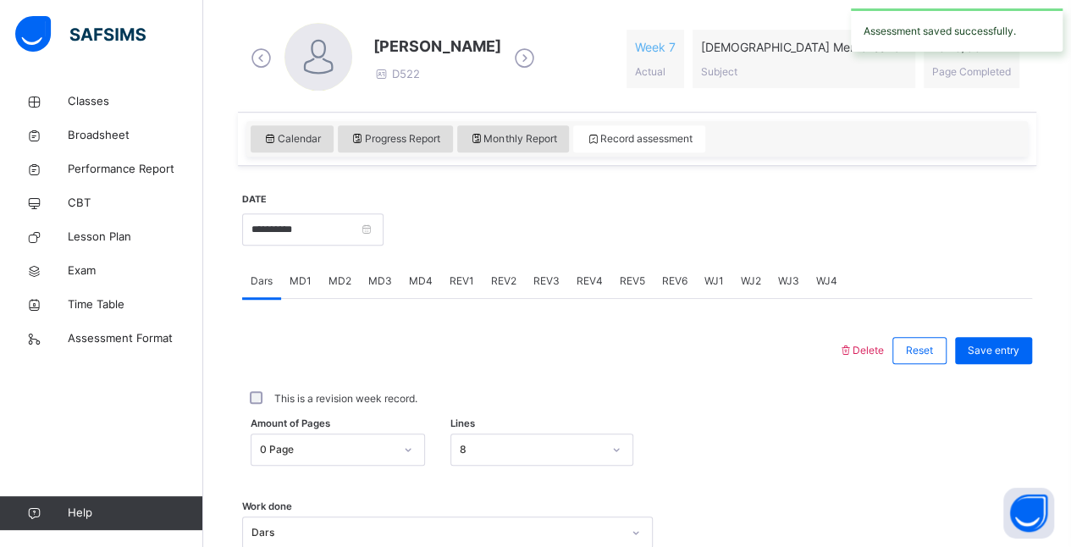
scroll to position [491, 0]
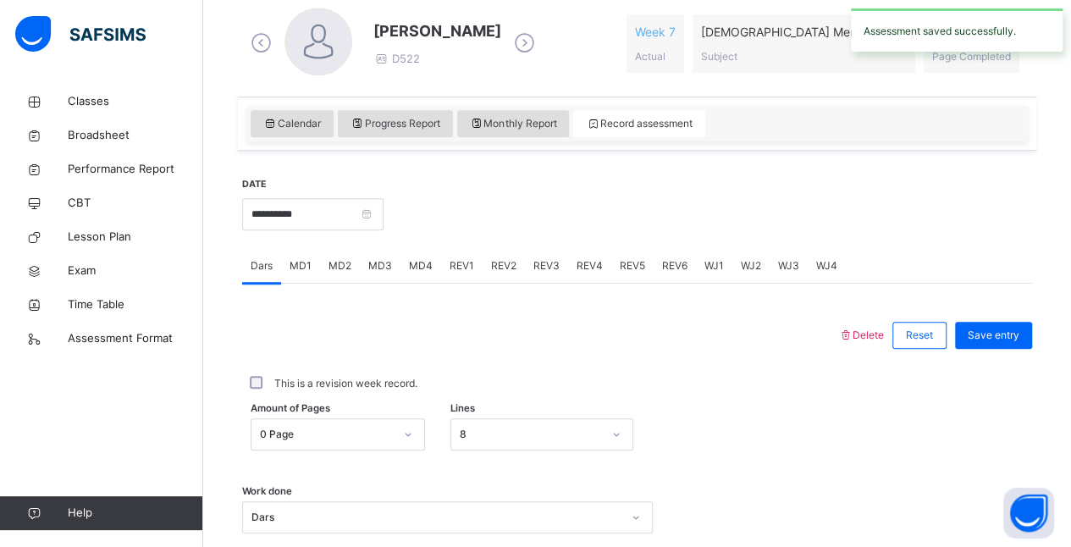
click at [420, 281] on div "MD4" at bounding box center [420, 266] width 41 height 34
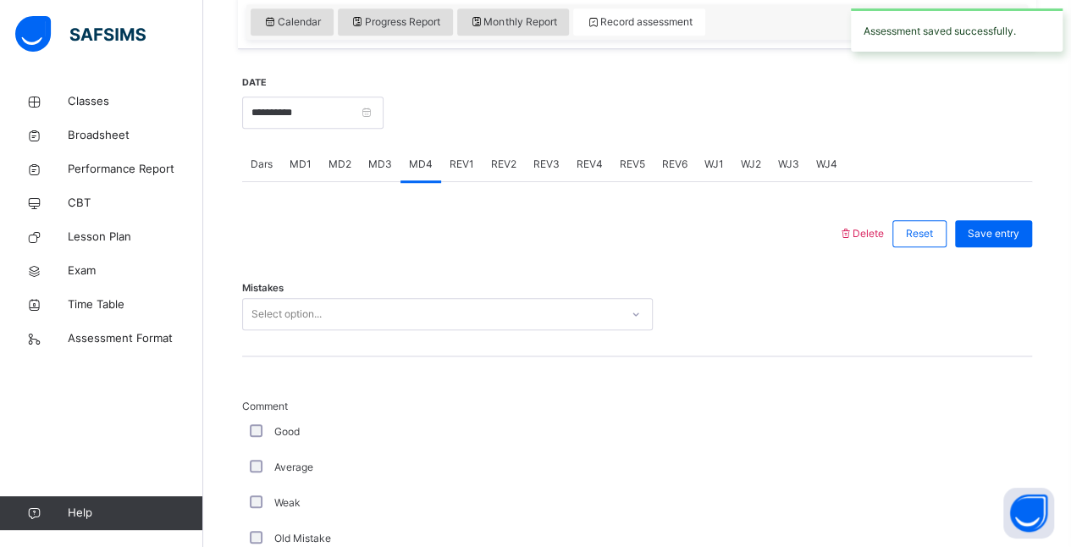
scroll to position [625, 0]
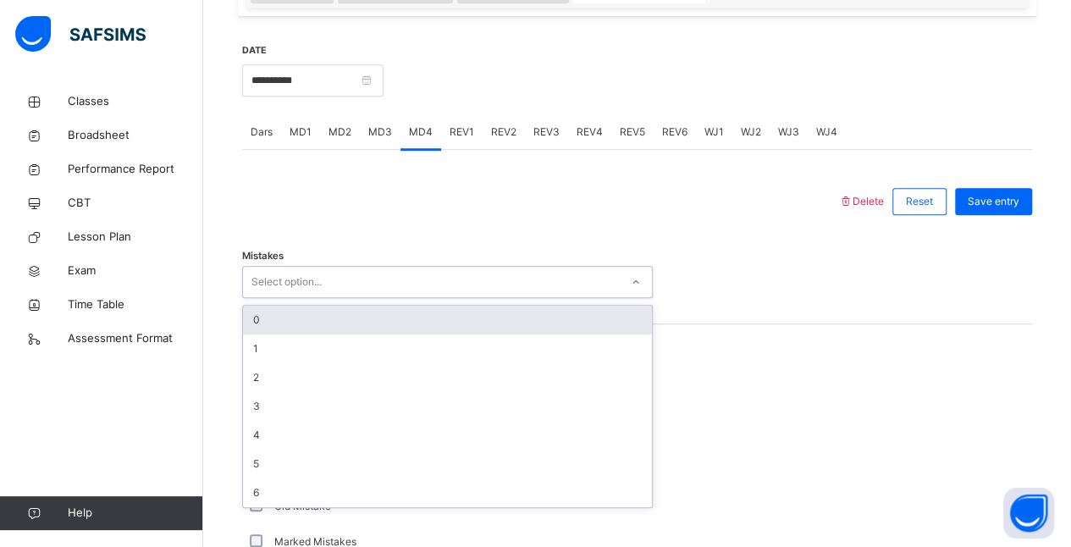
click at [256, 318] on div "0" at bounding box center [447, 320] width 409 height 29
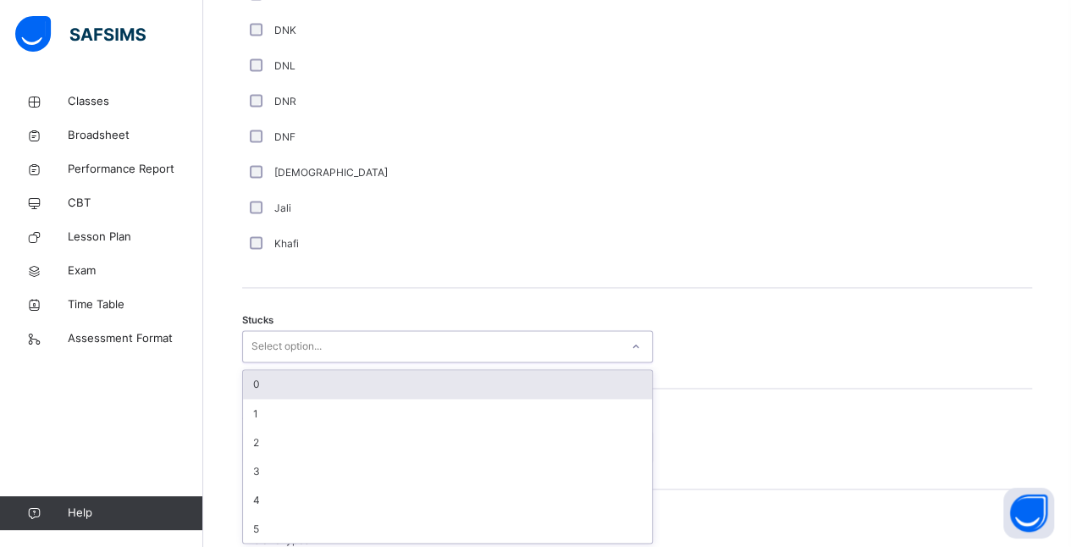
click at [256, 381] on div "0" at bounding box center [447, 384] width 409 height 29
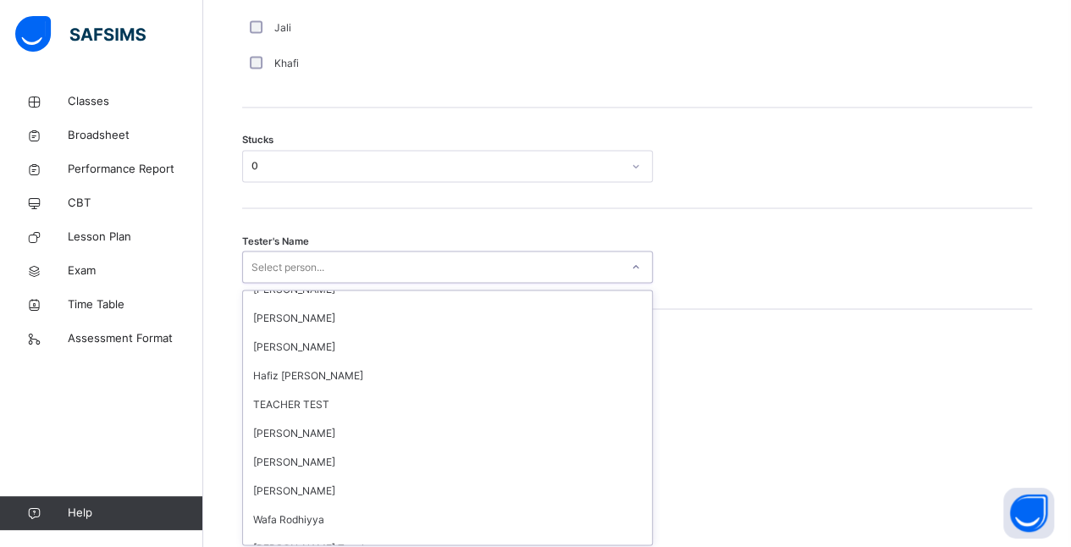
scroll to position [1656, 0]
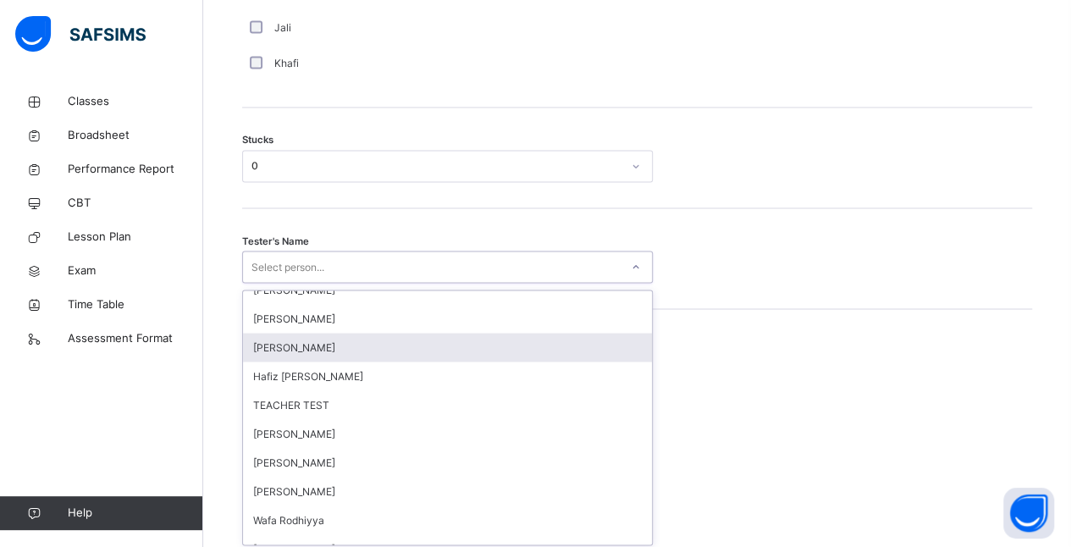
click at [257, 346] on div "Amatullah Ahmed" at bounding box center [447, 347] width 409 height 29
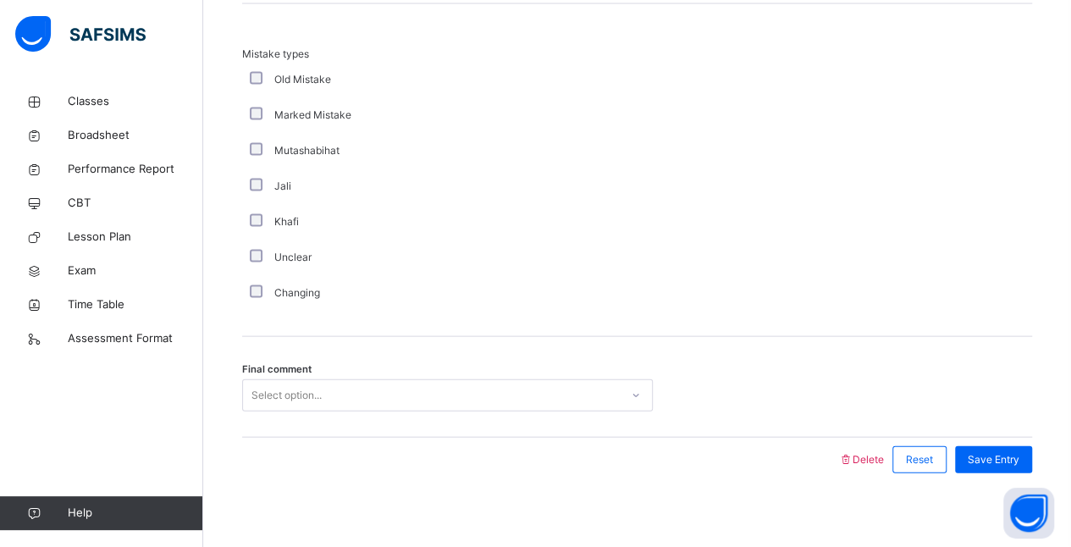
scroll to position [1700, 0]
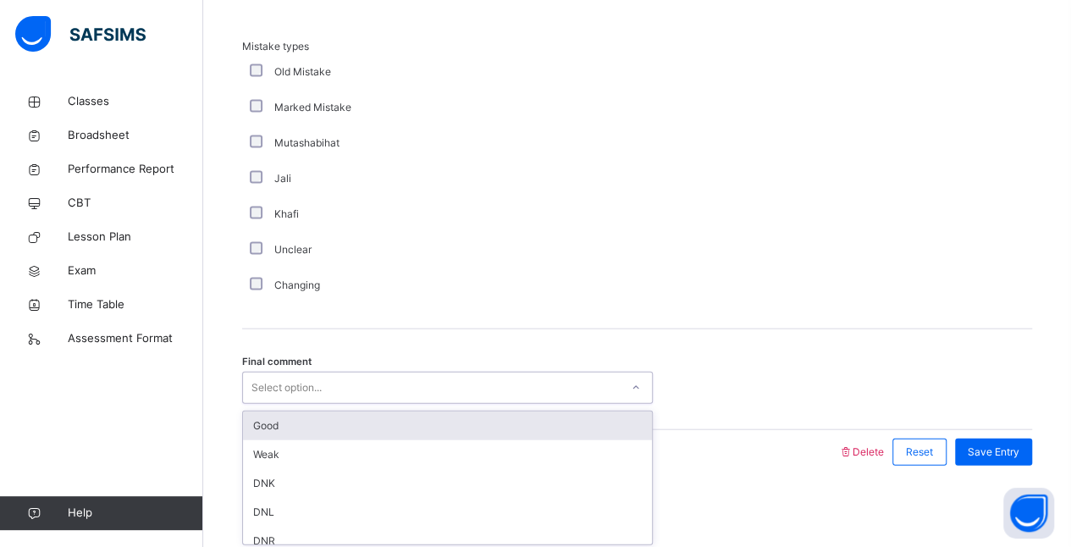
click at [259, 425] on div "Good" at bounding box center [447, 425] width 409 height 29
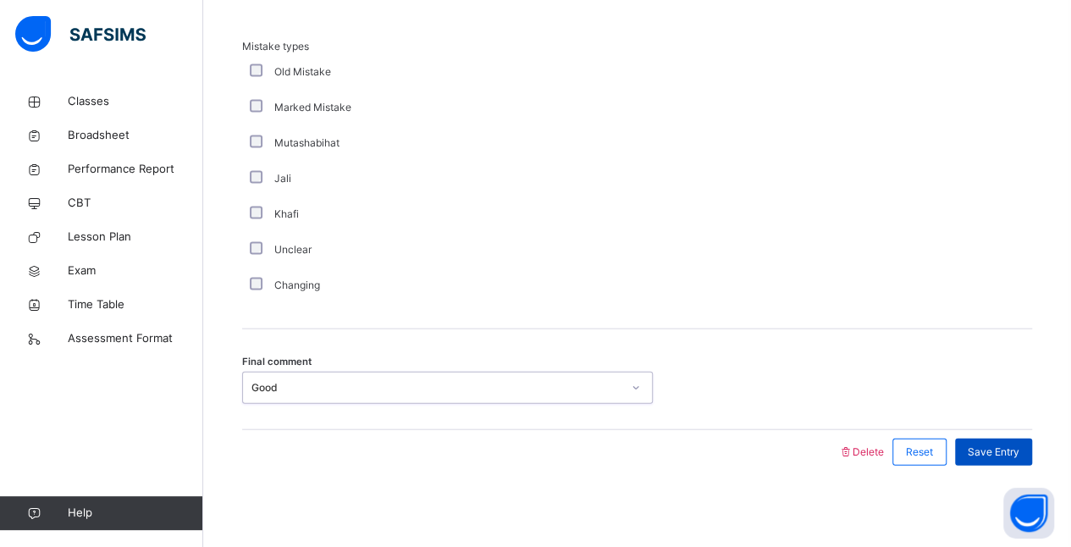
click at [1004, 453] on span "Save Entry" at bounding box center [994, 451] width 52 height 15
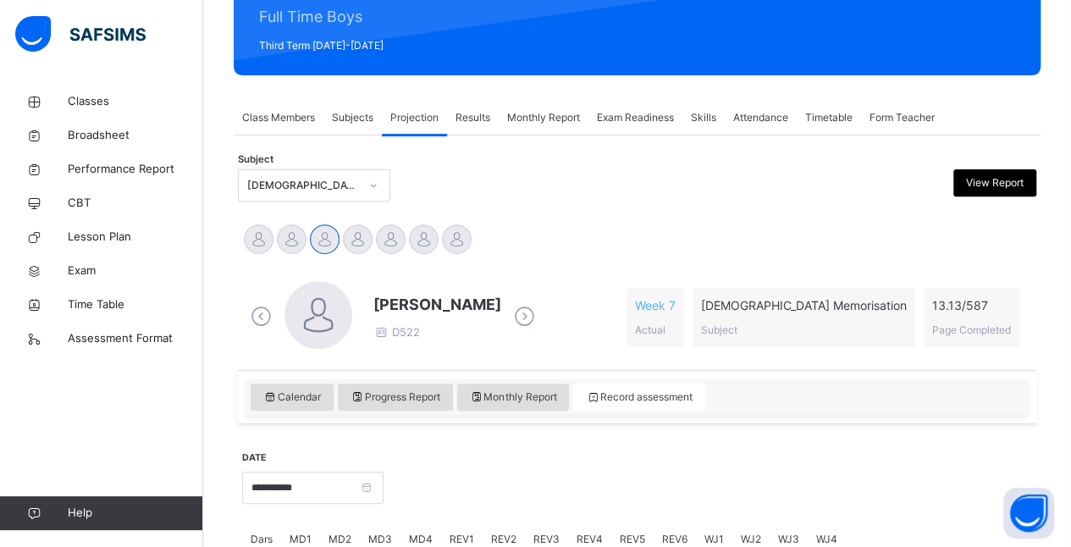
scroll to position [213, 0]
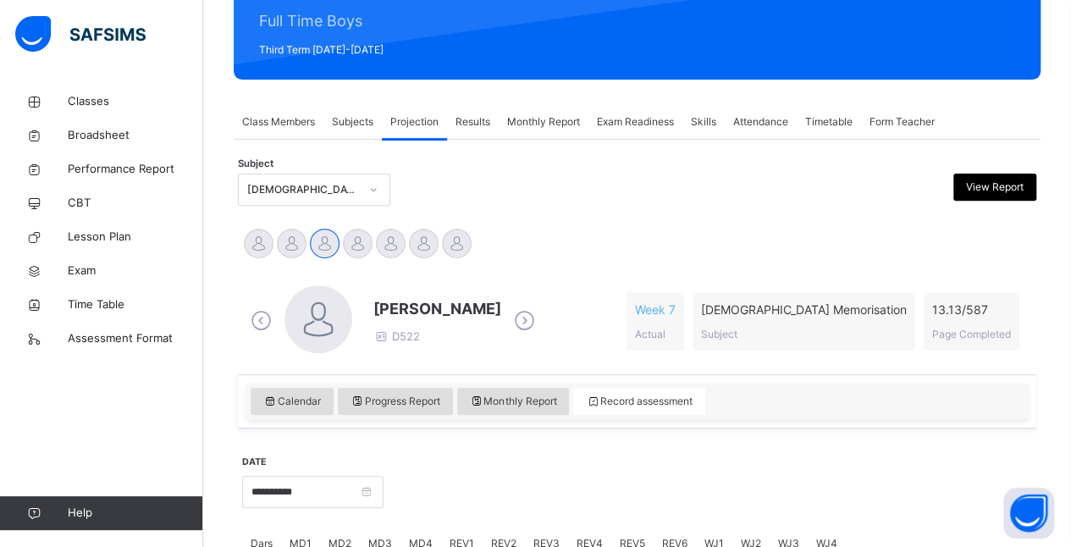
click at [455, 124] on div "Results" at bounding box center [473, 122] width 52 height 34
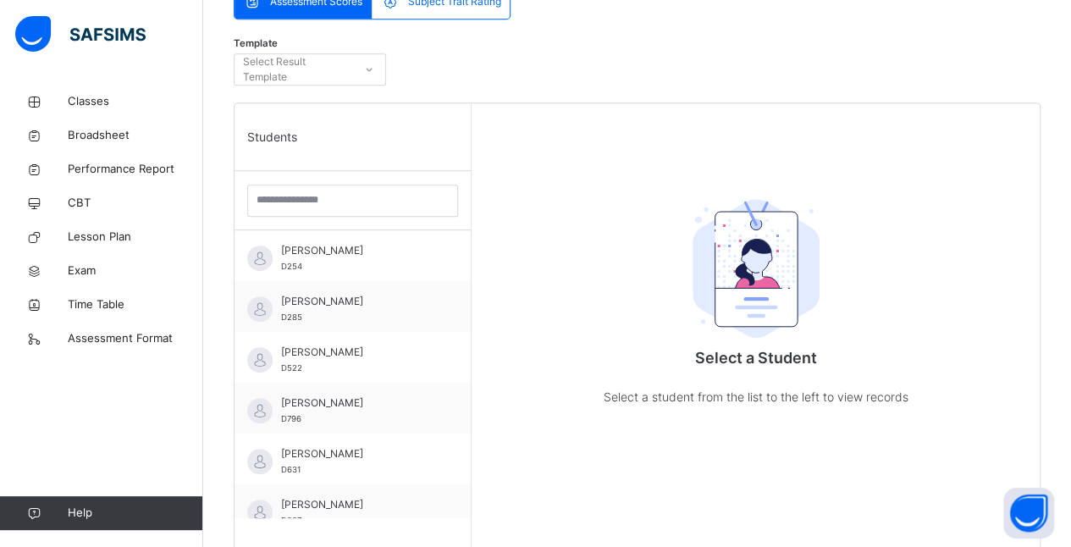
scroll to position [396, 0]
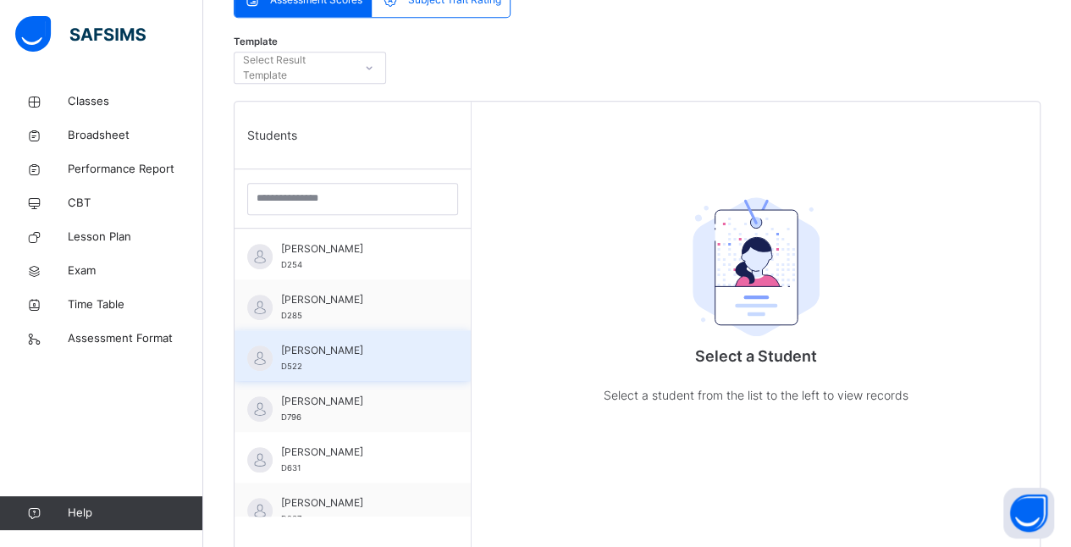
click at [293, 363] on span "D522" at bounding box center [291, 365] width 21 height 9
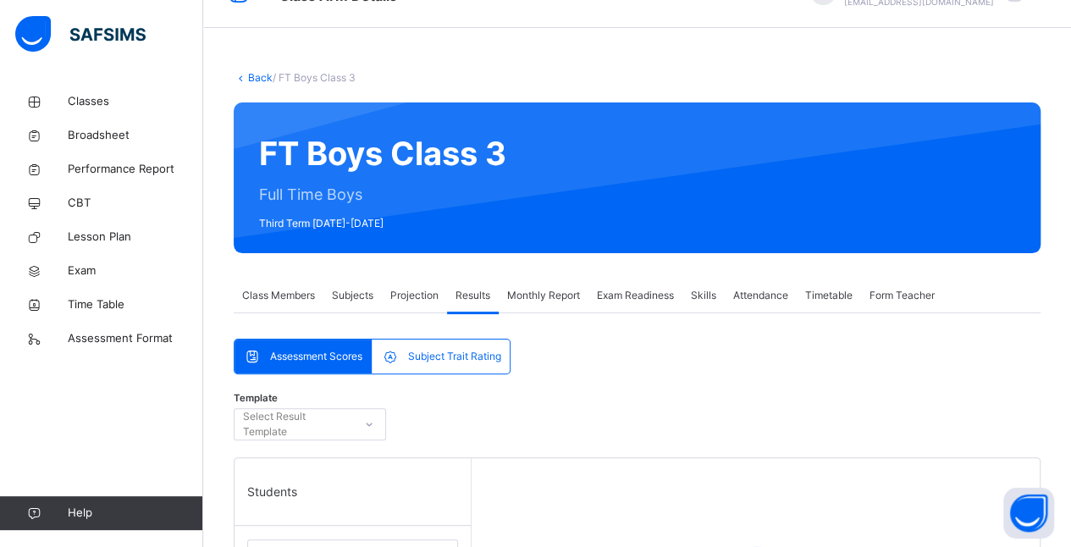
scroll to position [32, 0]
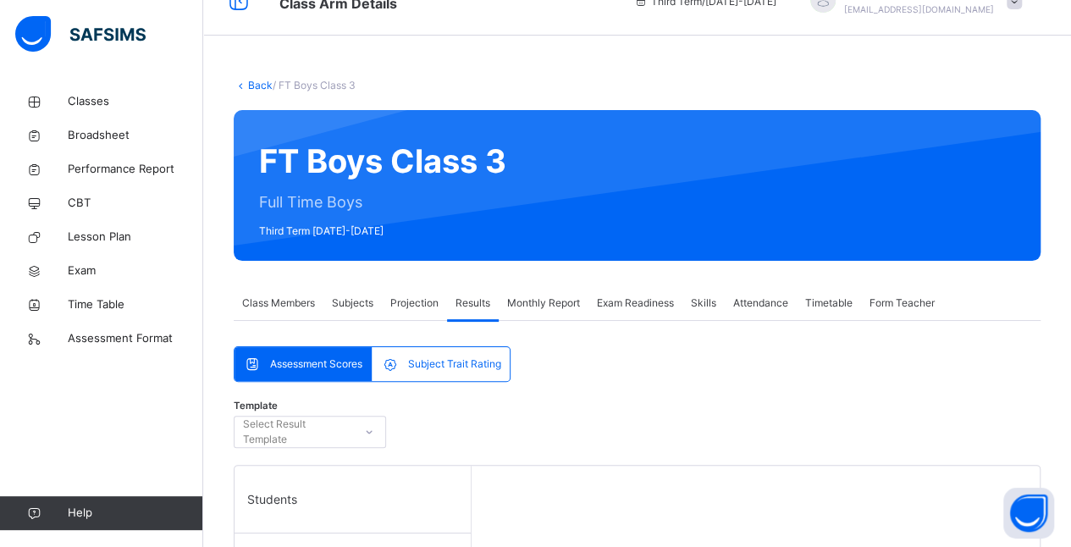
click at [538, 311] on div "Monthly Report" at bounding box center [544, 303] width 90 height 34
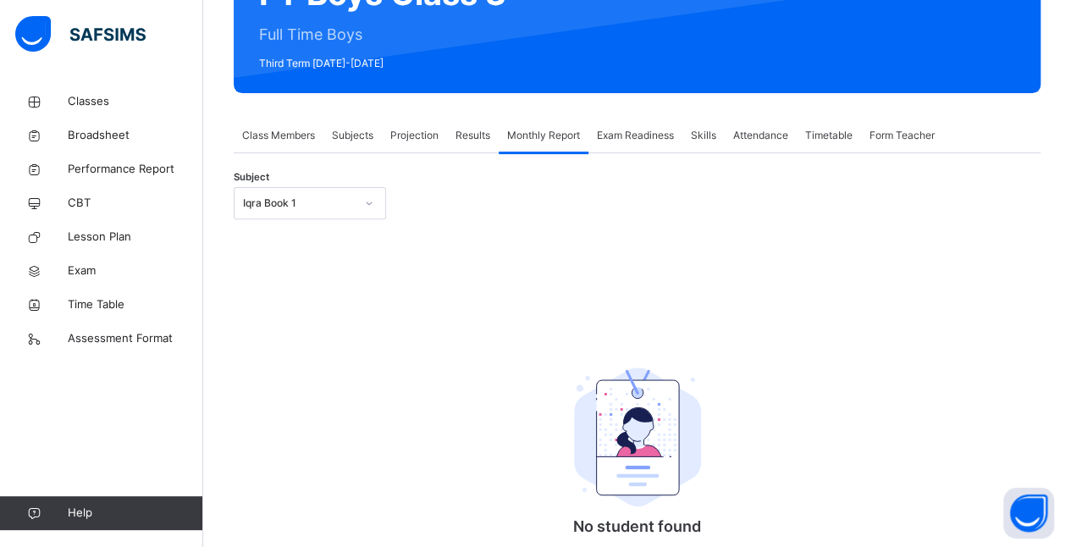
scroll to position [200, 0]
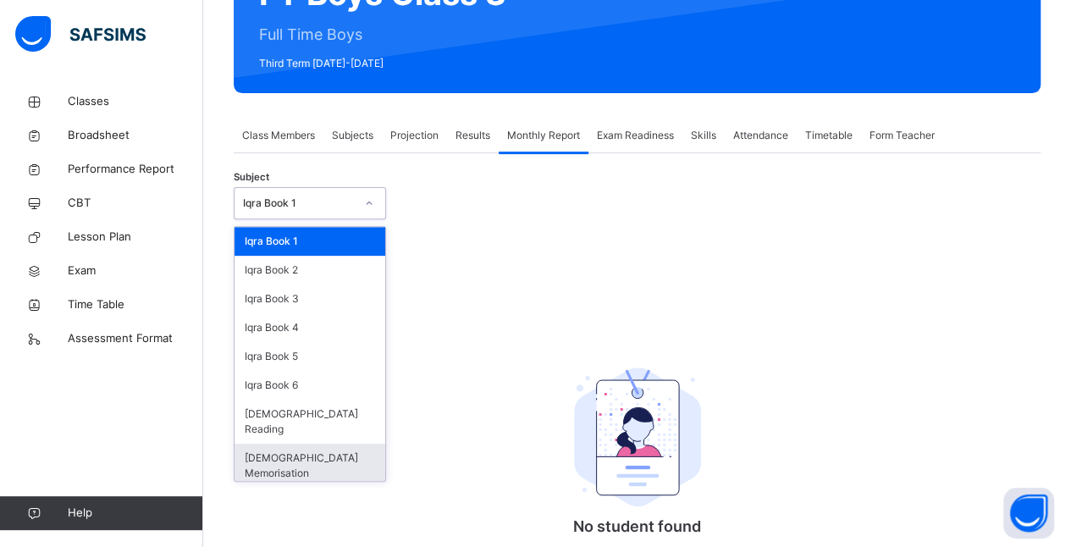
click at [263, 444] on div "Quran Memorisation" at bounding box center [309, 466] width 151 height 44
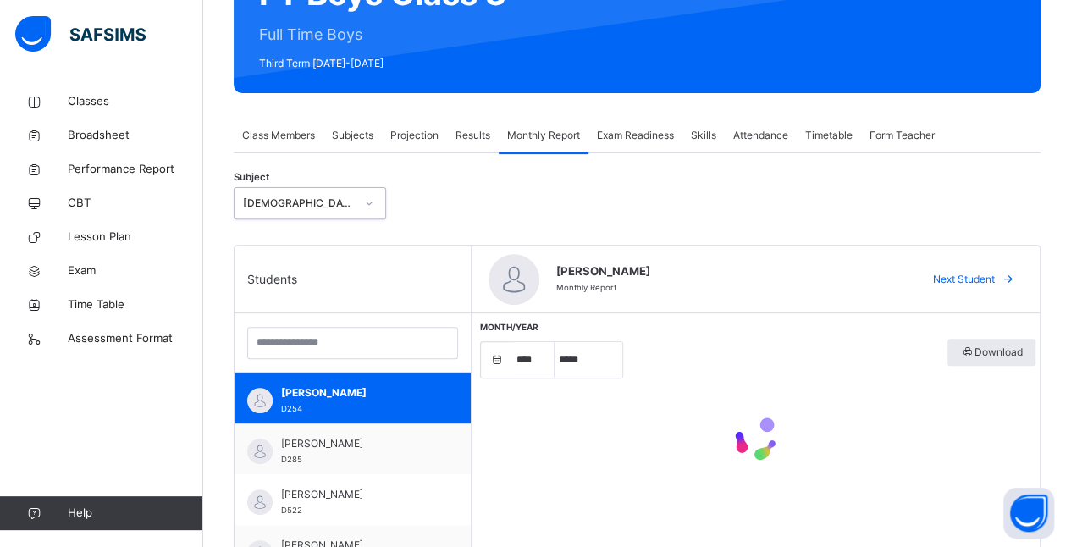
select select "****"
select select "*"
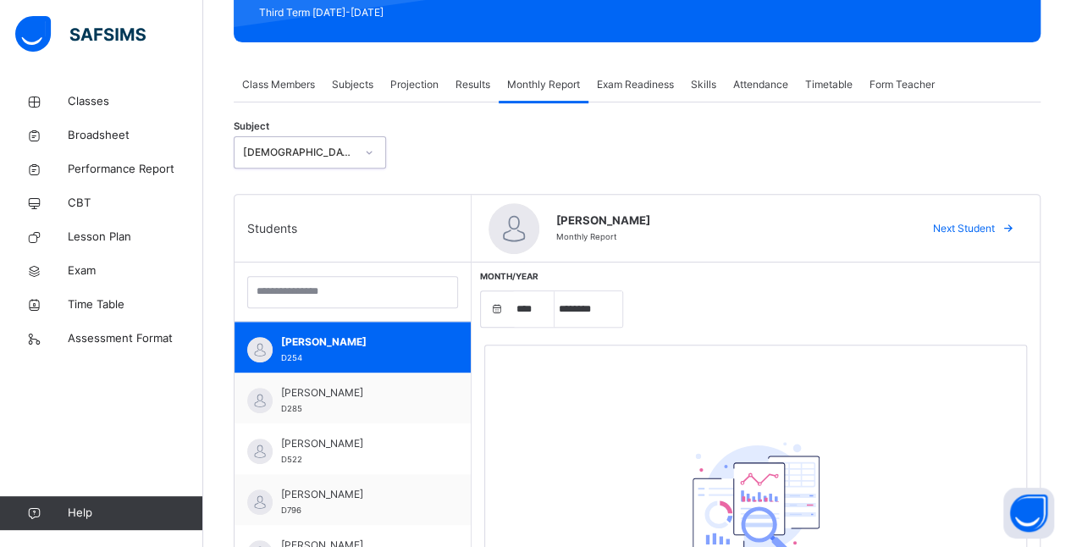
scroll to position [251, 0]
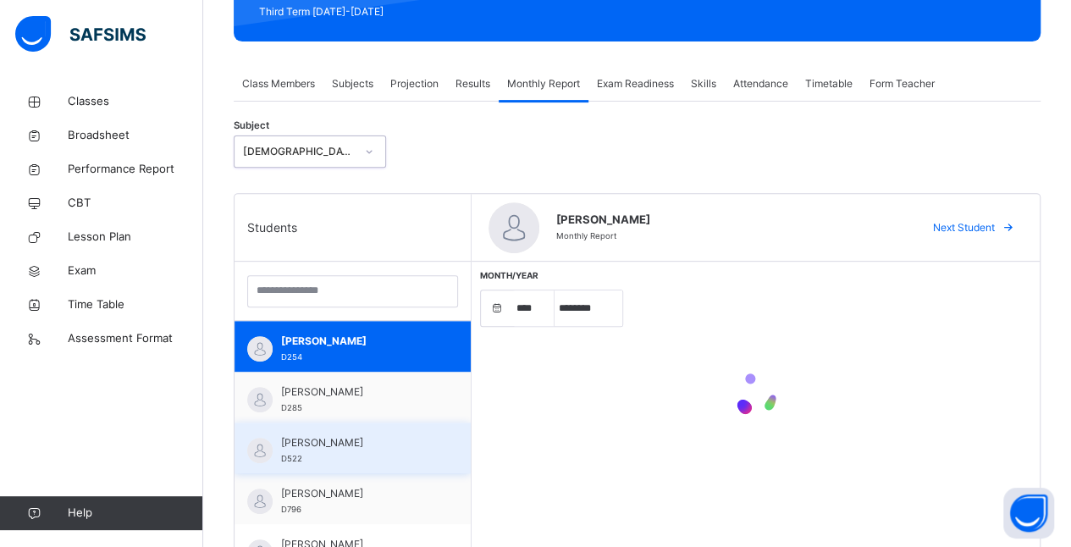
click at [301, 460] on span "D522" at bounding box center [291, 458] width 21 height 9
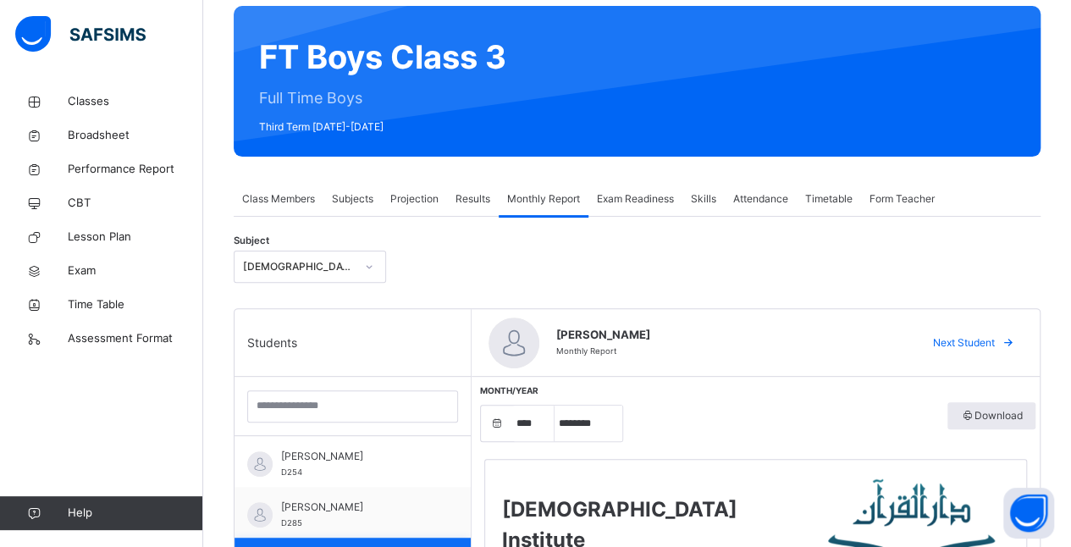
scroll to position [135, 0]
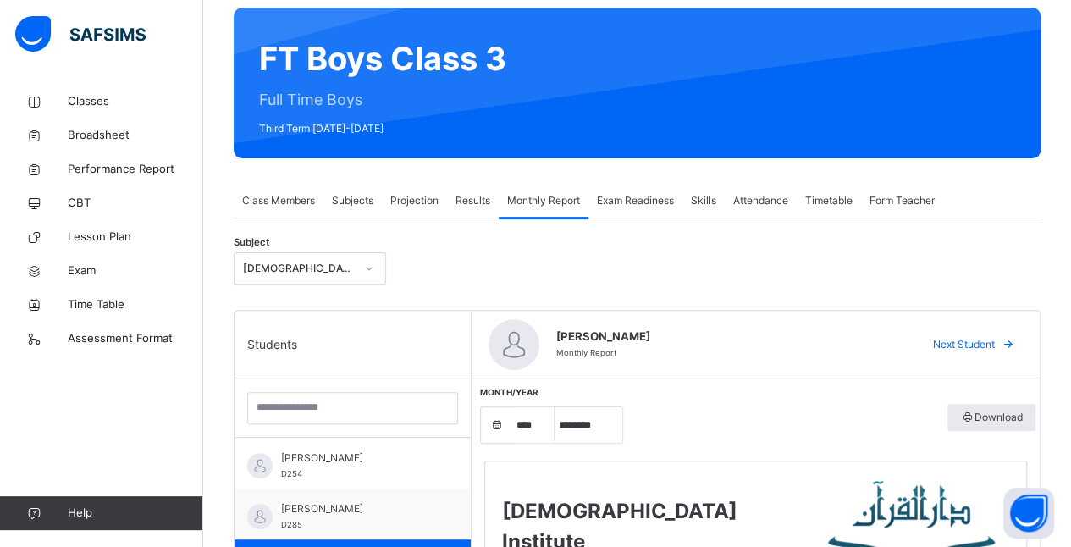
click at [463, 205] on span "Results" at bounding box center [472, 200] width 35 height 15
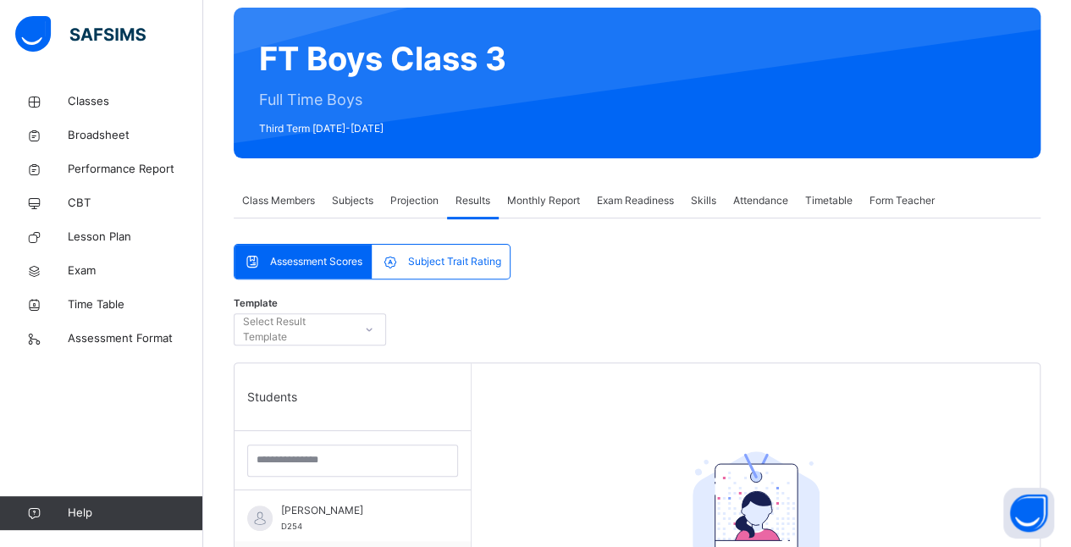
click at [394, 208] on div "Projection" at bounding box center [414, 201] width 65 height 34
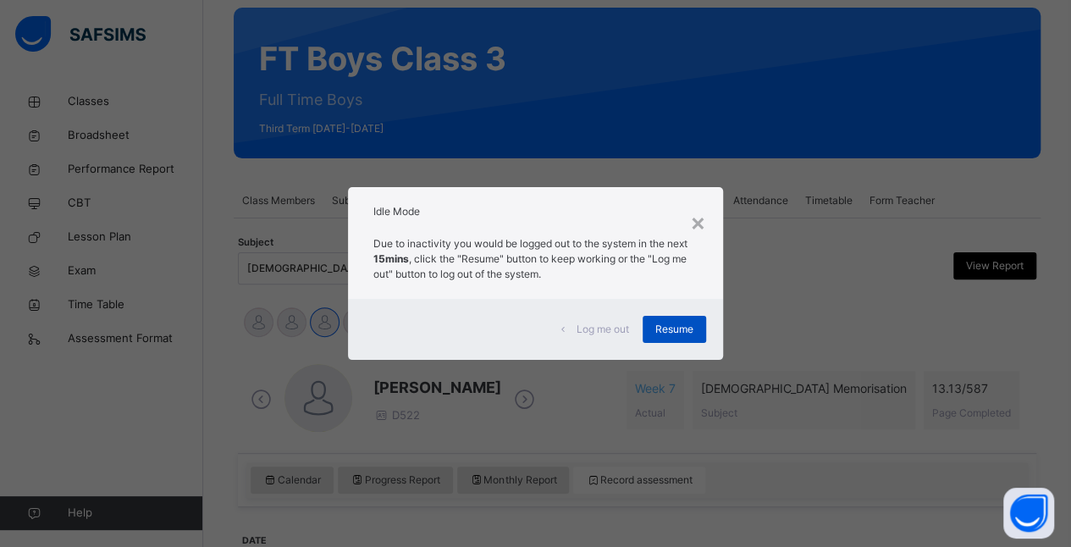
click at [680, 332] on span "Resume" at bounding box center [674, 329] width 38 height 15
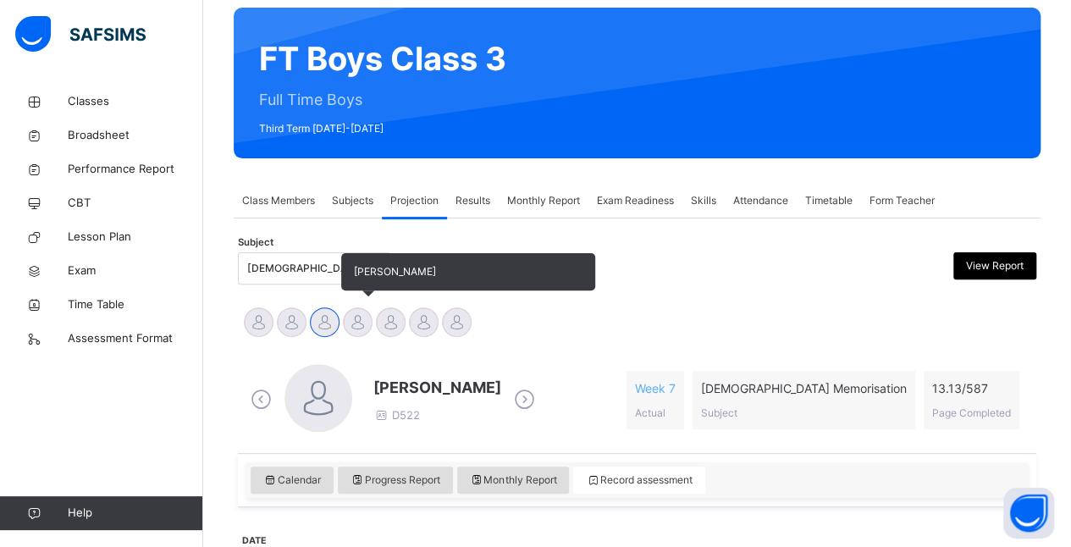
click at [366, 315] on div at bounding box center [358, 322] width 30 height 30
click at [388, 330] on div at bounding box center [391, 322] width 30 height 30
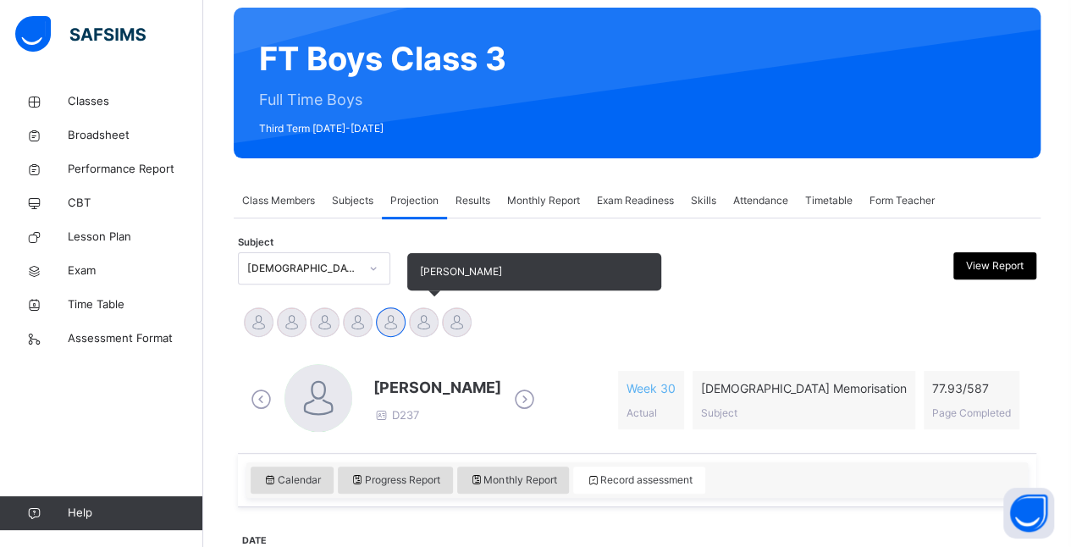
click at [424, 322] on div at bounding box center [424, 322] width 30 height 30
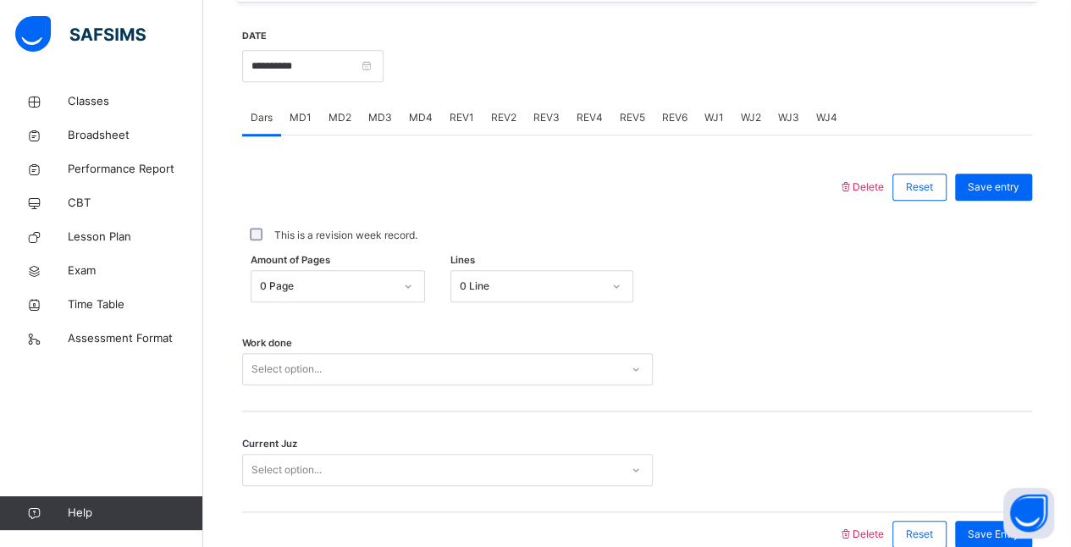
scroll to position [636, 0]
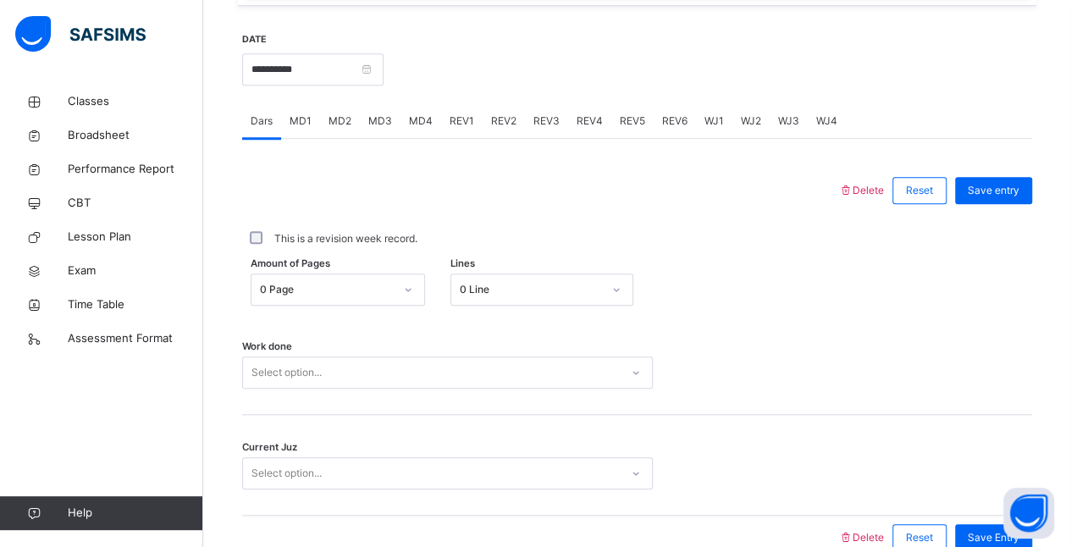
click at [410, 123] on span "MD4" at bounding box center [421, 120] width 24 height 15
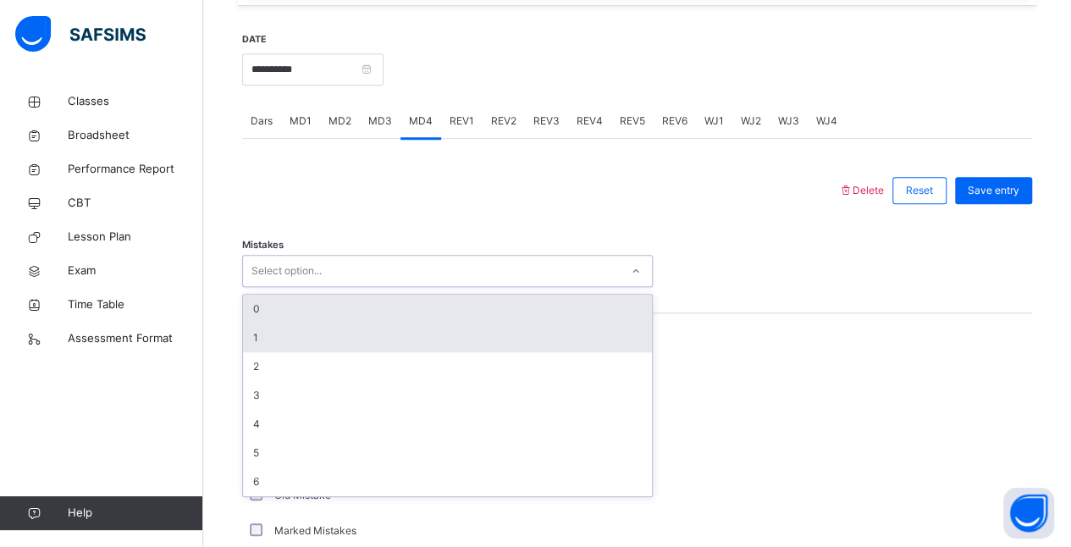
click at [301, 328] on div "1" at bounding box center [447, 337] width 409 height 29
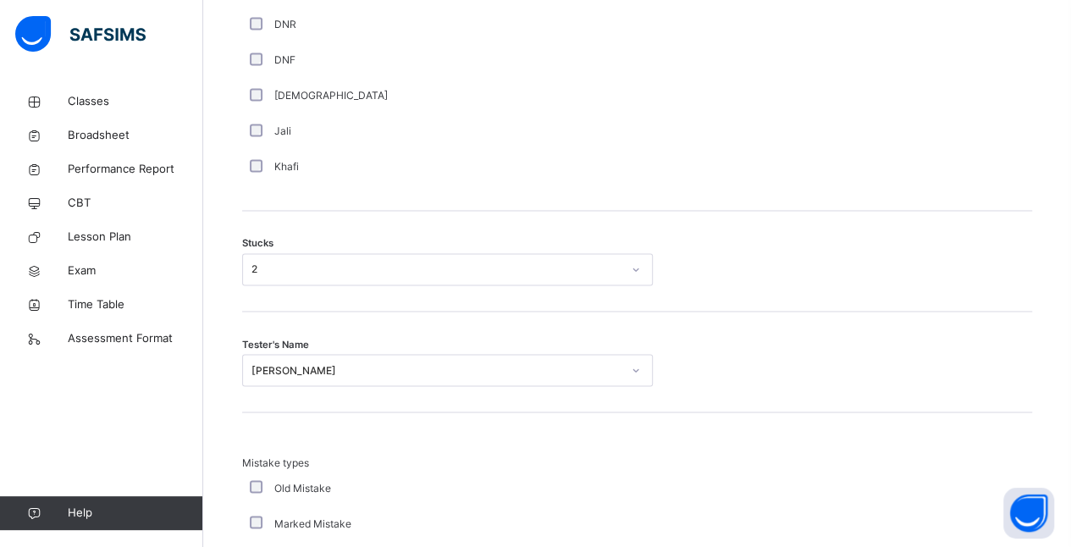
scroll to position [1285, 0]
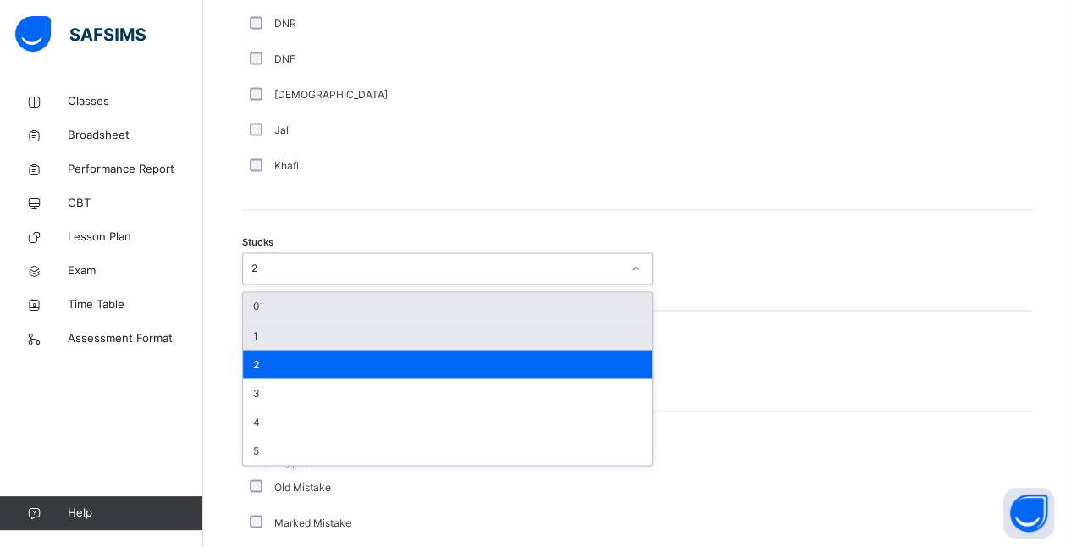
click at [306, 330] on div "1" at bounding box center [447, 335] width 409 height 29
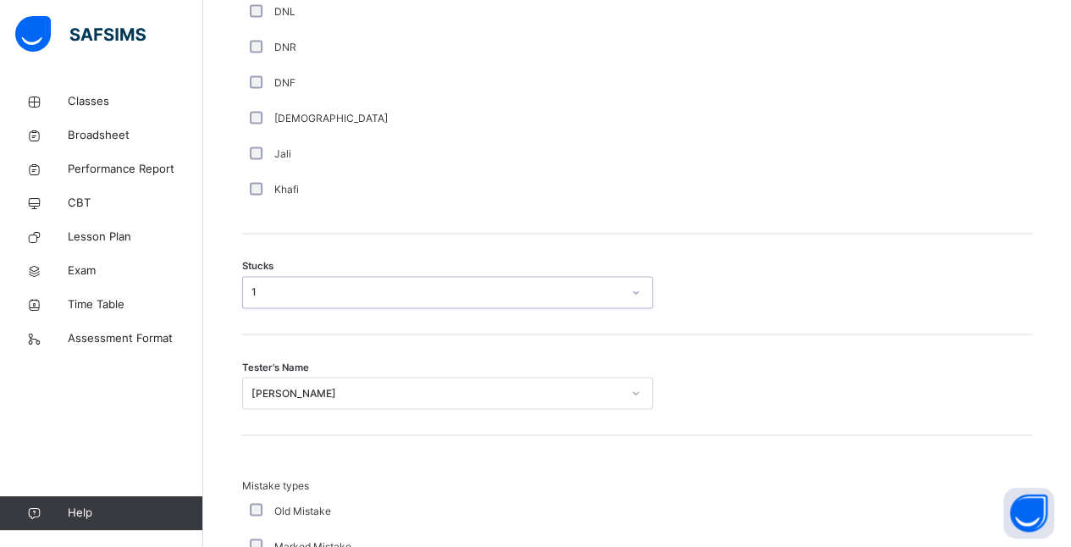
scroll to position [1272, 0]
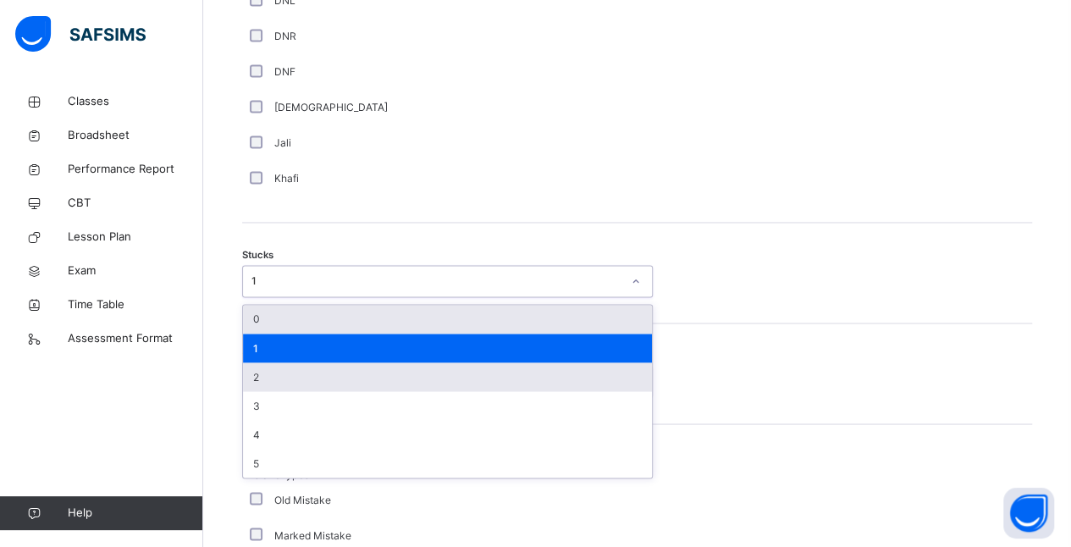
click at [289, 376] on div "2" at bounding box center [447, 376] width 409 height 29
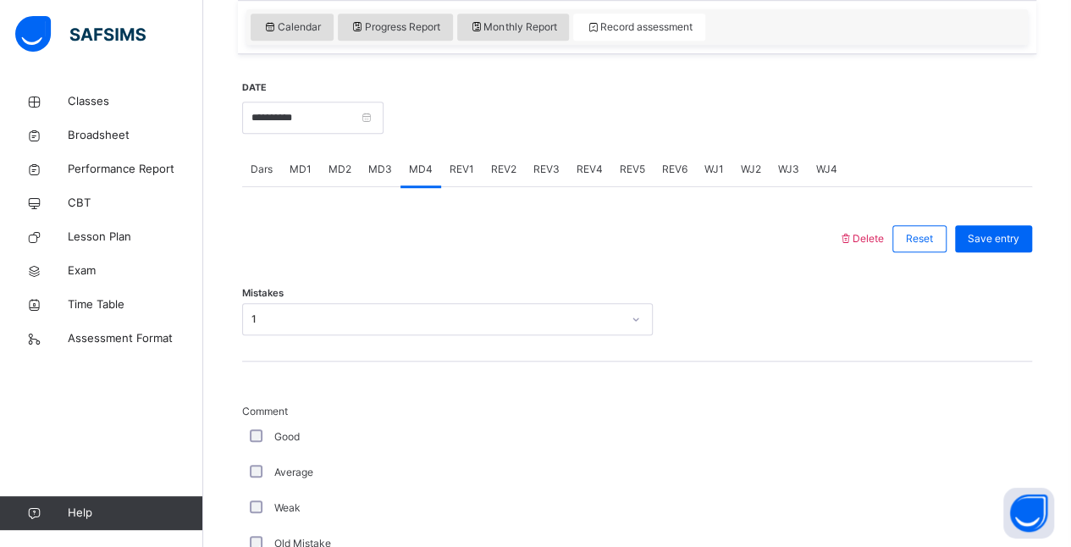
scroll to position [591, 0]
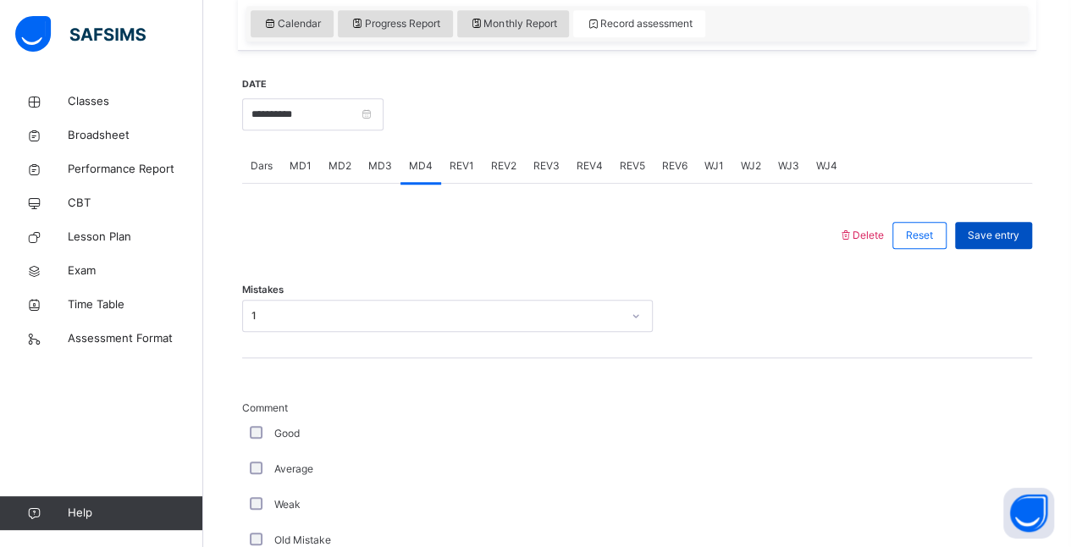
click at [1023, 245] on div "Save entry" at bounding box center [993, 235] width 77 height 27
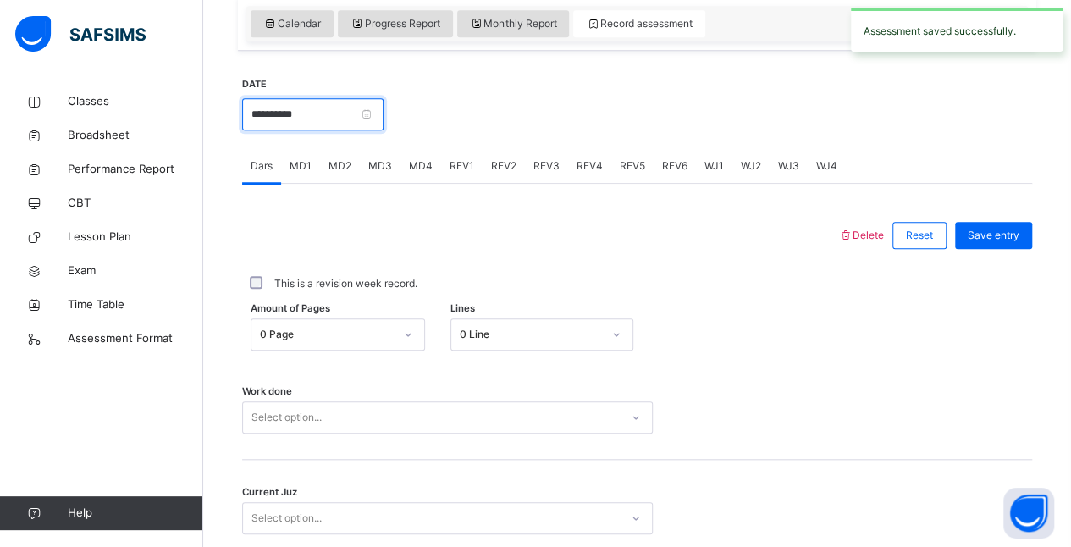
click at [383, 108] on input "**********" at bounding box center [312, 114] width 141 height 32
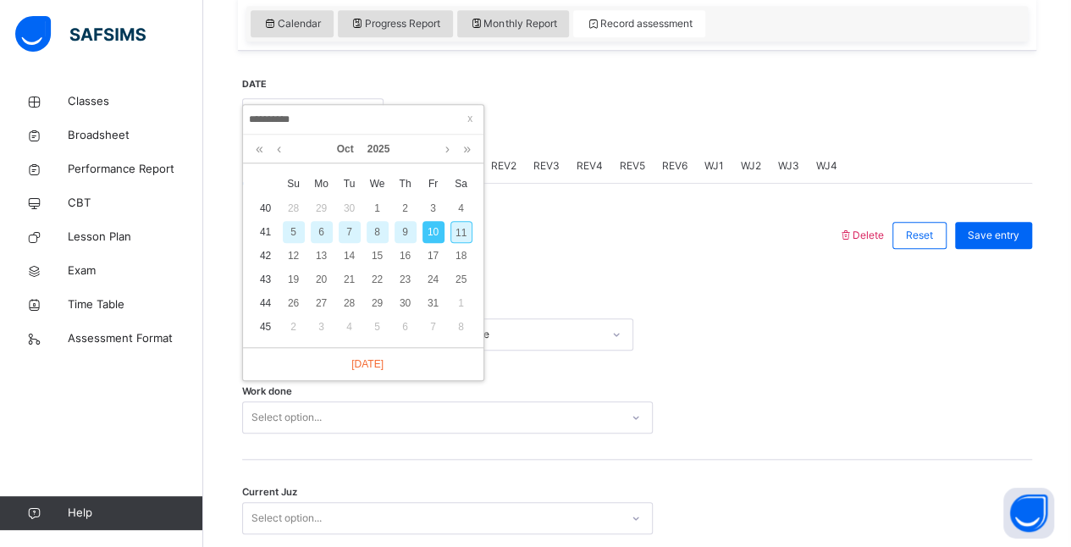
click at [462, 235] on div "11" at bounding box center [461, 232] width 22 height 22
type input "**********"
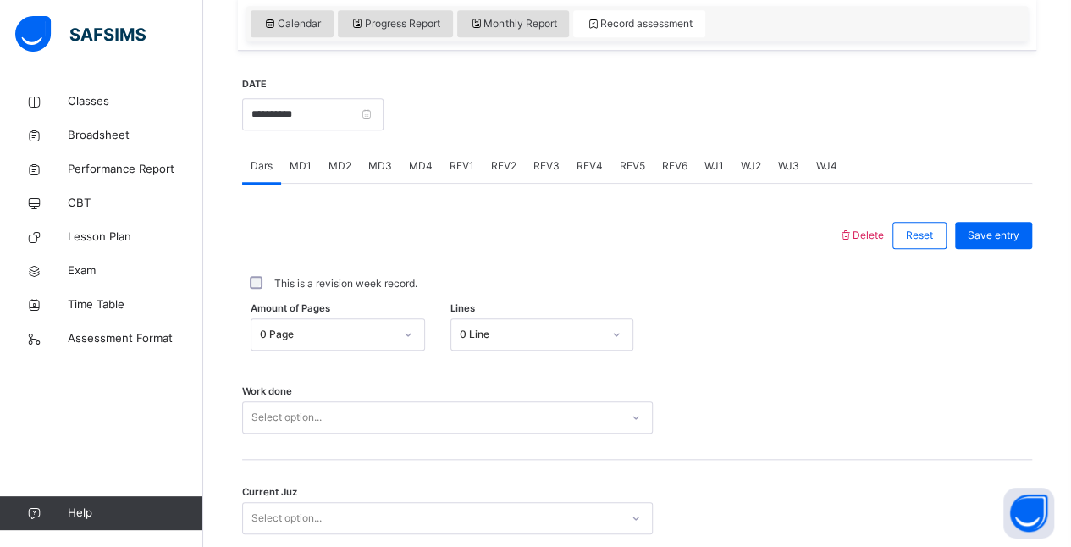
click at [410, 162] on span "MD4" at bounding box center [421, 165] width 24 height 15
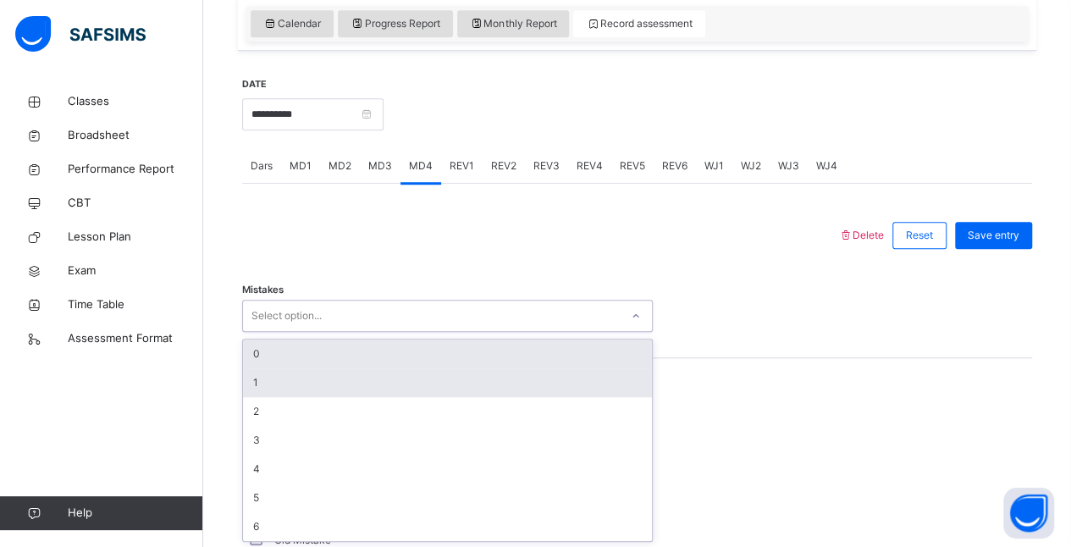
click at [300, 378] on div "1" at bounding box center [447, 382] width 409 height 29
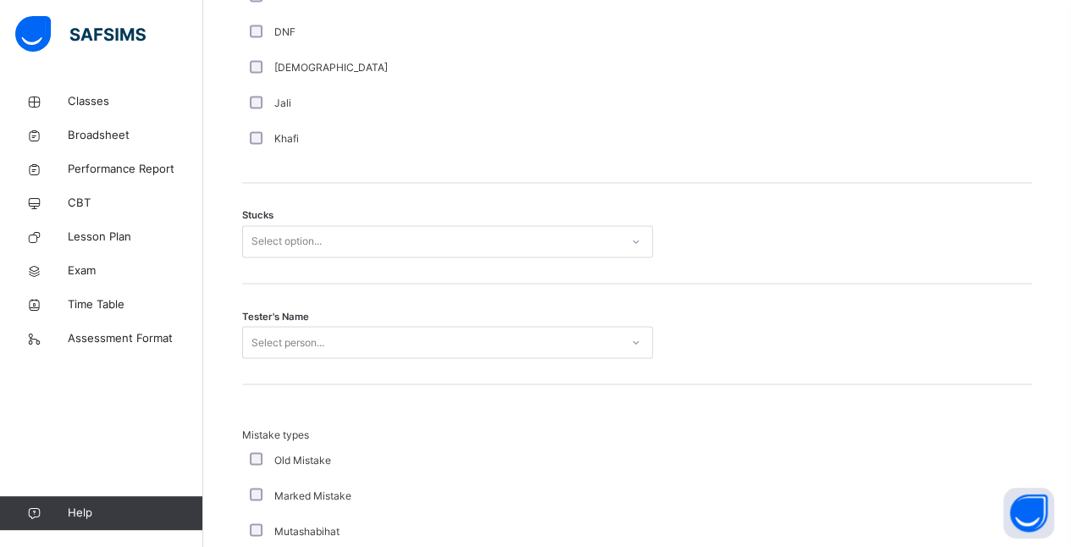
scroll to position [1313, 0]
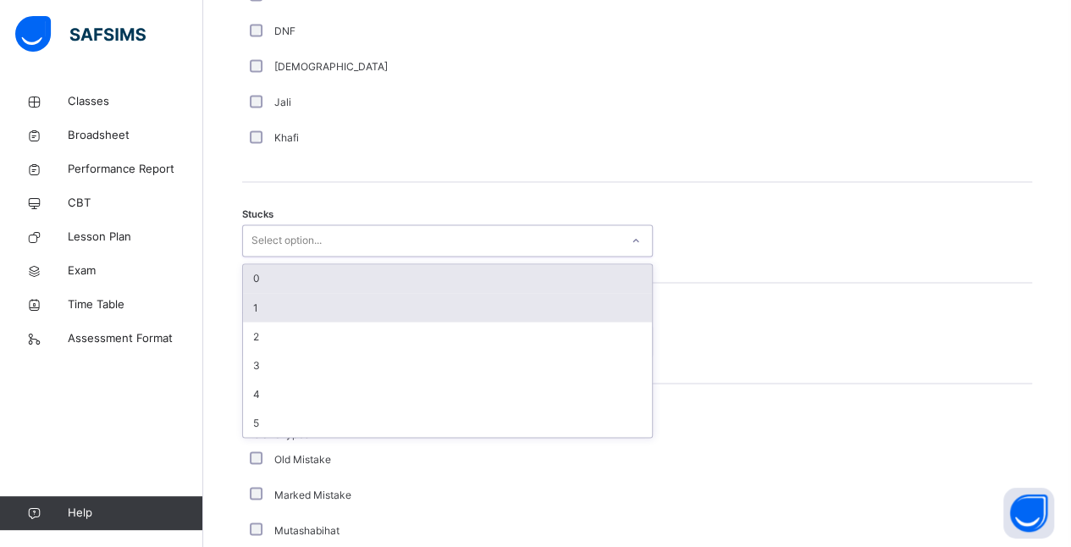
click at [281, 316] on div "1" at bounding box center [447, 307] width 409 height 29
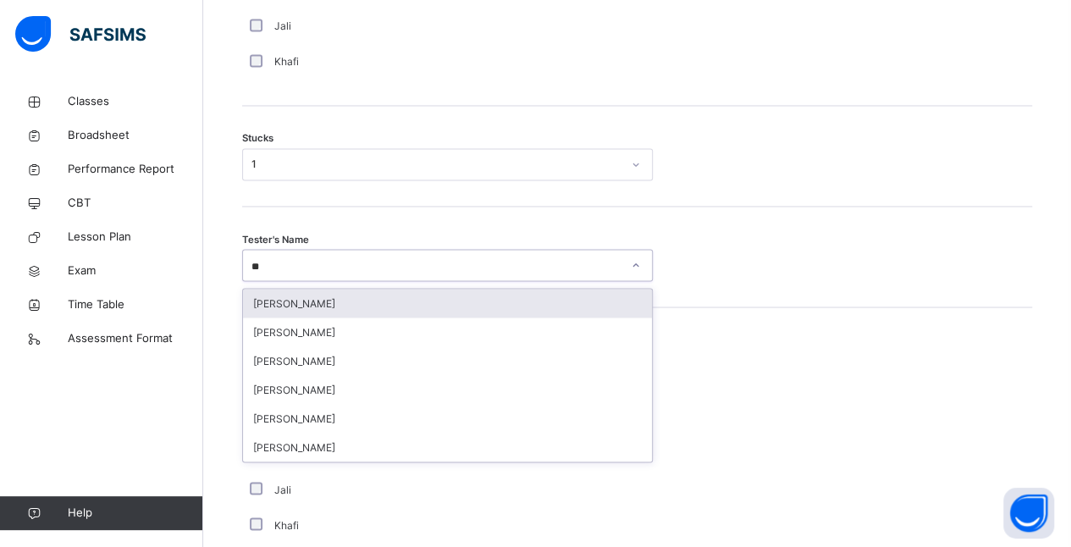
scroll to position [0, 0]
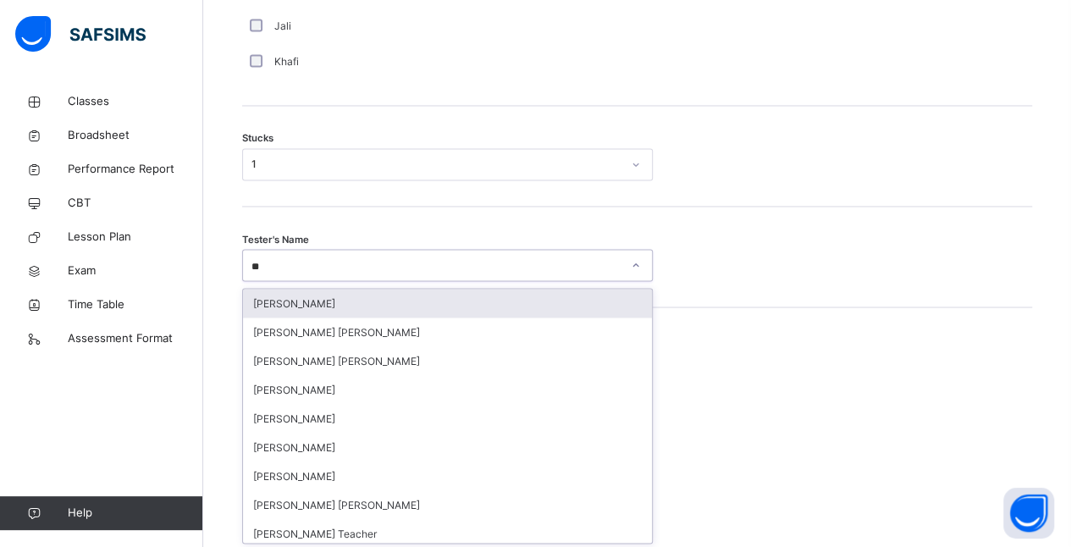
type input "***"
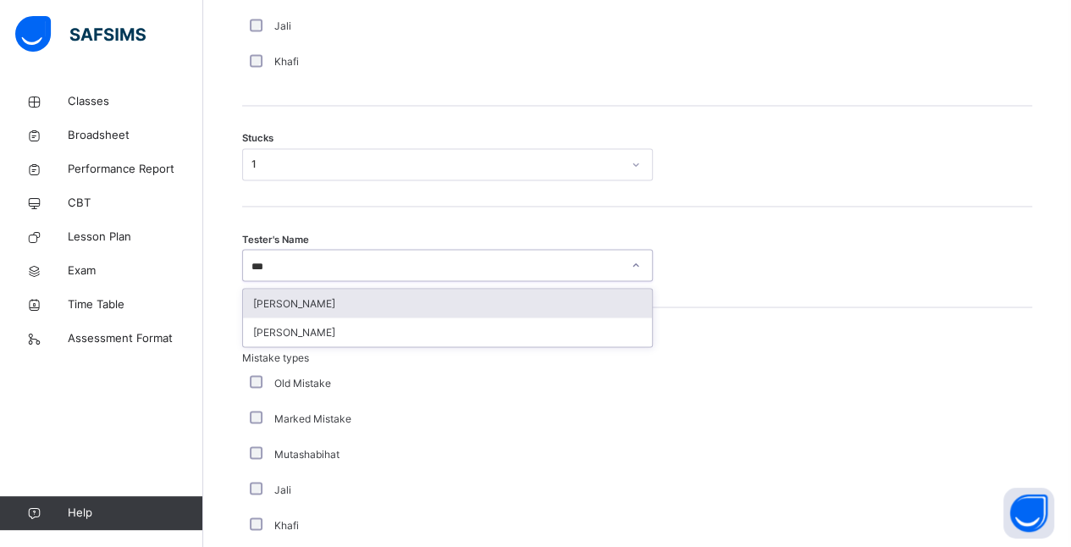
click at [363, 308] on div "Idris Boquizada" at bounding box center [447, 303] width 409 height 29
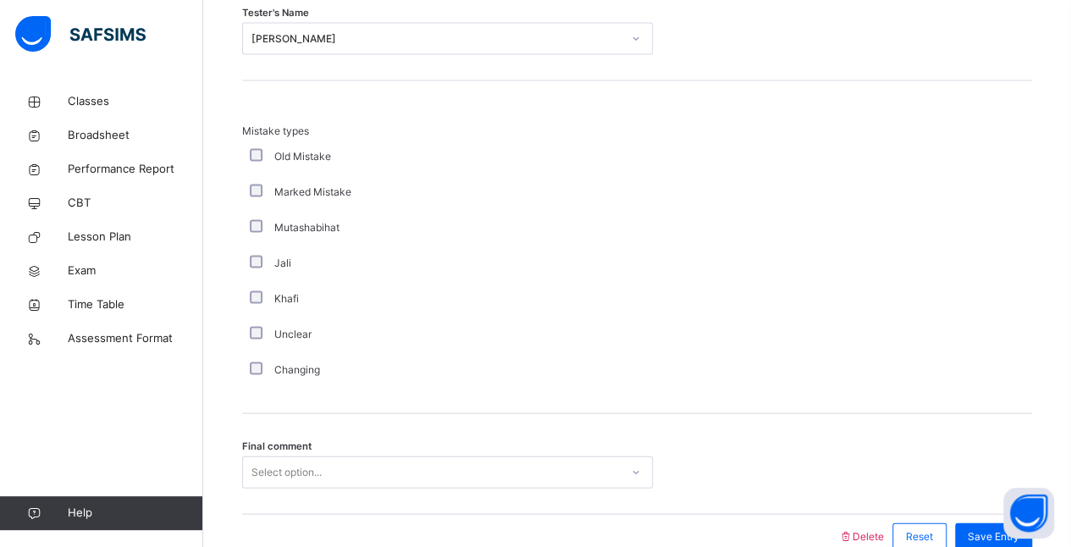
scroll to position [1700, 0]
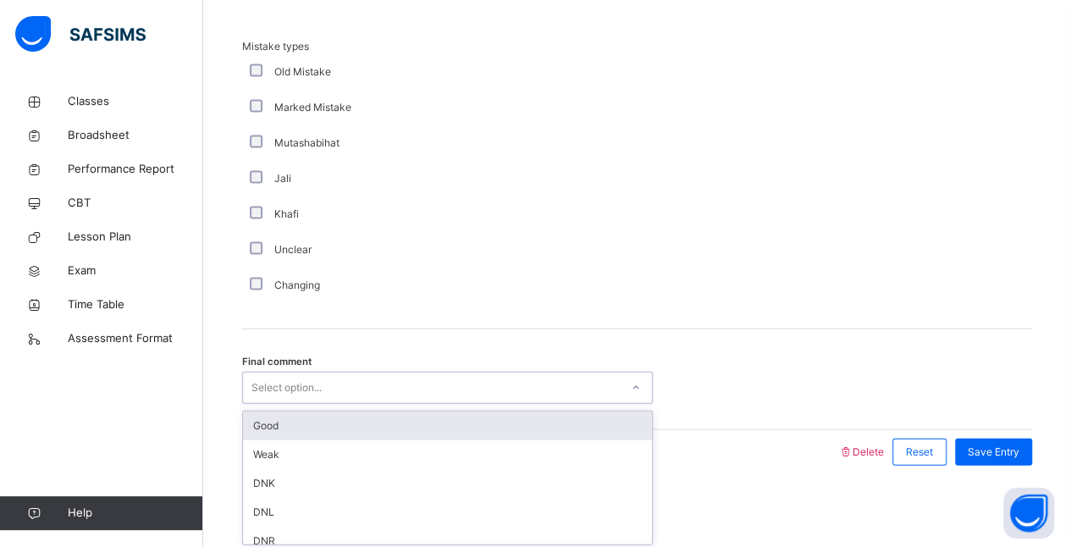
click at [407, 422] on div "Good" at bounding box center [447, 425] width 409 height 29
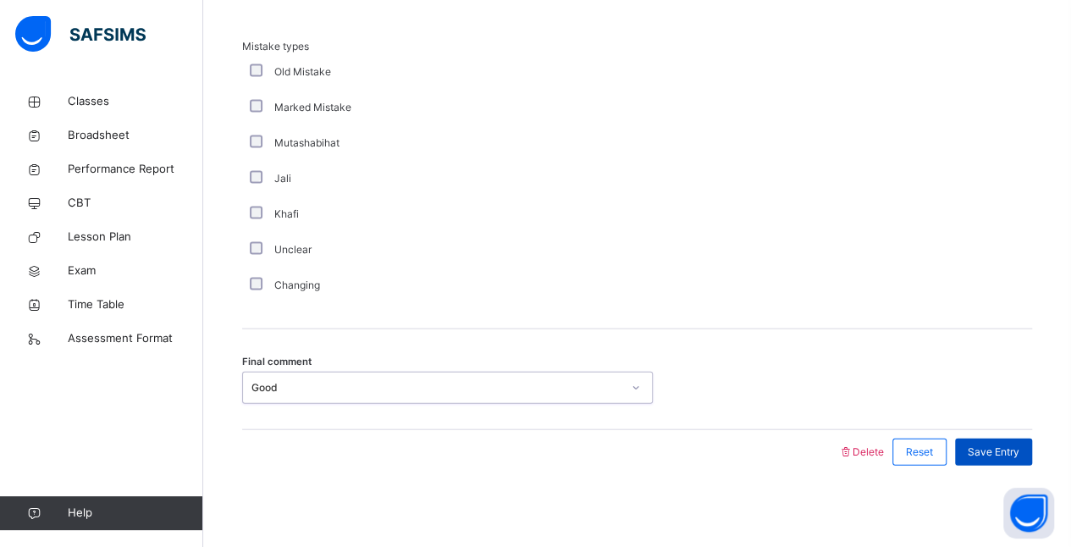
click at [1019, 452] on span "Save Entry" at bounding box center [994, 451] width 52 height 15
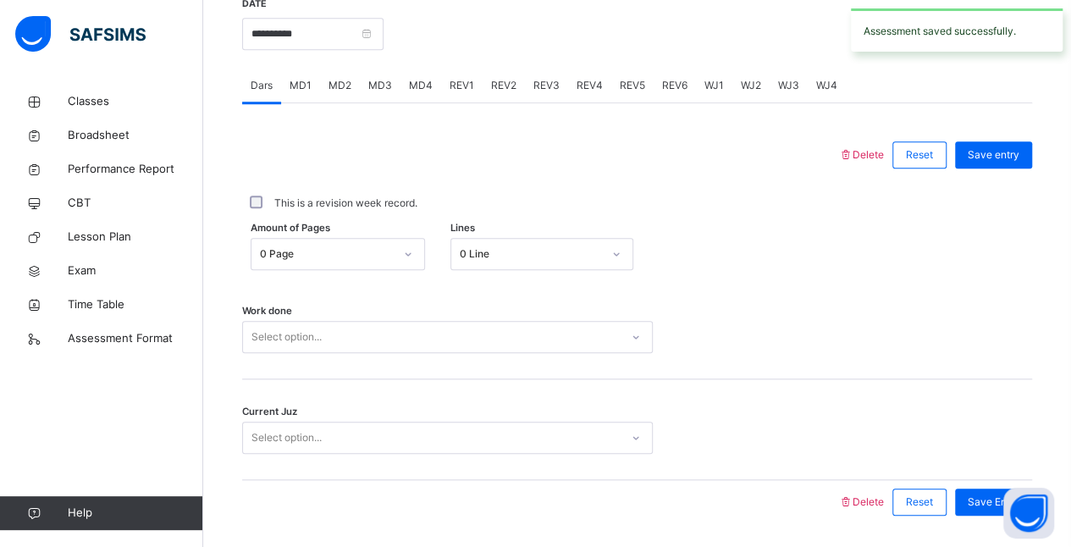
scroll to position [720, 0]
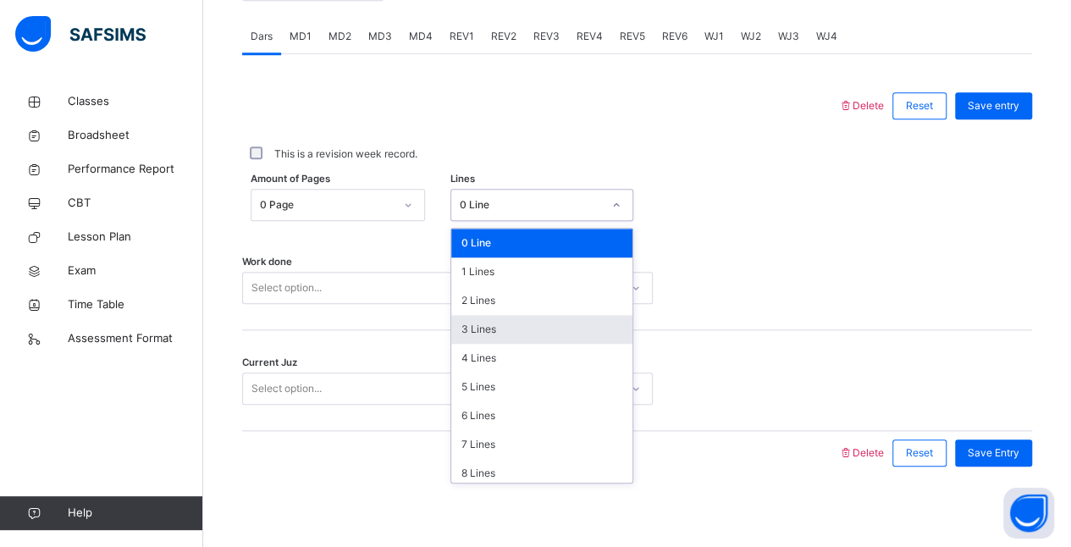
click at [483, 323] on div "3 Lines" at bounding box center [541, 329] width 181 height 29
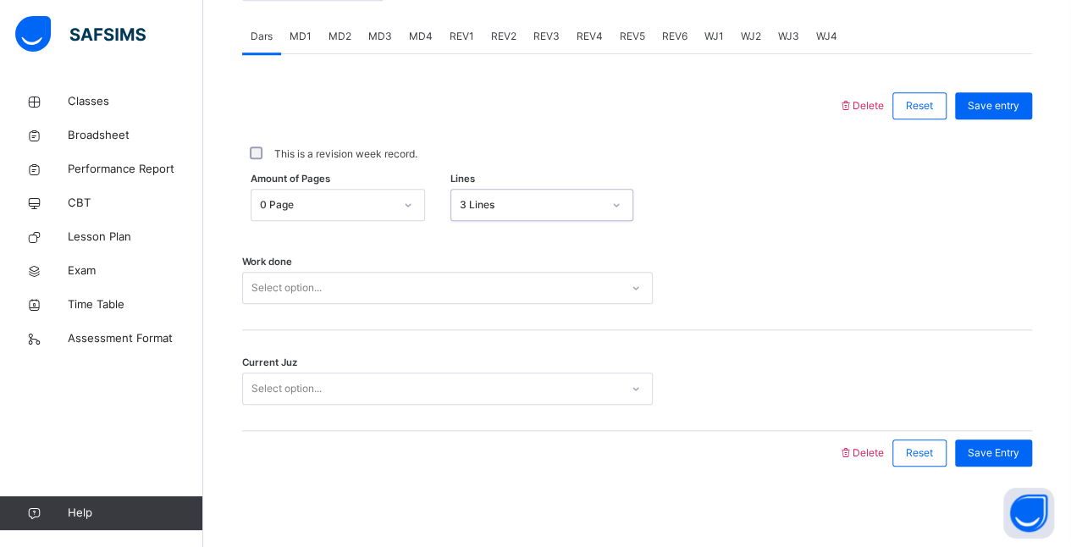
scroll to position [722, 0]
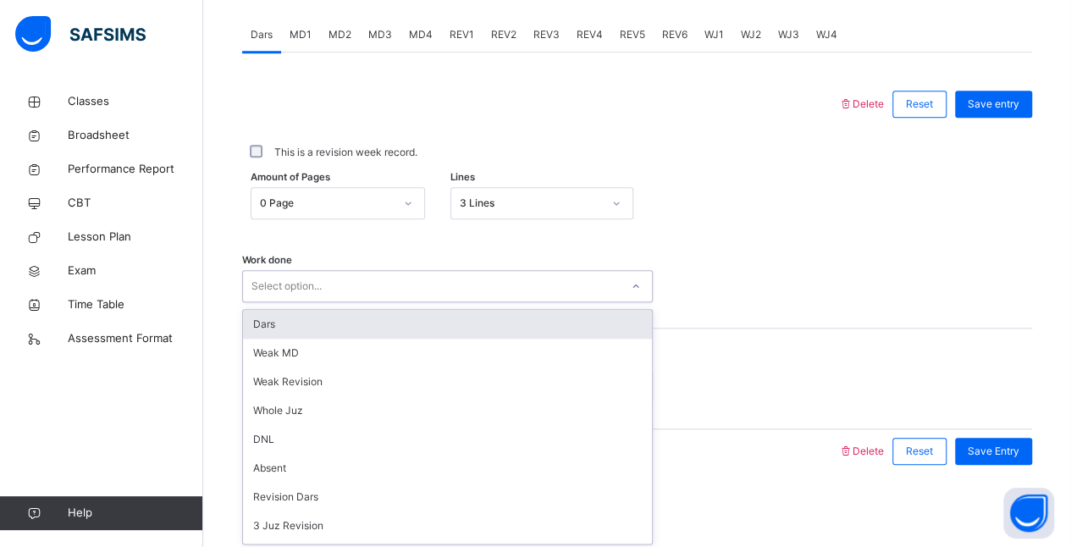
click at [393, 328] on div "Dars" at bounding box center [447, 324] width 409 height 29
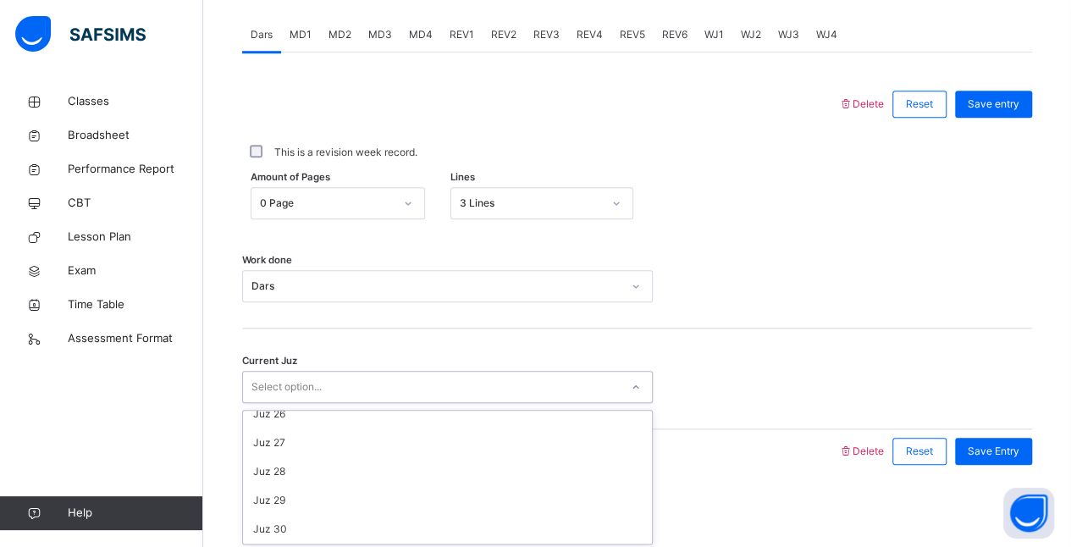
scroll to position [705, 0]
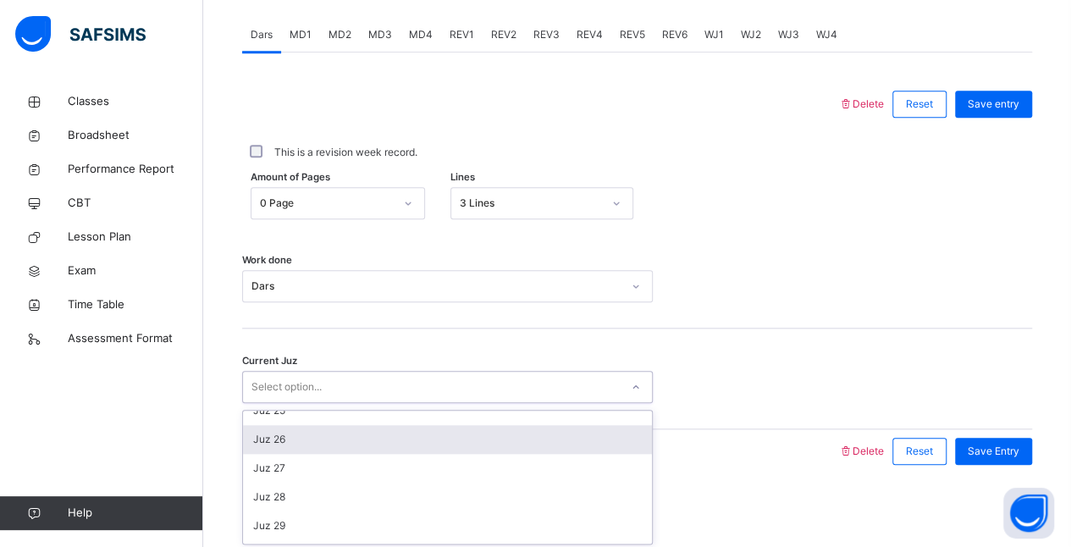
click at [318, 427] on div "Juz 26" at bounding box center [447, 439] width 409 height 29
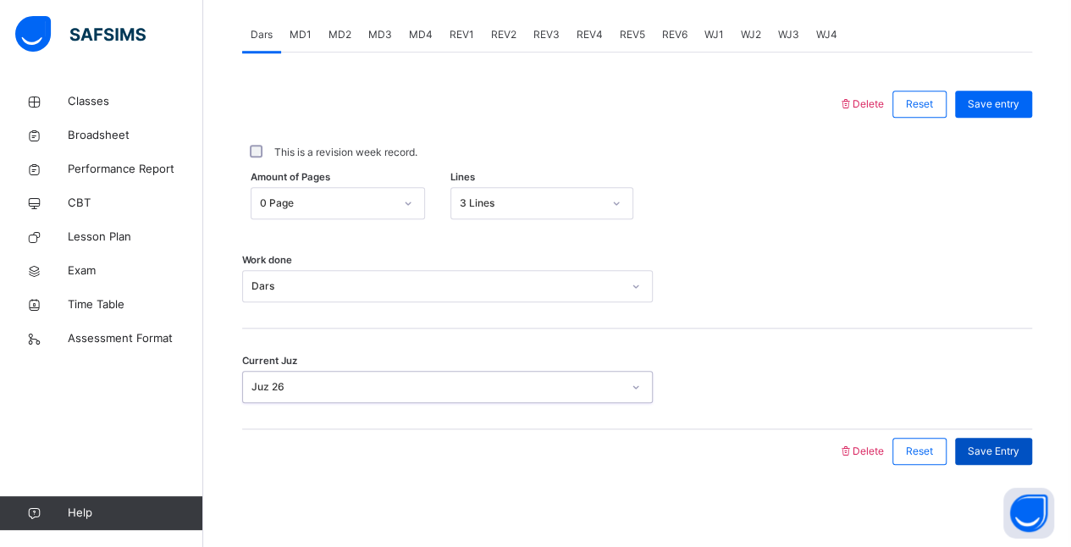
click at [1018, 449] on span "Save Entry" at bounding box center [994, 451] width 52 height 15
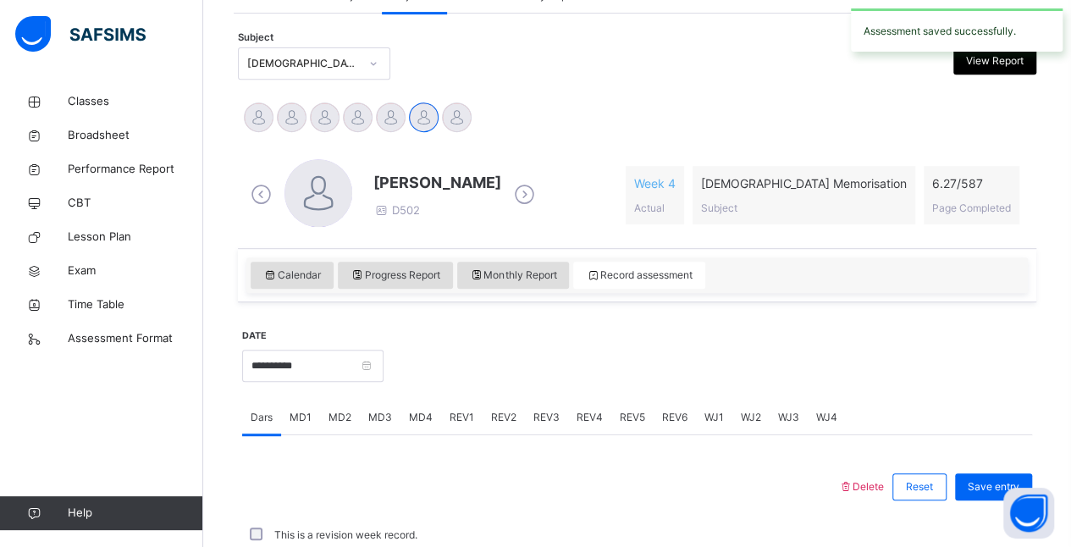
scroll to position [722, 0]
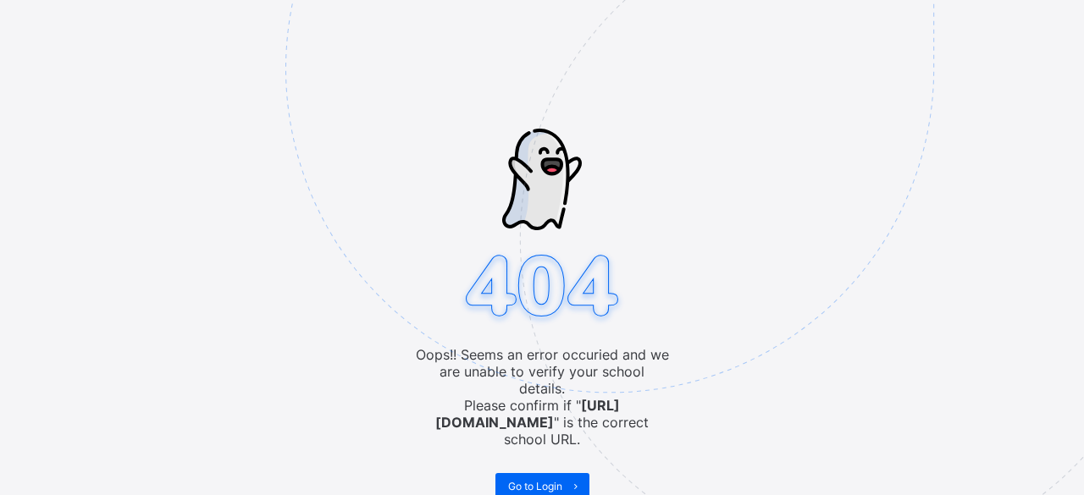
click at [670, 345] on img at bounding box center [726, 153] width 883 height 819
